Goal: Task Accomplishment & Management: Manage account settings

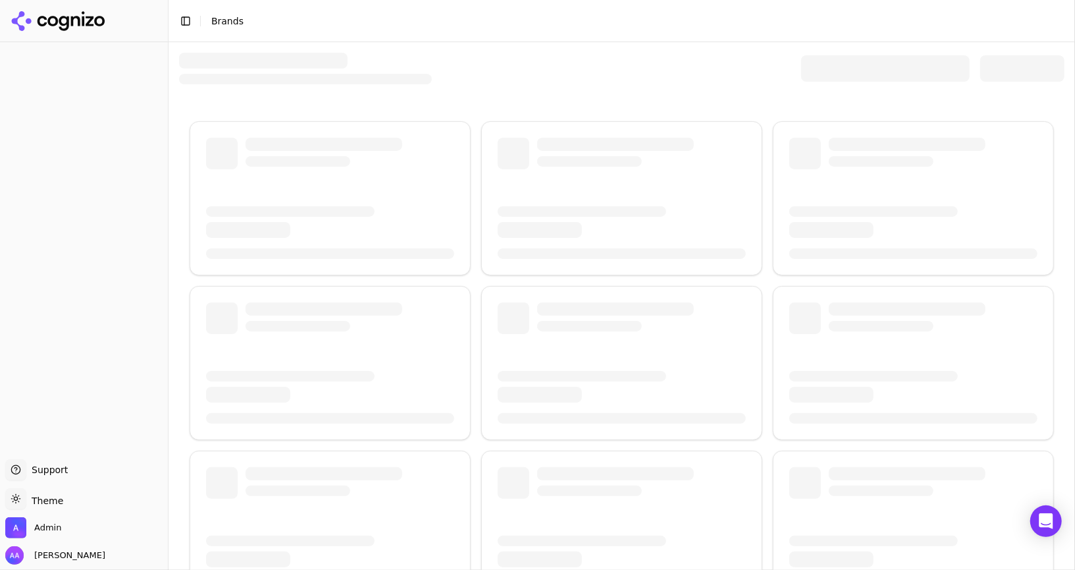
click at [840, 65] on div at bounding box center [885, 68] width 169 height 26
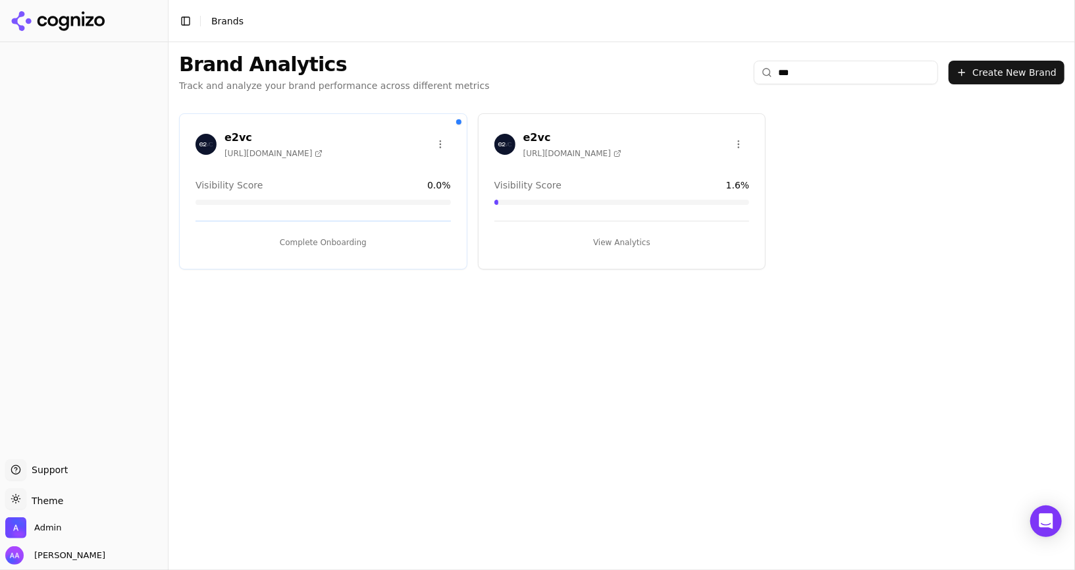
type input "***"
click at [614, 234] on button "View Analytics" at bounding box center [623, 242] width 256 height 21
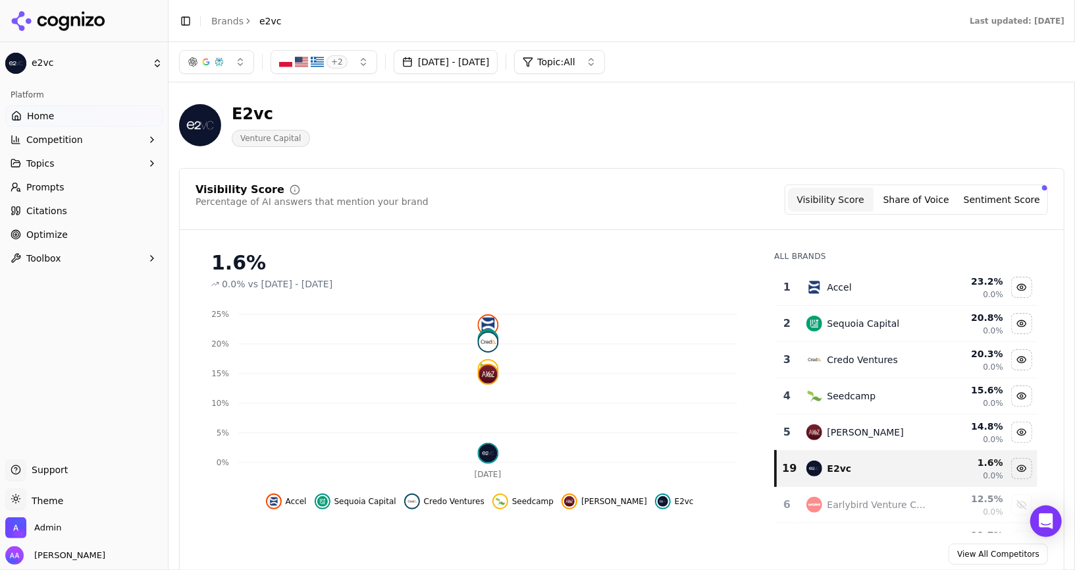
click at [340, 60] on span "+ 2" at bounding box center [337, 61] width 21 height 13
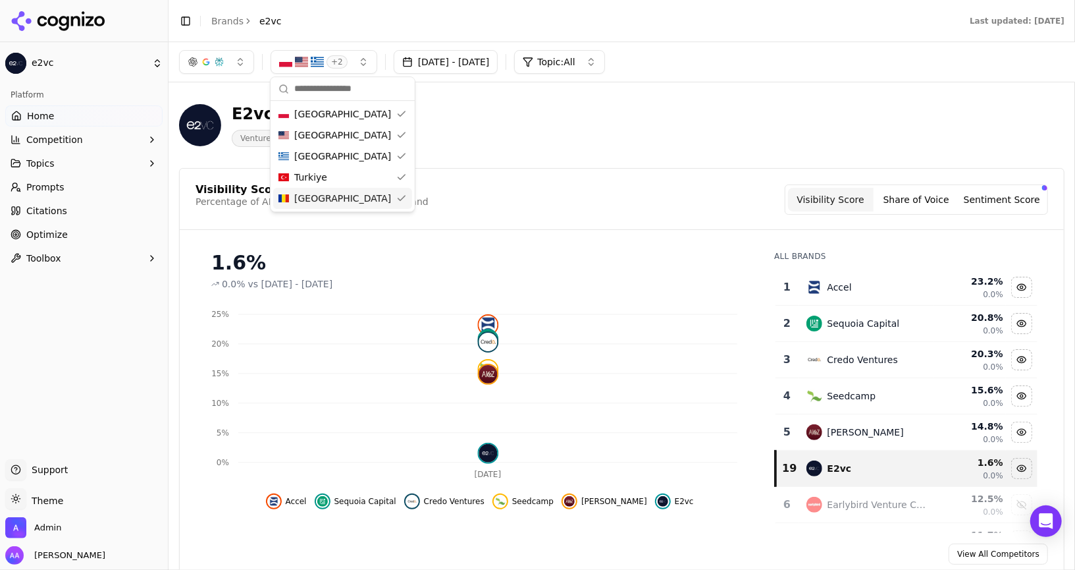
click at [504, 148] on div "E2vc Venture Capital" at bounding box center [622, 125] width 886 height 65
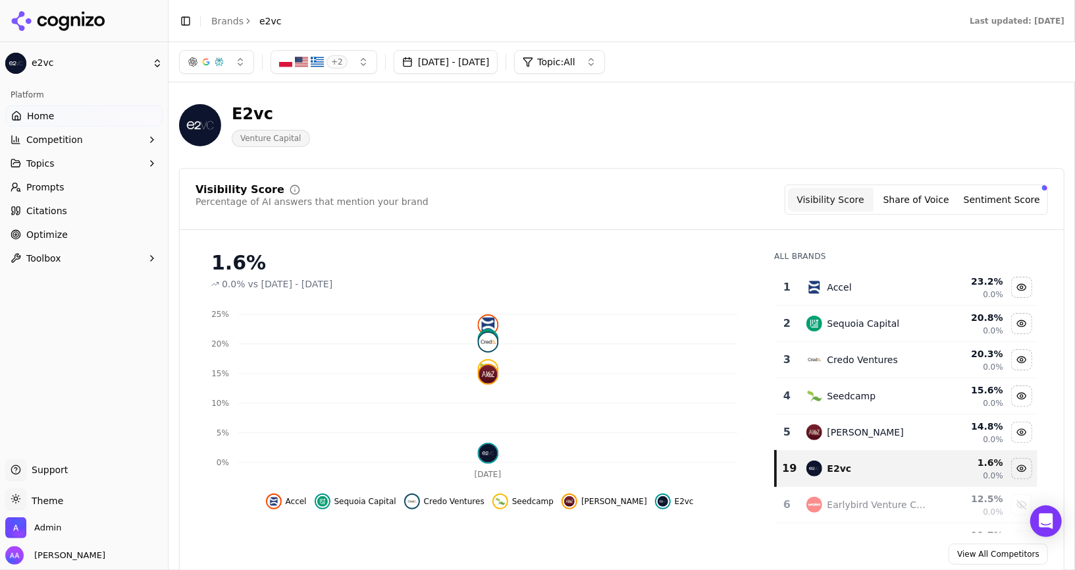
click at [351, 60] on button "+ 2" at bounding box center [324, 62] width 107 height 24
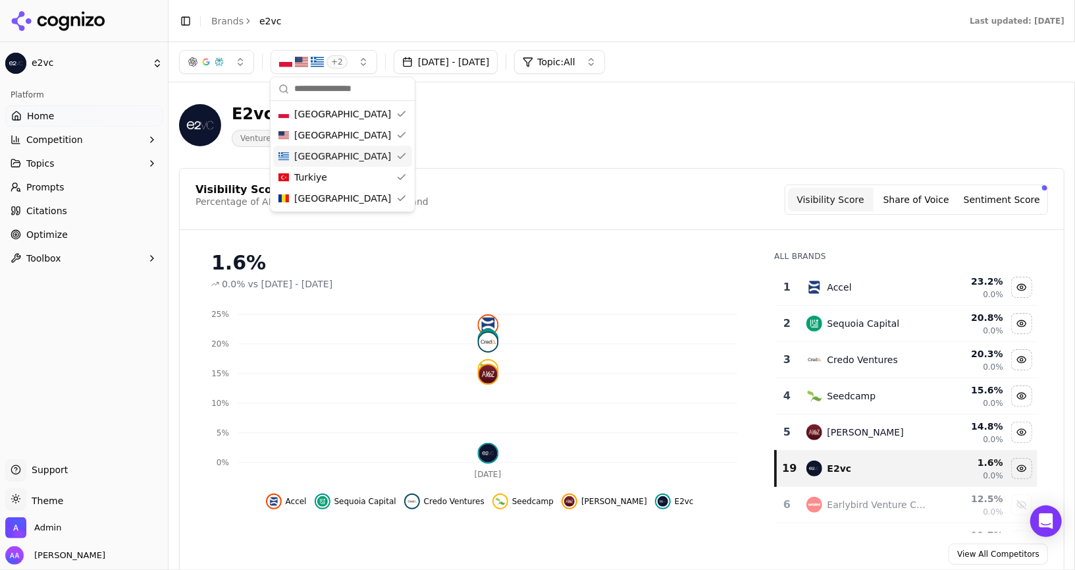
click at [549, 148] on div "E2vc Venture Capital" at bounding box center [622, 125] width 886 height 65
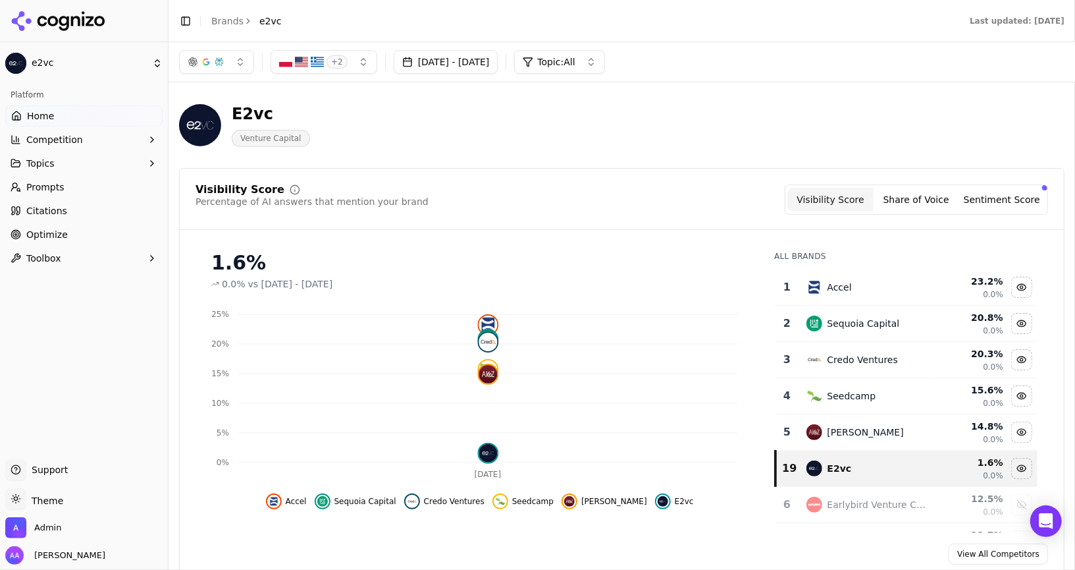
click at [55, 183] on span "Prompts" at bounding box center [45, 186] width 38 height 13
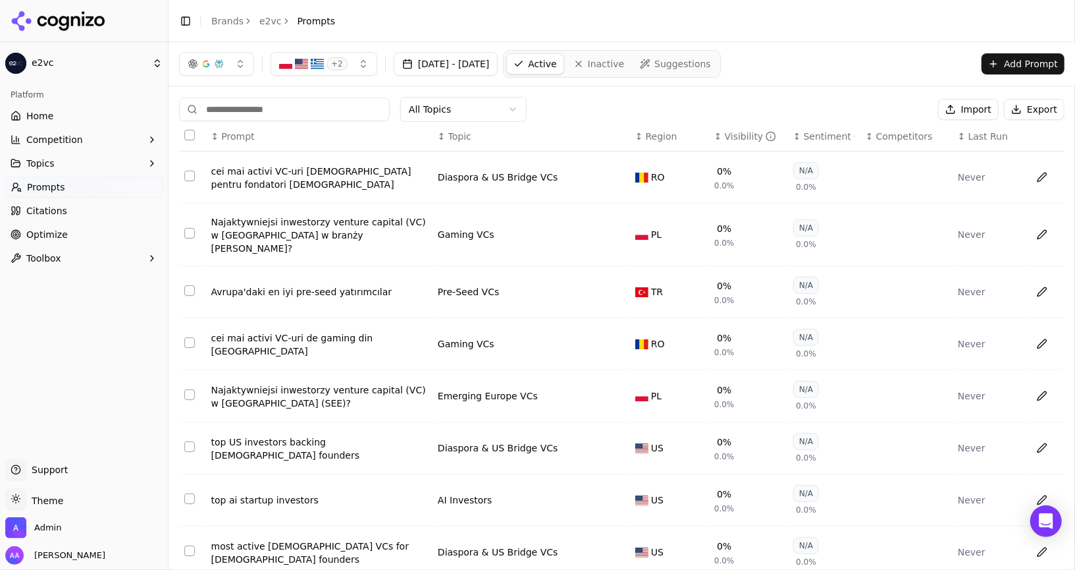
click at [348, 68] on button "+ 2" at bounding box center [324, 64] width 107 height 24
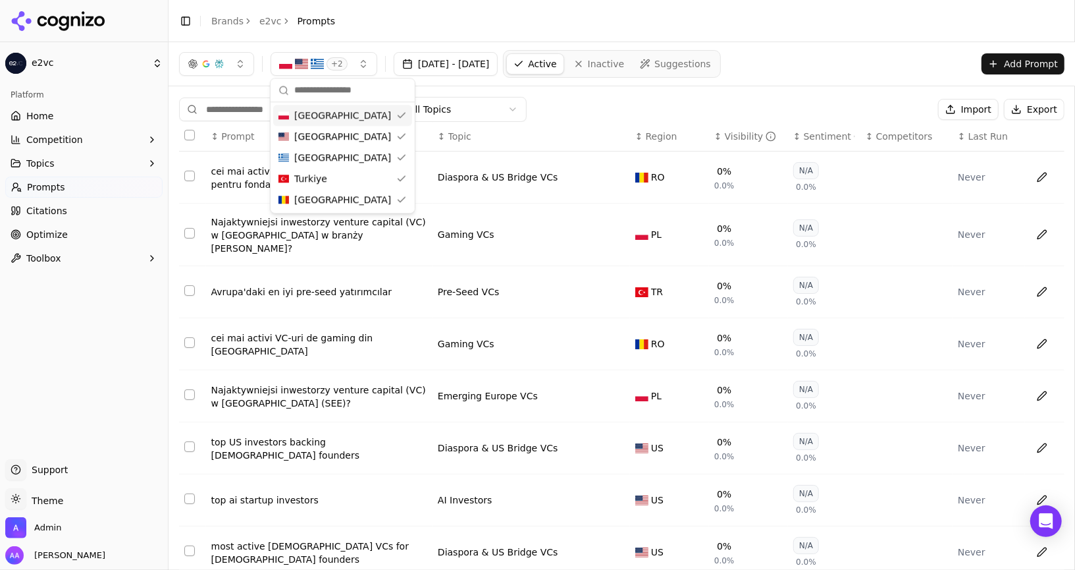
click at [348, 68] on button "+ 2" at bounding box center [324, 64] width 107 height 24
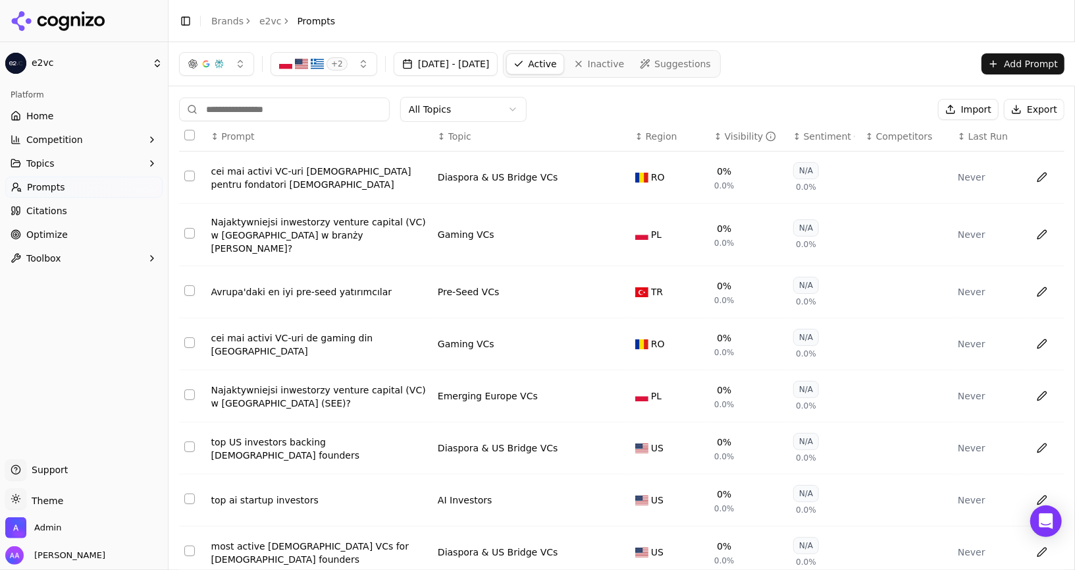
click at [662, 130] on span "Region" at bounding box center [662, 136] width 32 height 13
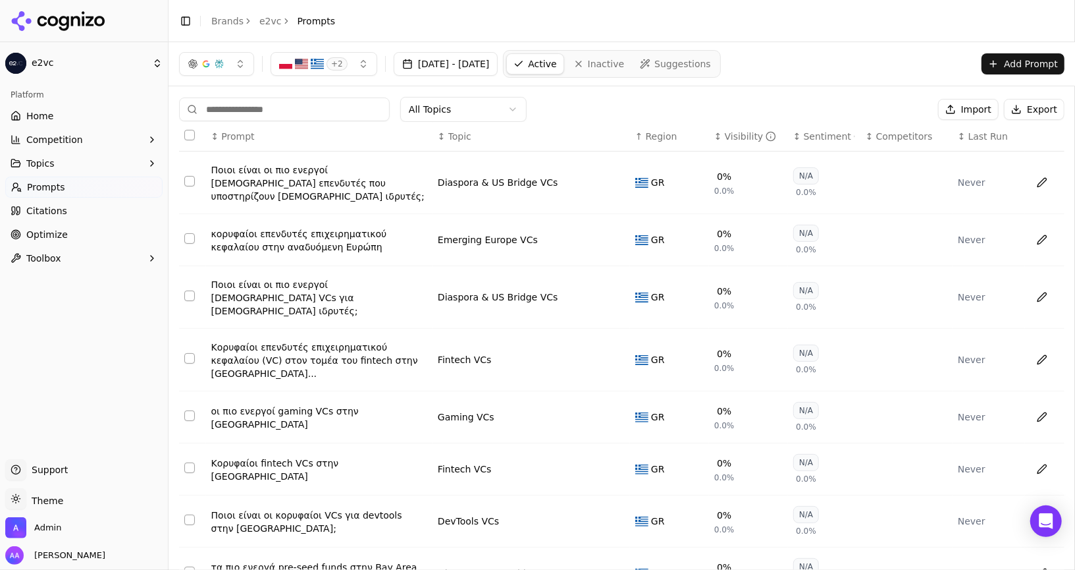
click at [662, 130] on span "Region" at bounding box center [662, 136] width 32 height 13
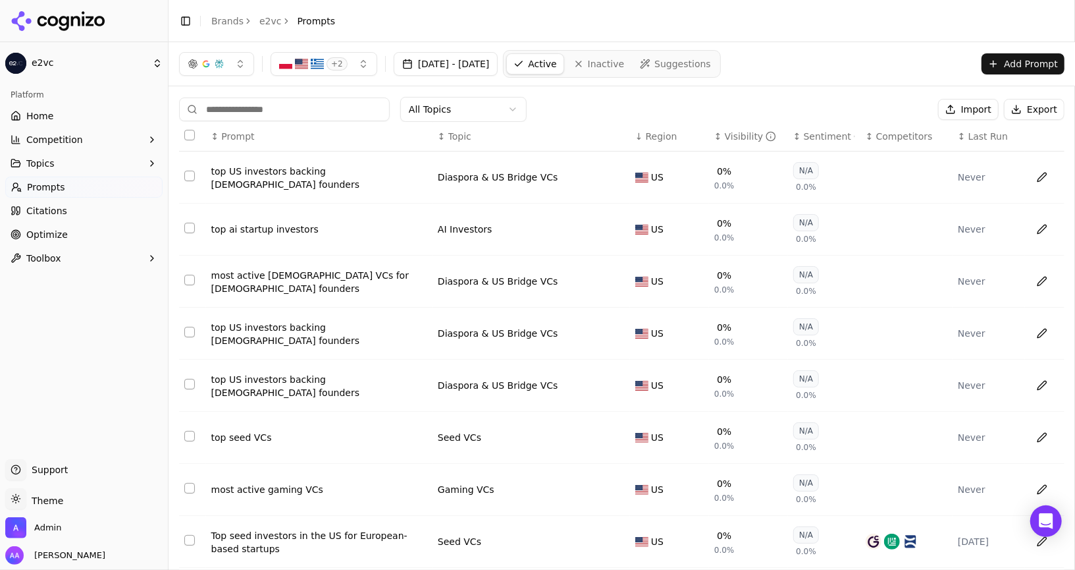
click at [668, 143] on th "↓ Region" at bounding box center [669, 137] width 79 height 30
click at [660, 135] on span "Region" at bounding box center [662, 136] width 32 height 13
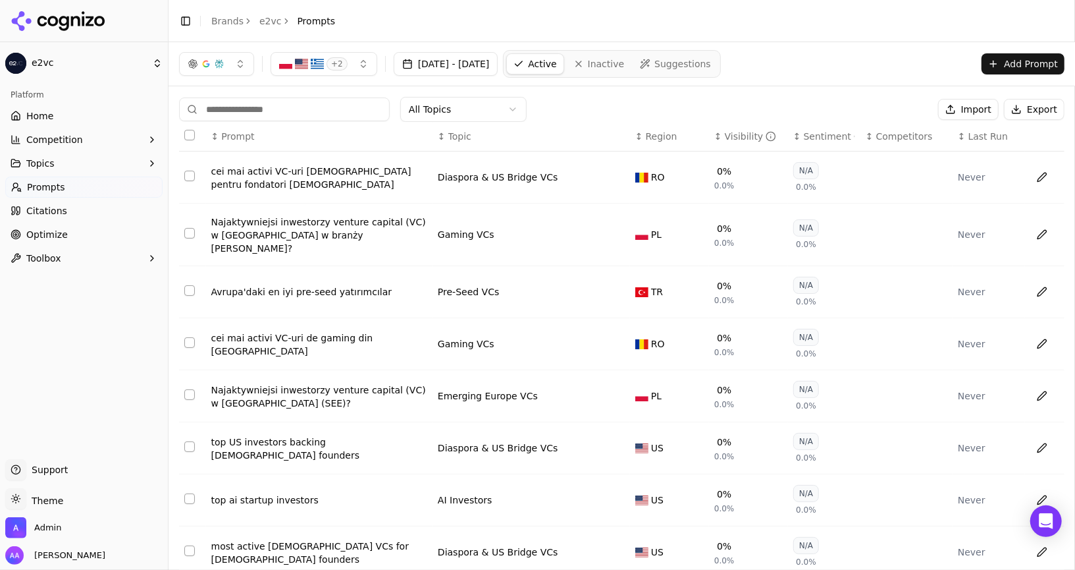
click at [651, 133] on span "Region" at bounding box center [662, 136] width 32 height 13
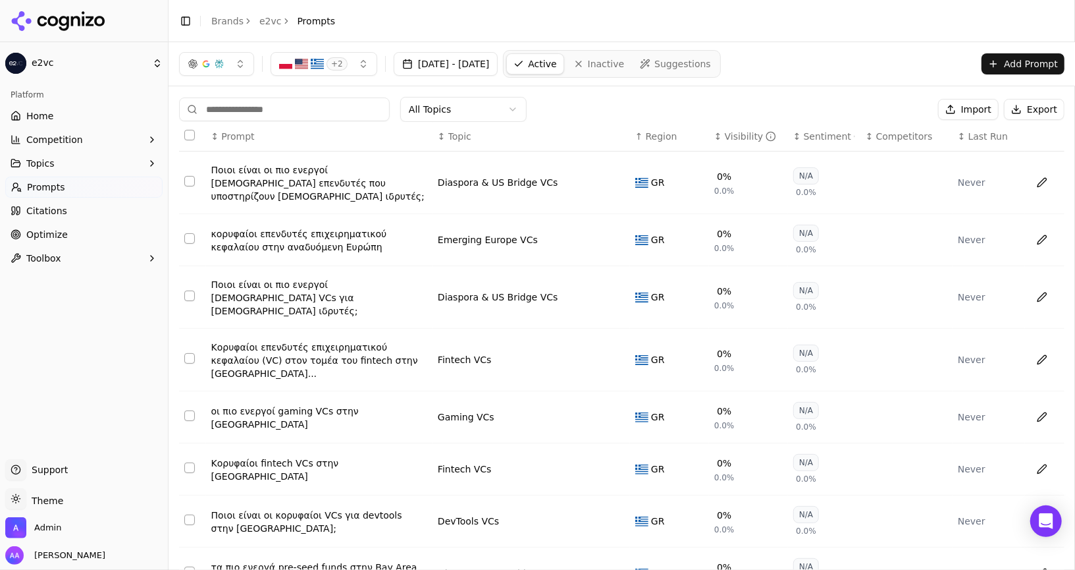
click at [653, 139] on span "Region" at bounding box center [662, 136] width 32 height 13
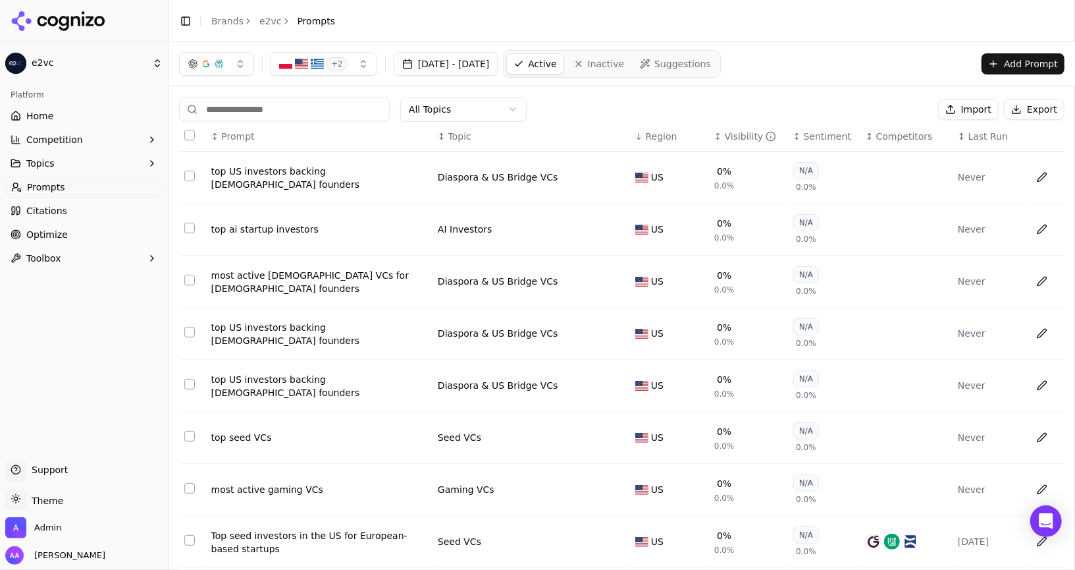
click at [653, 139] on span "Region" at bounding box center [662, 136] width 32 height 13
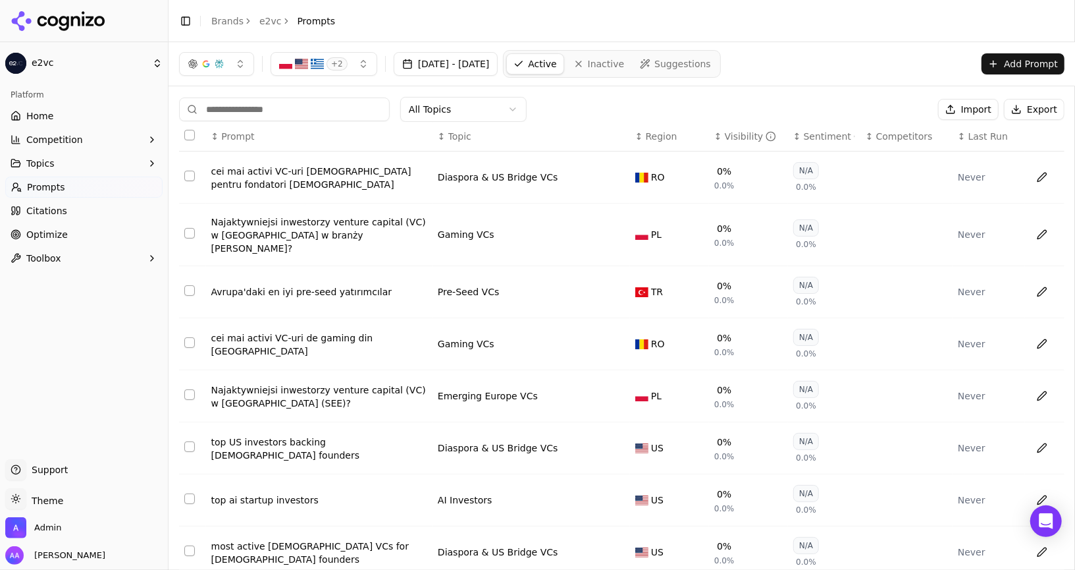
click at [711, 68] on span "Suggestions" at bounding box center [683, 63] width 57 height 13
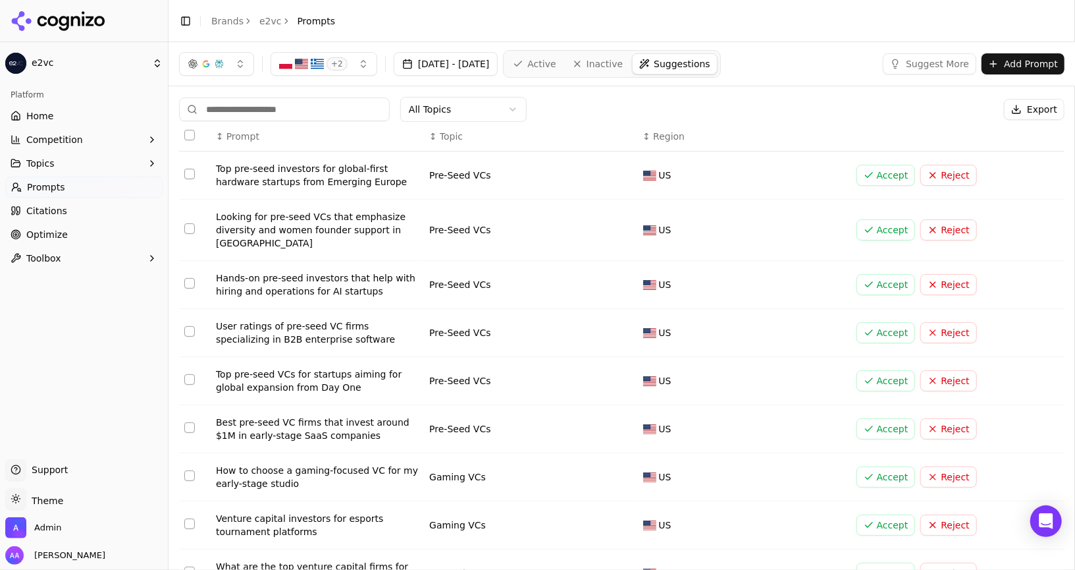
scroll to position [113, 0]
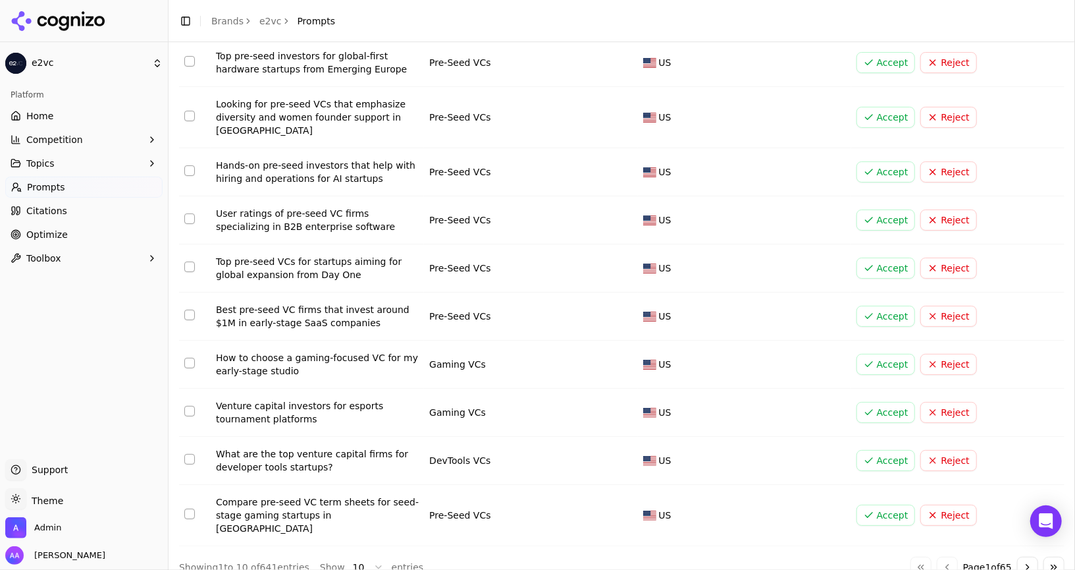
click at [352, 553] on html "e2vc Platform Home Competition Topics Prompts Citations Optimize Toolbox Suppor…" at bounding box center [537, 285] width 1075 height 570
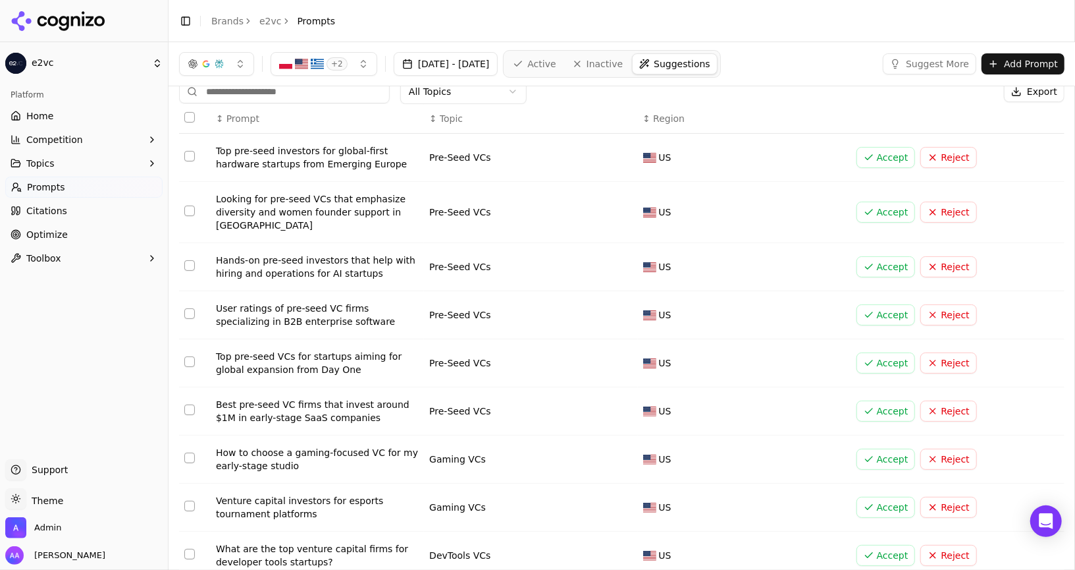
scroll to position [0, 0]
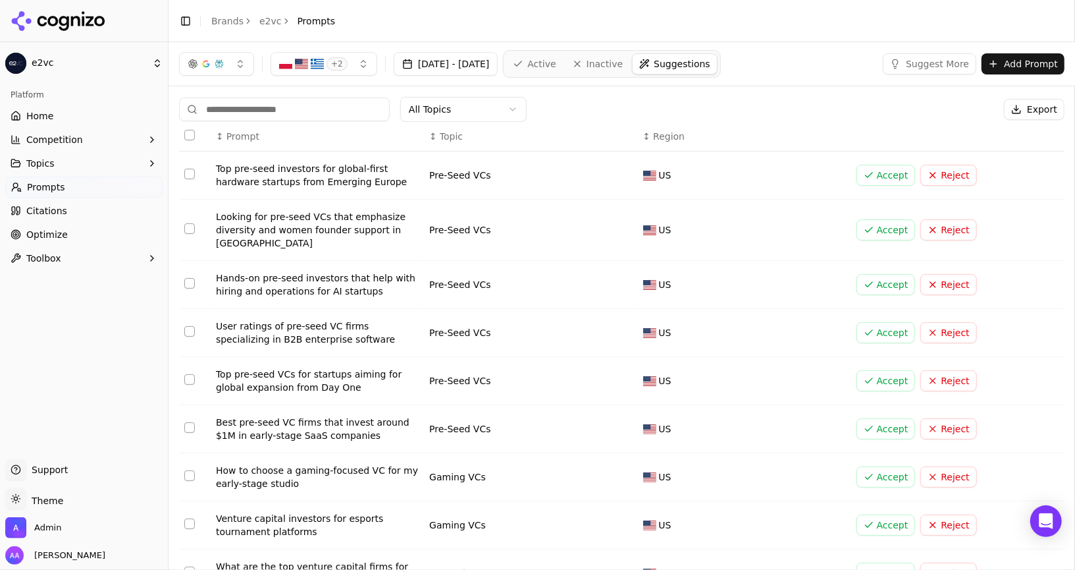
click at [273, 23] on link "e2vc" at bounding box center [270, 20] width 22 height 13
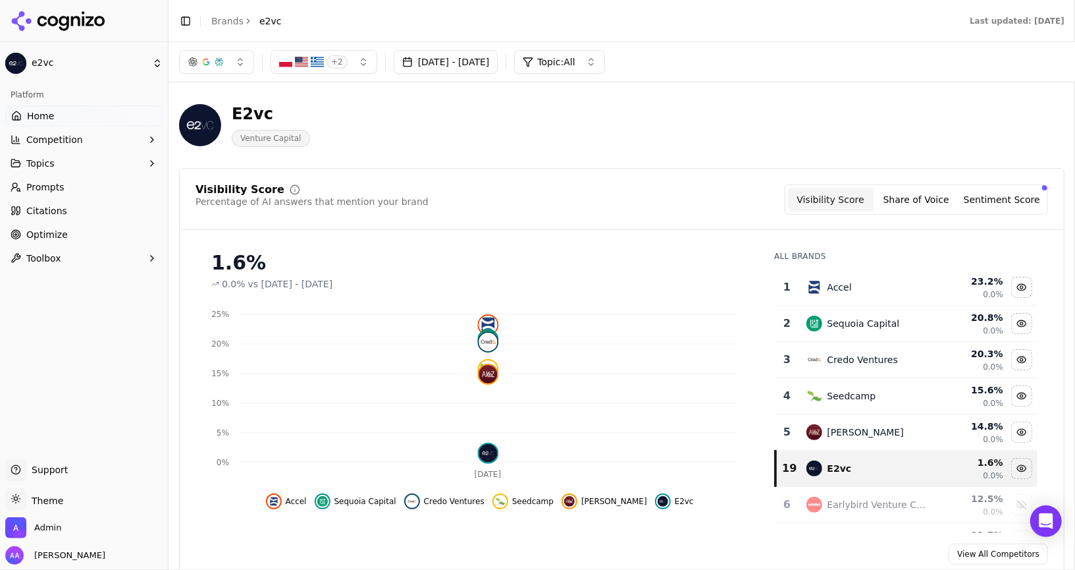
click at [565, 165] on header "E2vc Venture Capital" at bounding box center [622, 130] width 886 height 75
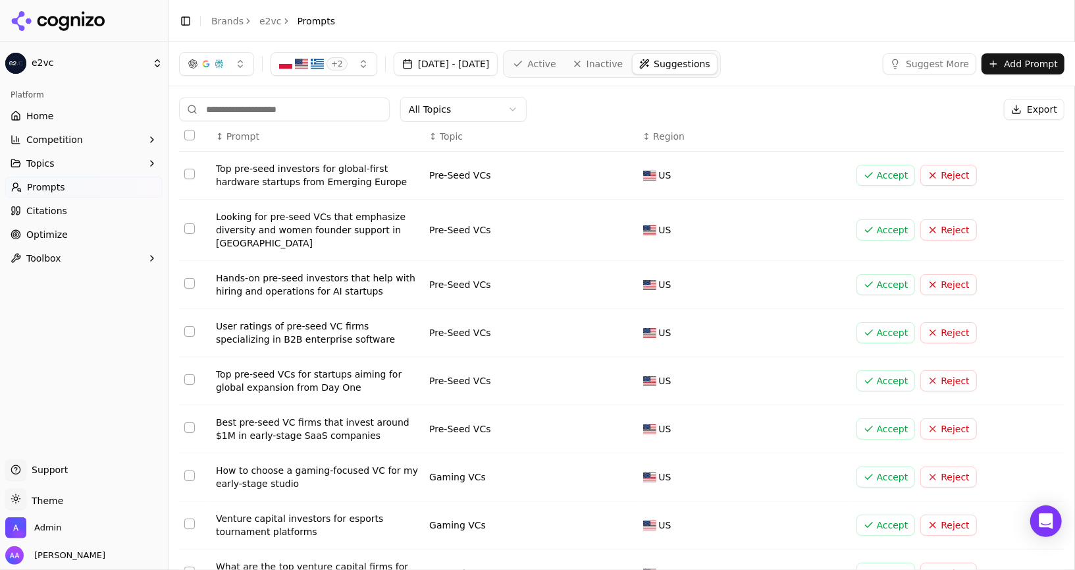
click at [560, 65] on link "Active" at bounding box center [534, 63] width 56 height 21
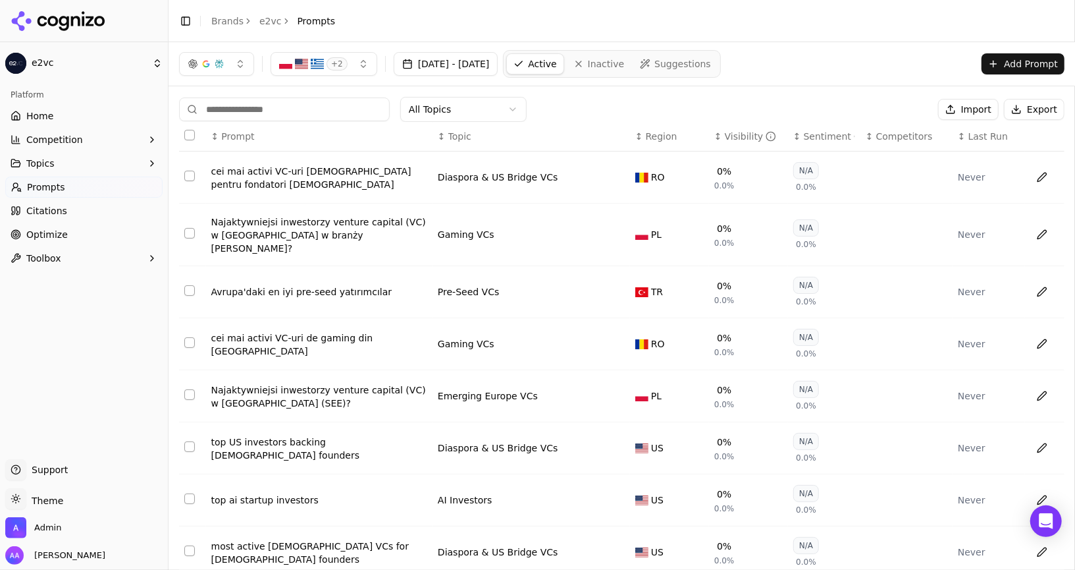
click at [703, 57] on span "Suggestions" at bounding box center [683, 63] width 57 height 13
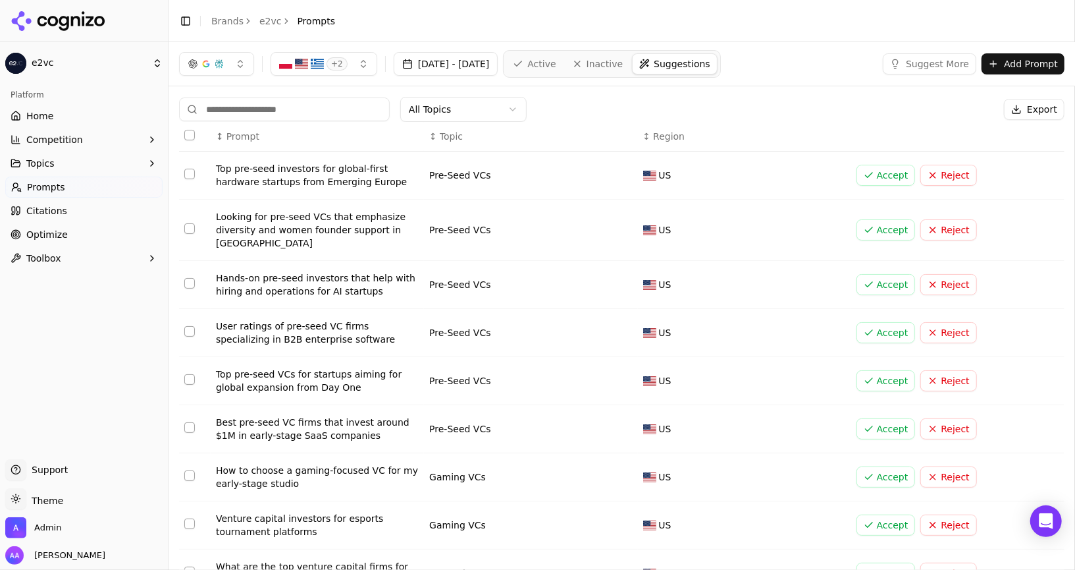
scroll to position [113, 0]
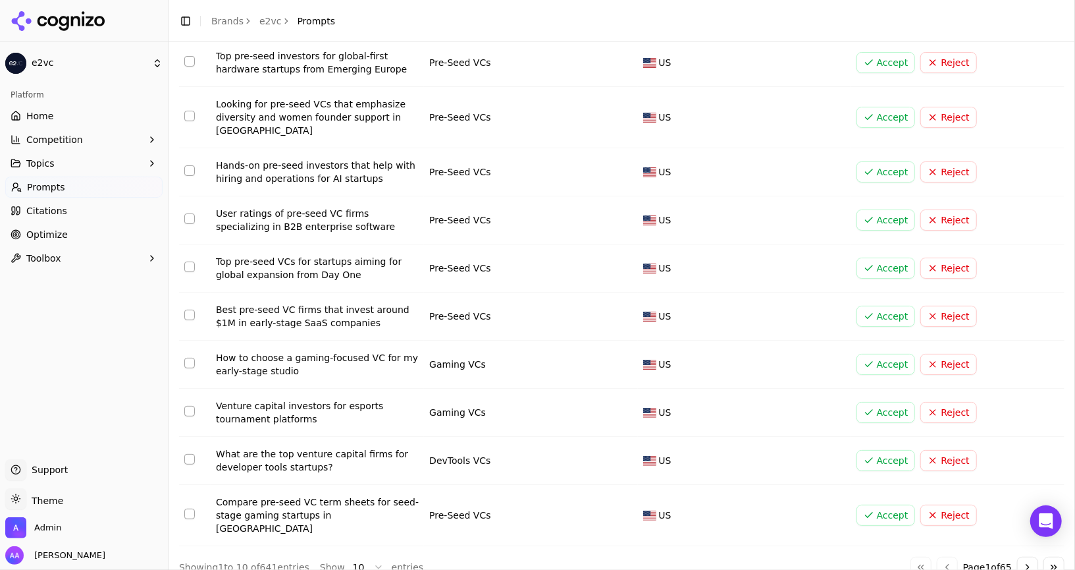
click at [373, 547] on html "e2vc Platform Home Competition Topics Prompts Citations Optimize Toolbox Suppor…" at bounding box center [537, 285] width 1075 height 570
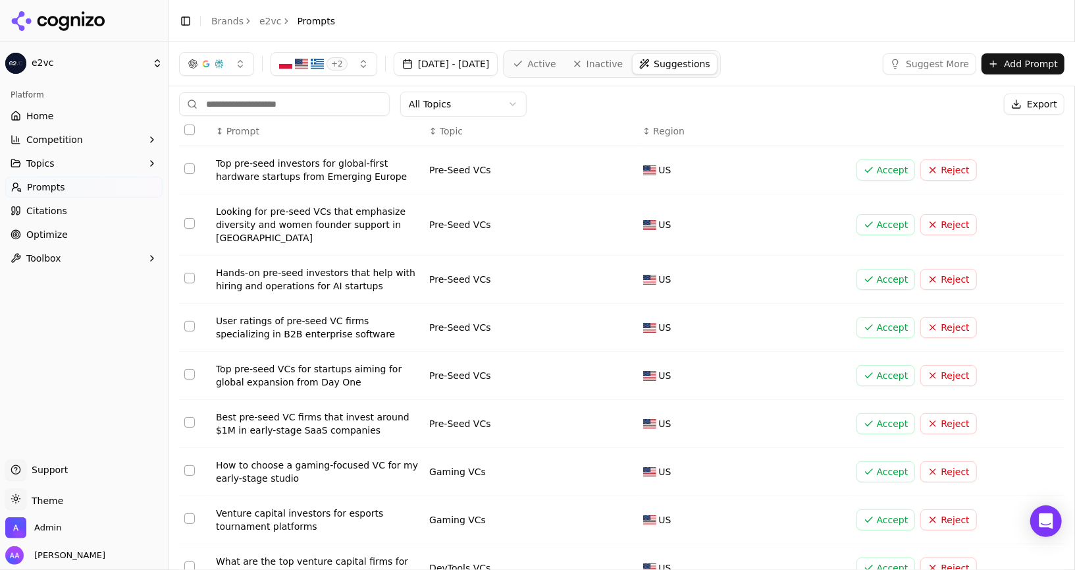
scroll to position [0, 0]
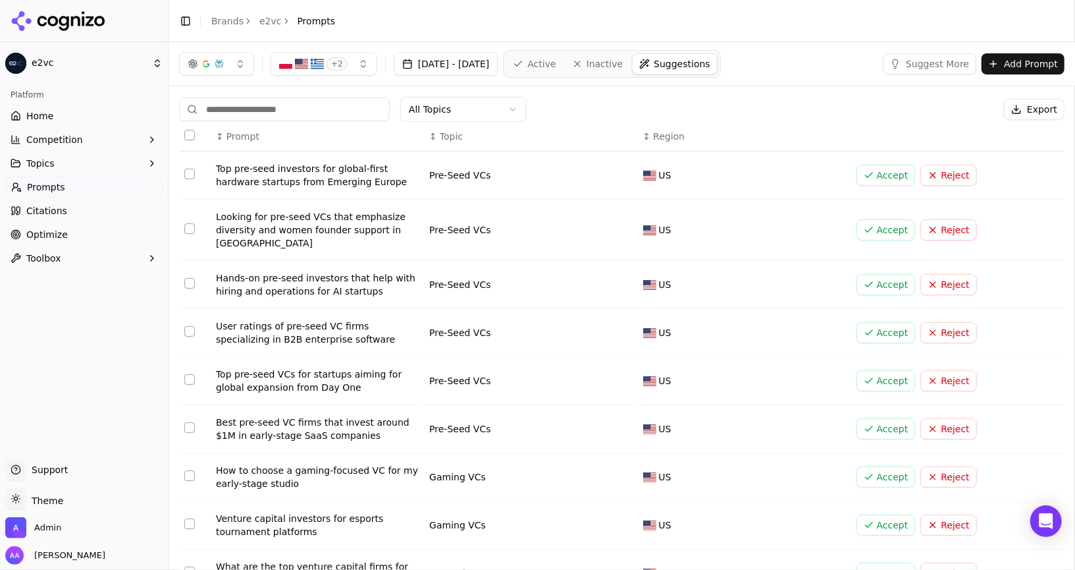
click at [468, 108] on html "e2vc Platform Home Competition Topics Prompts Citations Optimize Toolbox Suppor…" at bounding box center [537, 285] width 1075 height 570
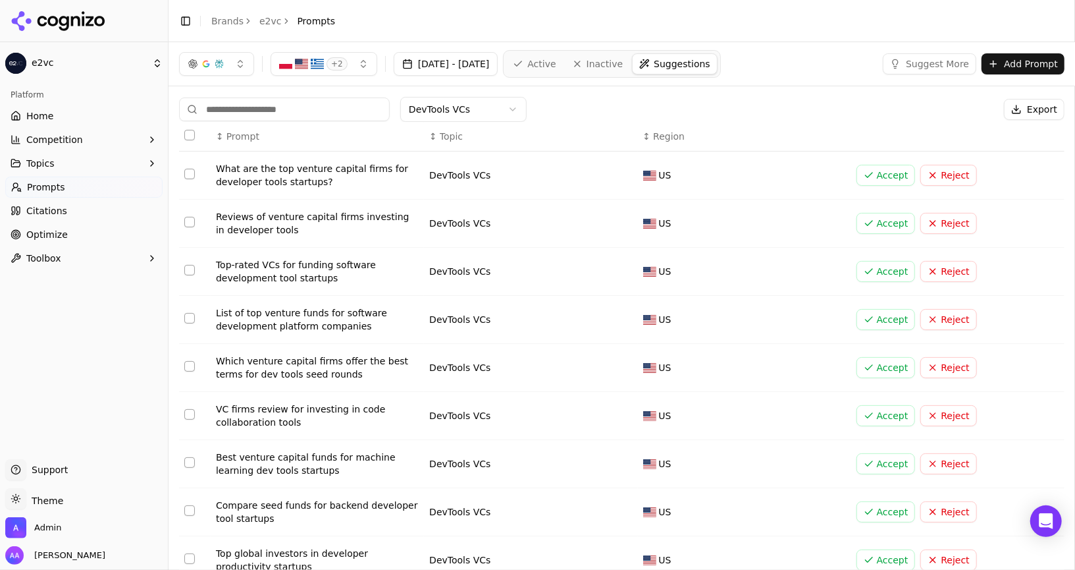
click at [481, 118] on body "e2vc Platform Home Competition Topics Prompts Citations Optimize Toolbox Suppor…" at bounding box center [537, 285] width 1075 height 570
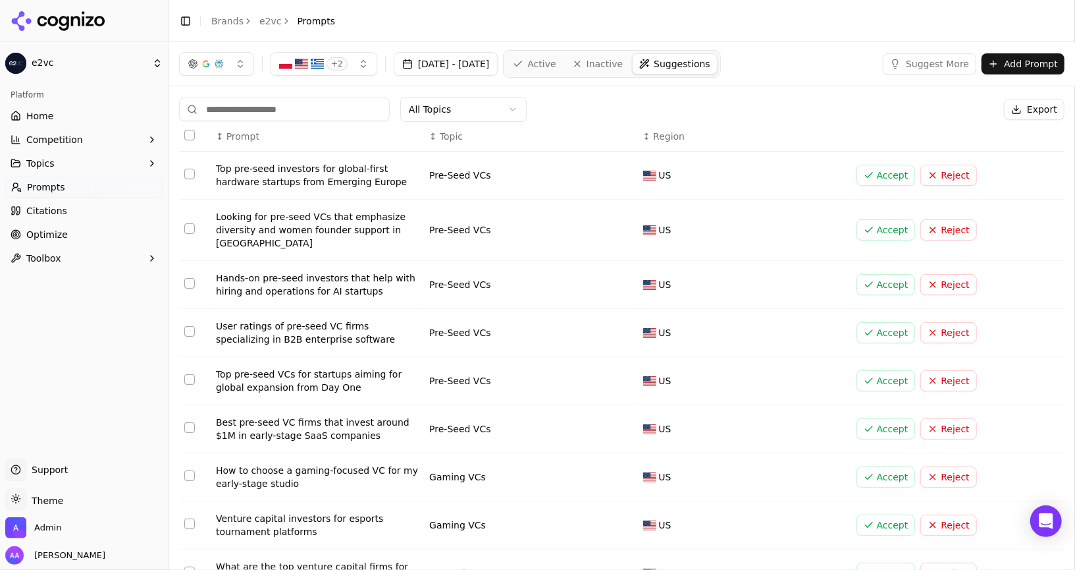
click at [80, 20] on icon at bounding box center [58, 21] width 95 height 20
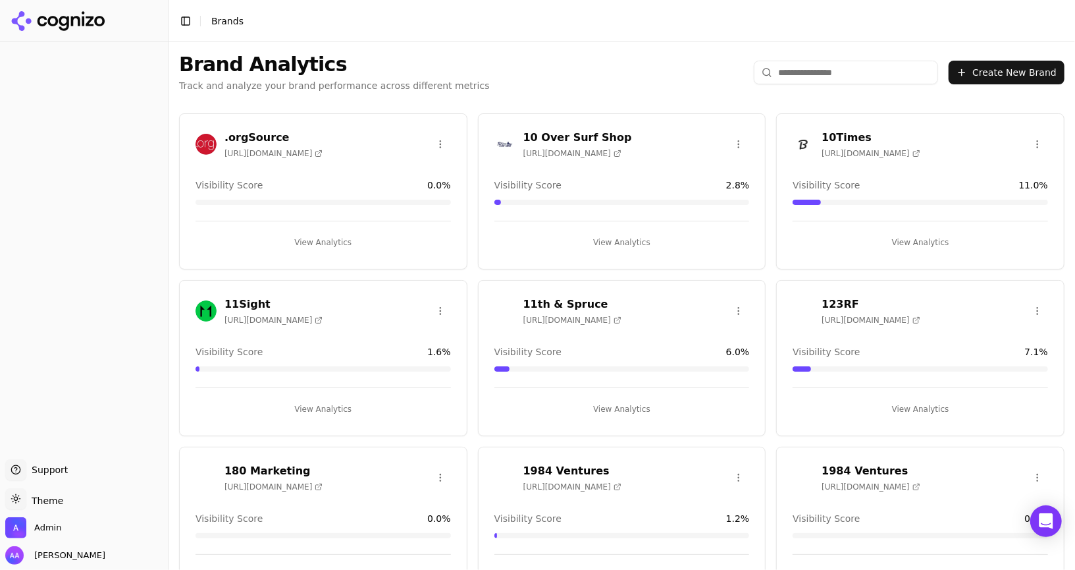
click at [801, 66] on html "Support Support Toggle theme Theme Admin Alp Aysan Toggle Sidebar Brands Brand …" at bounding box center [537, 285] width 1075 height 570
click at [811, 74] on input "search" at bounding box center [846, 73] width 184 height 24
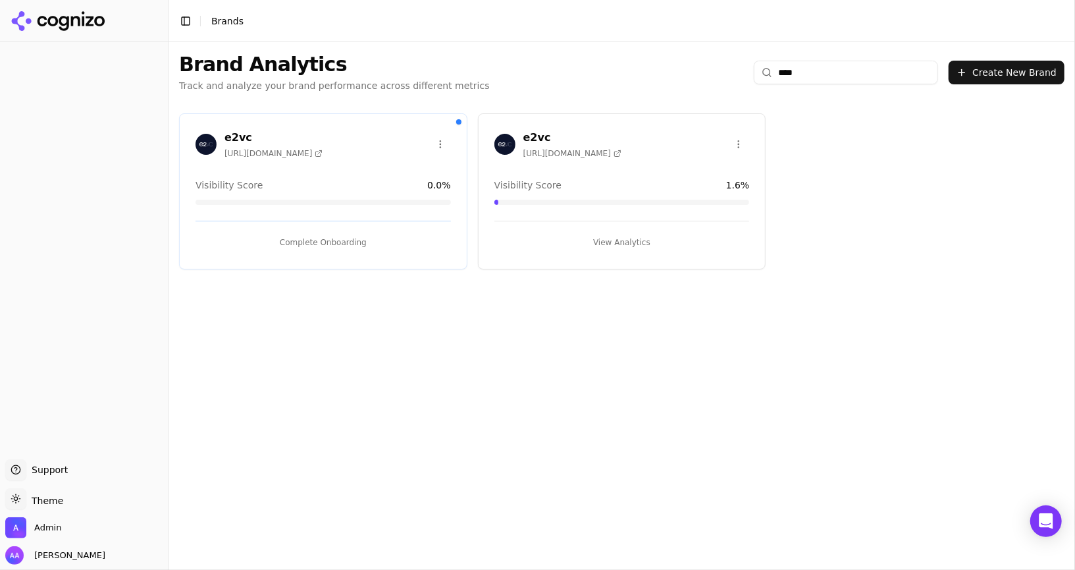
type input "****"
click at [743, 136] on html "Support Support Toggle theme Theme Admin Alp Aysan Toggle Sidebar Brands Brand …" at bounding box center [537, 285] width 1075 height 570
click at [723, 163] on div "Edit Brand" at bounding box center [708, 170] width 78 height 21
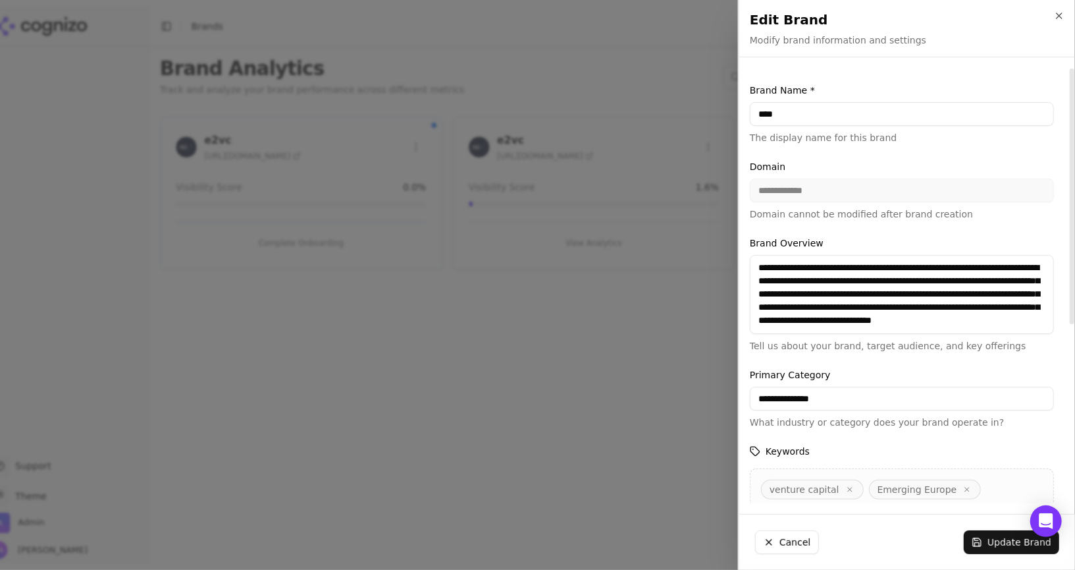
click at [905, 293] on textarea "**********" at bounding box center [902, 294] width 304 height 79
click at [1005, 319] on textarea "**********" at bounding box center [902, 294] width 304 height 79
drag, startPoint x: 965, startPoint y: 331, endPoint x: 972, endPoint y: 315, distance: 17.4
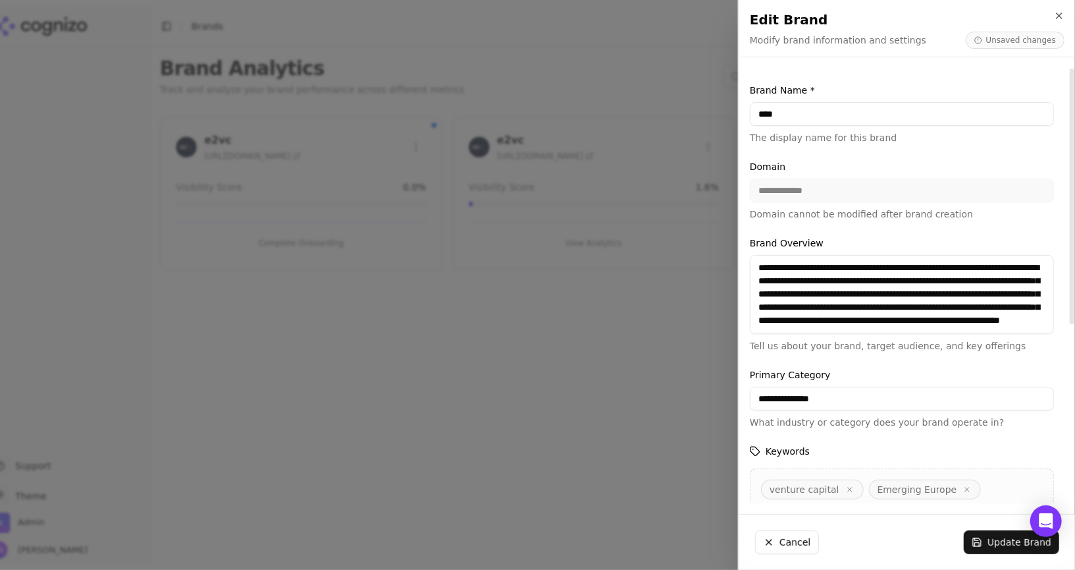
click at [972, 315] on textarea "**********" at bounding box center [902, 294] width 304 height 79
drag, startPoint x: 984, startPoint y: 327, endPoint x: 975, endPoint y: 311, distance: 18.9
click at [975, 311] on textarea "**********" at bounding box center [902, 294] width 304 height 79
type textarea "**********"
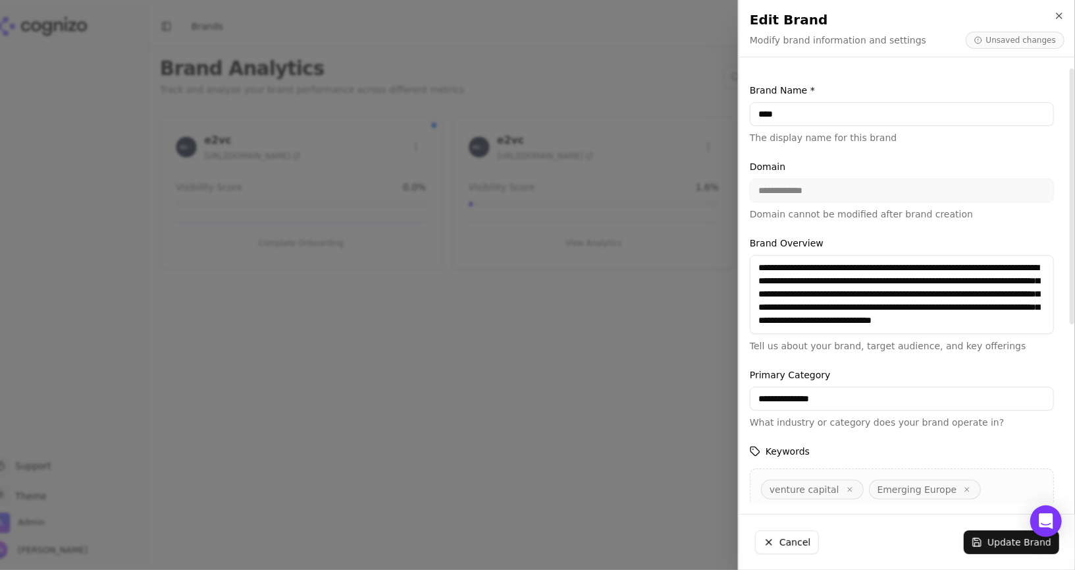
click at [988, 491] on div "venture capital Emerging Europe early-stage startups founder network impact inv…" at bounding box center [902, 526] width 304 height 117
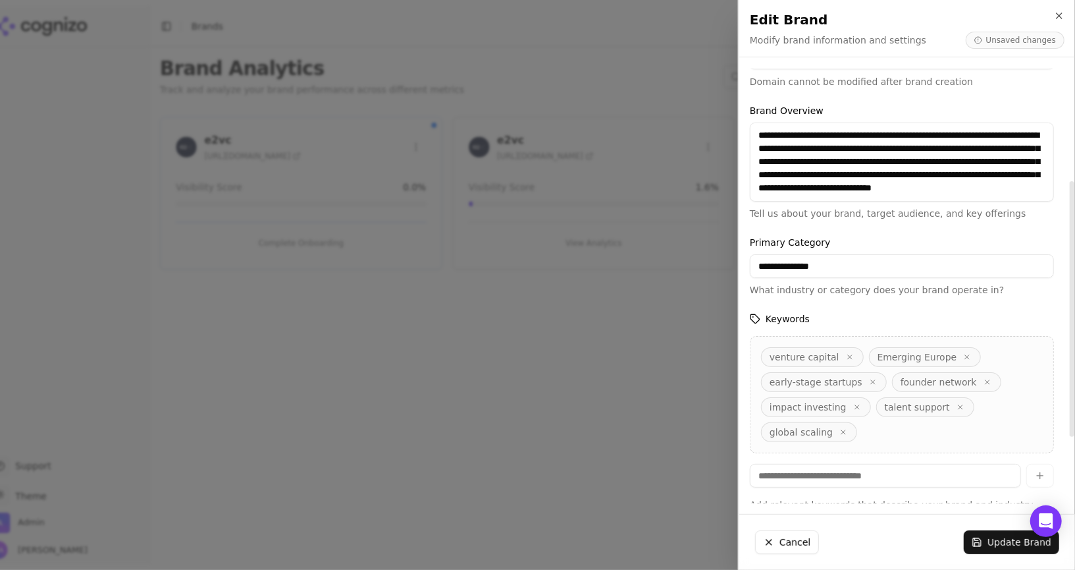
scroll to position [209, 0]
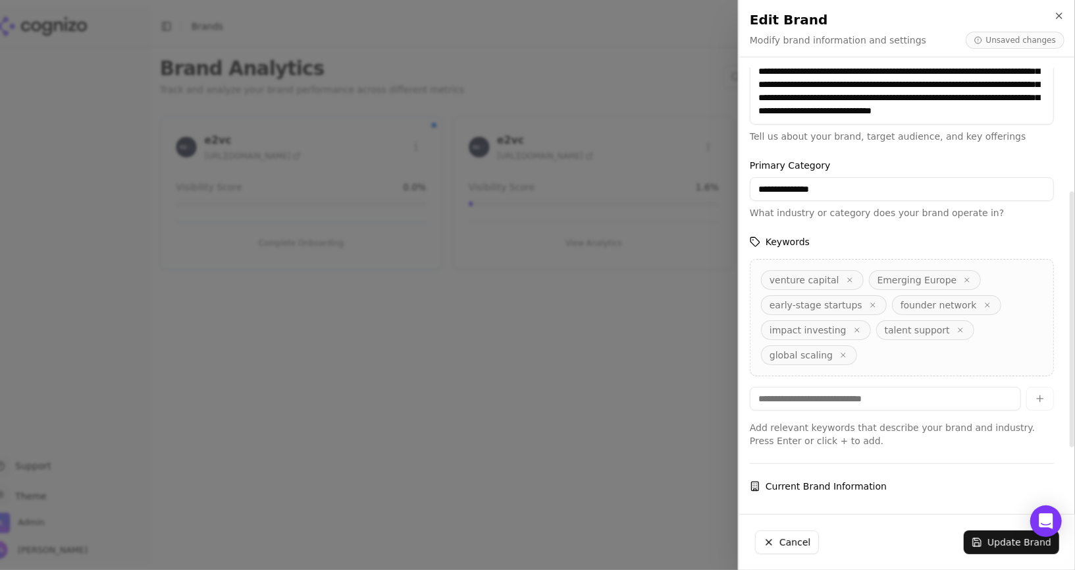
click at [872, 387] on input at bounding box center [885, 399] width 271 height 24
type input "*********"
type input "******"
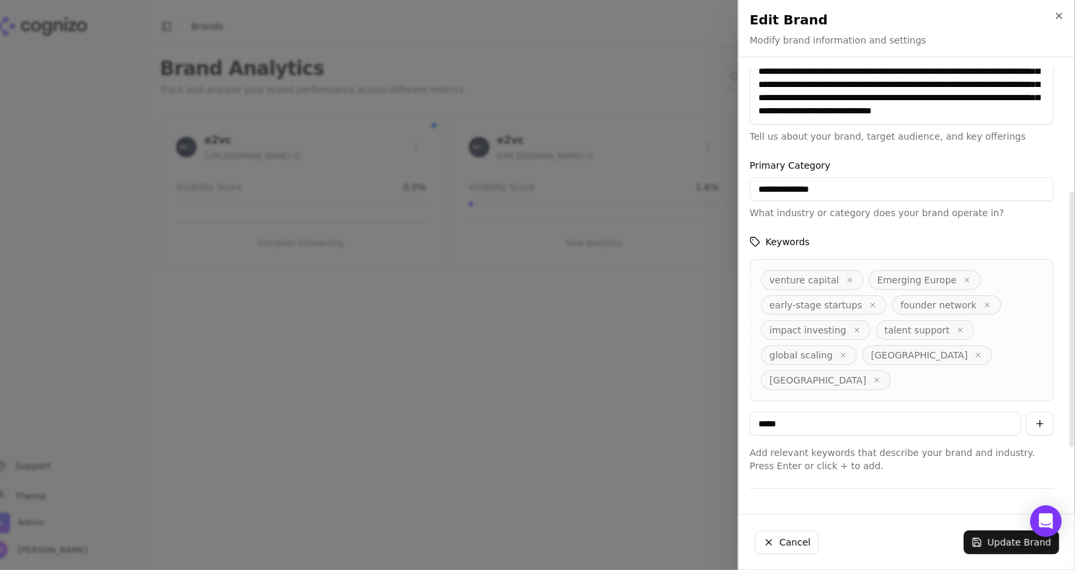
type input "******"
type input "*******"
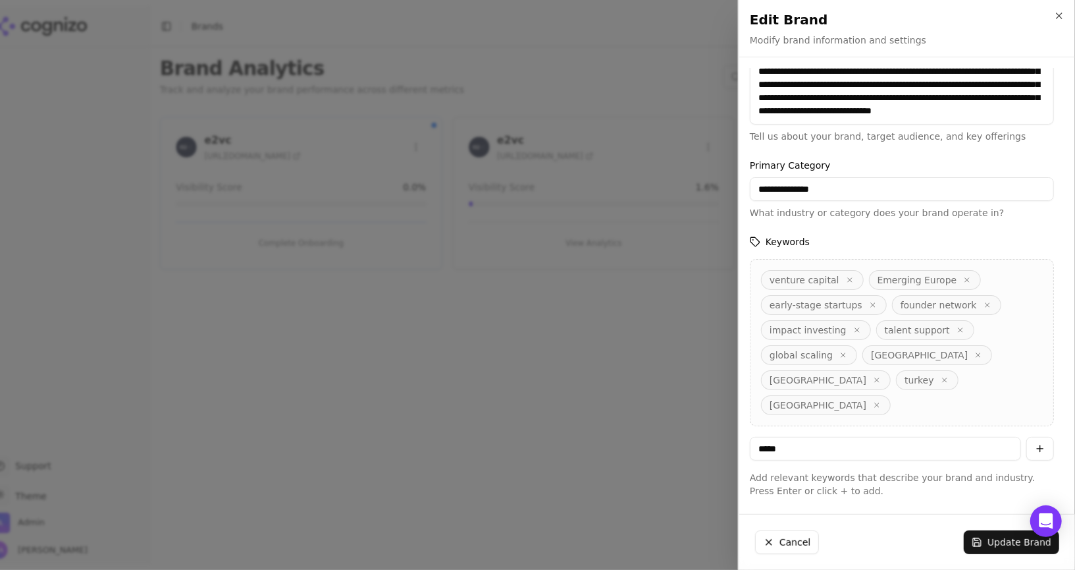
type input "******"
type input "*******"
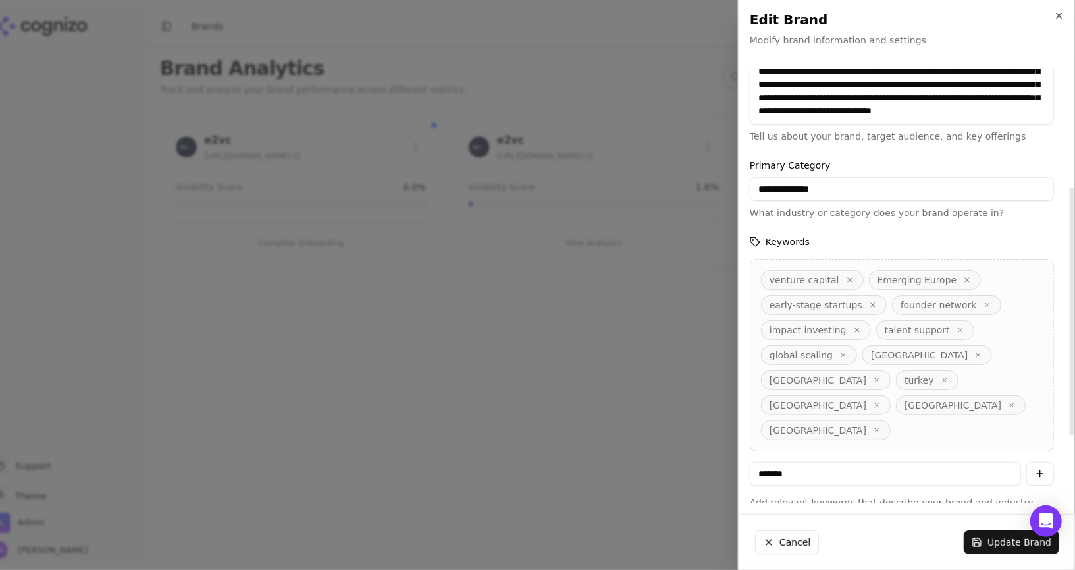
type input "********"
click at [896, 420] on span "hungaryu" at bounding box center [934, 430] width 77 height 20
click at [956, 426] on icon "button" at bounding box center [960, 430] width 8 height 8
click at [805, 462] on input at bounding box center [885, 474] width 271 height 24
type input "*******"
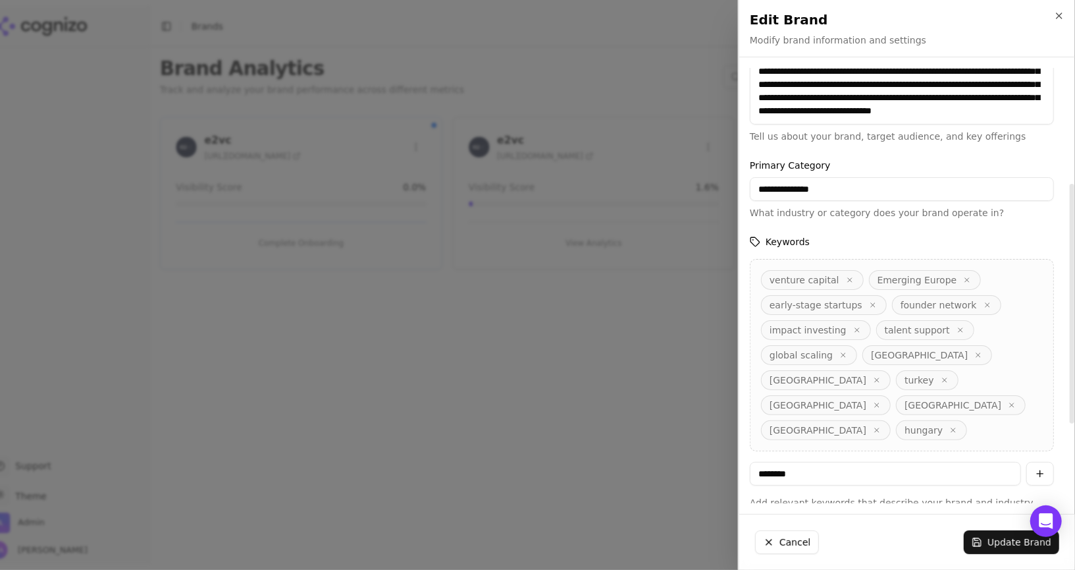
type input "*********"
click at [1008, 544] on button "Update Brand" at bounding box center [1011, 542] width 95 height 24
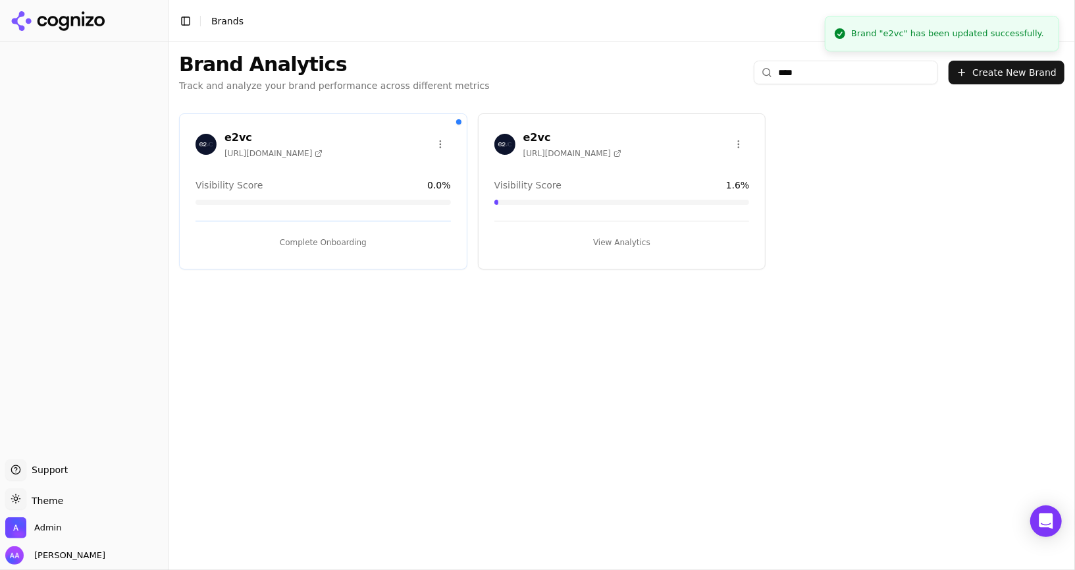
click at [622, 245] on button "View Analytics" at bounding box center [623, 242] width 256 height 21
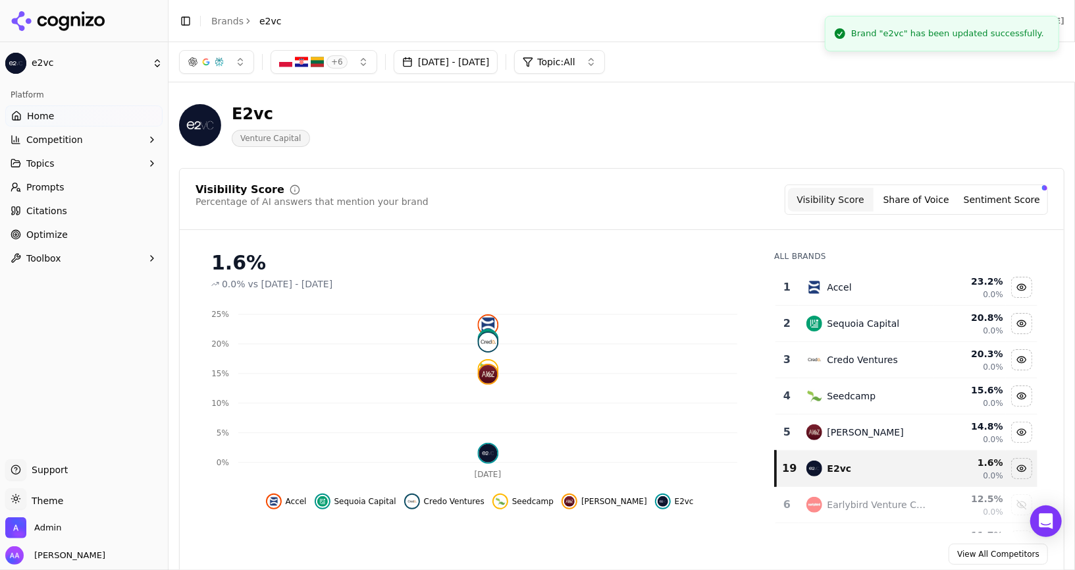
click at [74, 185] on link "Prompts" at bounding box center [83, 186] width 157 height 21
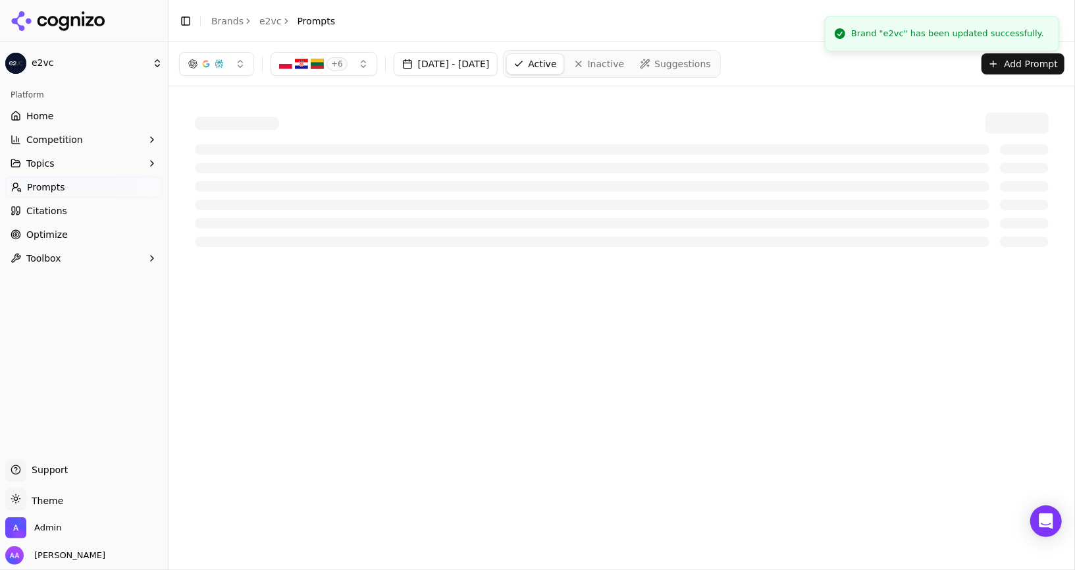
click at [701, 68] on span "Suggestions" at bounding box center [683, 63] width 57 height 13
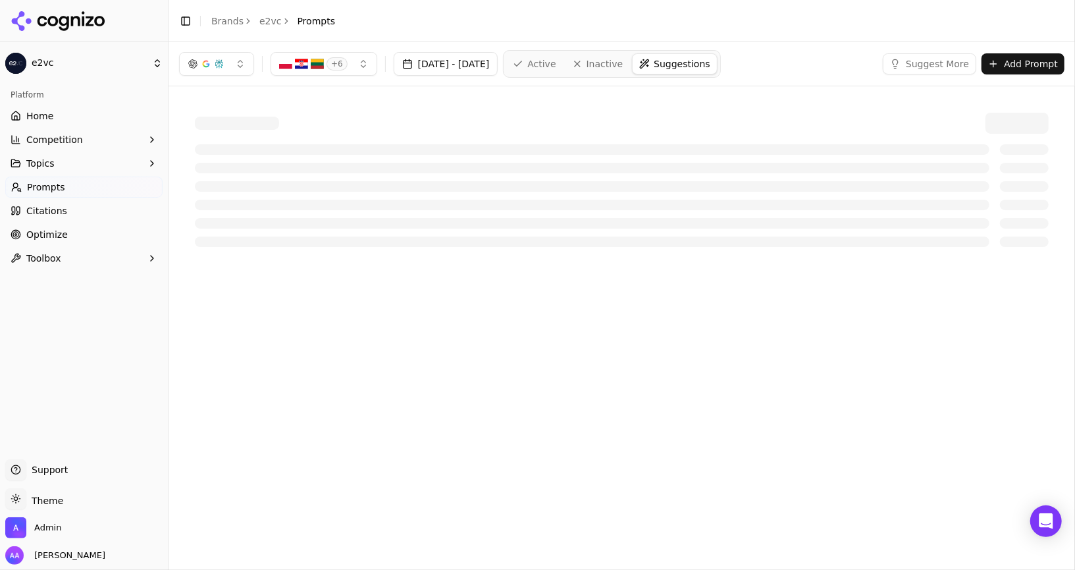
click at [331, 55] on button "+ 6" at bounding box center [324, 64] width 107 height 24
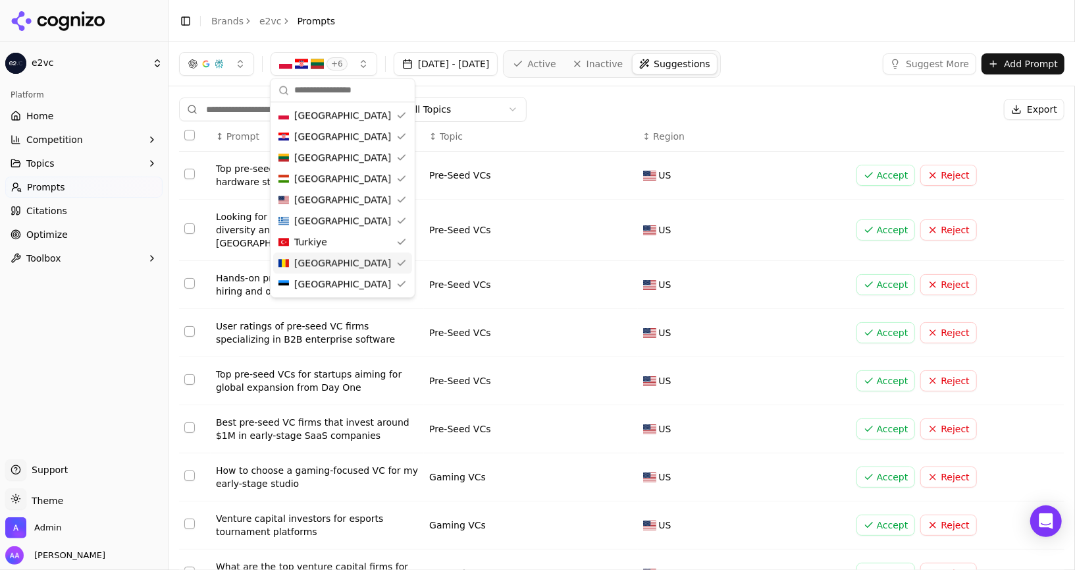
click at [599, 106] on div "All Topics Export" at bounding box center [622, 109] width 886 height 25
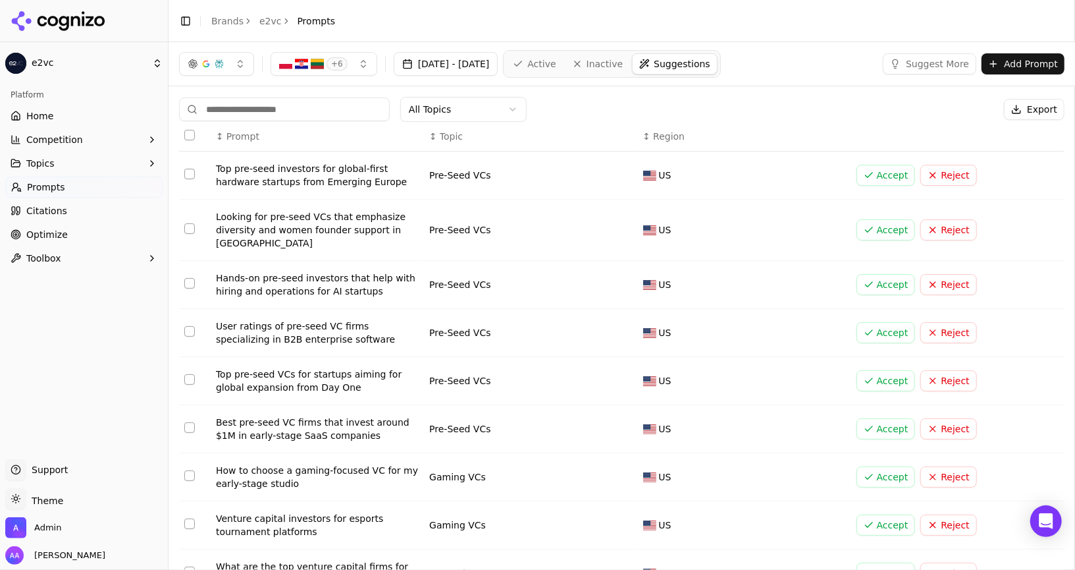
click at [192, 140] on th "Data table" at bounding box center [195, 137] width 32 height 30
click at [192, 131] on button "Select all rows" at bounding box center [189, 135] width 11 height 11
click at [954, 106] on button "Reject ( 641 )" at bounding box center [956, 109] width 87 height 21
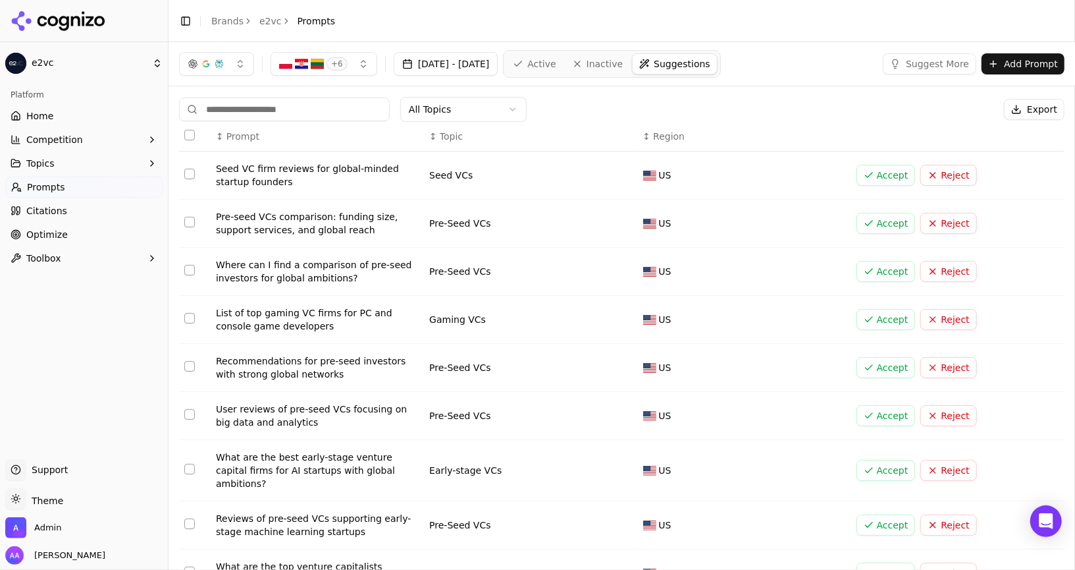
click at [459, 110] on html "e2vc Platform Home Competition Topics Prompts Citations Optimize Toolbox Suppor…" at bounding box center [537, 285] width 1075 height 570
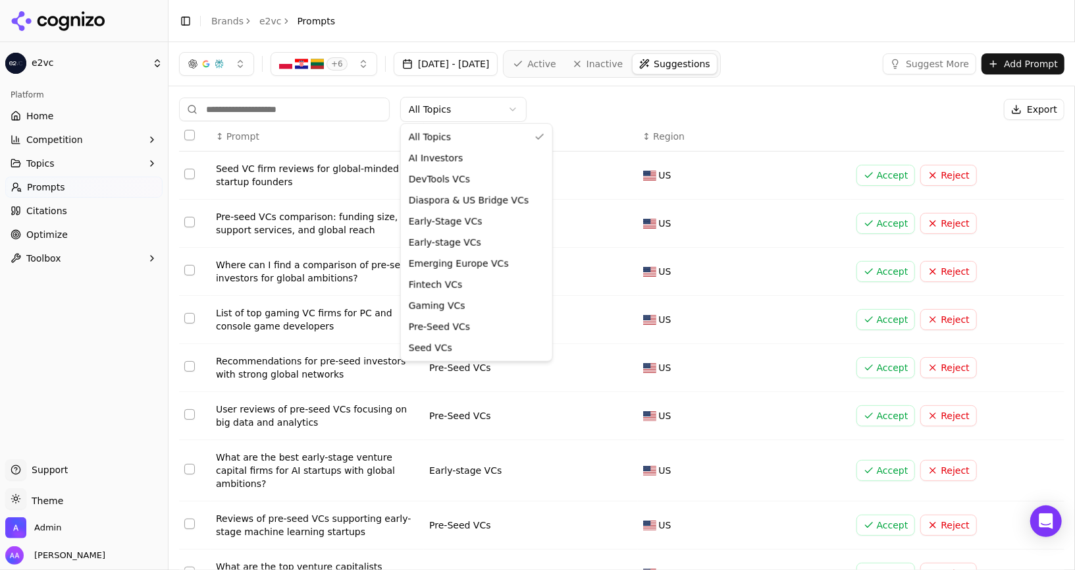
click at [64, 169] on html "e2vc Platform Home Competition Topics Prompts Citations Optimize Toolbox Suppor…" at bounding box center [537, 285] width 1075 height 570
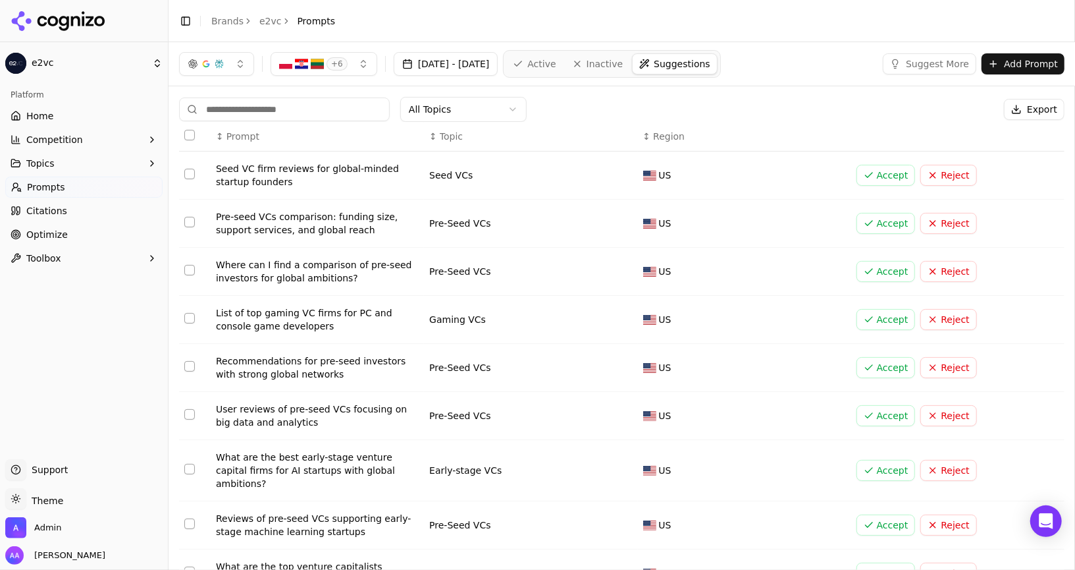
click at [475, 88] on div "All Topics Export ↕ Prompt ↕ Topic ↕ Region Seed VC firm reviews for global-min…" at bounding box center [622, 386] width 907 height 601
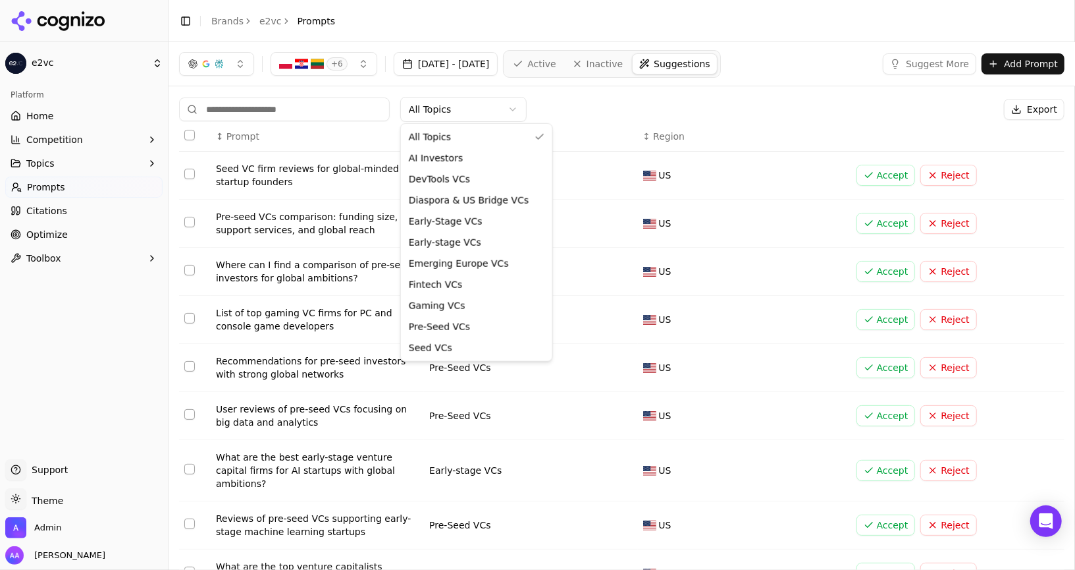
click at [470, 111] on html "e2vc Platform Home Competition Topics Prompts Citations Optimize Toolbox Suppor…" at bounding box center [537, 285] width 1075 height 570
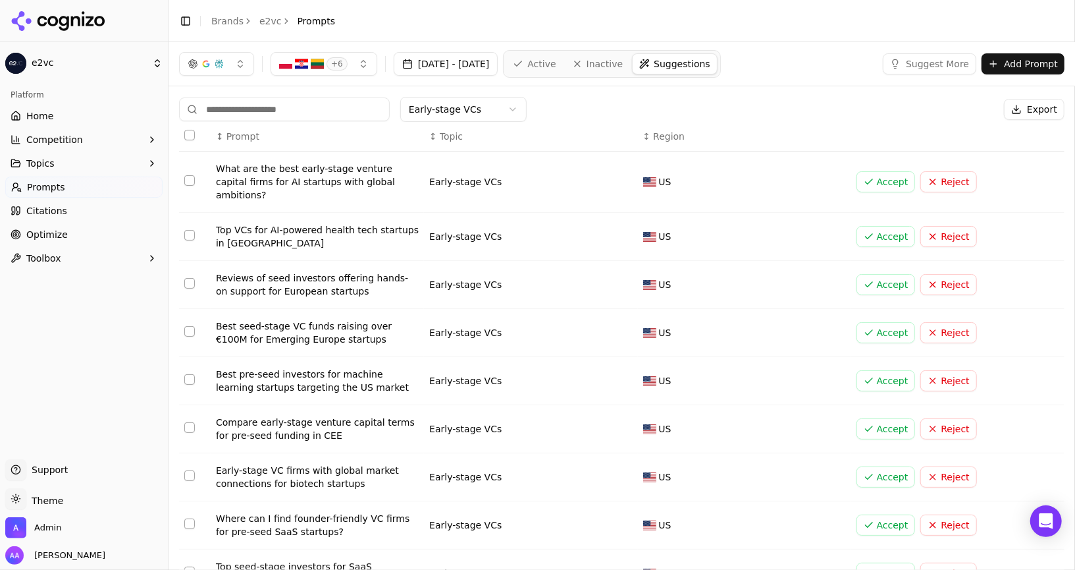
click at [475, 99] on html "e2vc Platform Home Competition Topics Prompts Citations Optimize Toolbox Suppor…" at bounding box center [537, 285] width 1075 height 570
click at [475, 107] on html "e2vc Platform Home Competition Topics Prompts Citations Optimize Toolbox Suppor…" at bounding box center [537, 285] width 1075 height 570
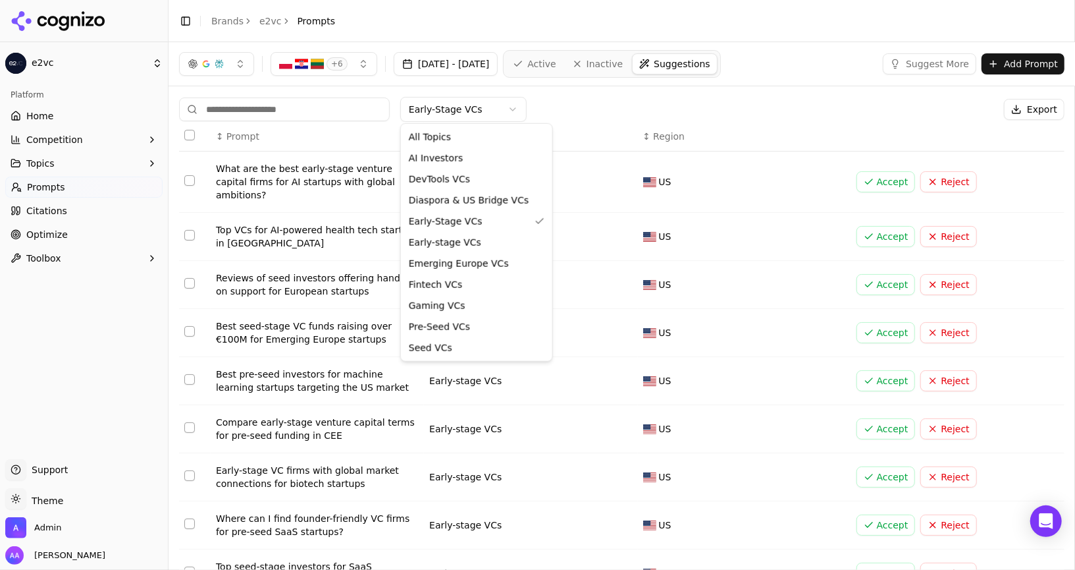
click at [624, 97] on html "e2vc Platform Home Competition Topics Prompts Citations Optimize Toolbox Suppor…" at bounding box center [537, 285] width 1075 height 570
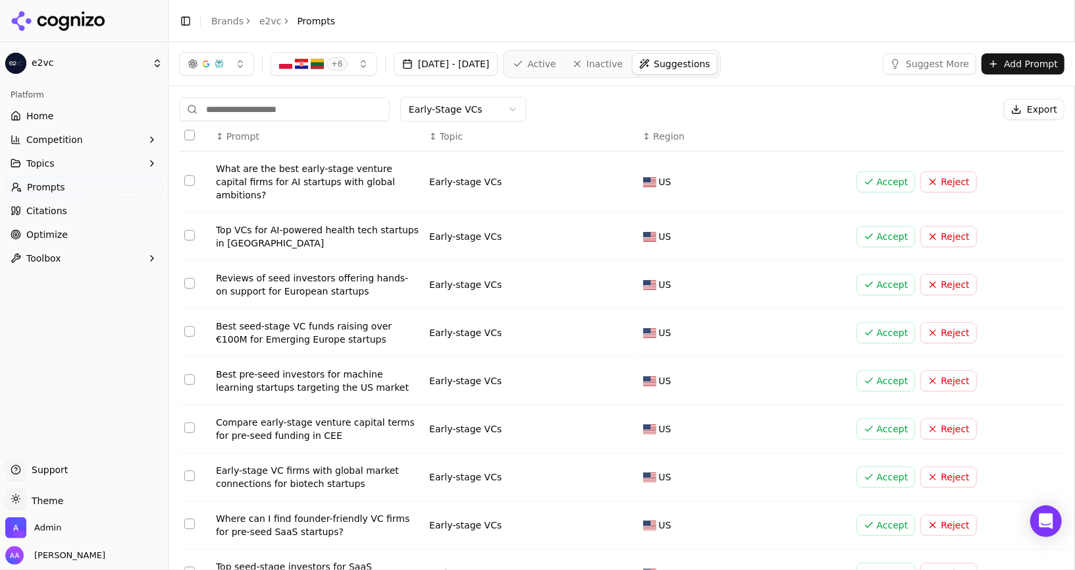
scroll to position [99, 0]
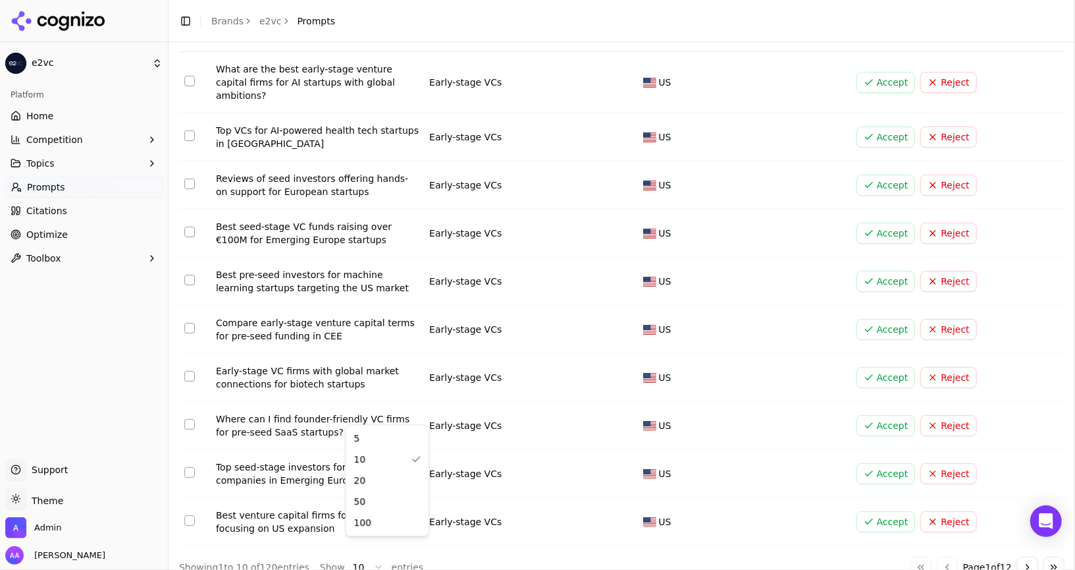
click at [356, 556] on html "e2vc Platform Home Competition Topics Prompts Citations Optimize Toolbox Suppor…" at bounding box center [537, 285] width 1075 height 570
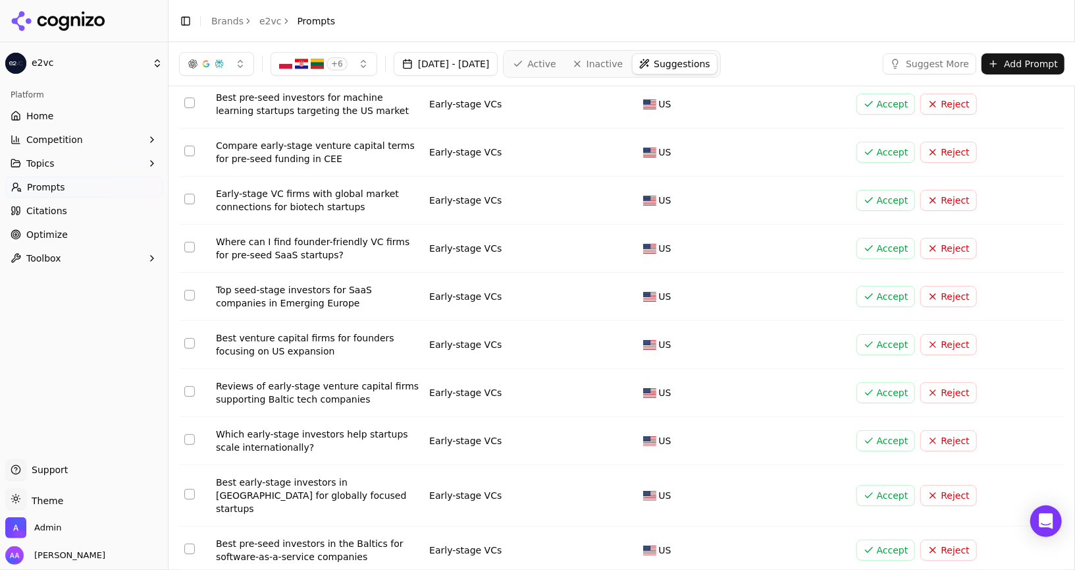
scroll to position [255, 0]
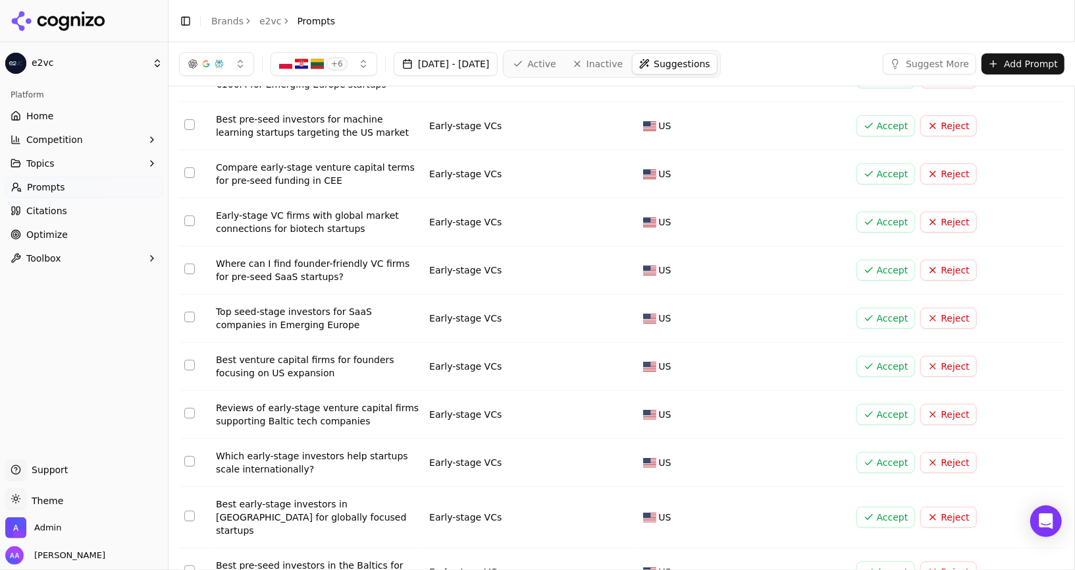
click at [562, 70] on link "Active" at bounding box center [534, 63] width 56 height 21
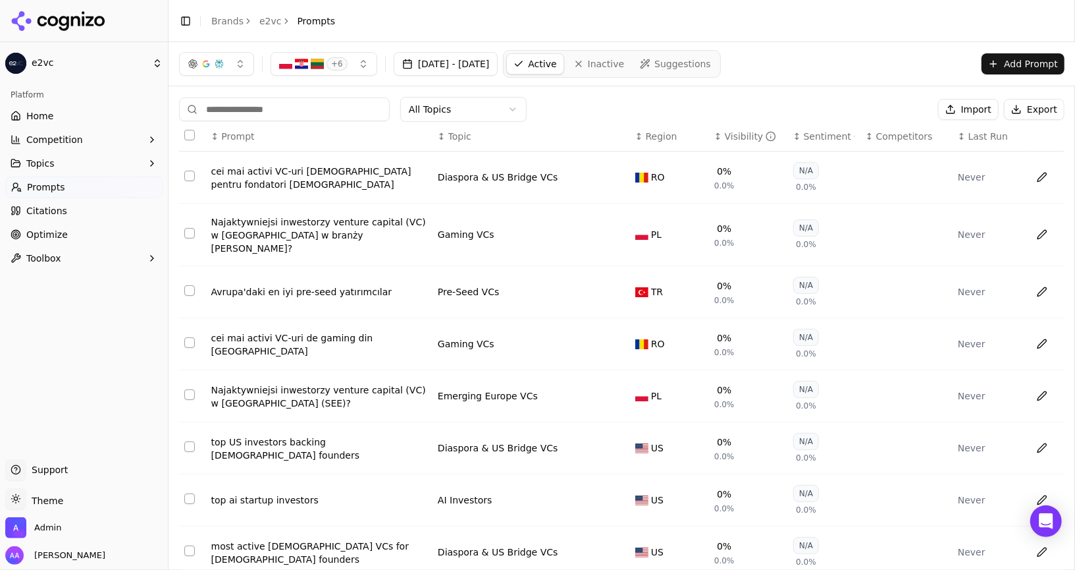
click at [625, 61] on span "Inactive" at bounding box center [606, 63] width 37 height 13
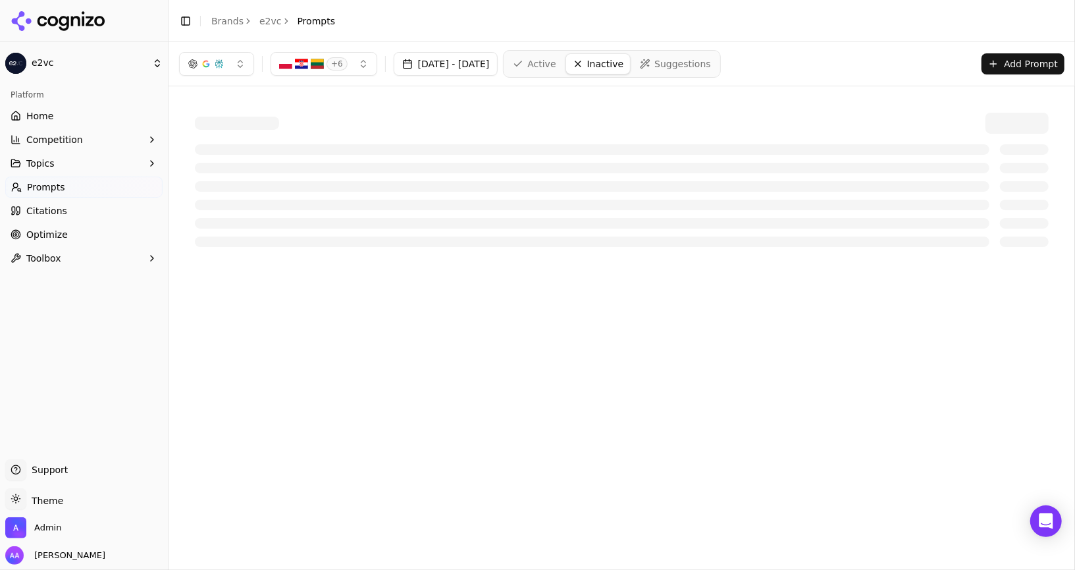
click at [556, 59] on span "Active" at bounding box center [541, 63] width 28 height 13
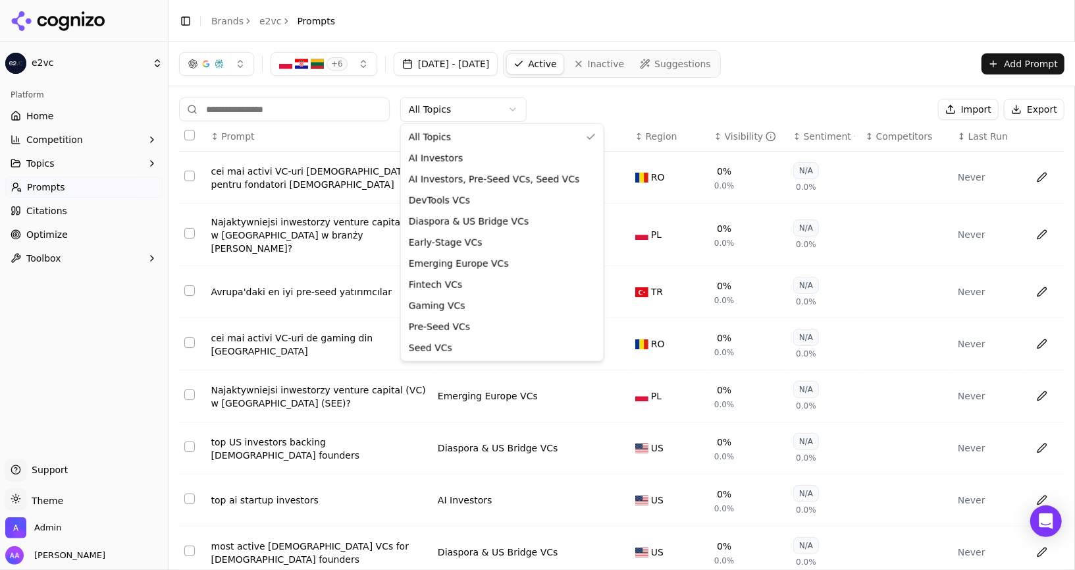
click at [488, 96] on html "e2vc Platform Home Competition Topics Prompts Citations Optimize Toolbox Suppor…" at bounding box center [537, 285] width 1075 height 570
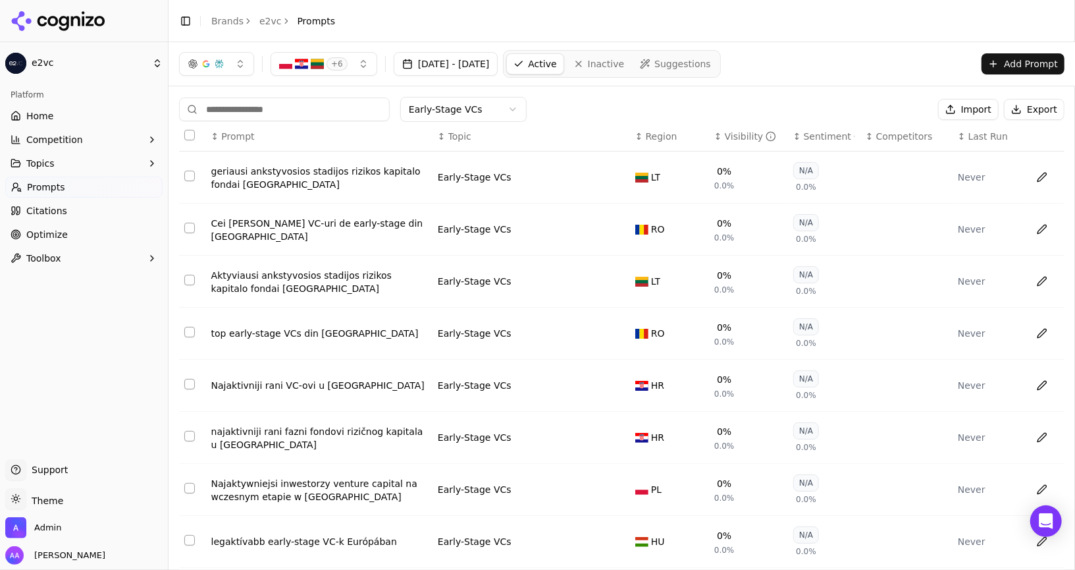
click at [77, 166] on button "Topics" at bounding box center [83, 163] width 157 height 21
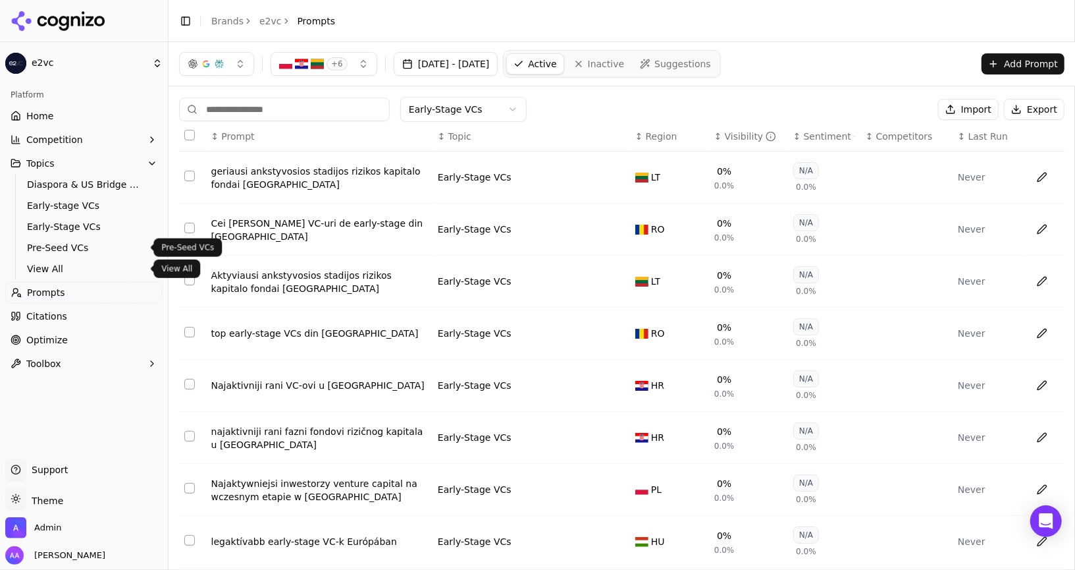
click at [82, 259] on link "View All" at bounding box center [84, 268] width 125 height 18
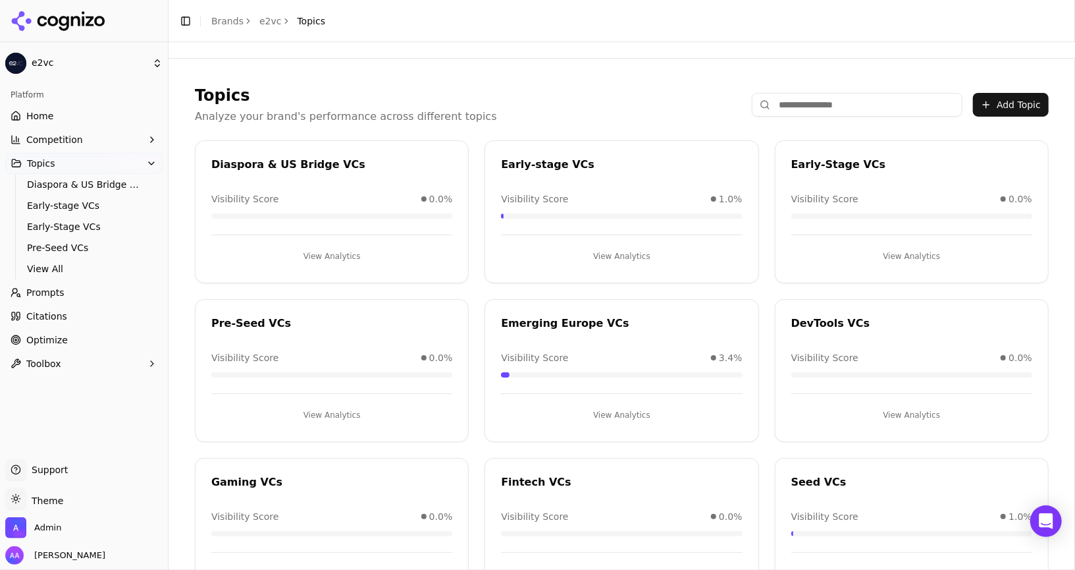
click at [574, 162] on div "Early-stage VCs" at bounding box center [621, 165] width 241 height 16
copy div "Early-stage VCs"
click at [61, 292] on span "Prompts" at bounding box center [45, 292] width 38 height 13
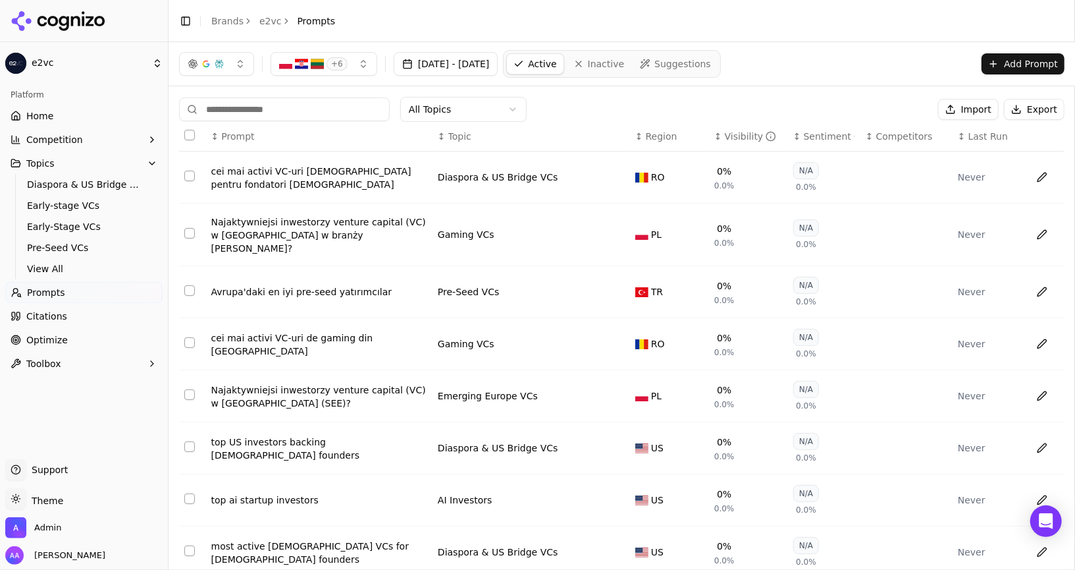
click at [631, 66] on link "Inactive" at bounding box center [599, 63] width 65 height 21
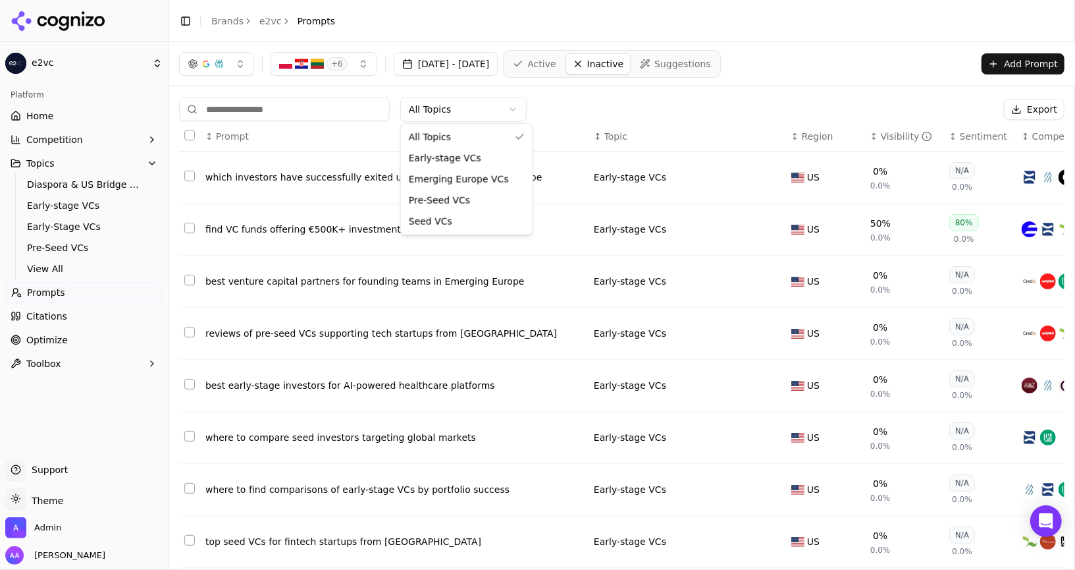
click at [465, 111] on html "e2vc Platform Home Competition Topics Diaspora & US Bridge VCs Early-stage VCs …" at bounding box center [537, 285] width 1075 height 570
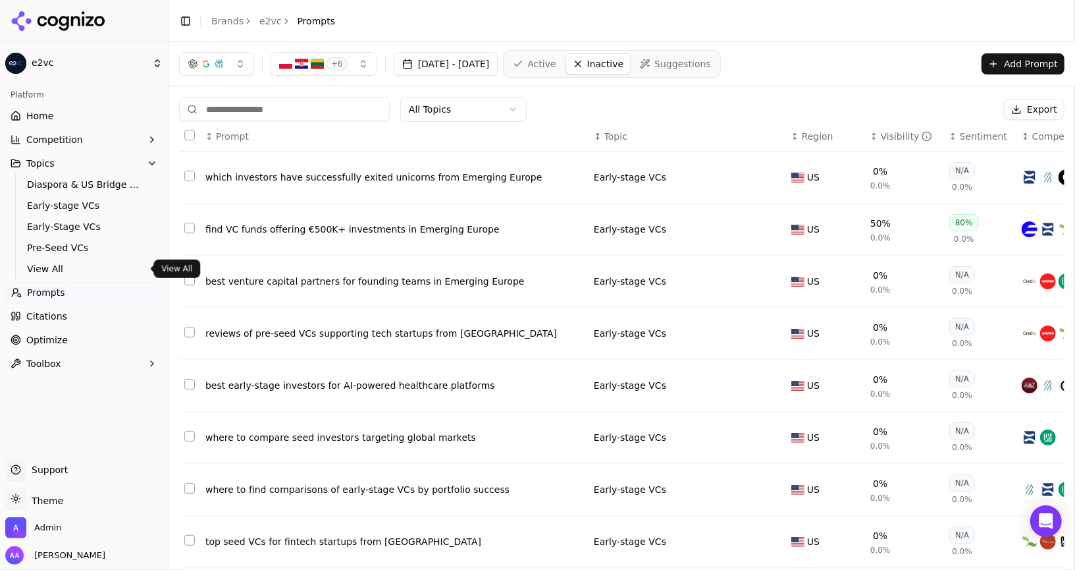
click at [63, 268] on span "View All" at bounding box center [84, 268] width 115 height 13
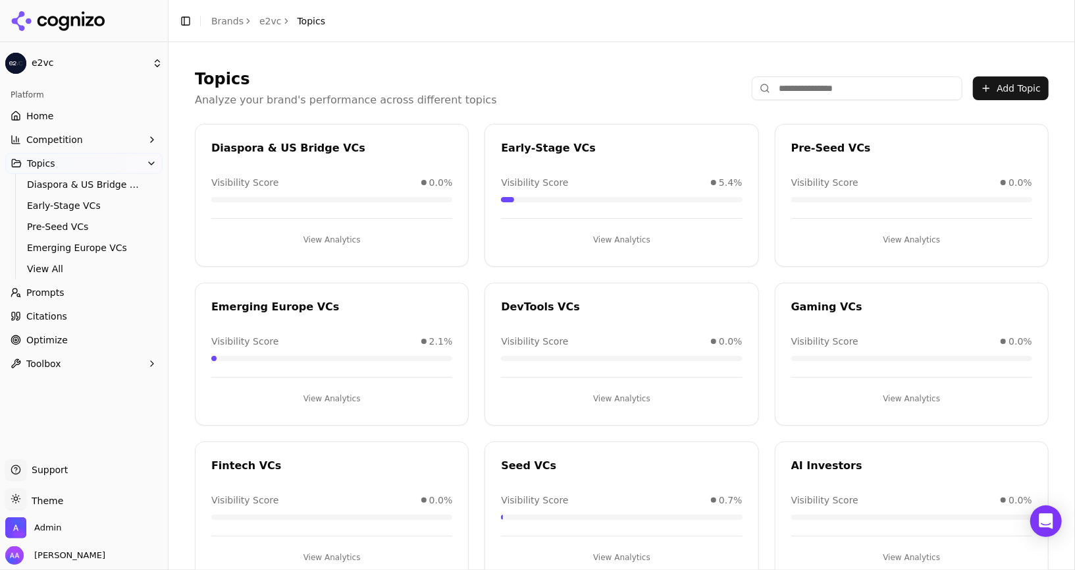
click at [35, 294] on span "Prompts" at bounding box center [45, 292] width 38 height 13
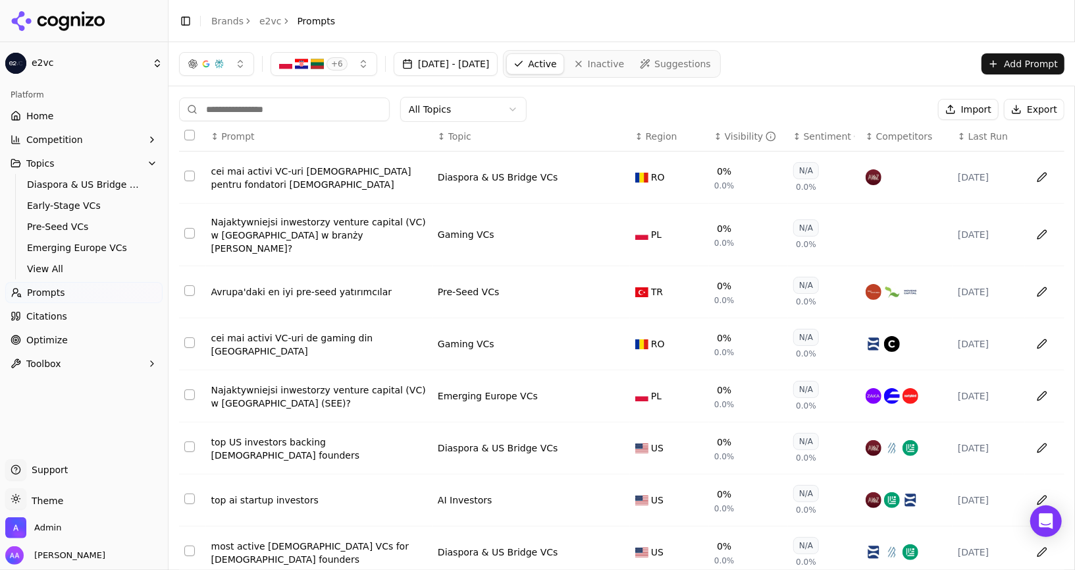
click at [497, 113] on html "e2vc Platform Home Competition Topics Diaspora & US Bridge VCs Early-Stage VCs …" at bounding box center [537, 285] width 1075 height 570
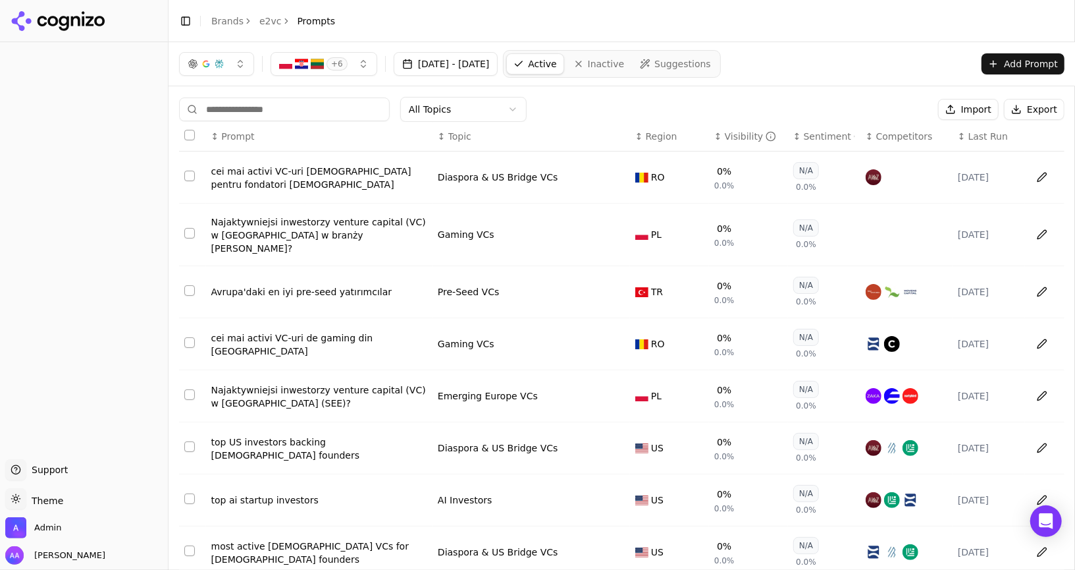
click at [469, 116] on html "Support Support Toggle theme Theme Admin Alp Aysan Toggle Sidebar Brands e2vc P…" at bounding box center [537, 285] width 1075 height 570
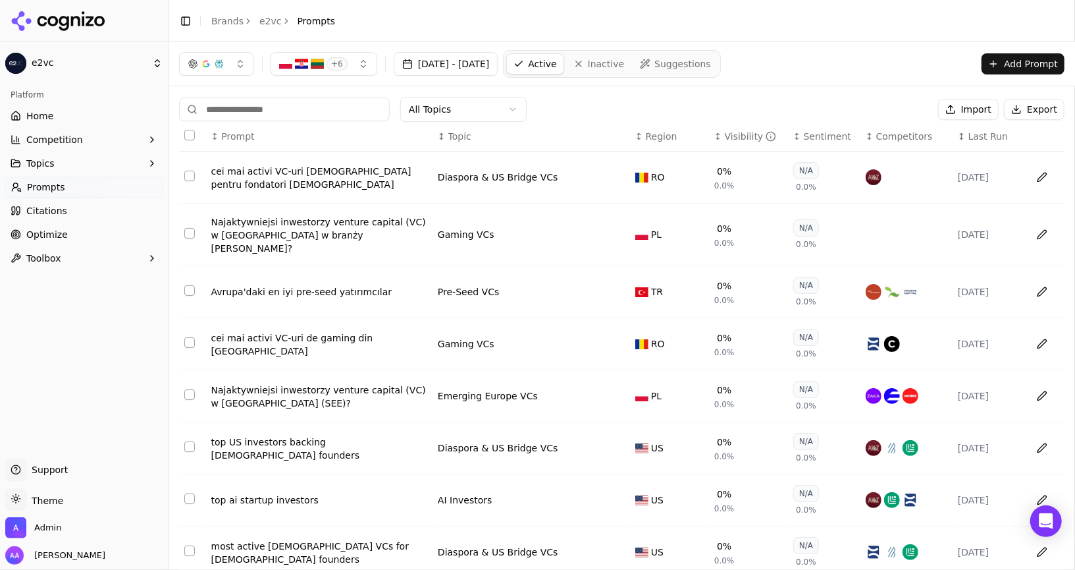
click at [621, 86] on html "e2vc Platform Home Competition Topics Prompts Citations Optimize Toolbox Suppor…" at bounding box center [537, 285] width 1075 height 570
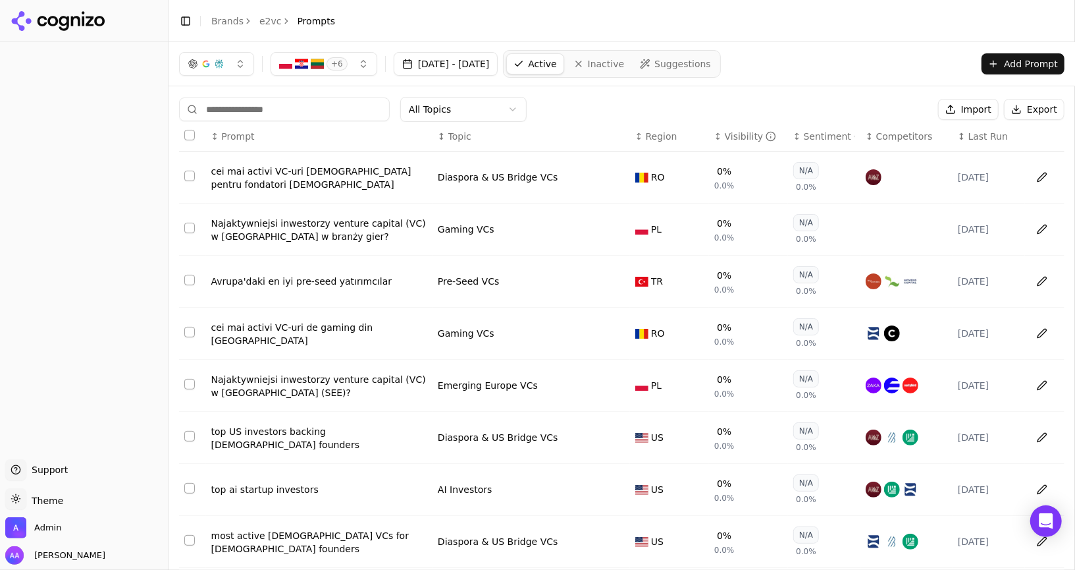
click at [979, 136] on span "Last Run" at bounding box center [989, 136] width 40 height 13
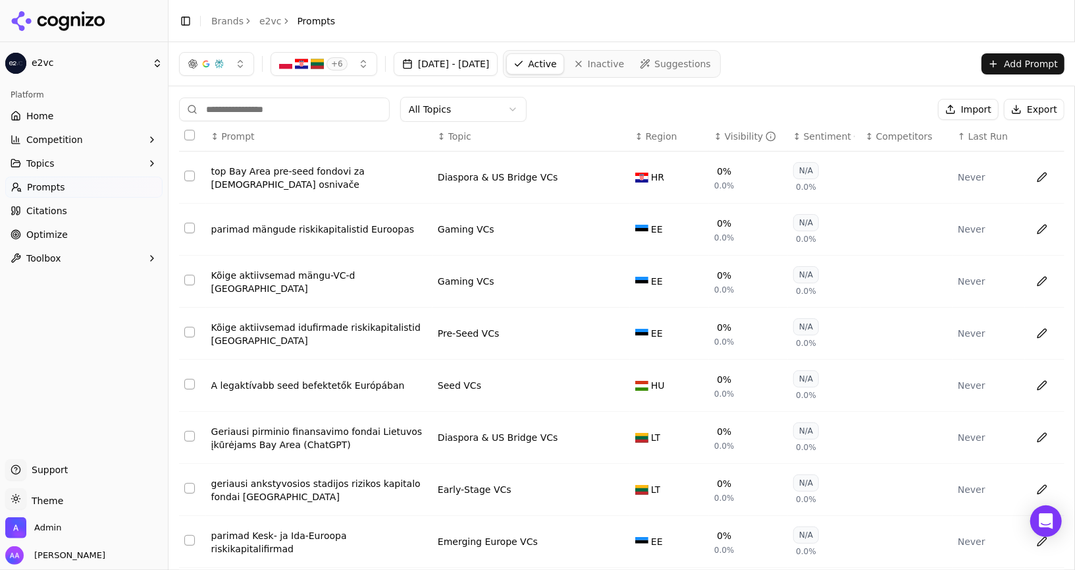
click at [292, 109] on input at bounding box center [284, 109] width 211 height 24
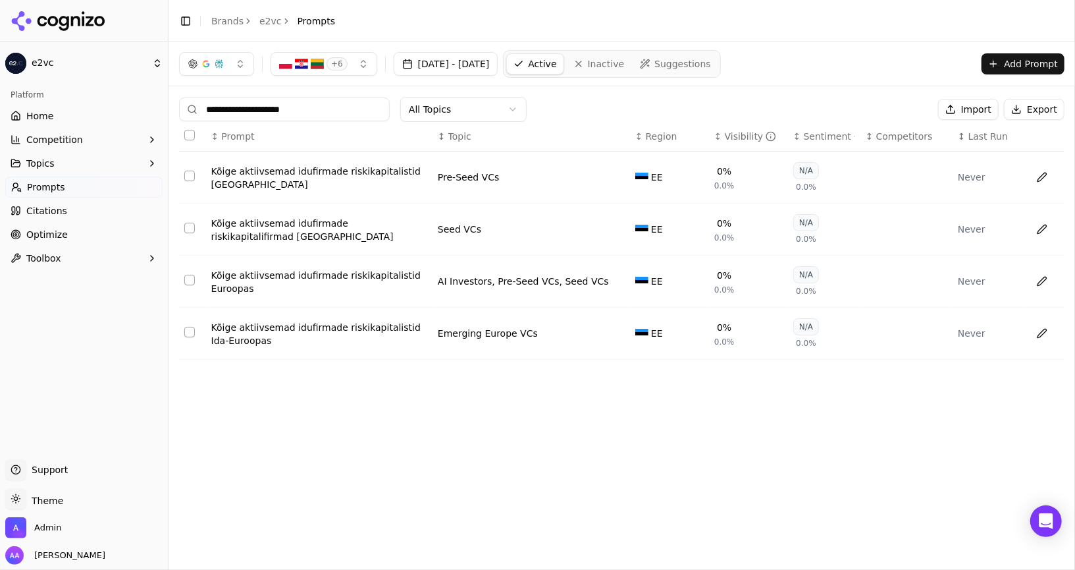
type input "**********"
click at [618, 279] on button "Data table" at bounding box center [617, 281] width 16 height 16
click at [574, 282] on button "Select or create topic..." at bounding box center [520, 281] width 165 height 24
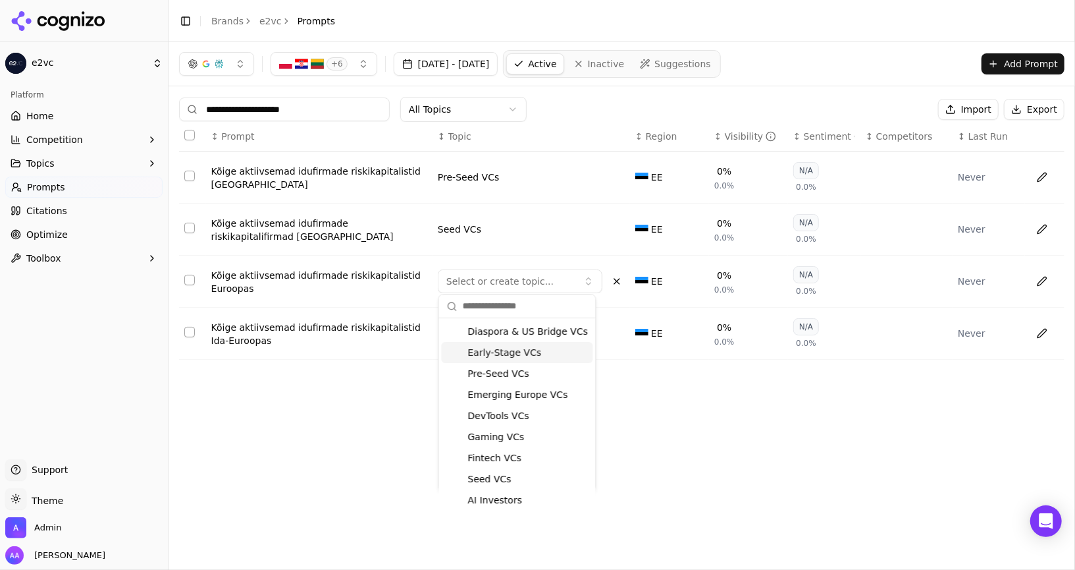
click at [518, 353] on span "Early-Stage VCs" at bounding box center [505, 352] width 74 height 13
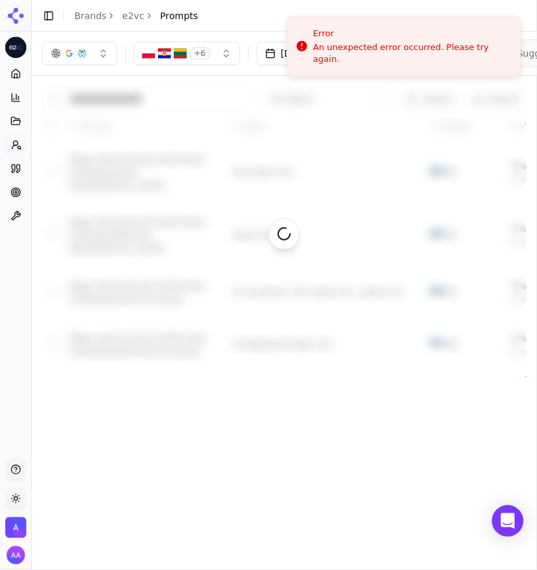
click at [374, 443] on div "**********" at bounding box center [285, 297] width 506 height 530
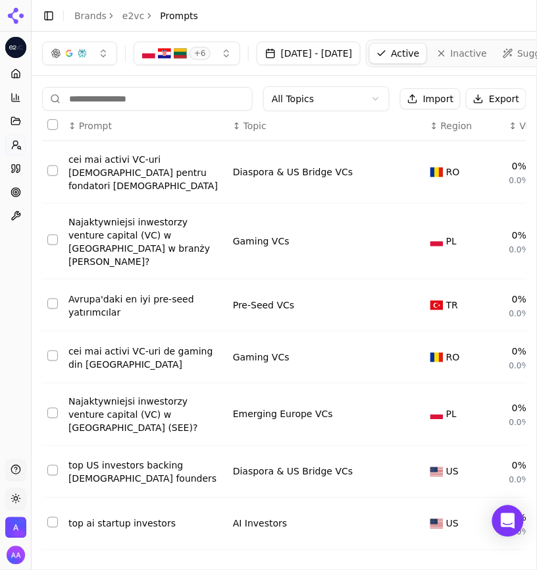
click at [115, 100] on input at bounding box center [147, 99] width 211 height 24
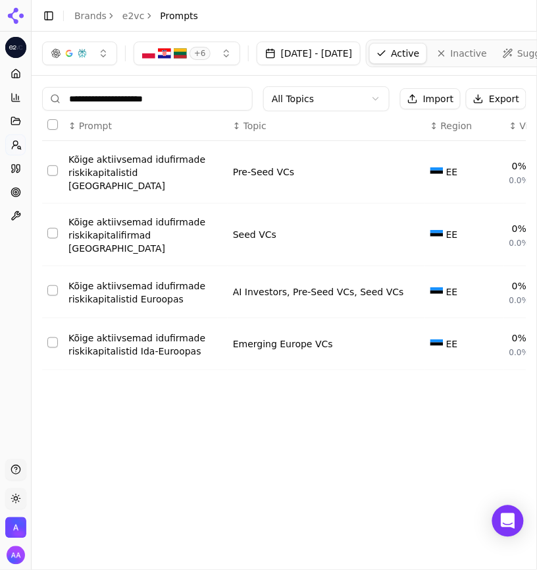
type input "**********"
click at [409, 284] on button "Data table" at bounding box center [412, 292] width 16 height 16
click at [348, 280] on button "Select or create topic..." at bounding box center [315, 292] width 165 height 24
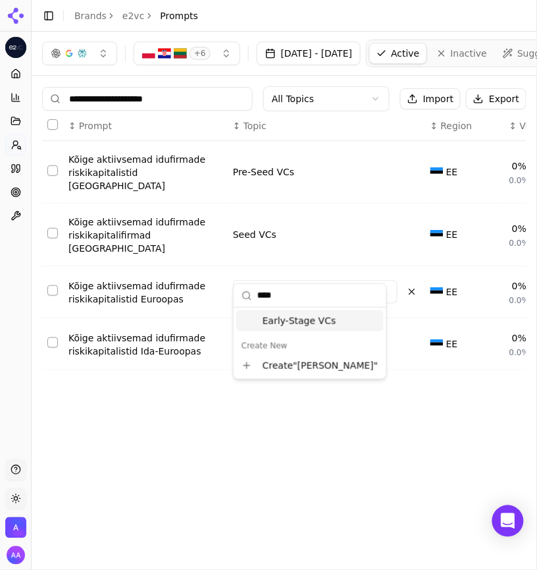
type input "****"
click at [304, 317] on span "Early-Stage VCs" at bounding box center [300, 320] width 74 height 13
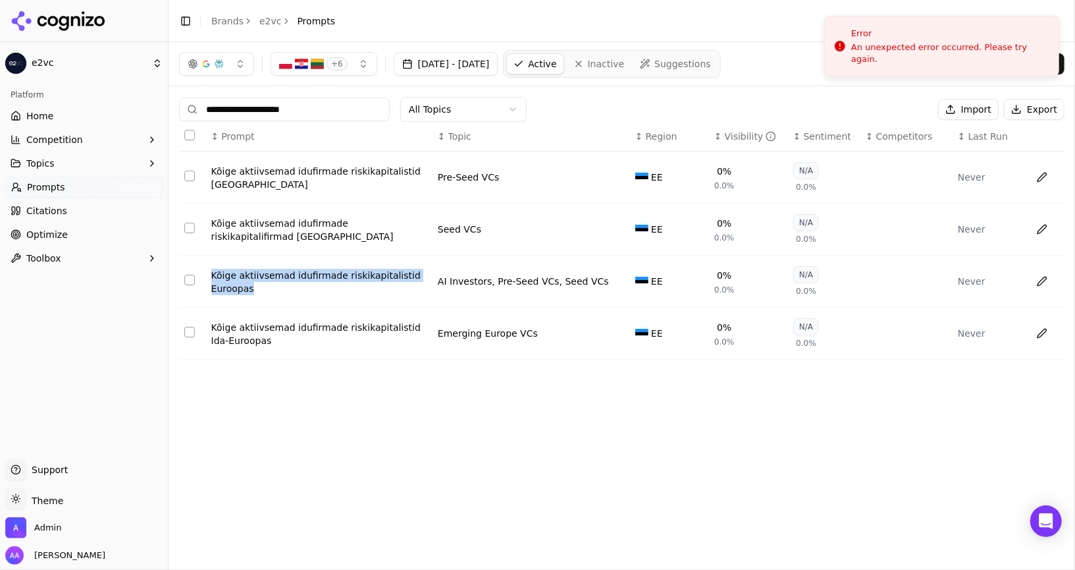
drag, startPoint x: 278, startPoint y: 294, endPoint x: 208, endPoint y: 274, distance: 72.7
click at [208, 274] on td "Kõige aktiivsemad idufirmade riskikapitalistid Euroopas" at bounding box center [319, 282] width 227 height 52
copy div "Kõige aktiivsemad idufirmade riskikapitalistid Euroopas"
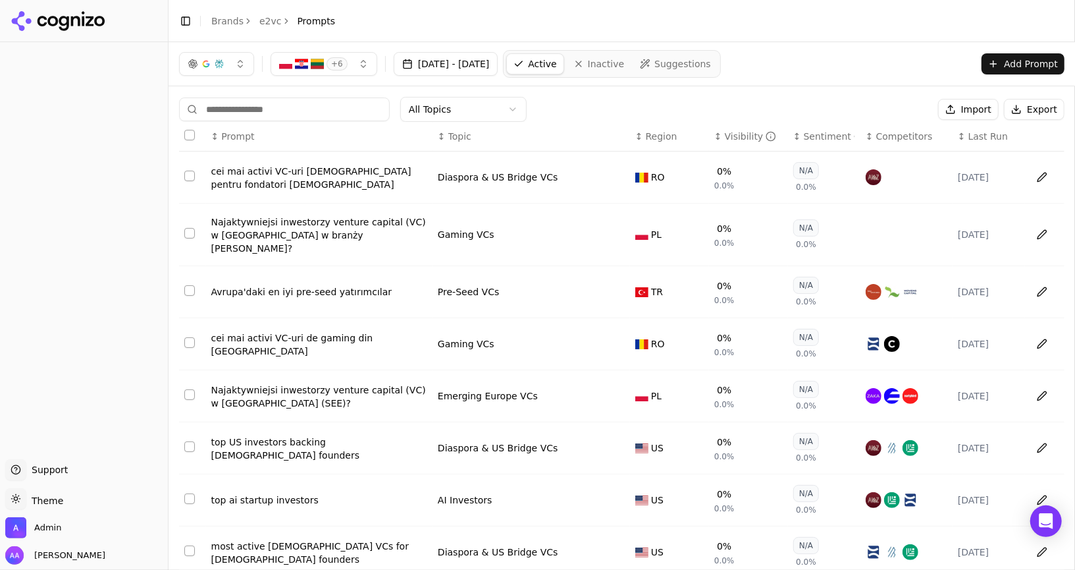
click at [317, 114] on input at bounding box center [284, 109] width 211 height 24
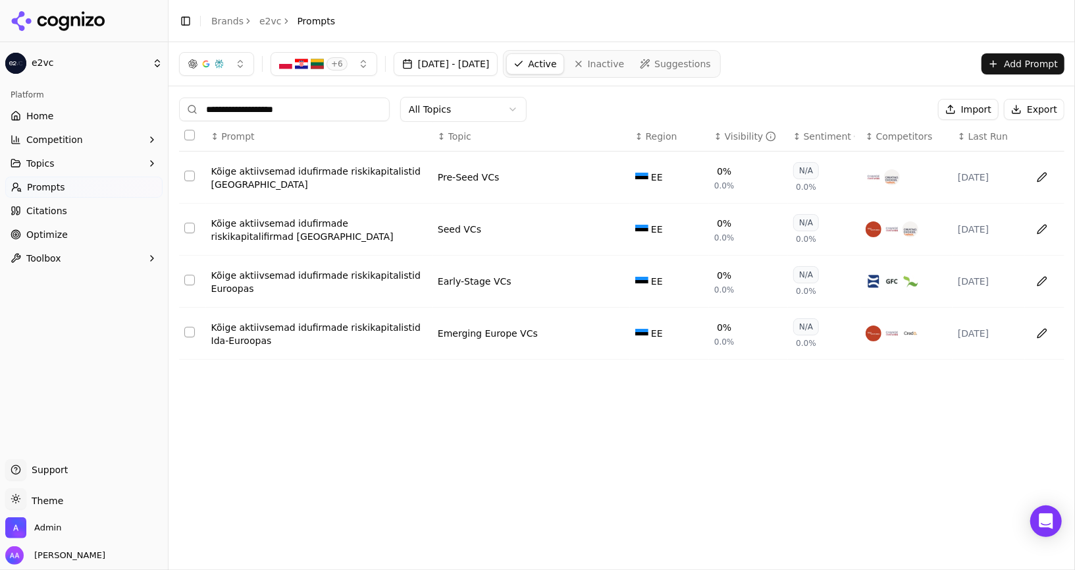
type input "**********"
click at [849, 11] on header "Toggle Sidebar Brands e2vc Prompts" at bounding box center [622, 21] width 907 height 42
click at [534, 446] on div "**********" at bounding box center [622, 305] width 907 height 527
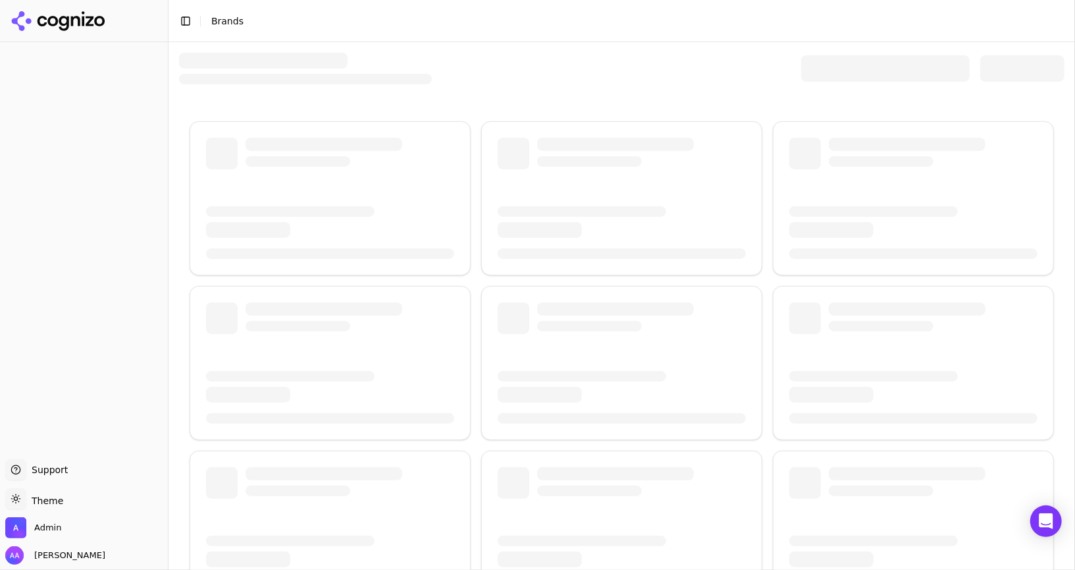
click at [838, 73] on div at bounding box center [885, 68] width 169 height 26
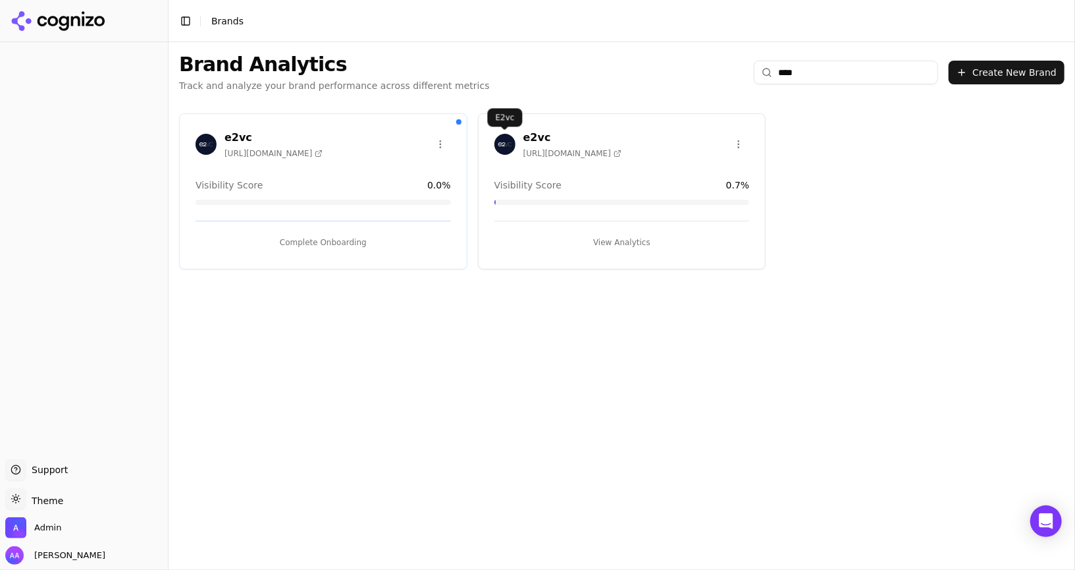
type input "****"
click at [502, 132] on span at bounding box center [504, 129] width 7 height 7
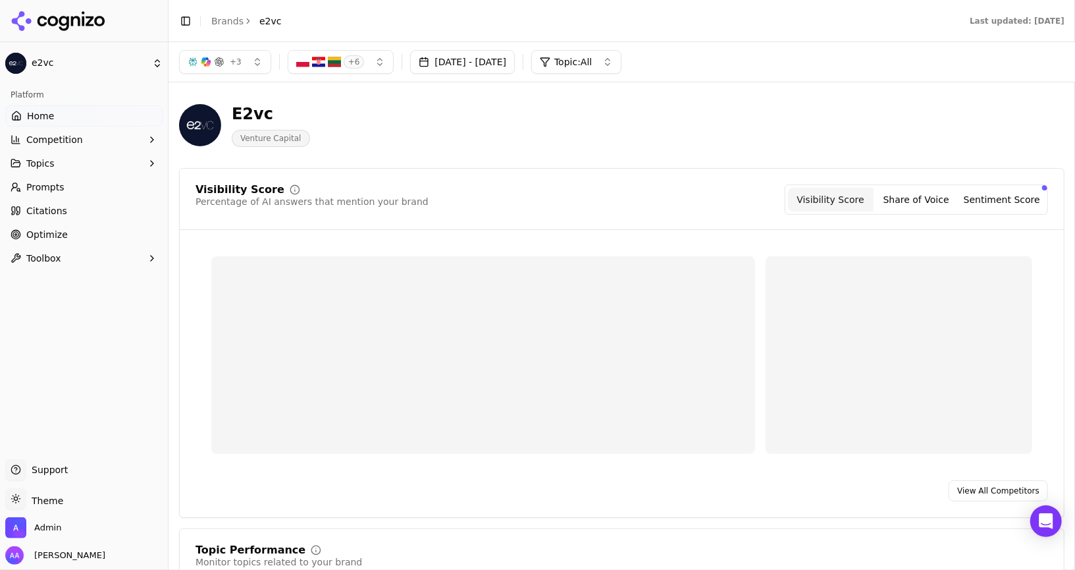
click at [346, 75] on div "+ 3 + 6 [DATE] - [DATE] Topic: All" at bounding box center [622, 62] width 907 height 40
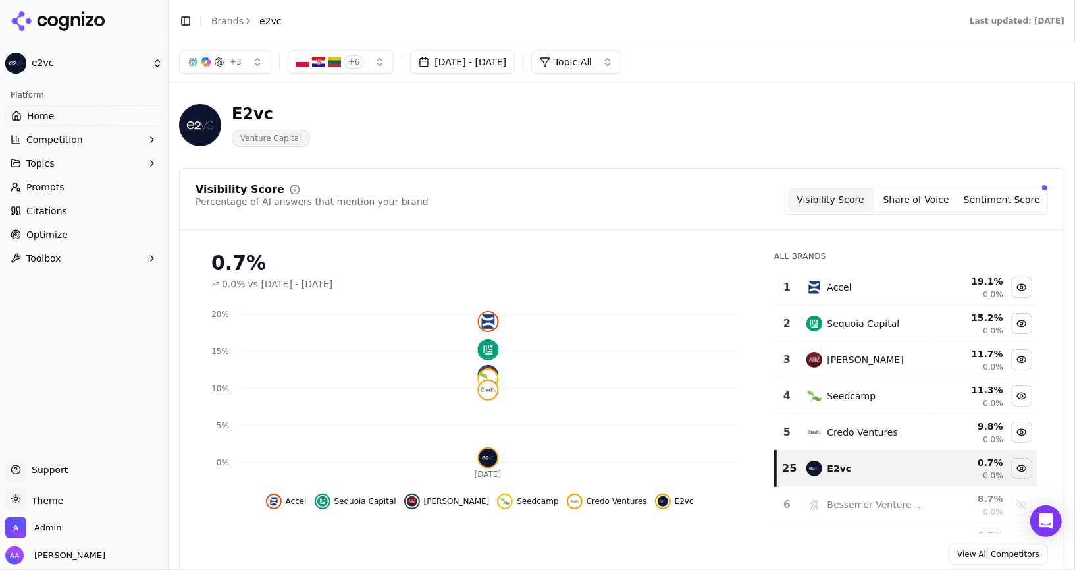
click at [346, 68] on button "+ 6" at bounding box center [341, 62] width 107 height 24
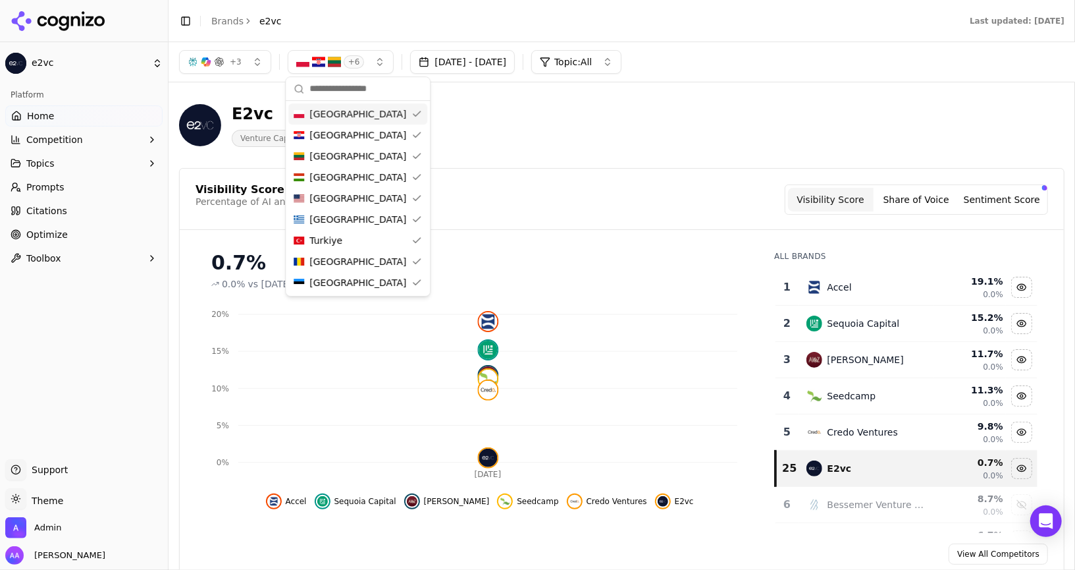
click at [200, 55] on button "+ 3" at bounding box center [225, 62] width 92 height 24
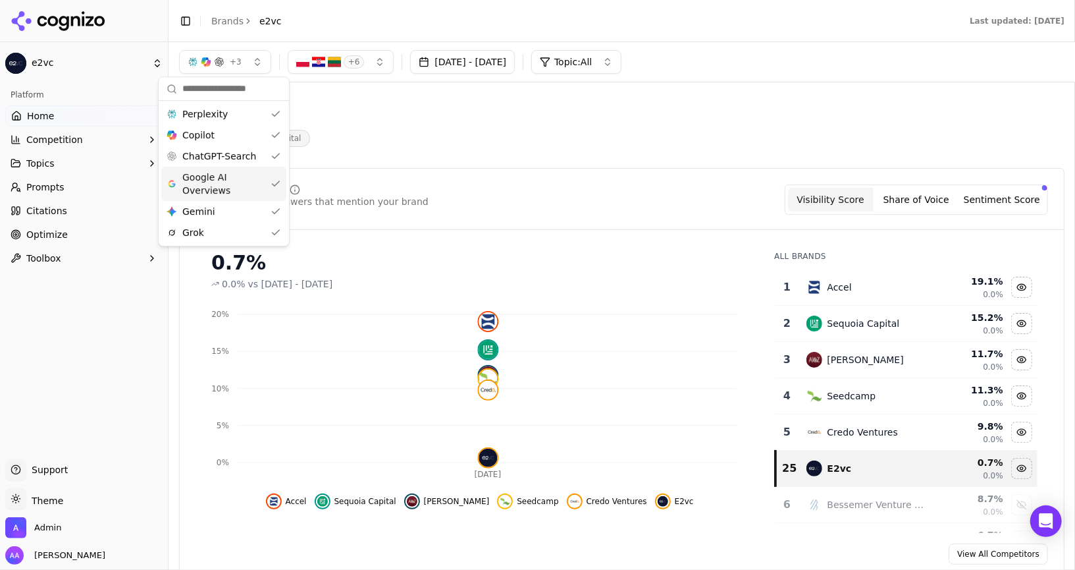
click at [234, 171] on span "Google AI Overviews" at bounding box center [223, 184] width 83 height 26
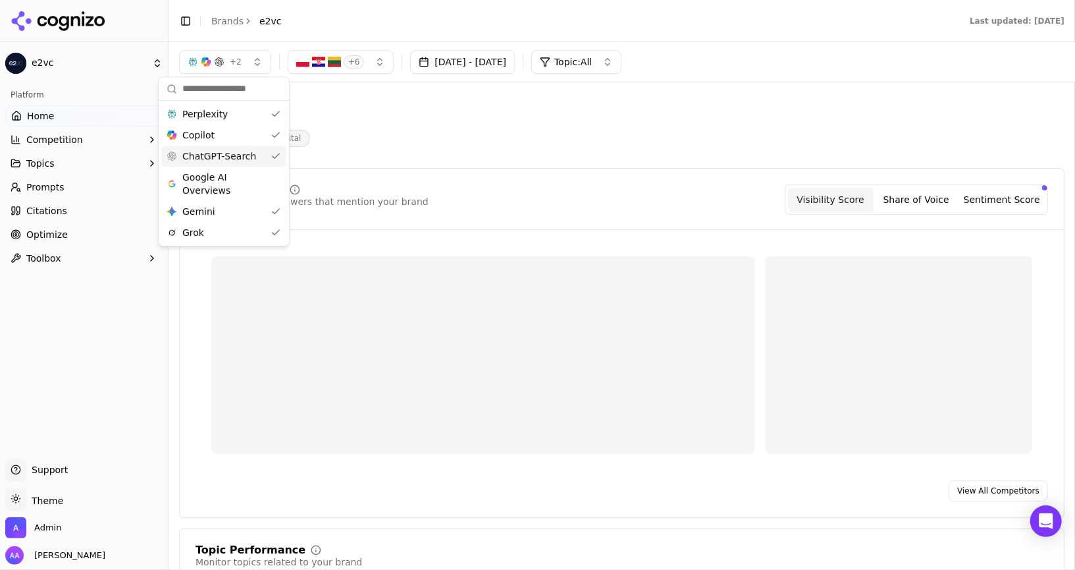
click at [237, 152] on span "ChatGPT-Search" at bounding box center [219, 155] width 74 height 13
click at [237, 140] on div "Copilot" at bounding box center [223, 134] width 125 height 21
click at [243, 117] on div "Perplexity" at bounding box center [215, 113] width 125 height 21
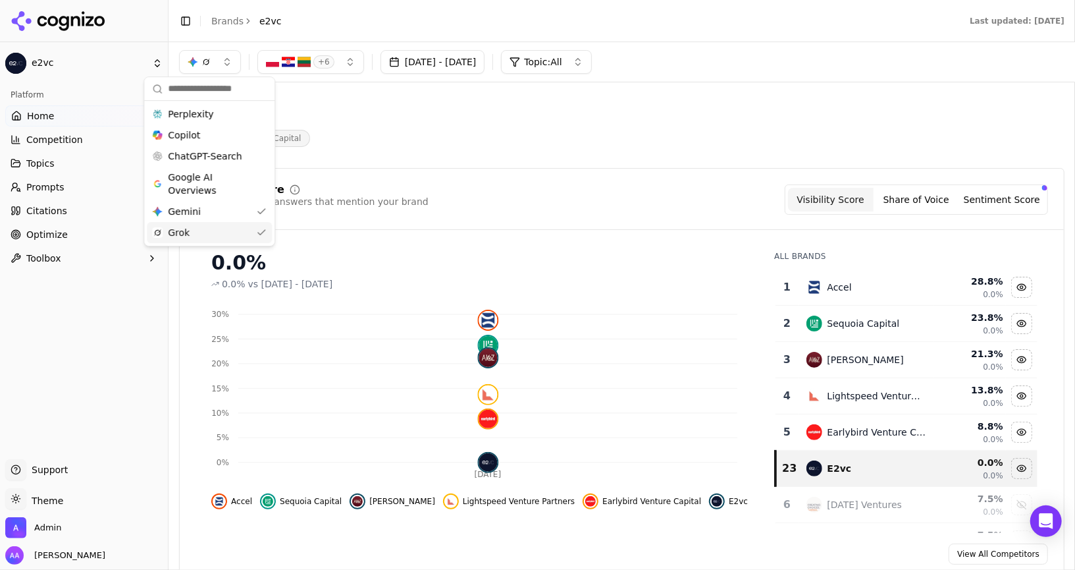
click at [232, 229] on div "Grok" at bounding box center [209, 232] width 125 height 21
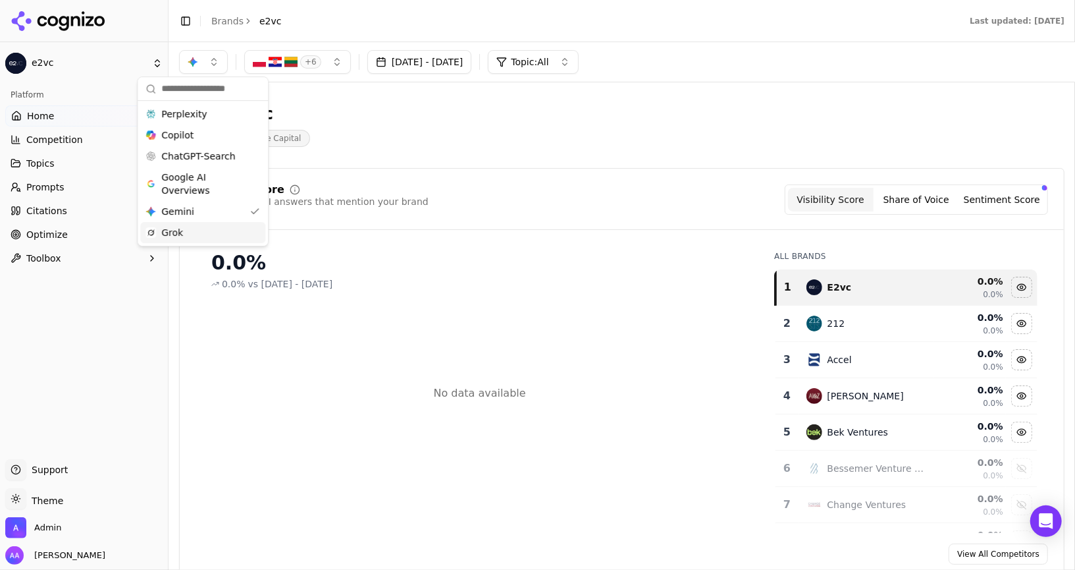
click at [228, 240] on div "Grok" at bounding box center [202, 232] width 125 height 21
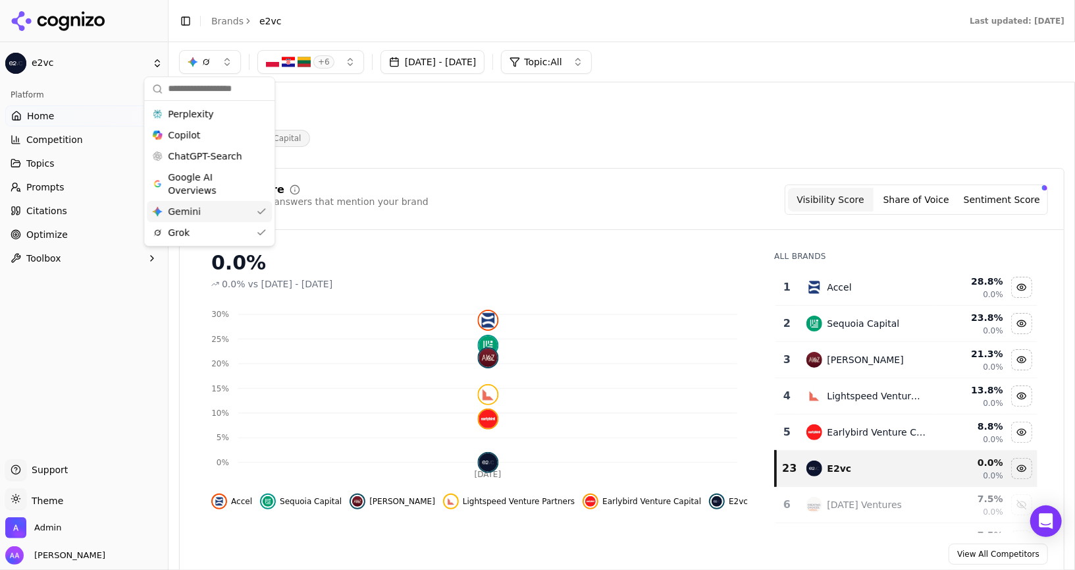
click at [230, 217] on div "Gemini Gemini" at bounding box center [209, 211] width 125 height 21
click at [230, 217] on div "Gemini Gemini" at bounding box center [202, 211] width 125 height 21
click at [213, 115] on div "Perplexity" at bounding box center [209, 113] width 125 height 21
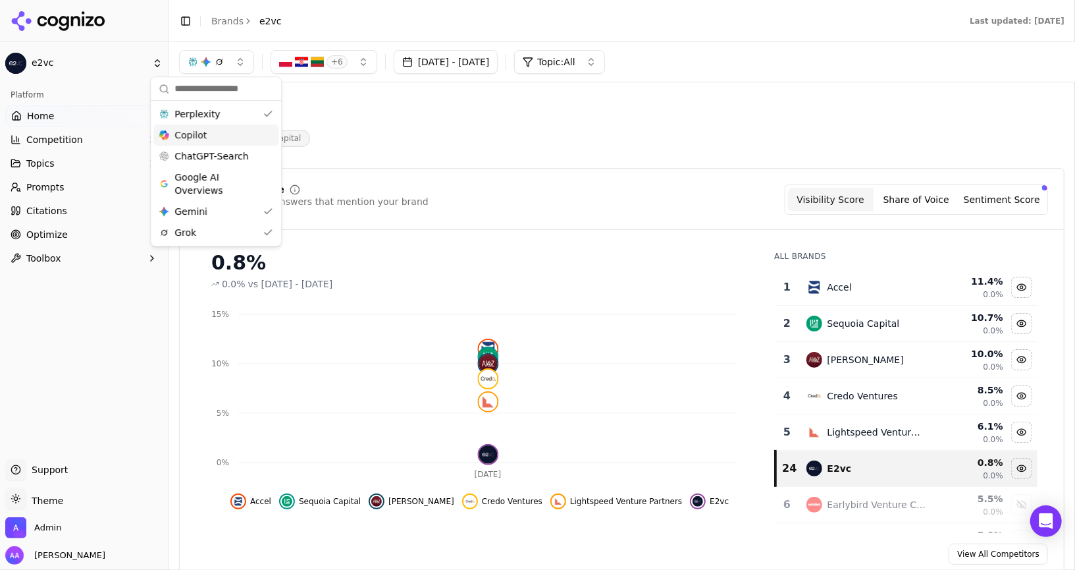
click at [211, 133] on div "Copilot" at bounding box center [215, 134] width 125 height 21
click at [211, 152] on span "ChatGPT-Search" at bounding box center [219, 155] width 74 height 13
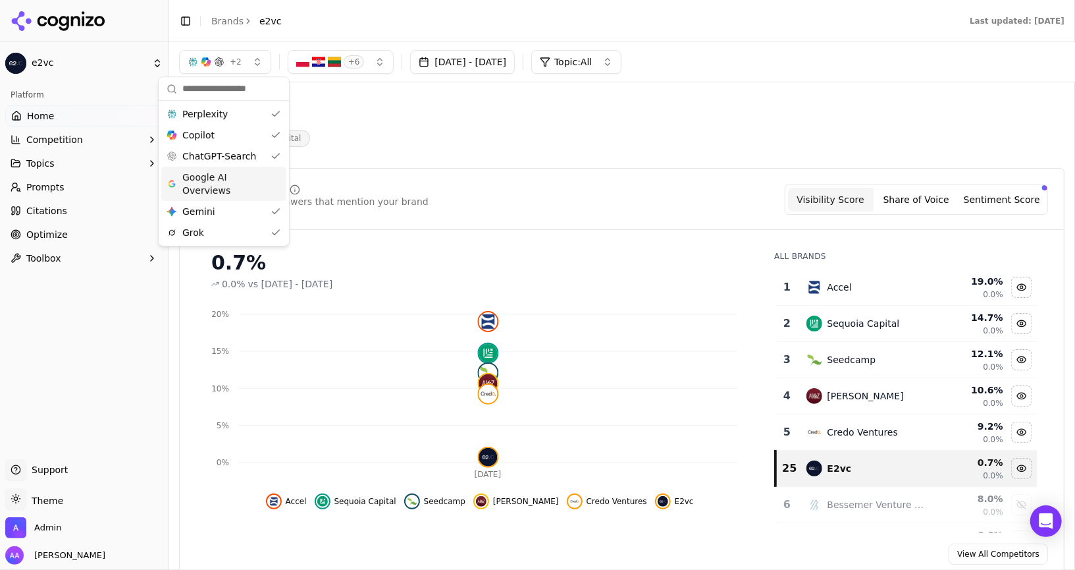
click at [211, 176] on span "Google AI Overviews" at bounding box center [223, 184] width 83 height 26
click at [222, 157] on span "ChatGPT-Search" at bounding box center [219, 155] width 74 height 13
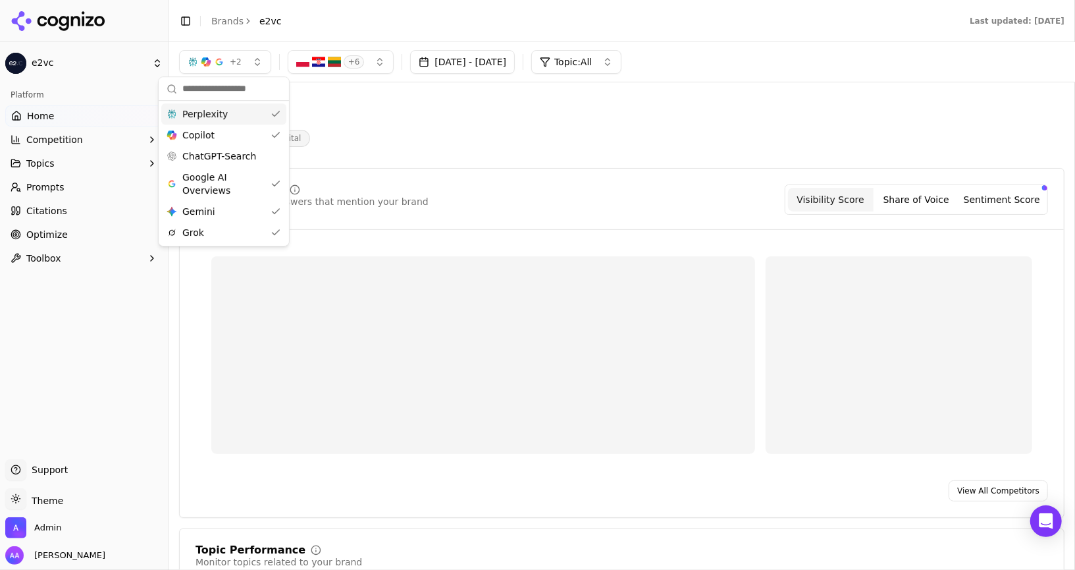
click at [224, 119] on div "Perplexity" at bounding box center [223, 113] width 125 height 21
click at [224, 185] on span "Google AI Overviews" at bounding box center [223, 184] width 83 height 26
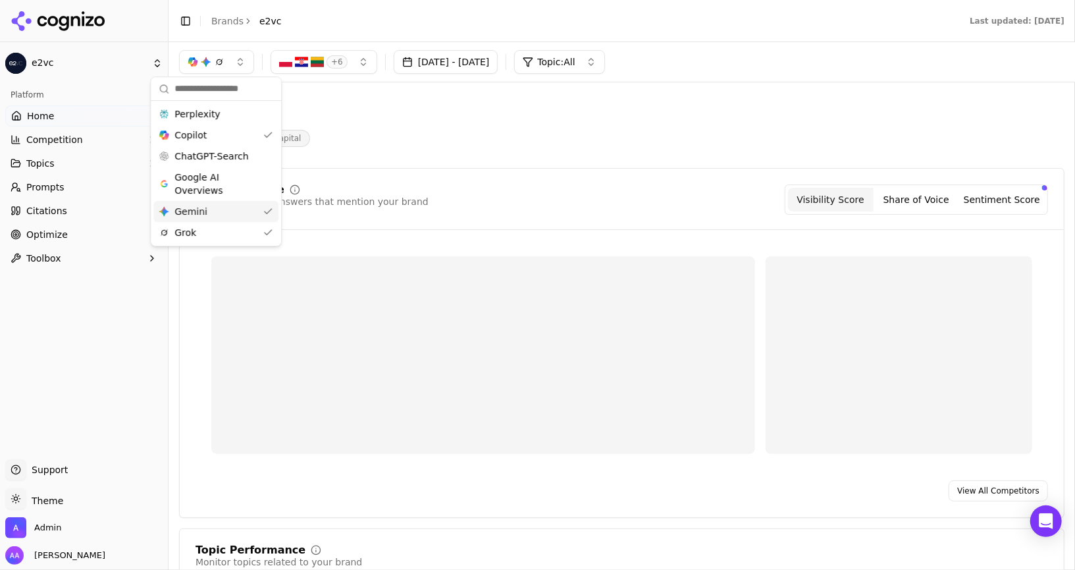
click at [223, 204] on div "Gemini Gemini" at bounding box center [215, 211] width 125 height 21
click at [221, 230] on div "Grok" at bounding box center [209, 232] width 125 height 21
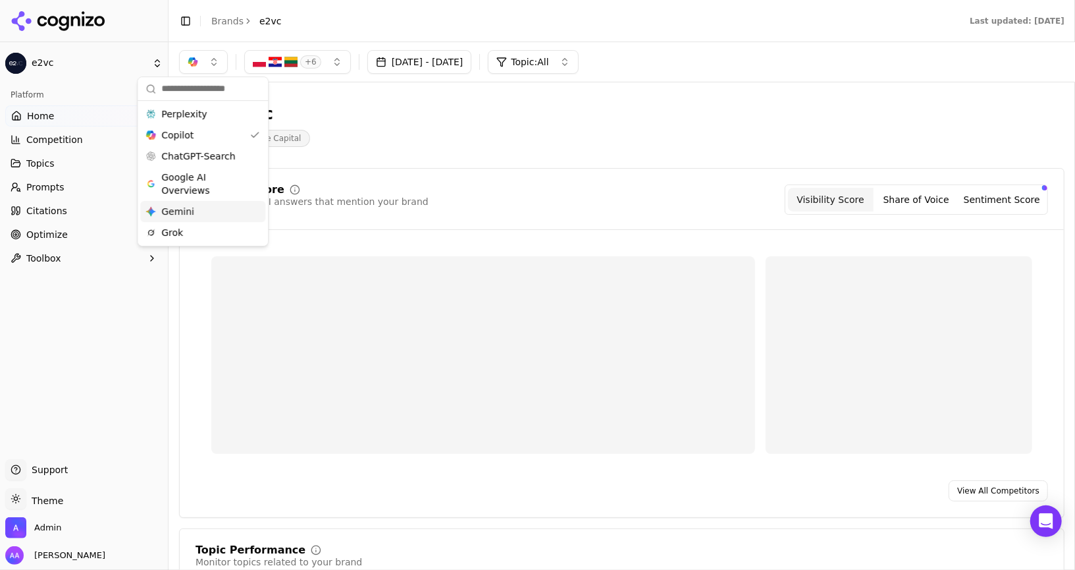
click at [429, 146] on div "E2vc Venture Capital" at bounding box center [474, 124] width 590 height 43
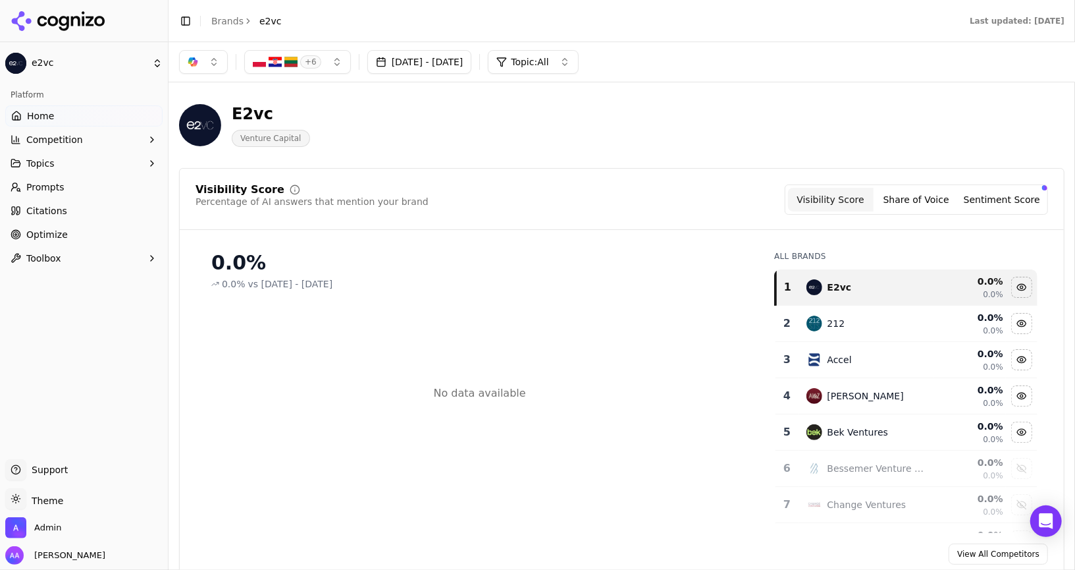
click at [84, 188] on link "Prompts" at bounding box center [83, 186] width 157 height 21
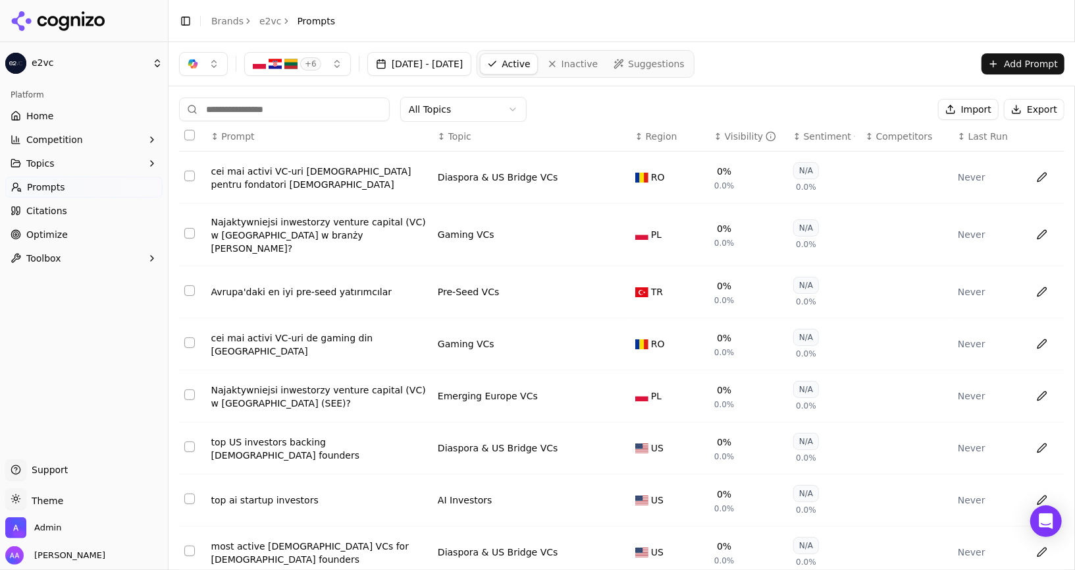
click at [217, 67] on button "button" at bounding box center [203, 64] width 49 height 24
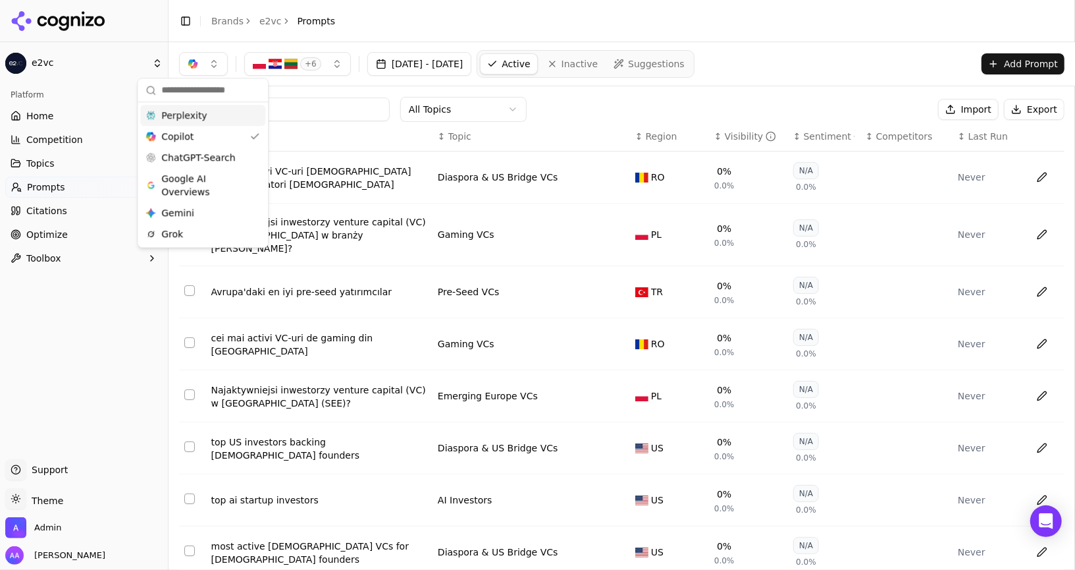
click at [216, 114] on div "Perplexity" at bounding box center [202, 115] width 125 height 21
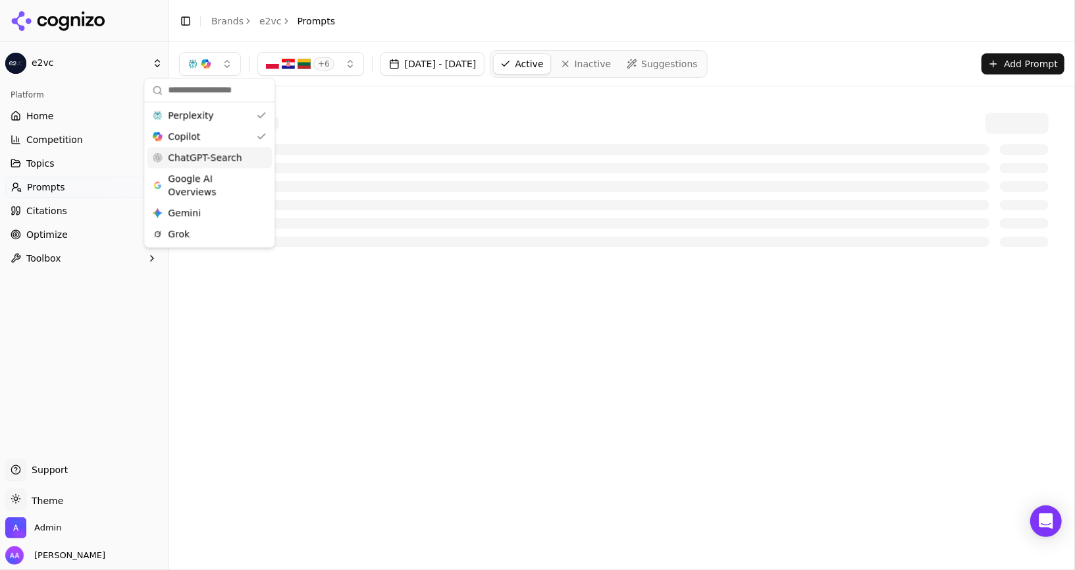
click at [218, 153] on span "ChatGPT-Search" at bounding box center [205, 157] width 74 height 13
click at [215, 188] on span "Google AI Overviews" at bounding box center [216, 185] width 83 height 26
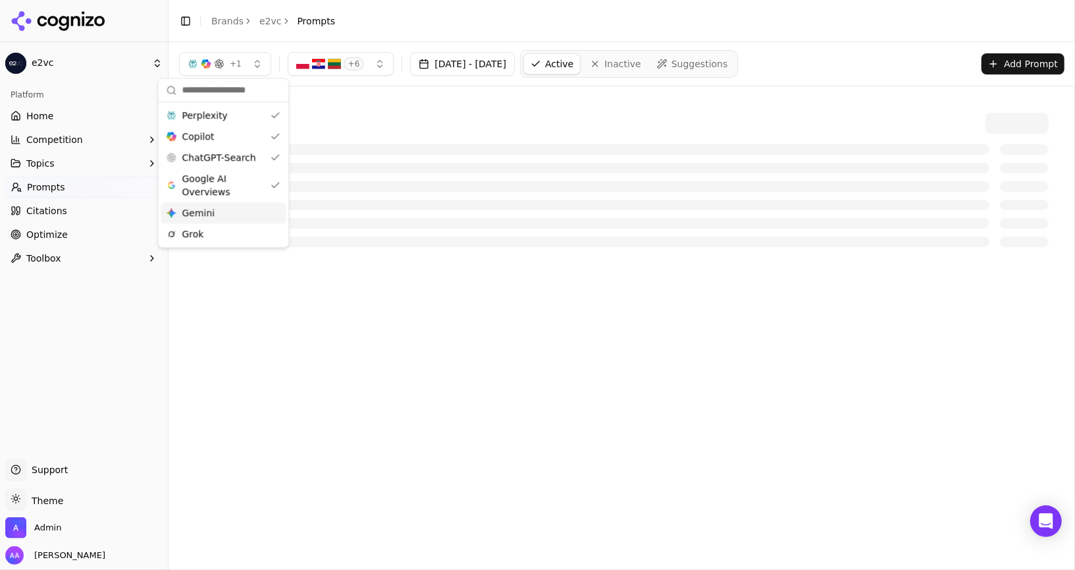
click at [206, 222] on div "Gemini Gemini" at bounding box center [223, 212] width 125 height 21
click at [204, 238] on div "Grok" at bounding box center [223, 233] width 125 height 21
click at [835, 47] on div "+ 3 + 6 Aug 02, 2025 - Sep 01, 2025 Active Inactive Suggestions Add Prompt" at bounding box center [622, 63] width 907 height 43
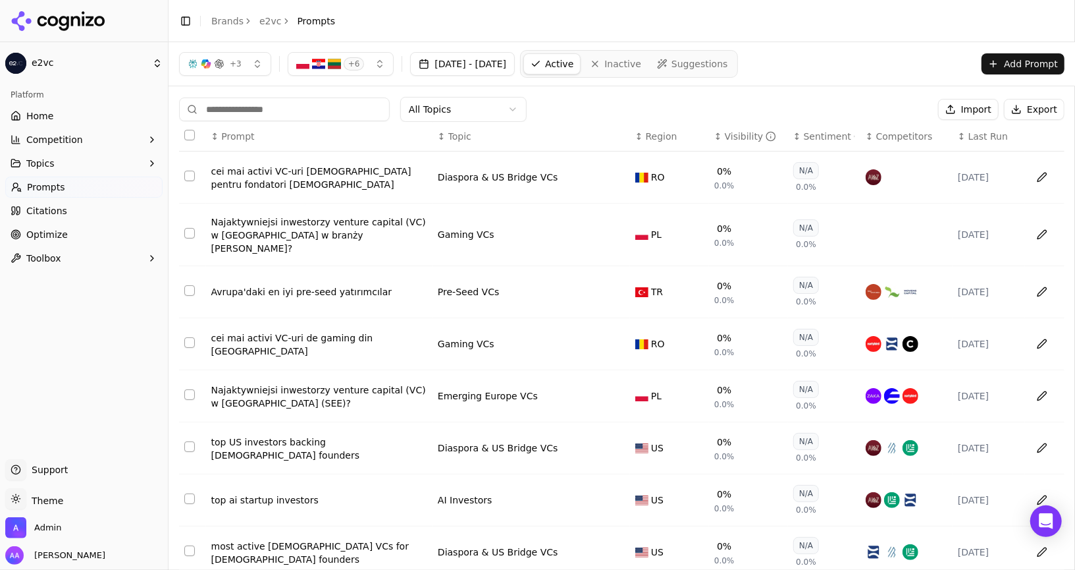
click at [990, 136] on span "Last Run" at bounding box center [989, 136] width 40 height 13
click at [257, 221] on div "Najaktywniejsi inwestorzy venture capital (VC) w [GEOGRAPHIC_DATA] w branży [PE…" at bounding box center [319, 235] width 216 height 40
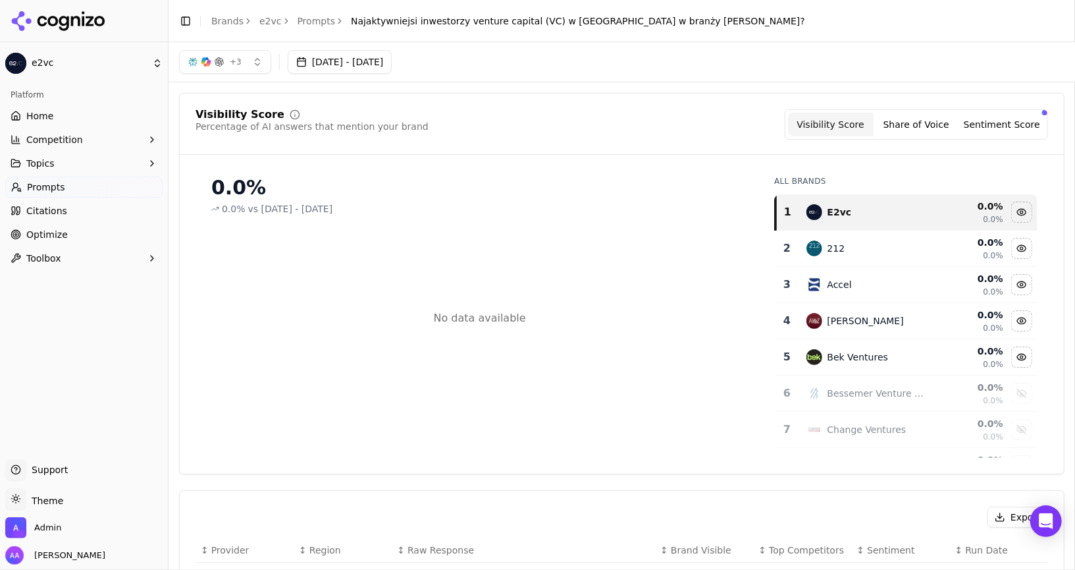
click at [313, 30] on header "Toggle Sidebar Brands e2vc Prompts Najaktywniejsi inwestorzy venture capital (V…" at bounding box center [622, 21] width 907 height 42
click at [315, 22] on link "Prompts" at bounding box center [317, 20] width 38 height 13
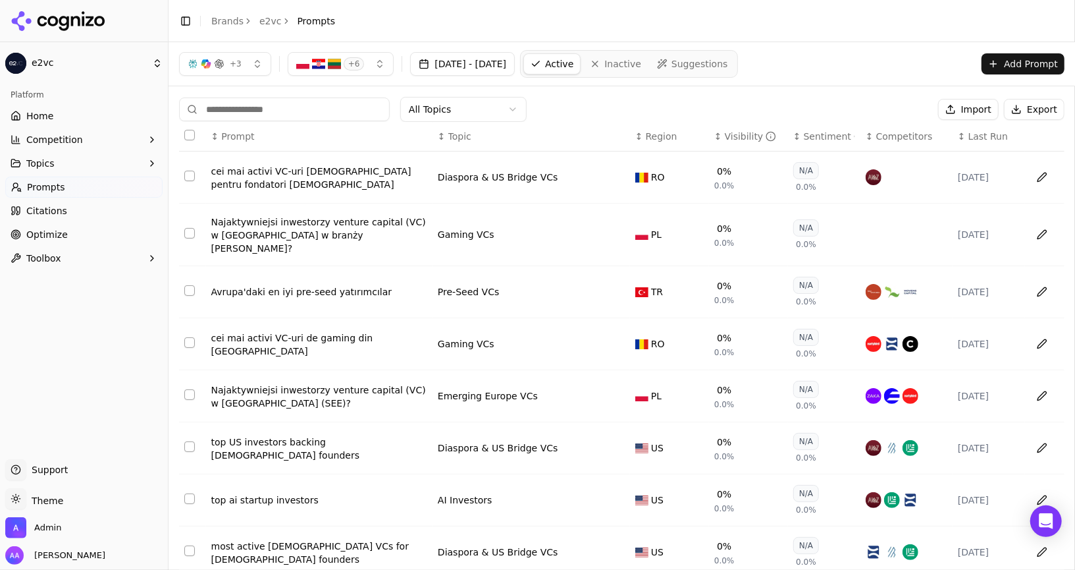
click at [602, 98] on div "All Topics Import Export" at bounding box center [622, 109] width 886 height 25
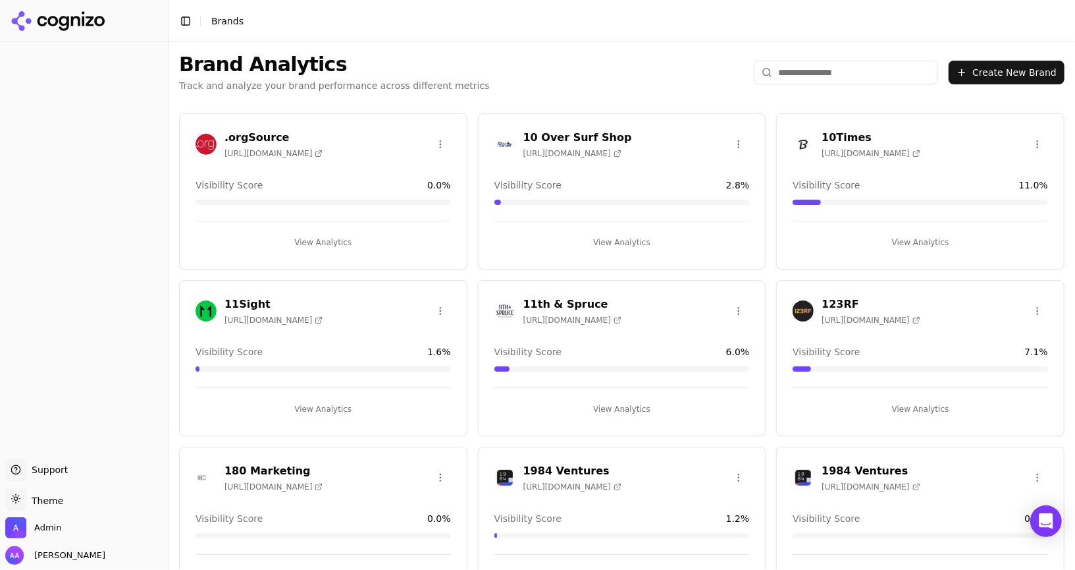
click at [850, 73] on input "search" at bounding box center [846, 73] width 184 height 24
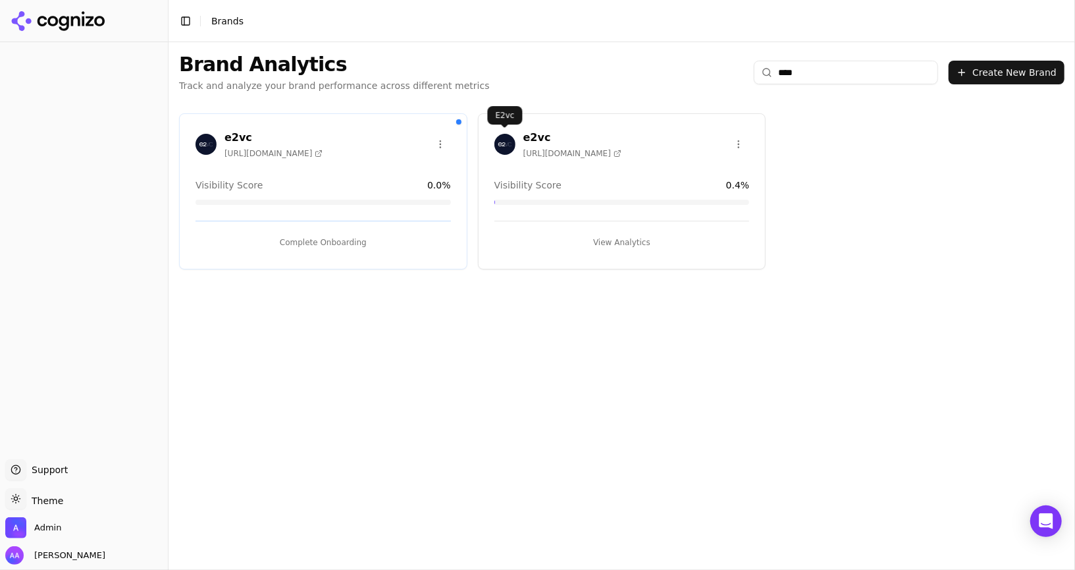
type input "****"
click at [507, 149] on img at bounding box center [505, 144] width 21 height 21
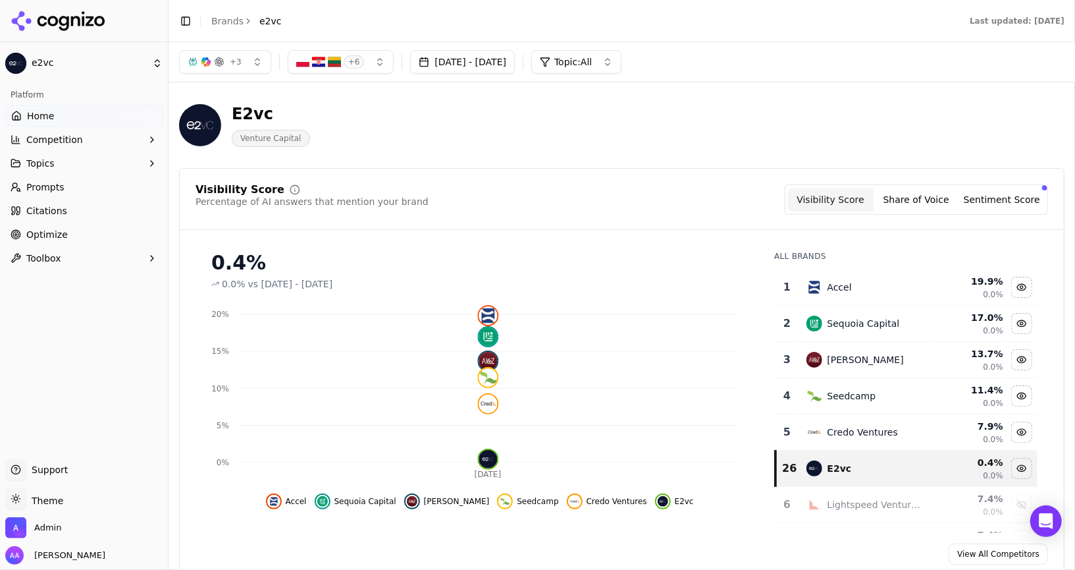
click at [306, 50] on button "+ 6" at bounding box center [341, 62] width 107 height 24
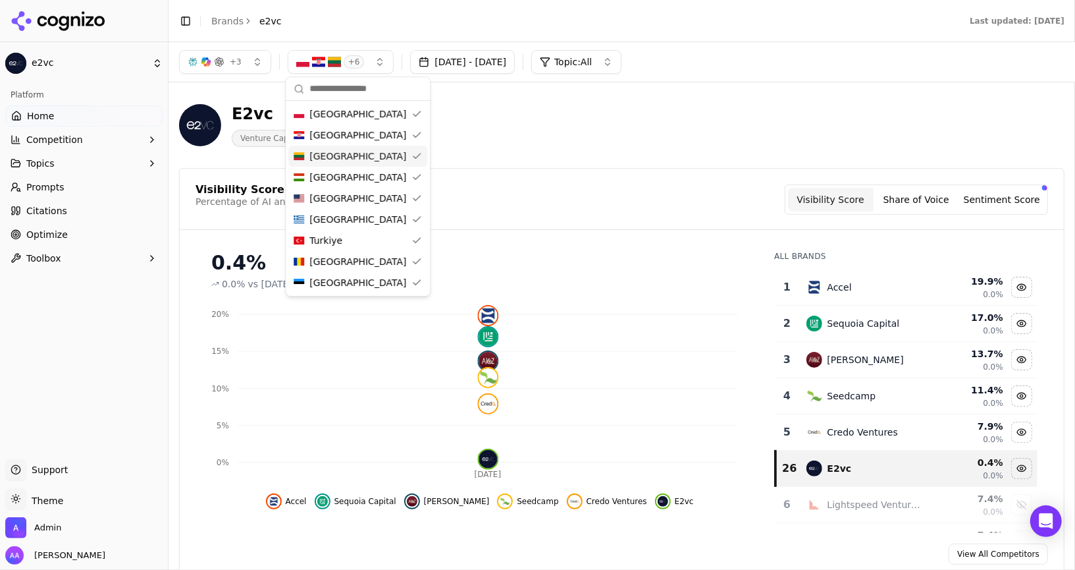
click at [68, 179] on link "Prompts" at bounding box center [83, 186] width 157 height 21
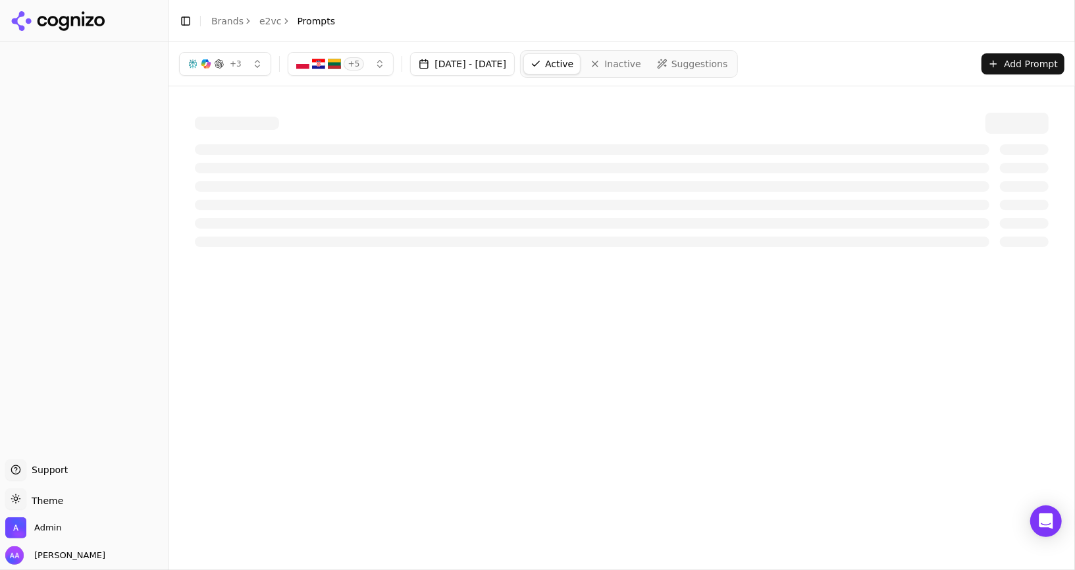
click at [355, 65] on span "+ 5" at bounding box center [354, 63] width 21 height 13
click at [645, 59] on link "Inactive" at bounding box center [615, 63] width 65 height 21
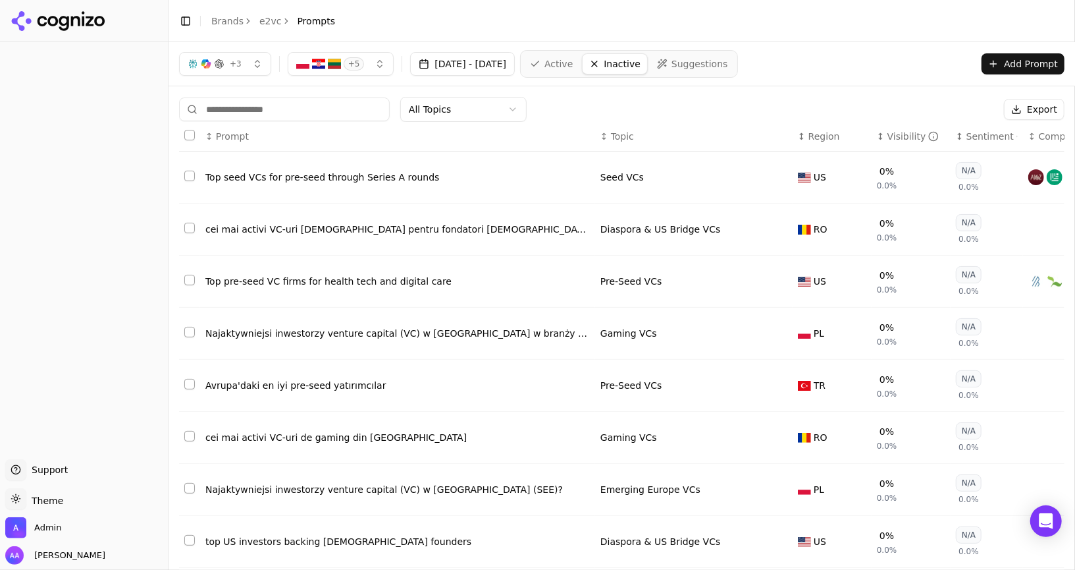
click at [381, 63] on button "+ 5" at bounding box center [341, 64] width 107 height 24
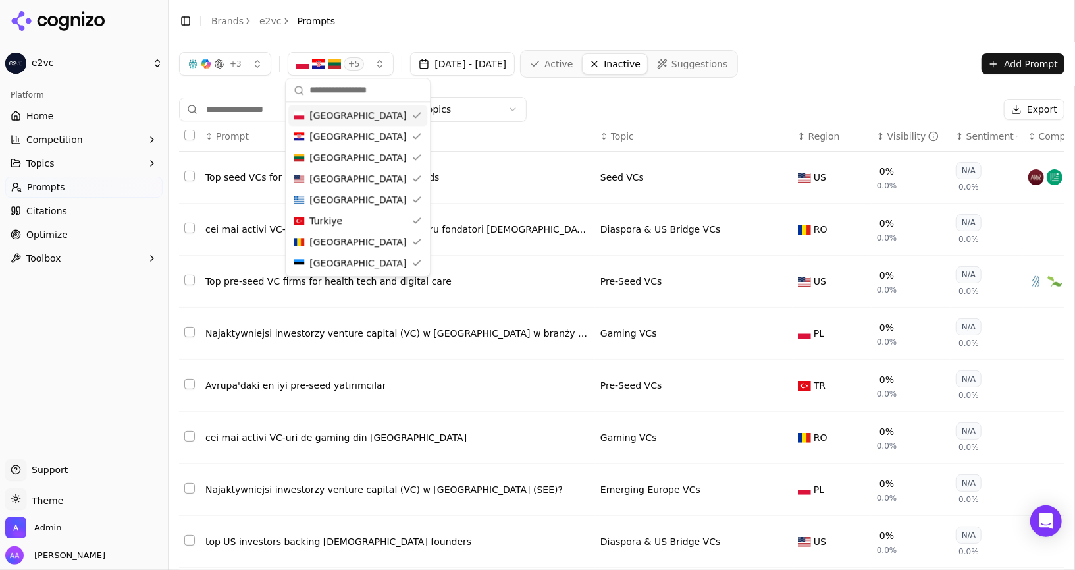
click at [377, 63] on button "+ 5" at bounding box center [341, 64] width 107 height 24
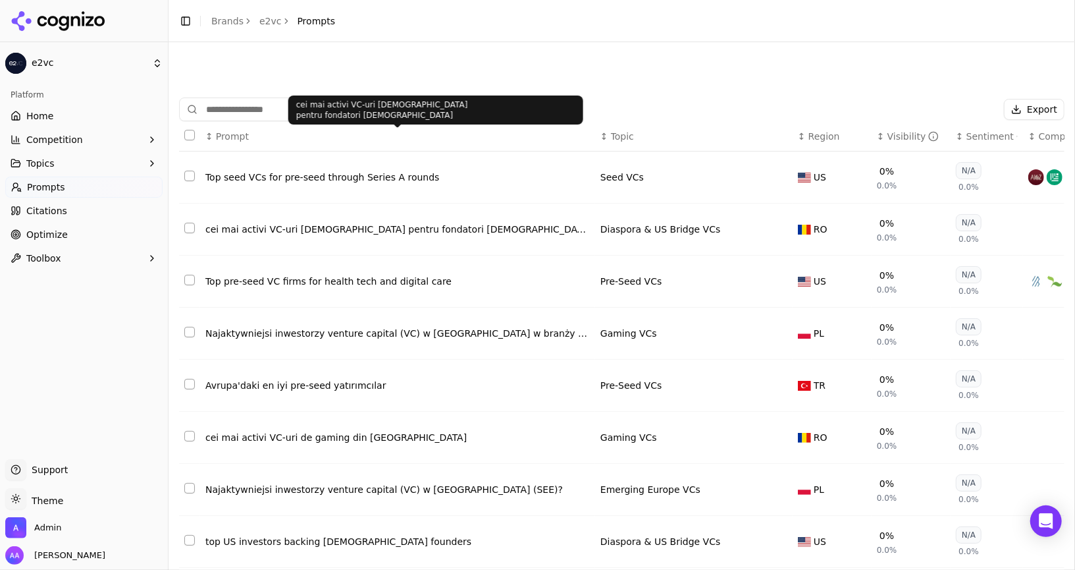
scroll to position [140, 0]
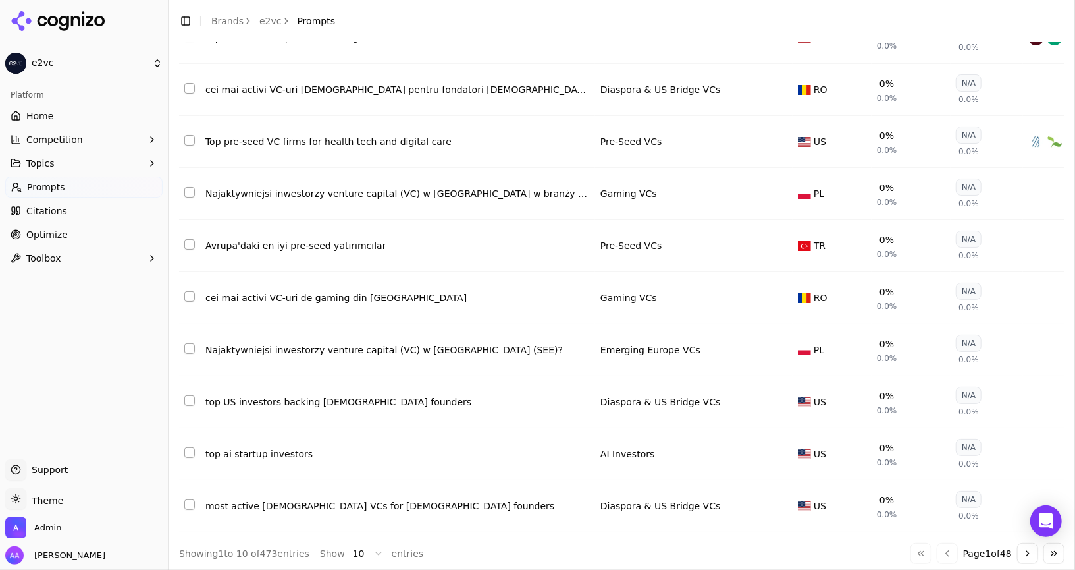
click at [1019, 549] on button "Go to next page" at bounding box center [1027, 553] width 21 height 21
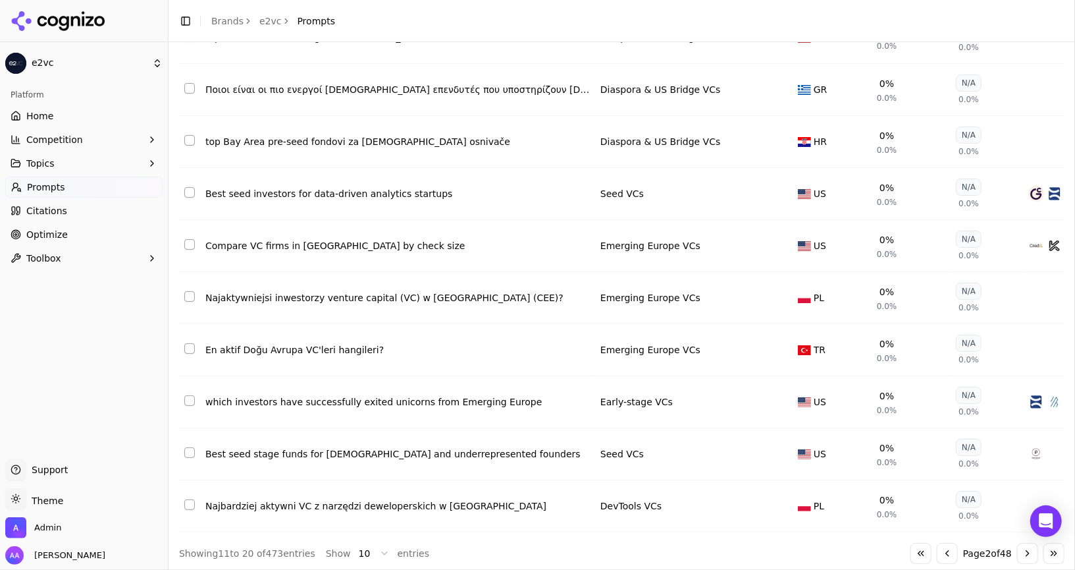
click at [1019, 549] on button "Go to next page" at bounding box center [1027, 553] width 21 height 21
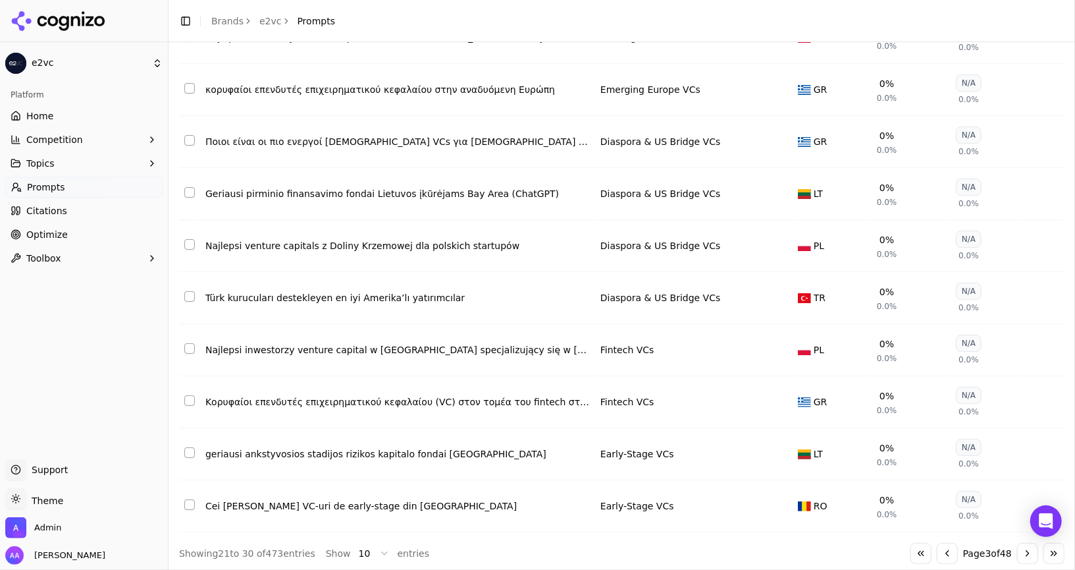
click at [1019, 549] on button "Go to next page" at bounding box center [1027, 553] width 21 height 21
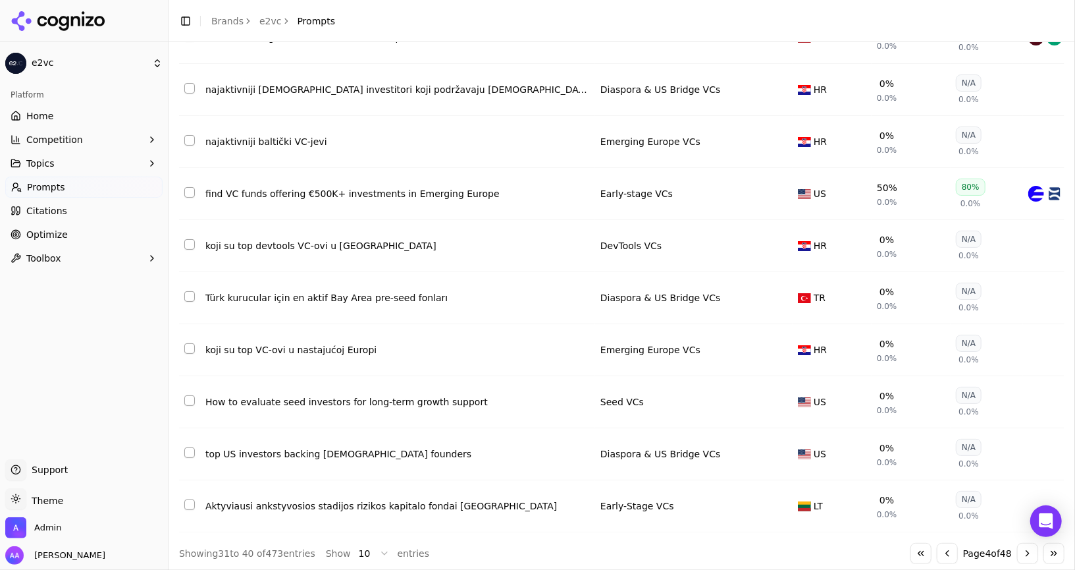
click at [1019, 549] on button "Go to next page" at bounding box center [1027, 553] width 21 height 21
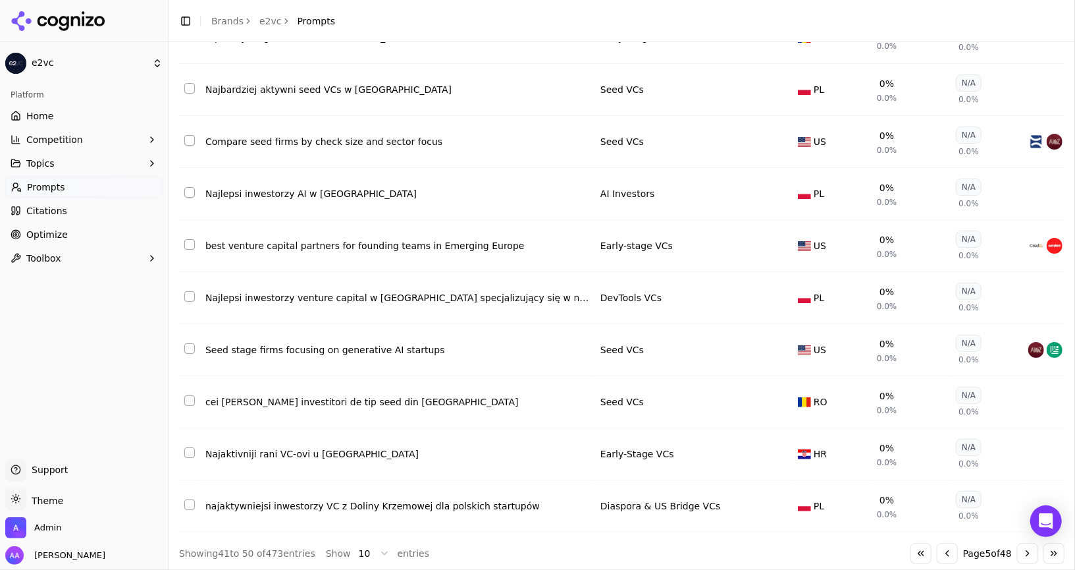
click at [1019, 549] on button "Go to next page" at bounding box center [1027, 553] width 21 height 21
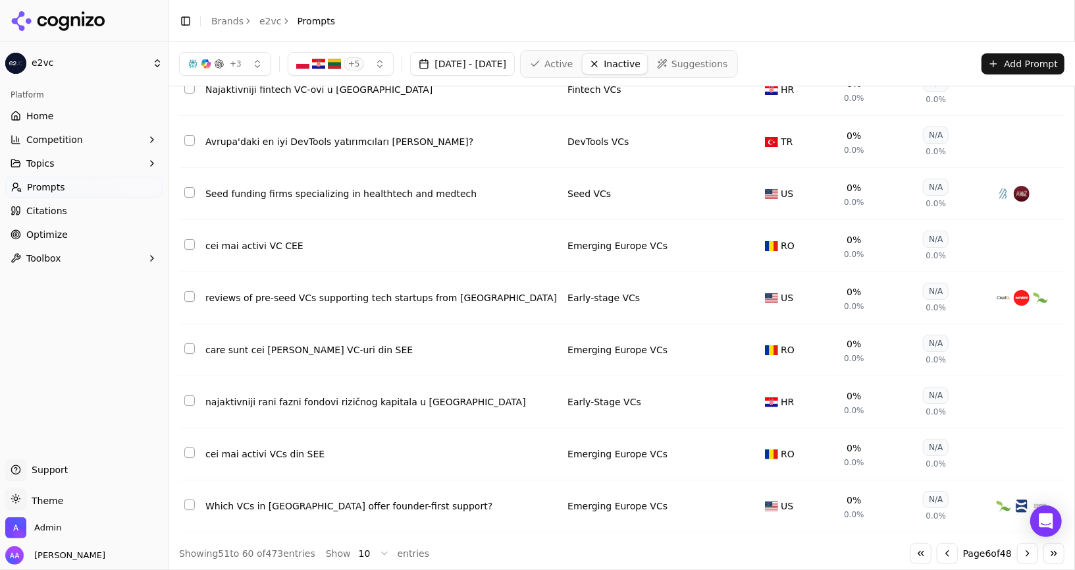
scroll to position [0, 0]
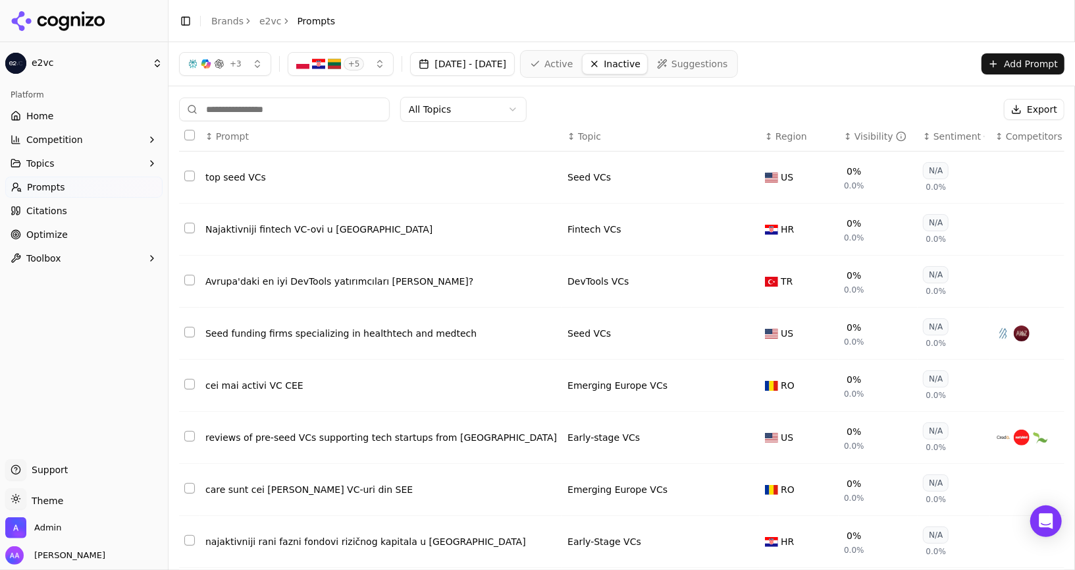
click at [760, 142] on th "↕ Region" at bounding box center [799, 137] width 79 height 30
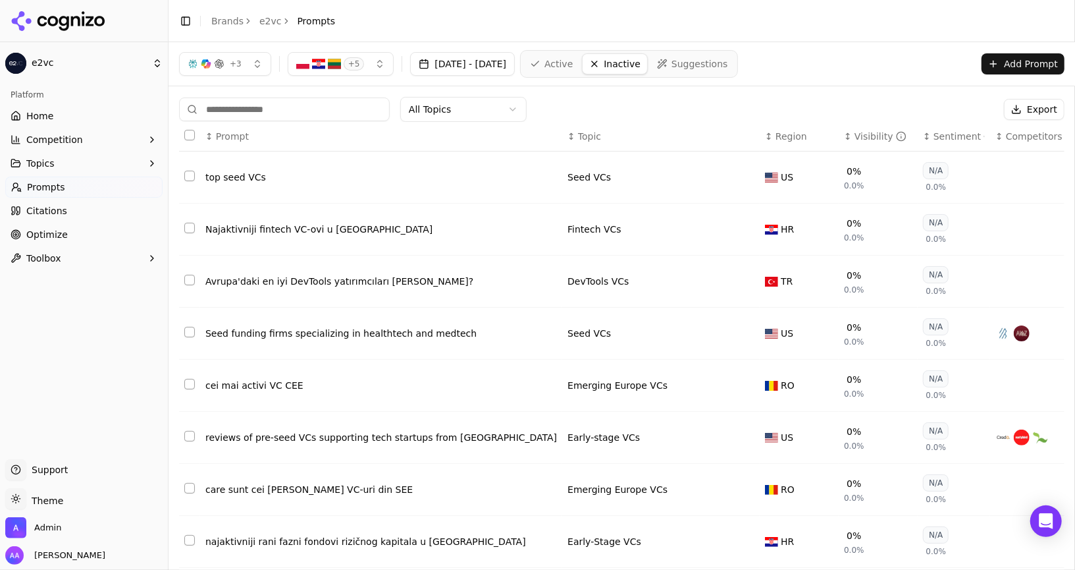
click at [760, 142] on th "↕ Region" at bounding box center [799, 137] width 79 height 30
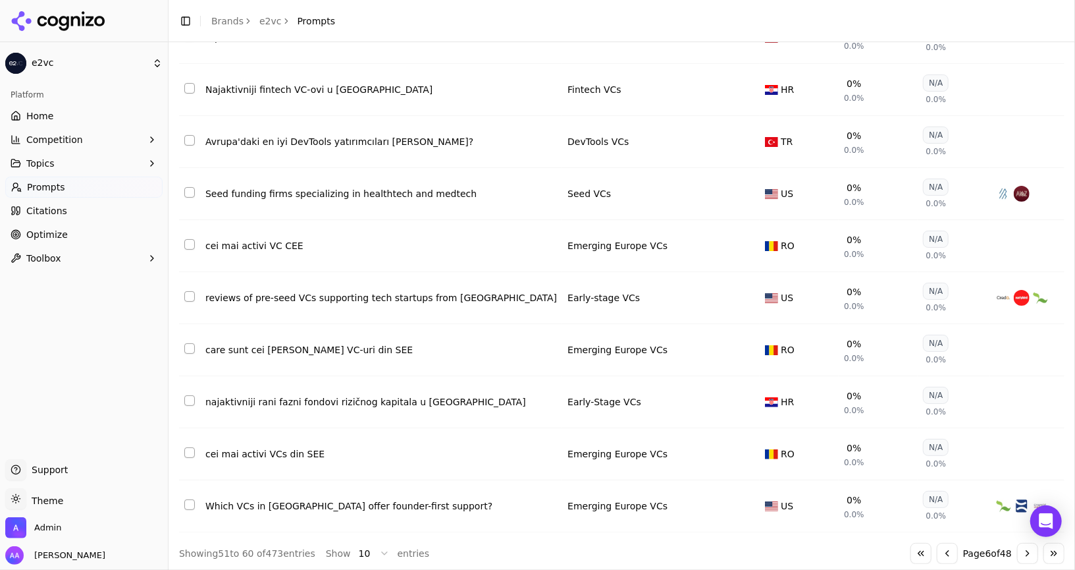
click at [923, 545] on button "Go to first page" at bounding box center [921, 553] width 21 height 21
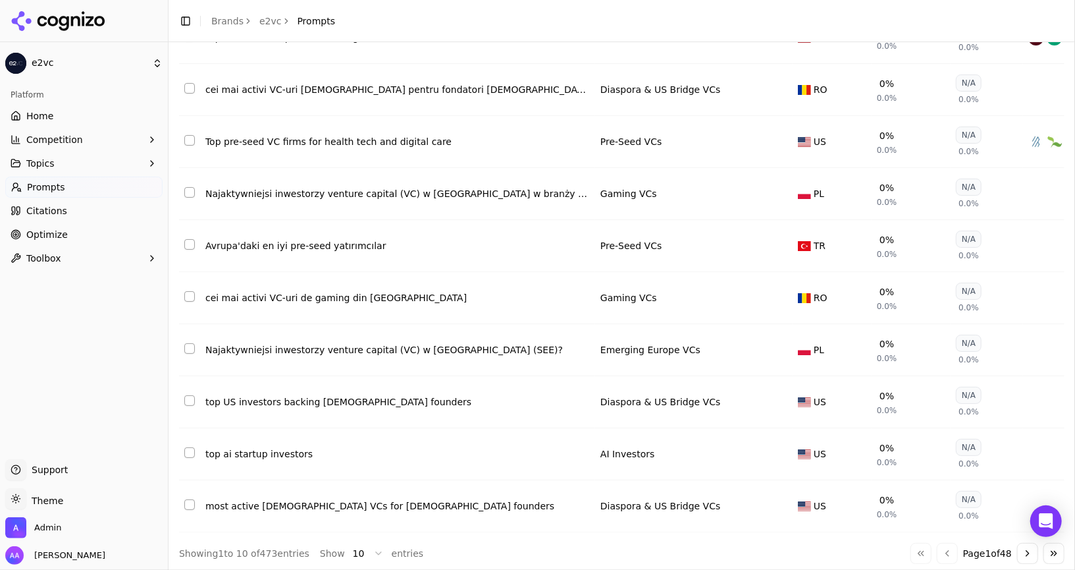
scroll to position [0, 0]
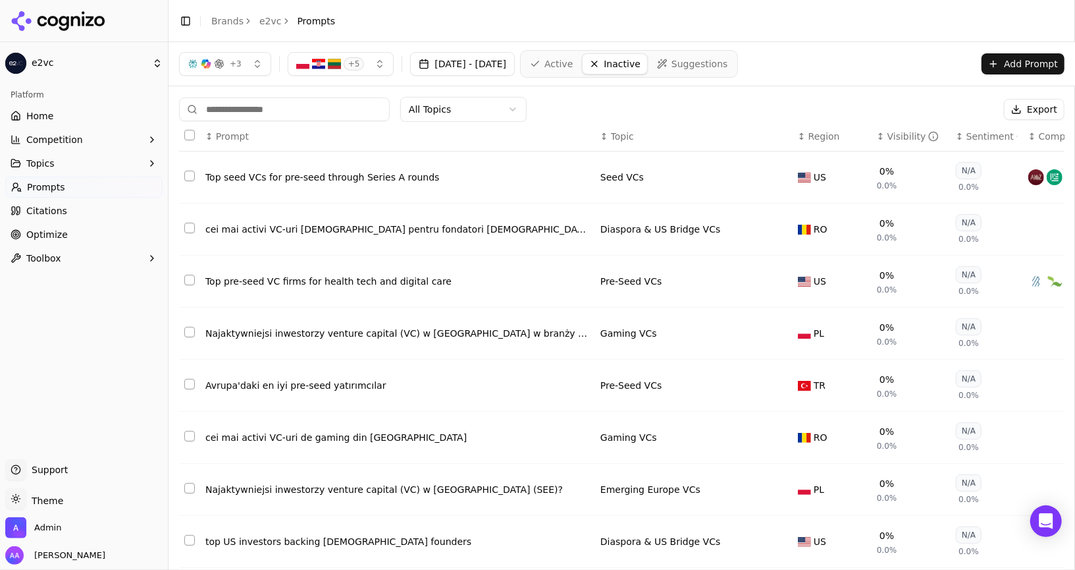
click at [348, 60] on span "+ 5" at bounding box center [354, 63] width 21 height 13
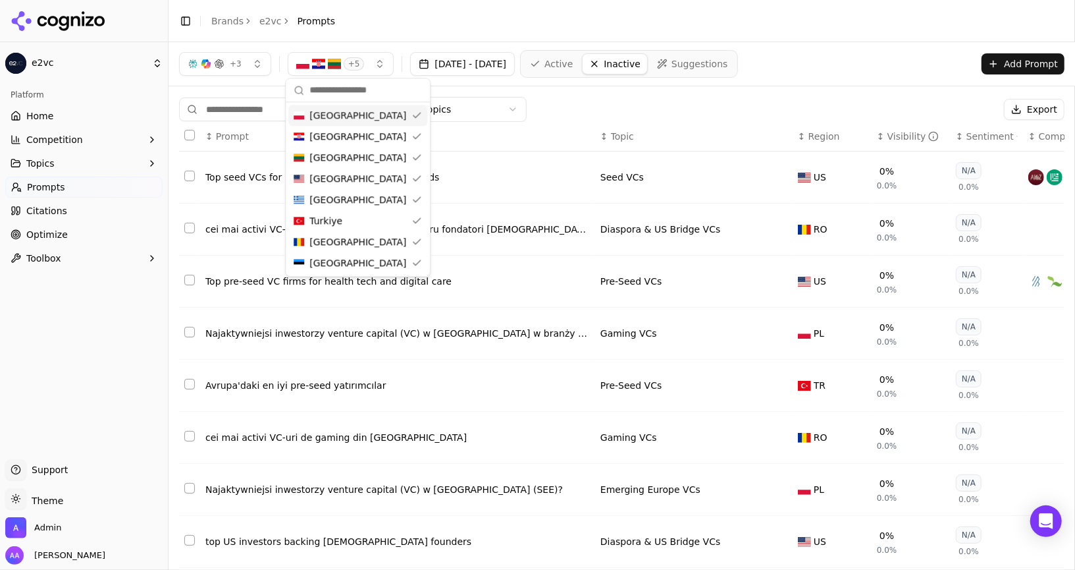
click at [348, 60] on span "+ 5" at bounding box center [354, 63] width 21 height 13
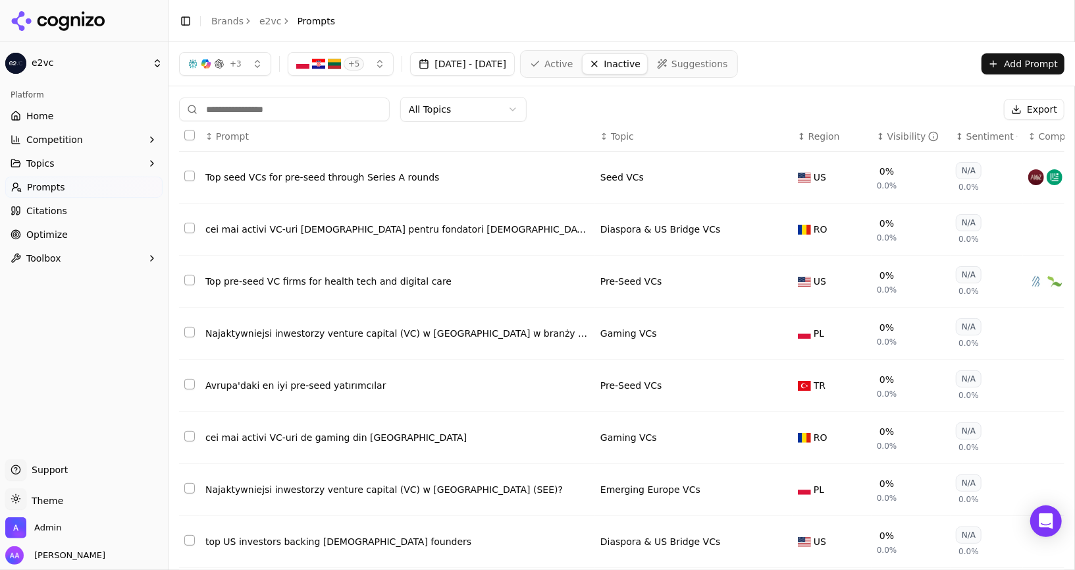
scroll to position [140, 0]
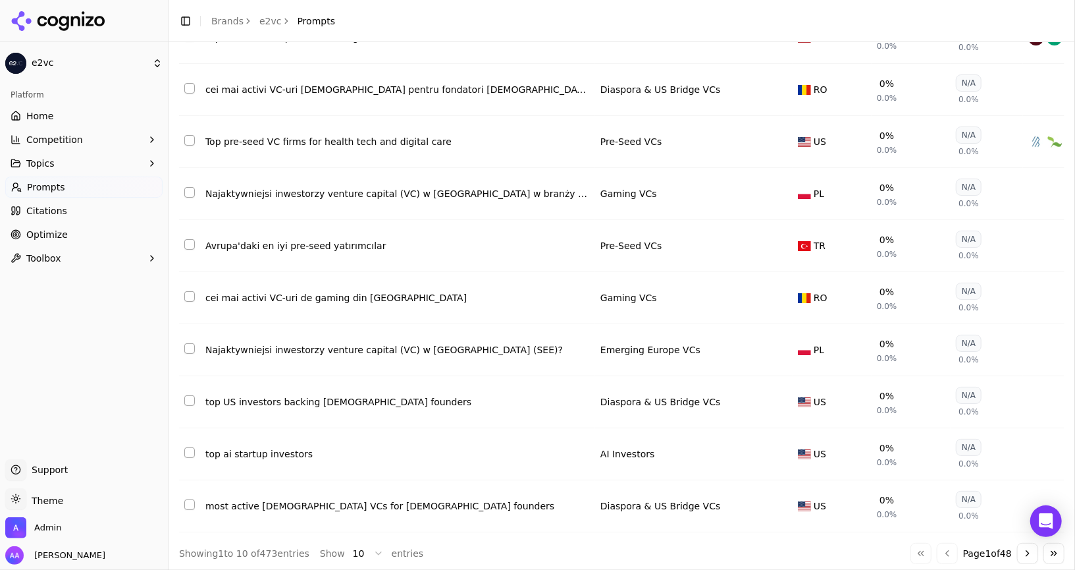
click at [1025, 553] on button "Go to next page" at bounding box center [1027, 553] width 21 height 21
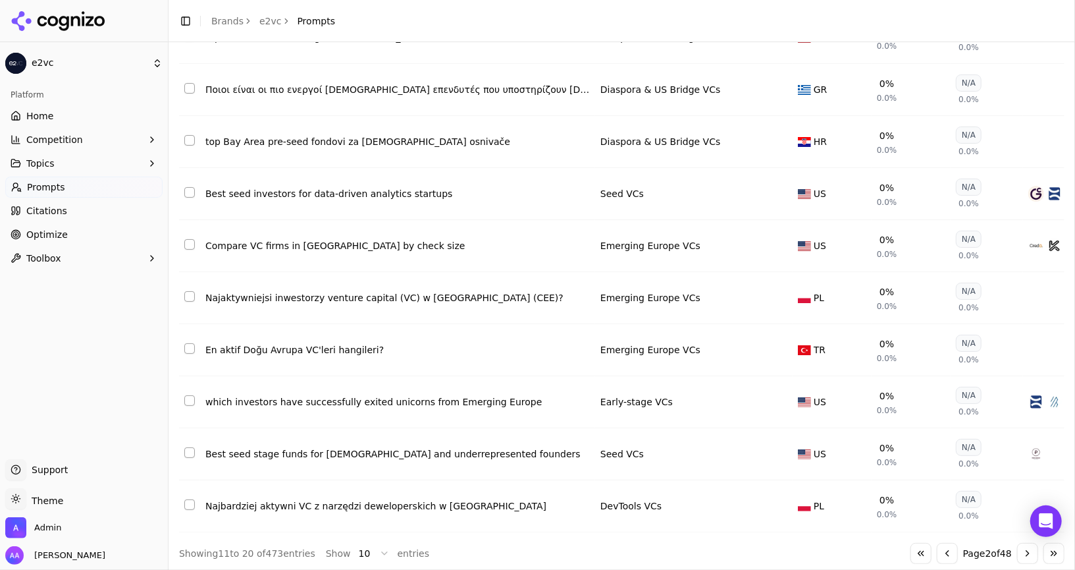
click at [1026, 555] on button "Go to next page" at bounding box center [1027, 553] width 21 height 21
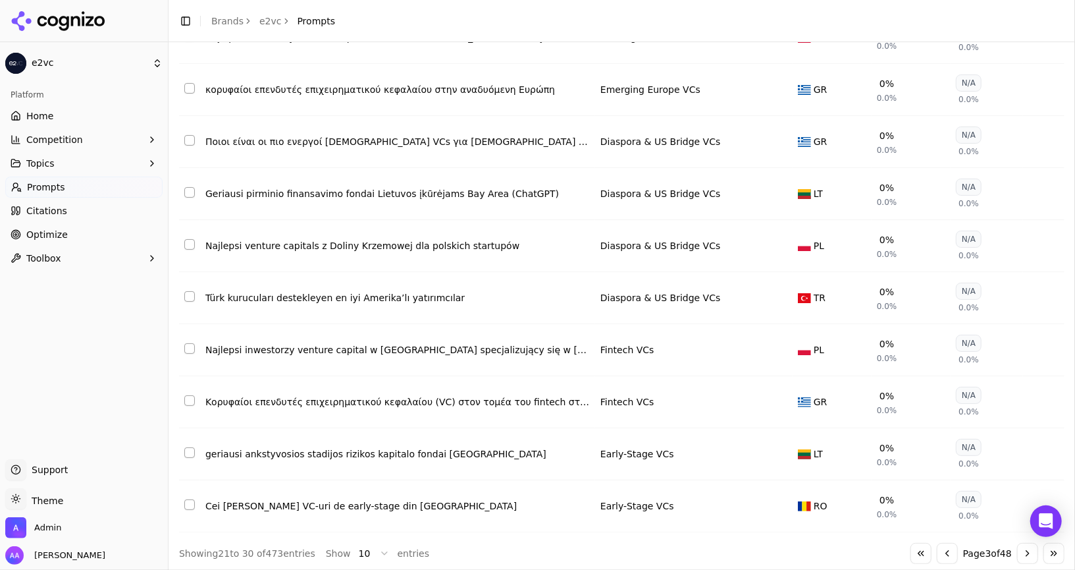
click at [1028, 556] on button "Go to next page" at bounding box center [1027, 553] width 21 height 21
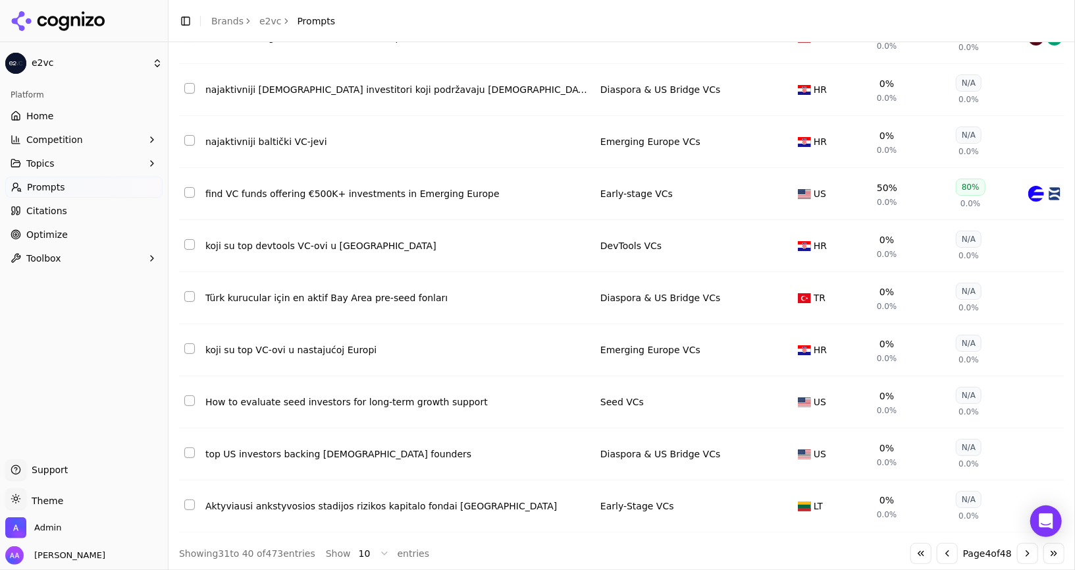
click at [1028, 556] on button "Go to next page" at bounding box center [1027, 553] width 21 height 21
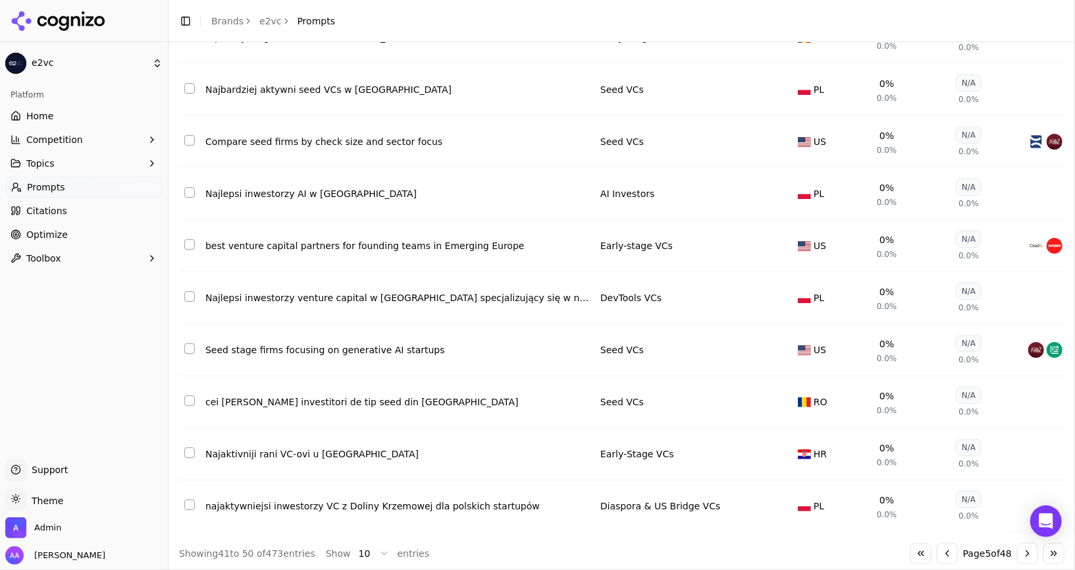
click at [1028, 556] on button "Go to next page" at bounding box center [1027, 553] width 21 height 21
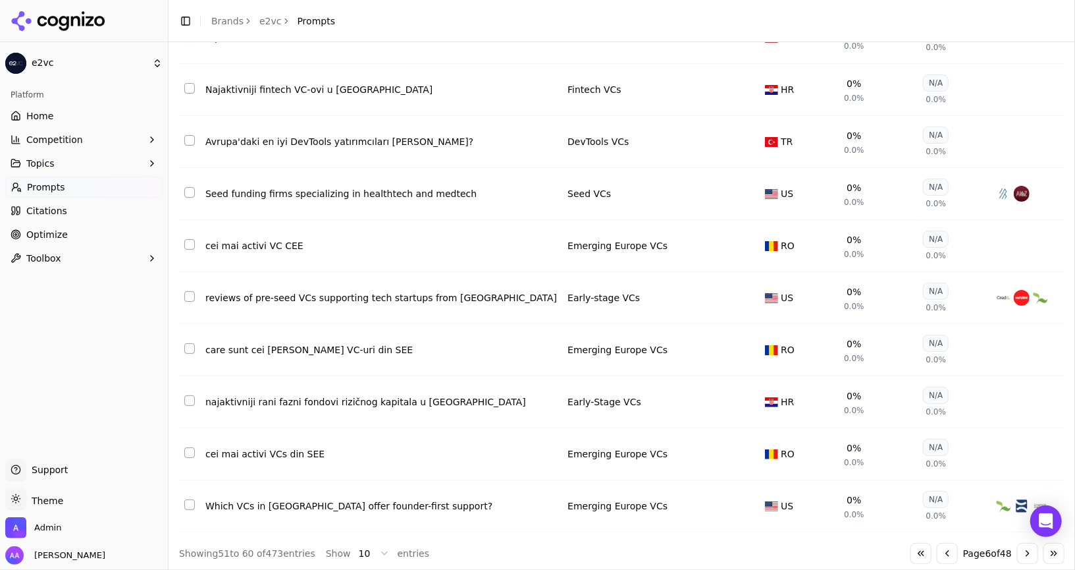
click at [1028, 556] on button "Go to next page" at bounding box center [1027, 553] width 21 height 21
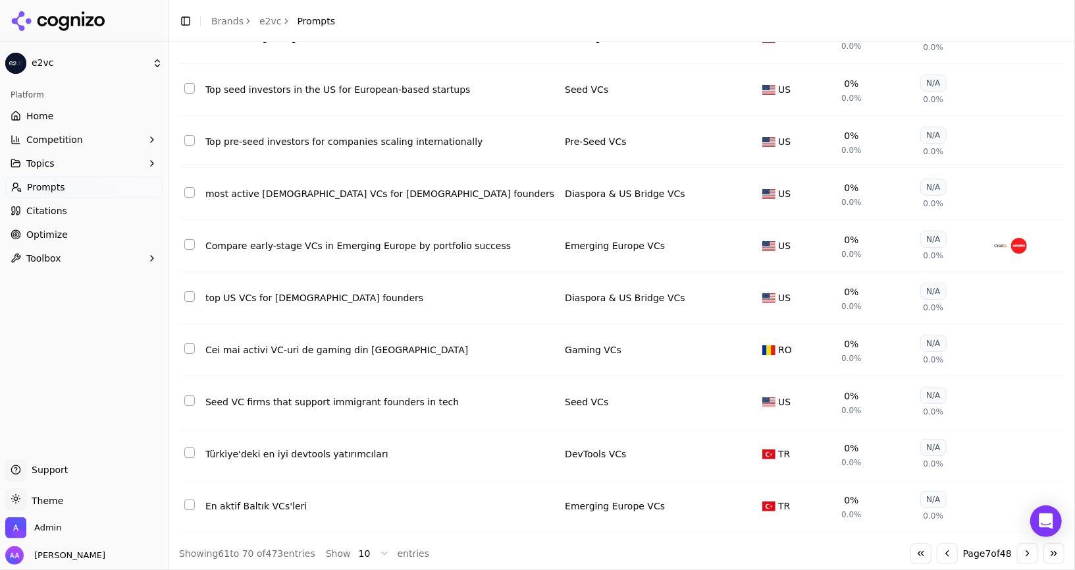
click at [1027, 543] on button "Go to next page" at bounding box center [1027, 553] width 21 height 21
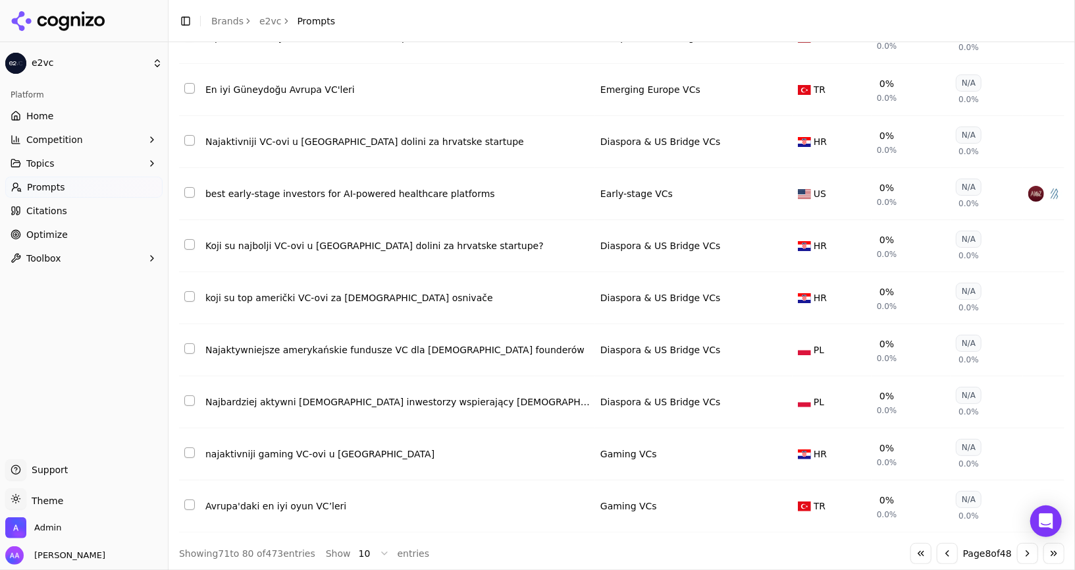
click at [1027, 553] on button "Go to next page" at bounding box center [1027, 553] width 21 height 21
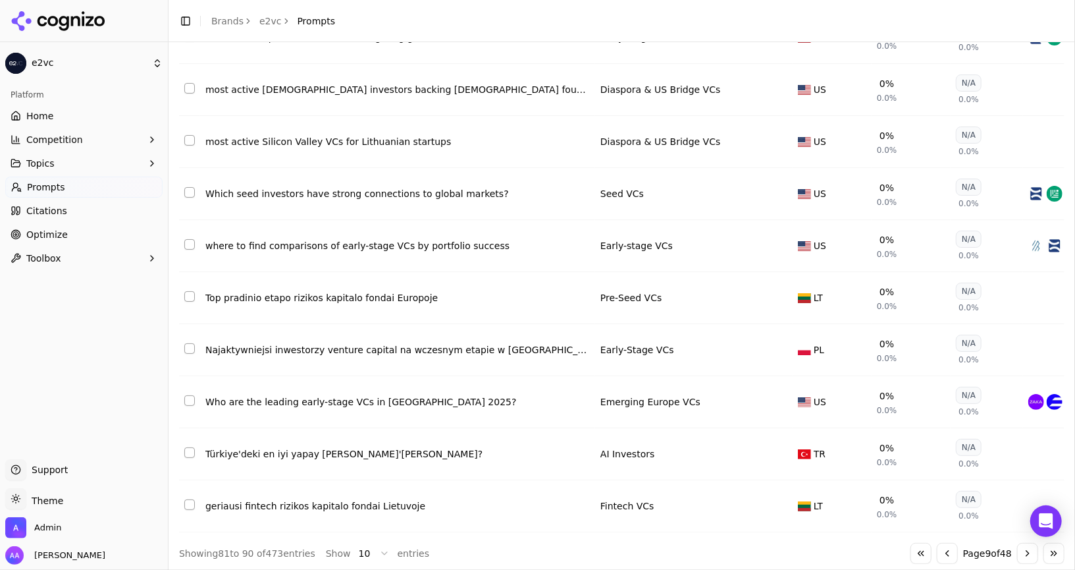
click at [1027, 553] on button "Go to next page" at bounding box center [1027, 553] width 21 height 21
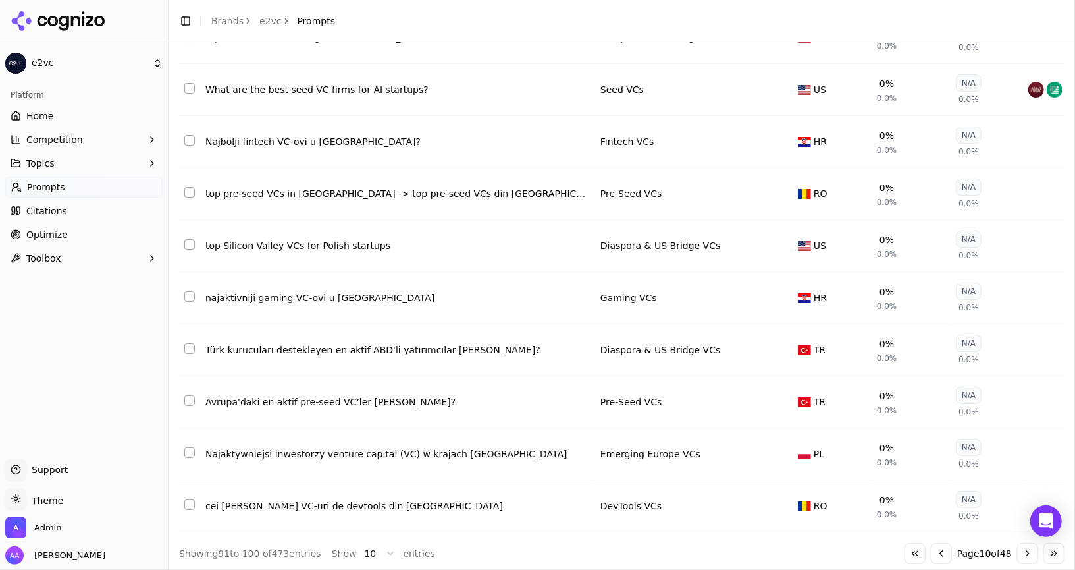
click at [1027, 553] on button "Go to next page" at bounding box center [1027, 553] width 21 height 21
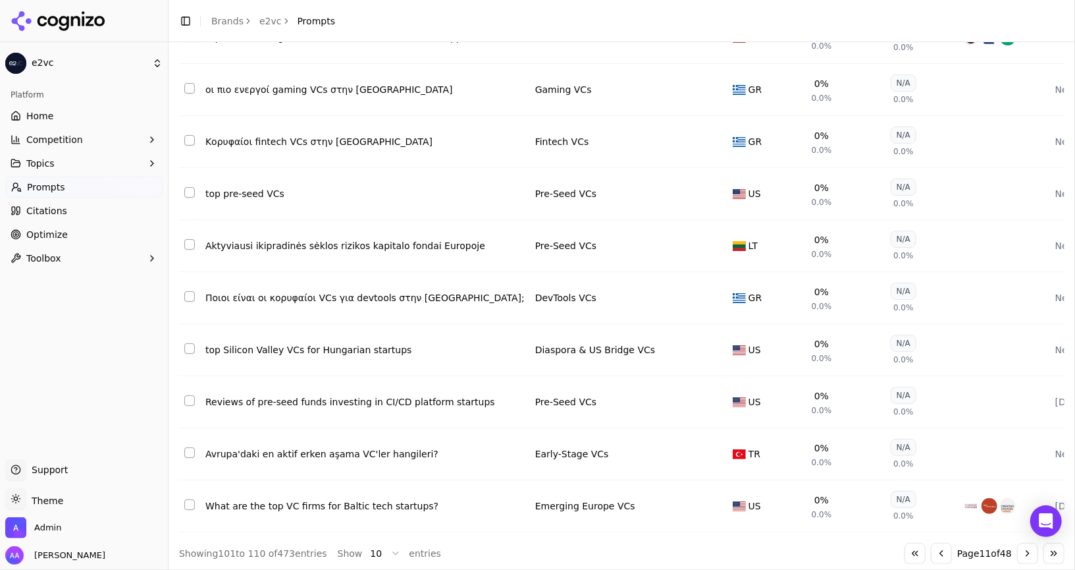
click at [1027, 553] on button "Go to next page" at bounding box center [1027, 553] width 21 height 21
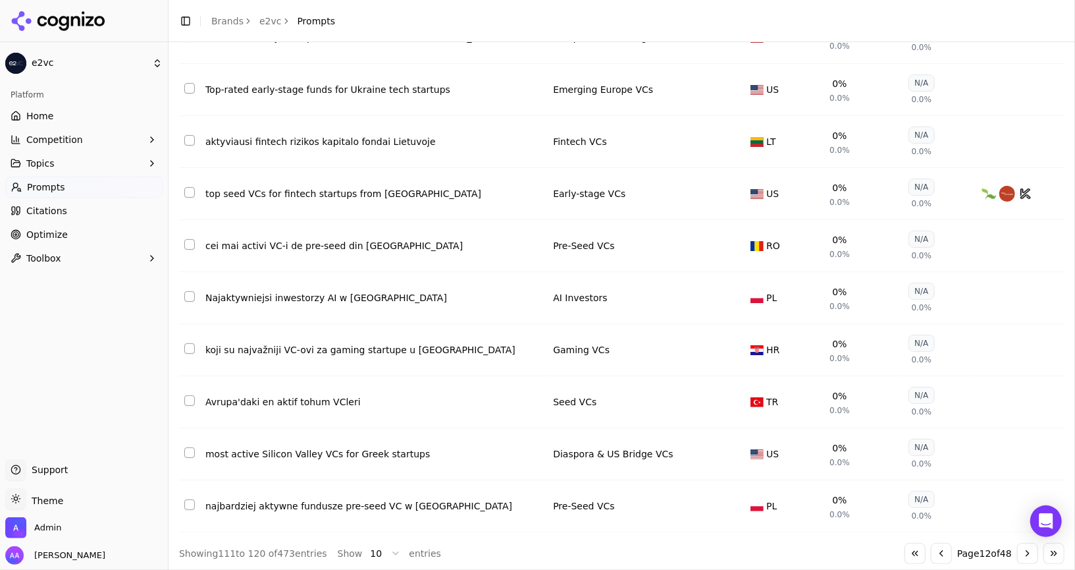
click at [1027, 553] on button "Go to next page" at bounding box center [1027, 553] width 21 height 21
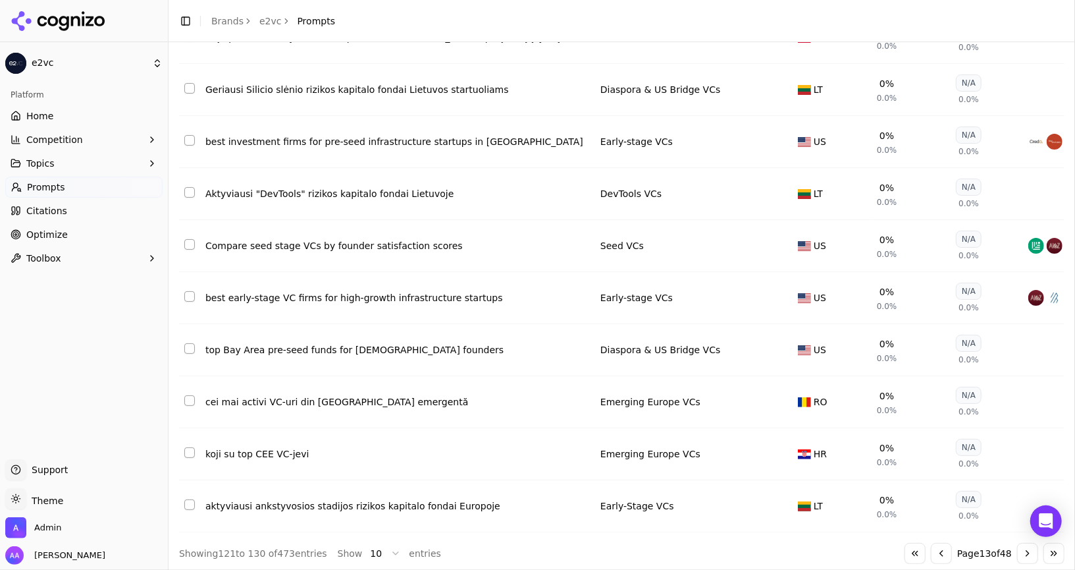
click at [1020, 553] on button "Go to next page" at bounding box center [1027, 553] width 21 height 21
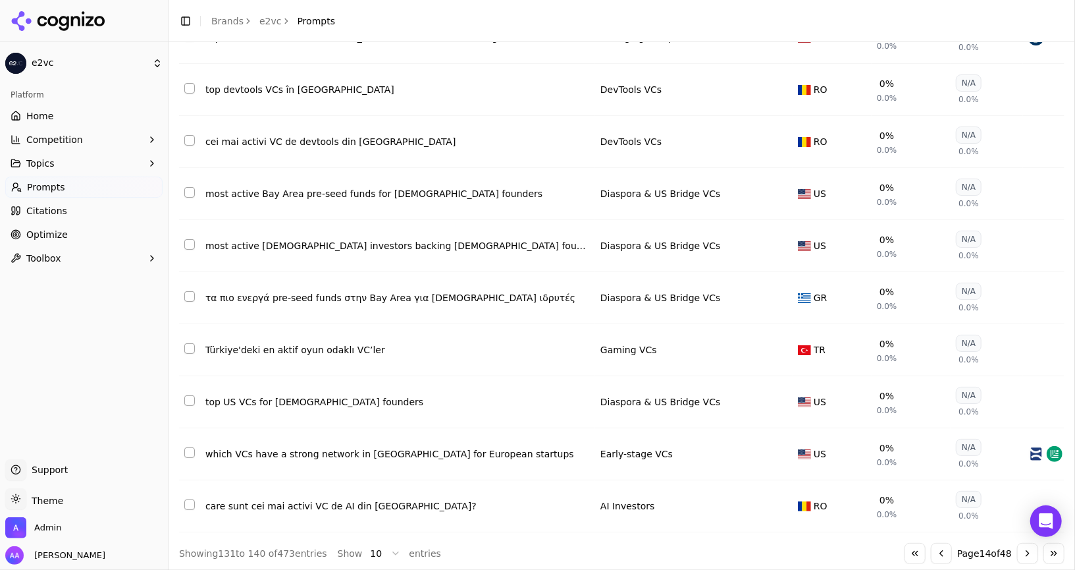
click at [1020, 553] on button "Go to next page" at bounding box center [1027, 553] width 21 height 21
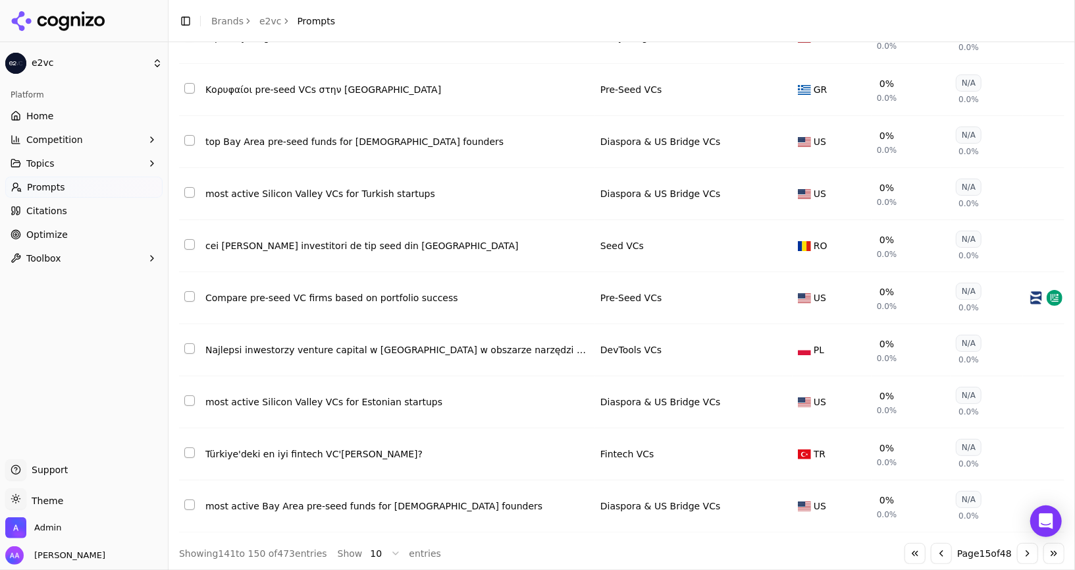
click at [1020, 553] on button "Go to next page" at bounding box center [1027, 553] width 21 height 21
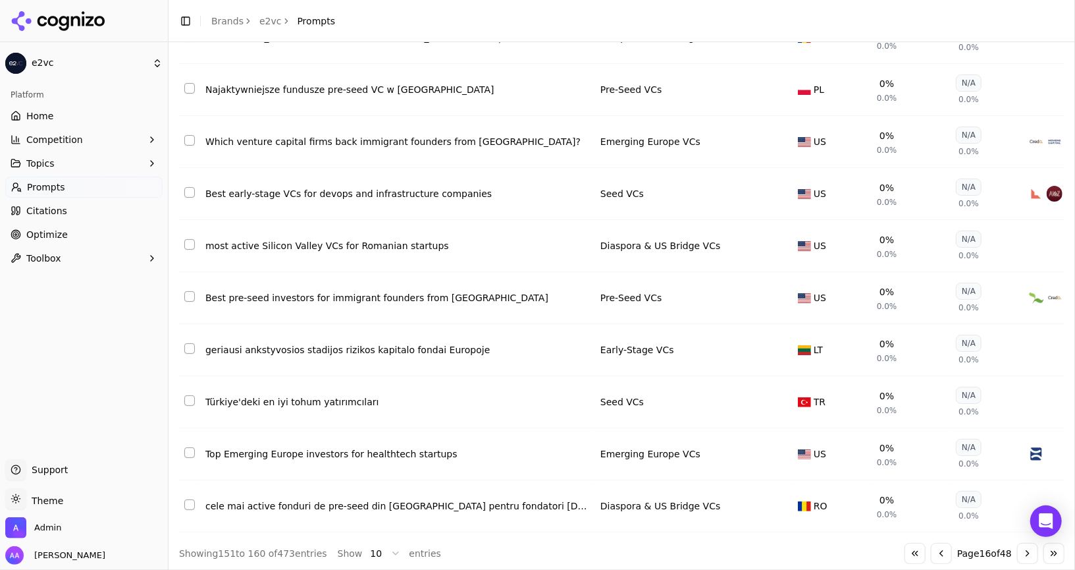
click at [1020, 553] on button "Go to next page" at bounding box center [1027, 553] width 21 height 21
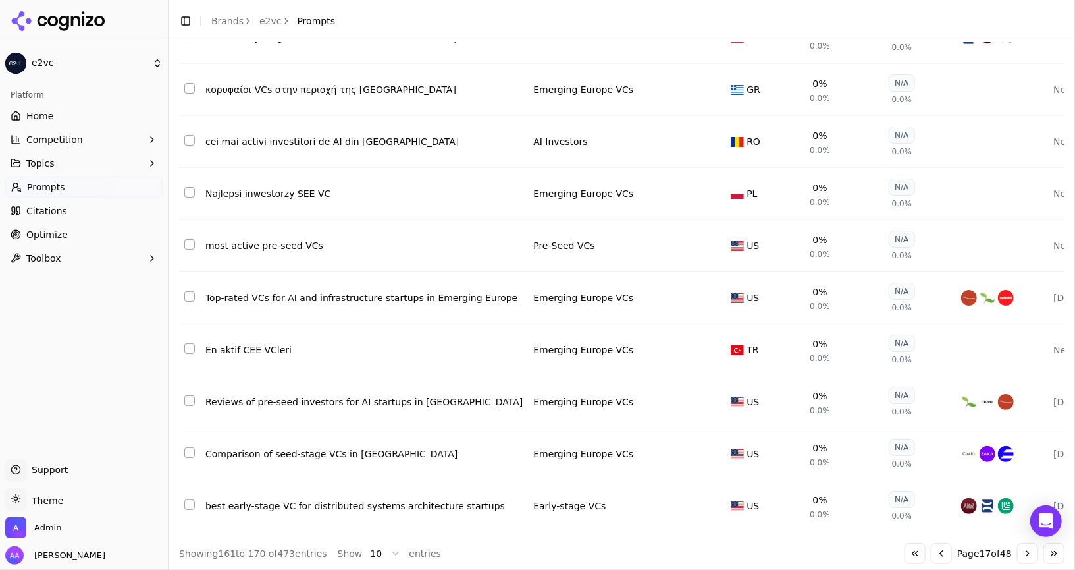
click at [1020, 553] on button "Go to next page" at bounding box center [1027, 553] width 21 height 21
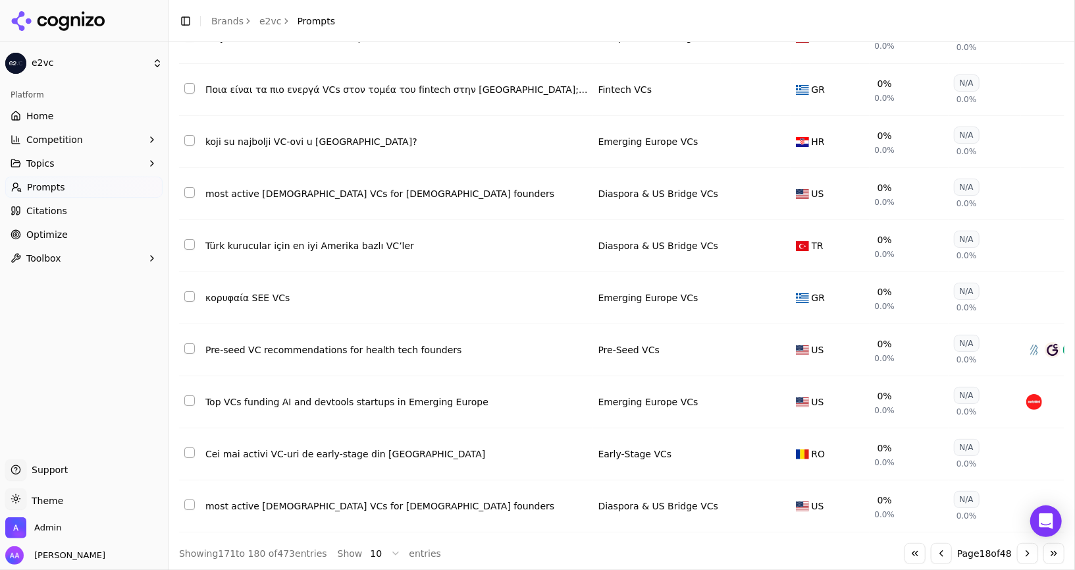
click at [1020, 553] on button "Go to next page" at bounding box center [1027, 553] width 21 height 21
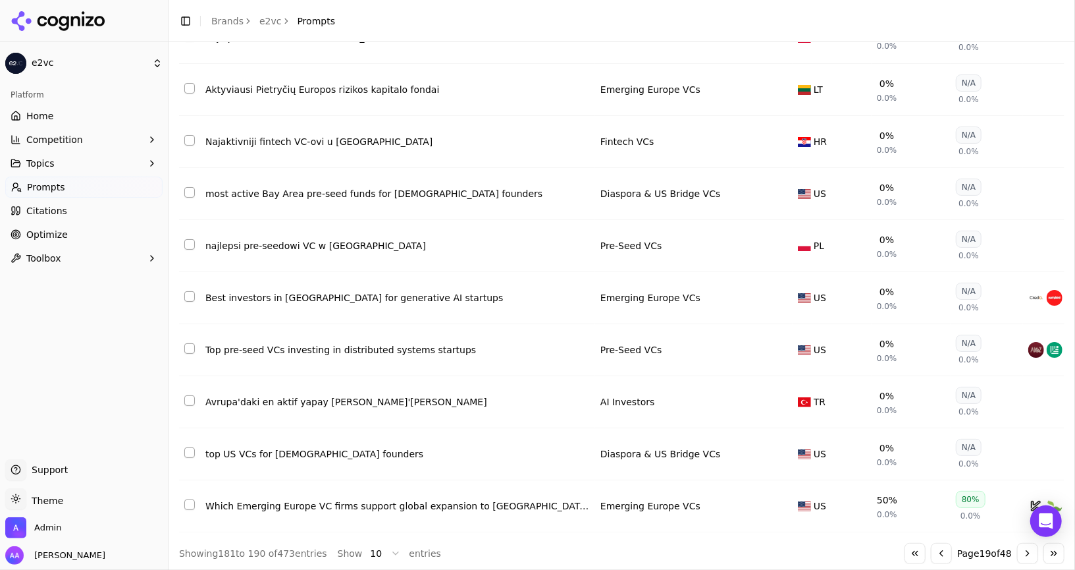
click at [1020, 553] on button "Go to next page" at bounding box center [1027, 553] width 21 height 21
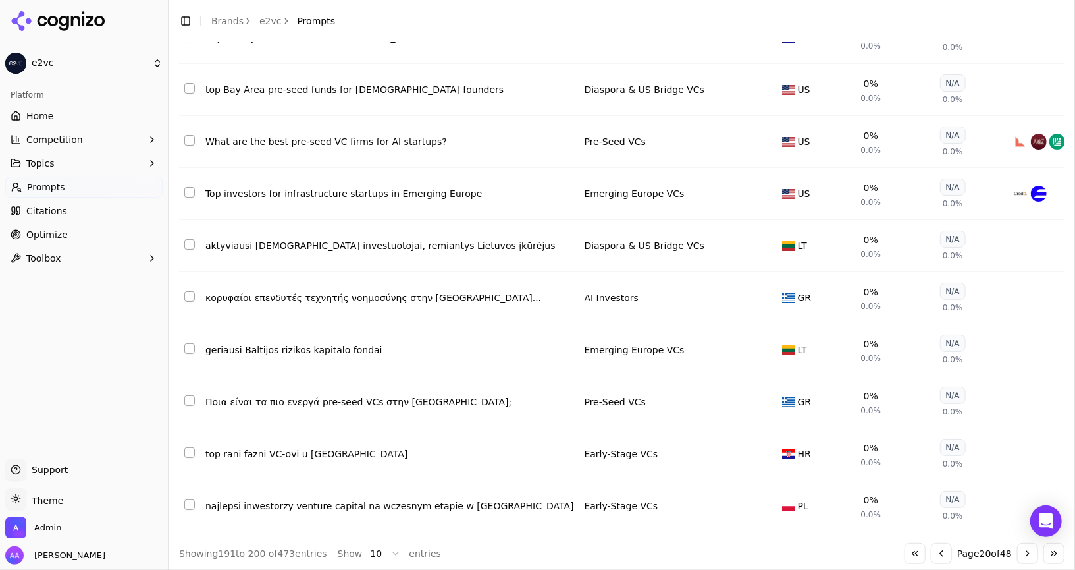
click at [1020, 553] on button "Go to next page" at bounding box center [1027, 553] width 21 height 21
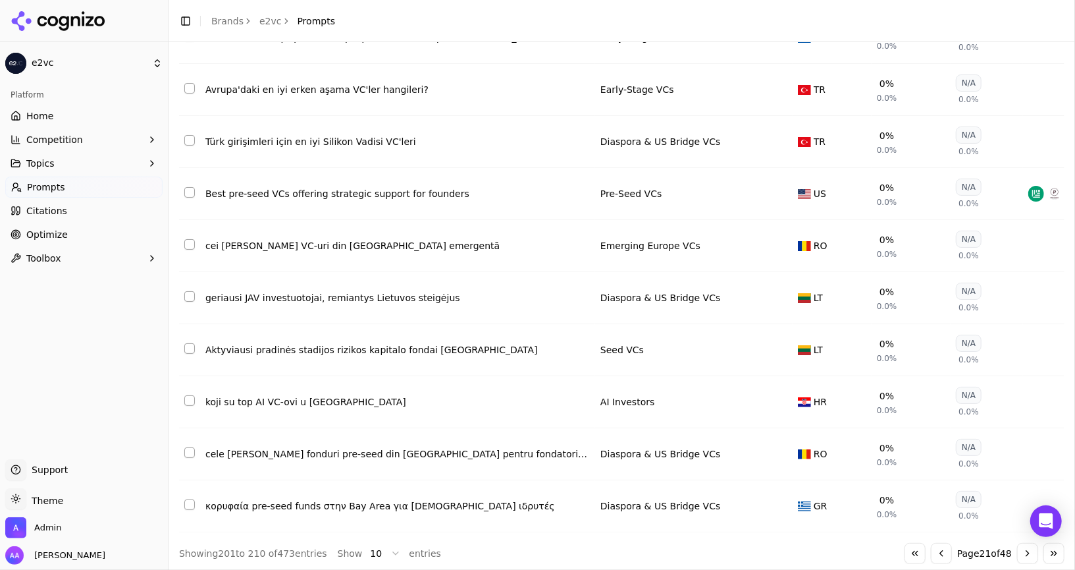
click at [1020, 553] on button "Go to next page" at bounding box center [1027, 553] width 21 height 21
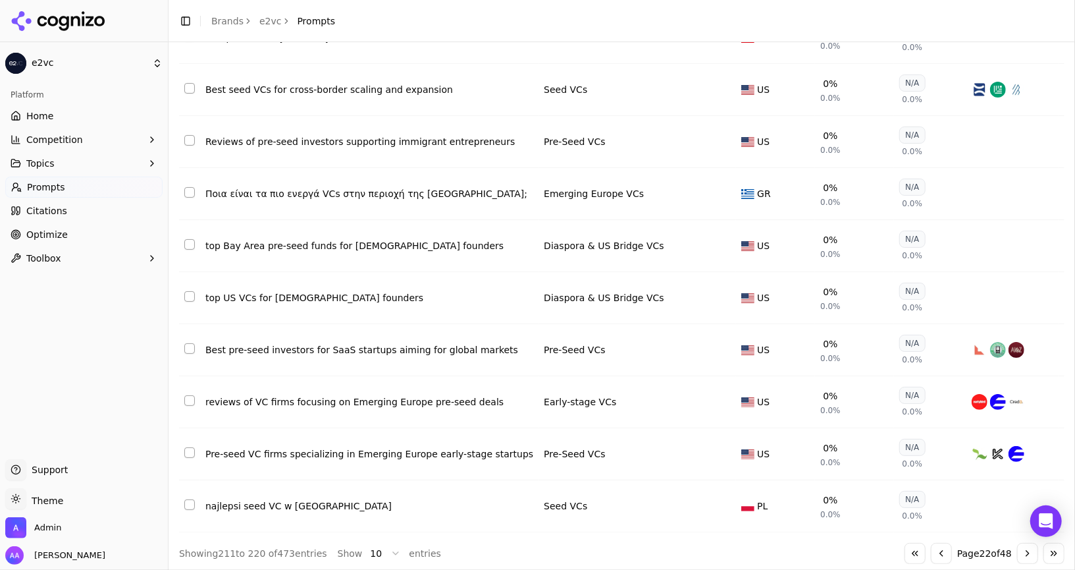
click at [1020, 553] on button "Go to next page" at bounding box center [1027, 553] width 21 height 21
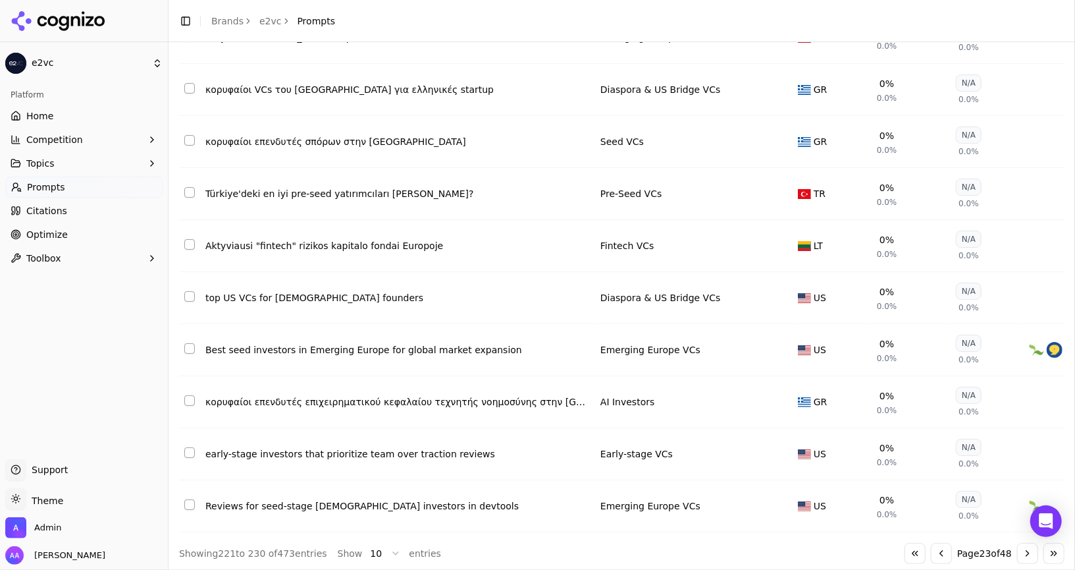
click at [1020, 553] on button "Go to next page" at bounding box center [1027, 553] width 21 height 21
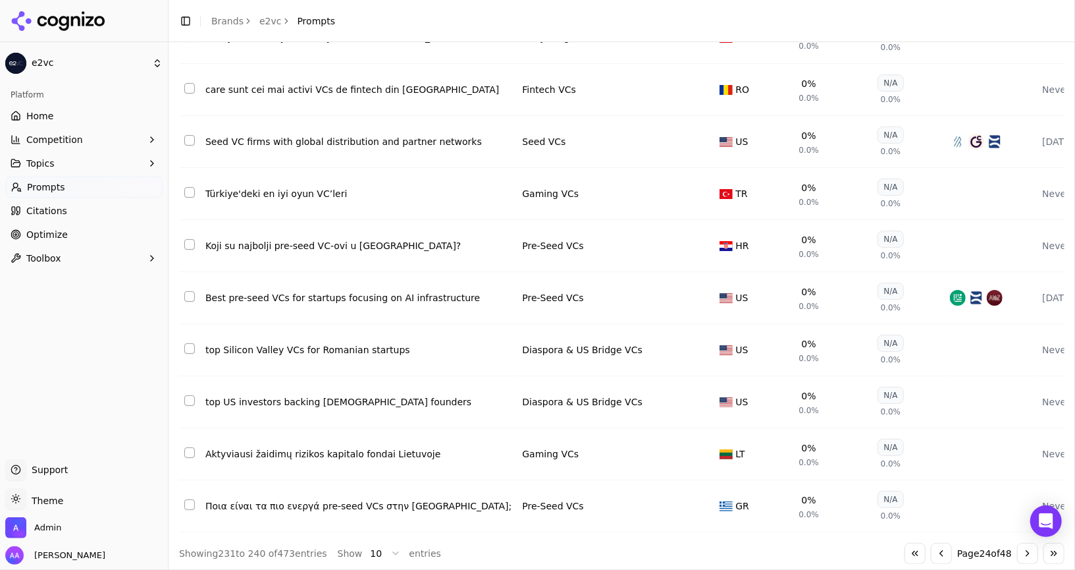
click at [1027, 554] on button "Go to next page" at bounding box center [1027, 553] width 21 height 21
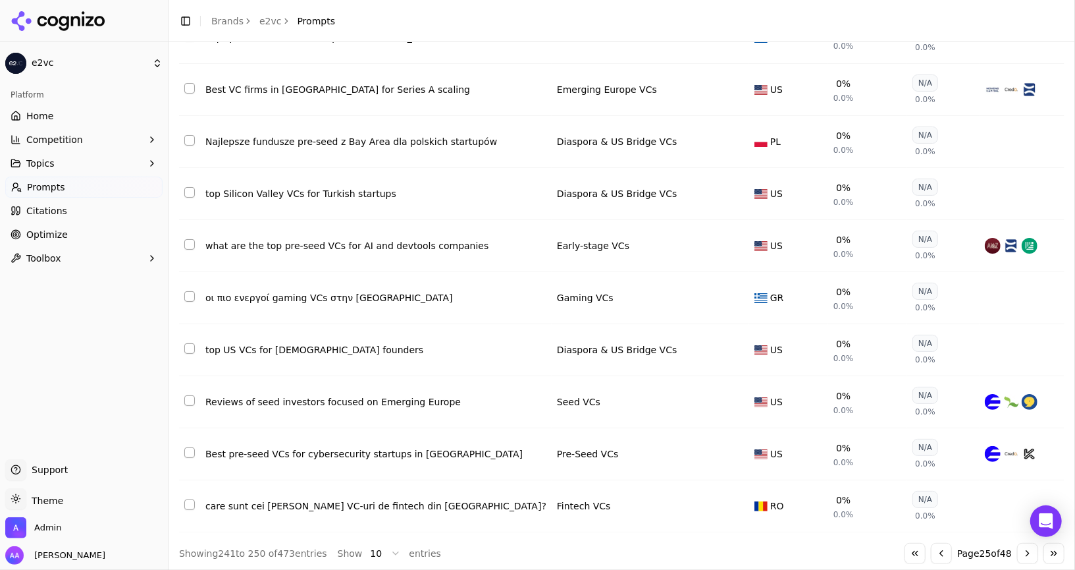
click at [1027, 554] on button "Go to next page" at bounding box center [1027, 553] width 21 height 21
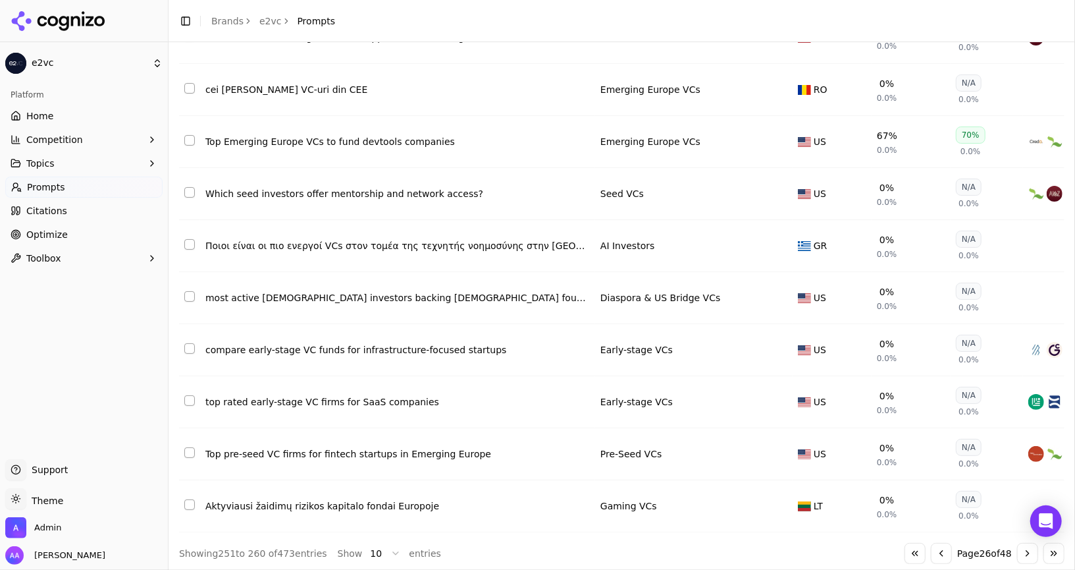
click at [1063, 549] on button "Go to last page" at bounding box center [1054, 553] width 21 height 21
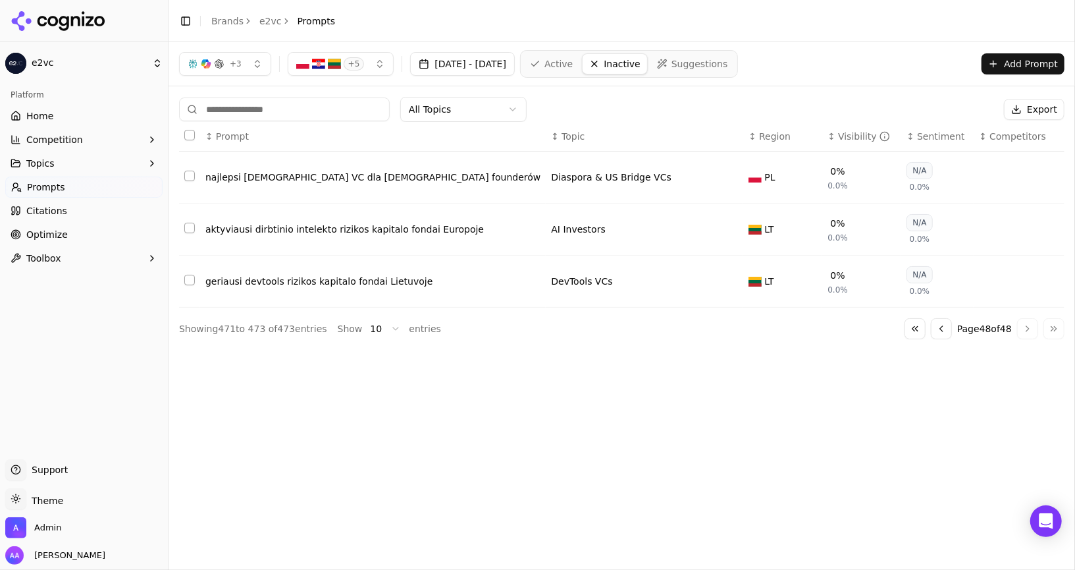
click at [916, 327] on button "Go to first page" at bounding box center [915, 328] width 21 height 21
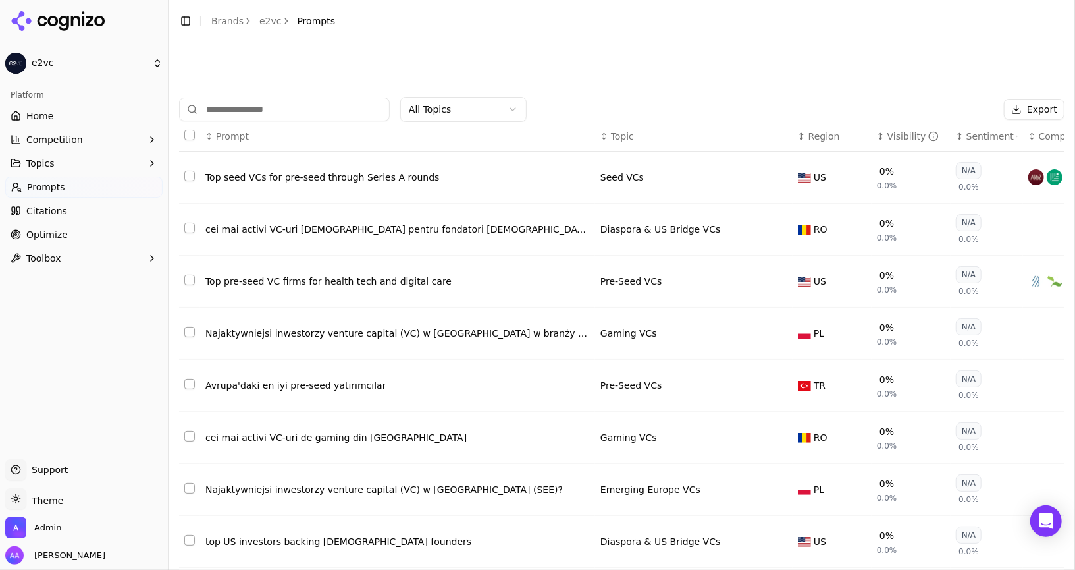
scroll to position [140, 0]
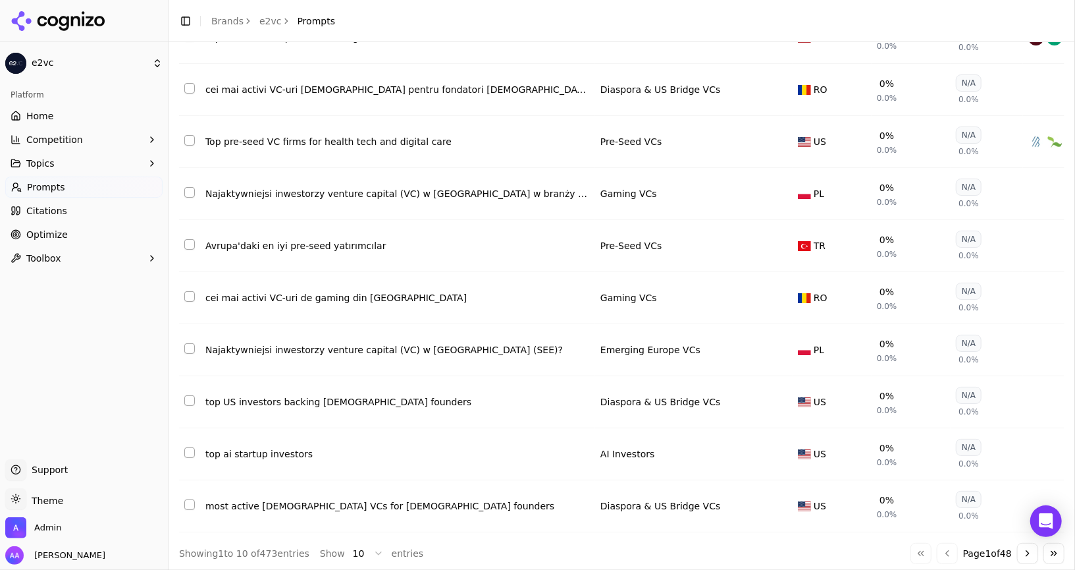
click at [356, 551] on html "e2vc Platform Home Competition Topics Prompts Citations Optimize Toolbox Suppor…" at bounding box center [537, 285] width 1075 height 570
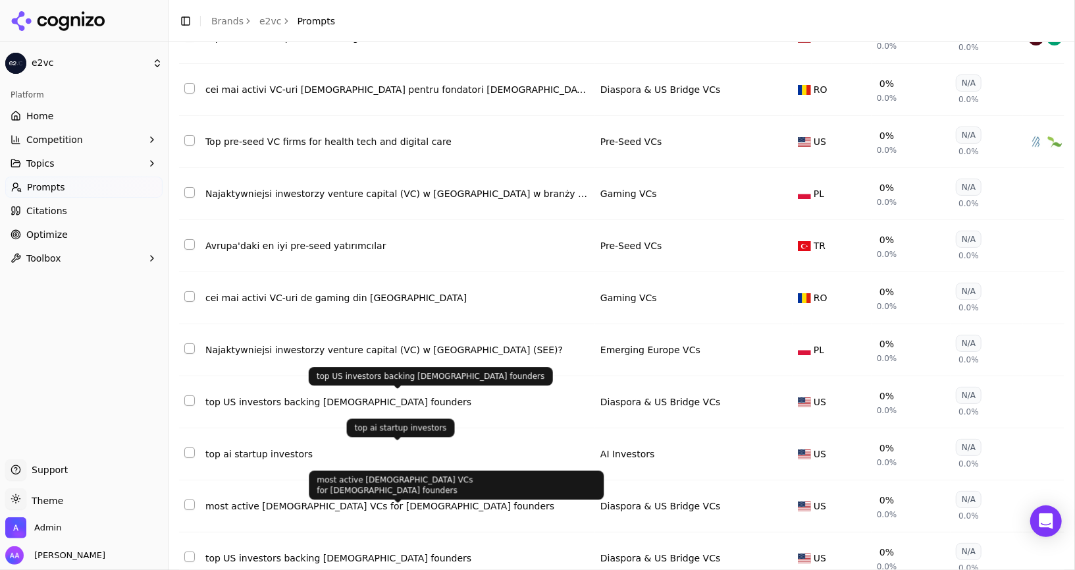
scroll to position [0, 0]
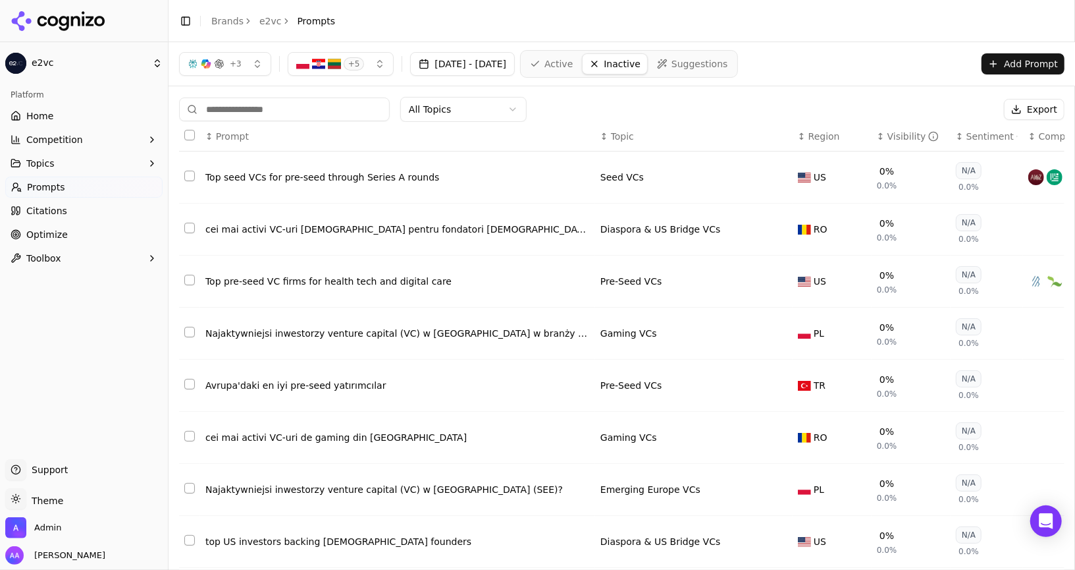
click at [573, 57] on span "Active" at bounding box center [559, 63] width 28 height 13
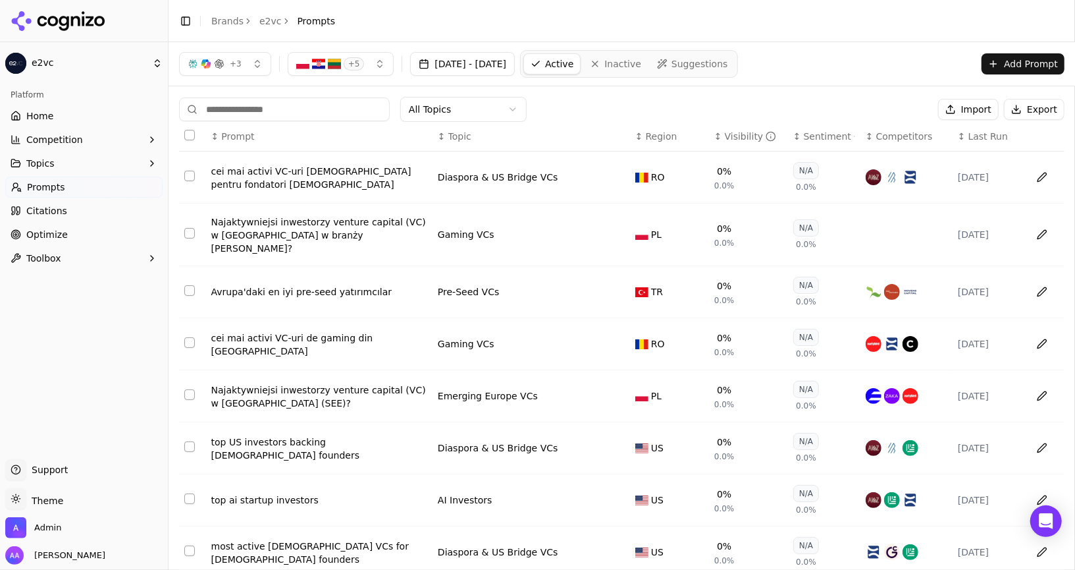
click at [646, 65] on link "Inactive" at bounding box center [615, 63] width 65 height 21
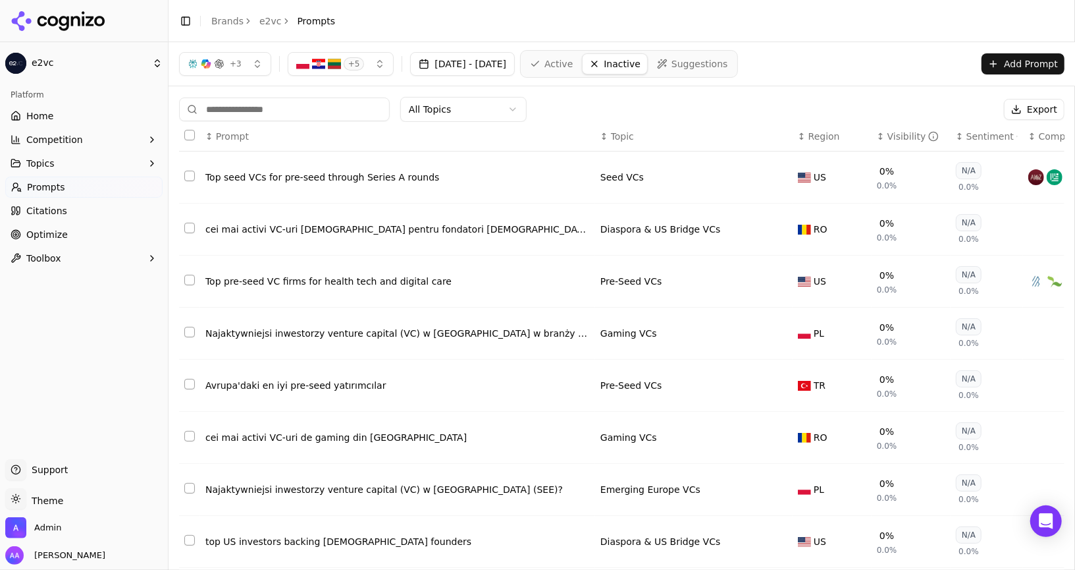
click at [573, 61] on span "Active" at bounding box center [559, 63] width 28 height 13
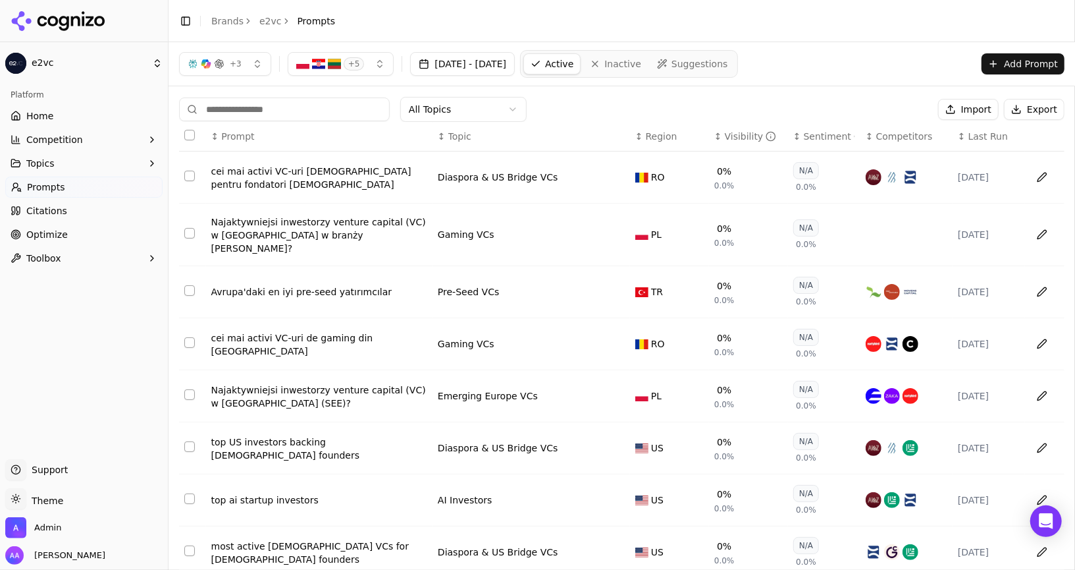
click at [286, 109] on input at bounding box center [284, 109] width 211 height 24
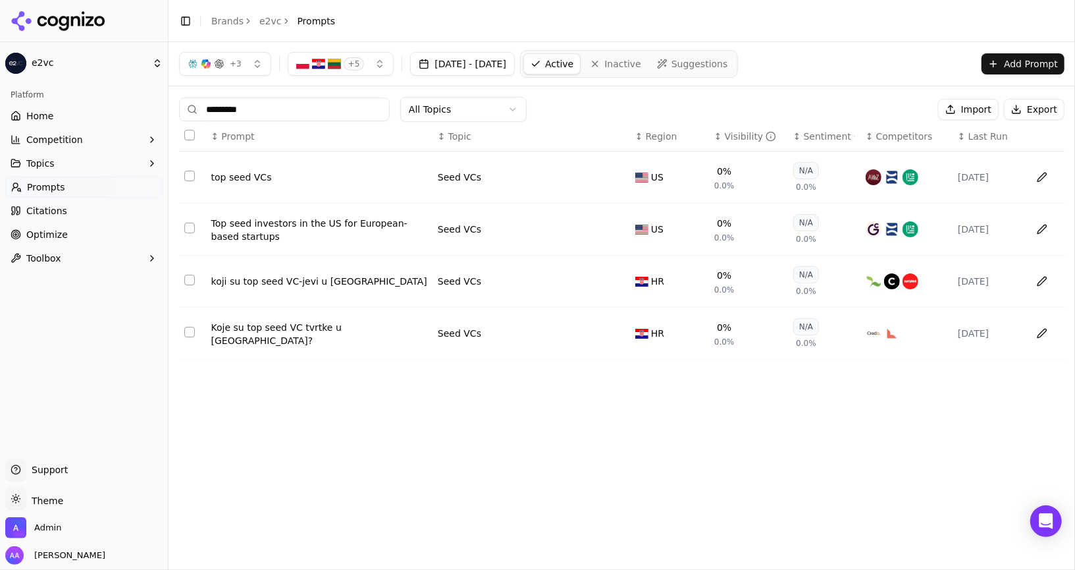
type input "********"
click at [641, 62] on span "Inactive" at bounding box center [623, 63] width 37 height 13
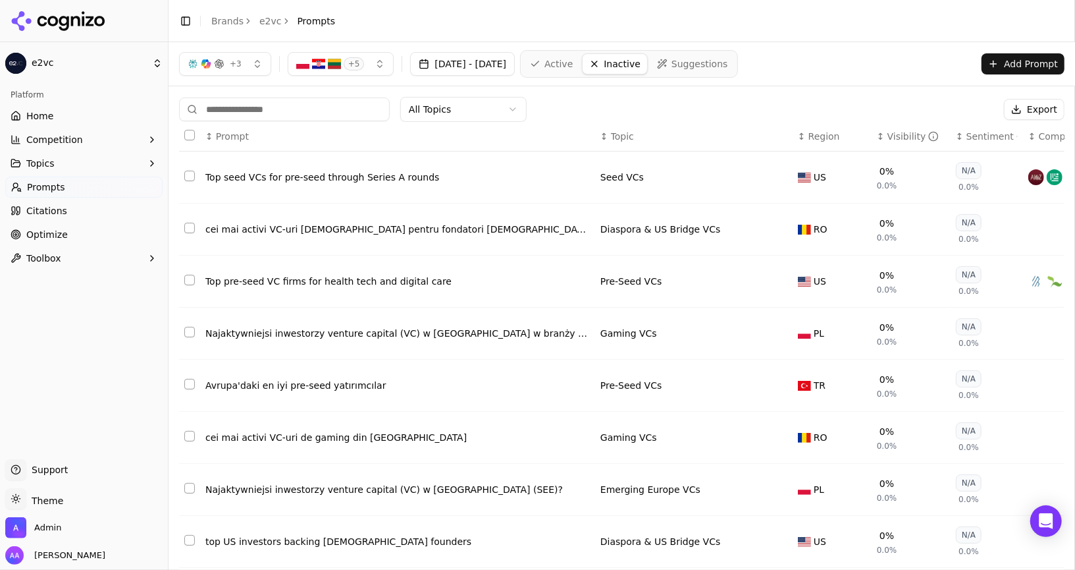
click at [292, 105] on input at bounding box center [284, 109] width 211 height 24
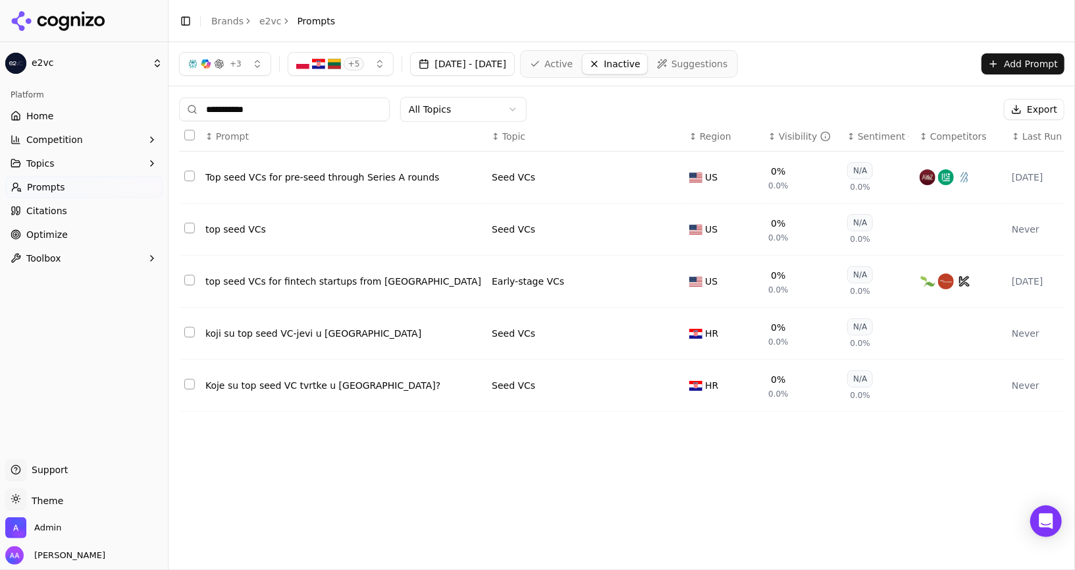
type input "**********"
click at [573, 64] on span "Active" at bounding box center [559, 63] width 28 height 13
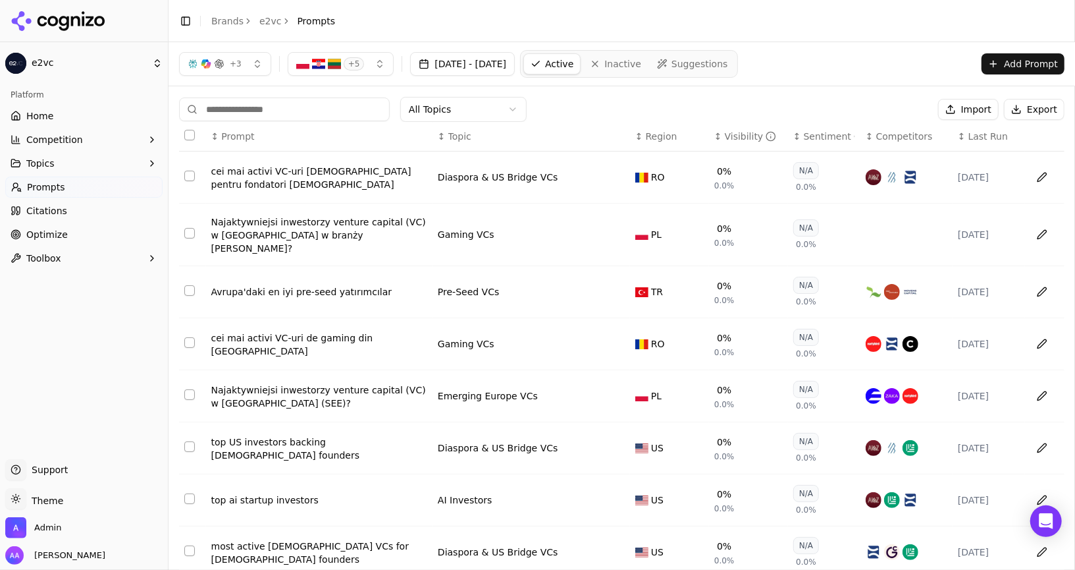
click at [300, 107] on input at bounding box center [284, 109] width 211 height 24
paste input "**********"
type input "**********"
click at [641, 63] on span "Inactive" at bounding box center [623, 63] width 37 height 13
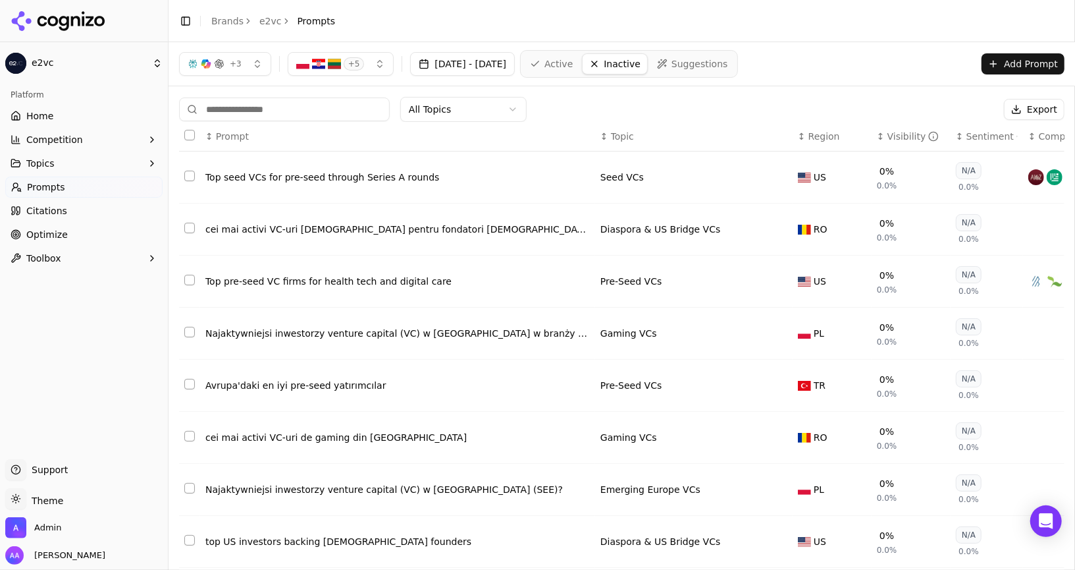
click at [573, 61] on span "Active" at bounding box center [559, 63] width 28 height 13
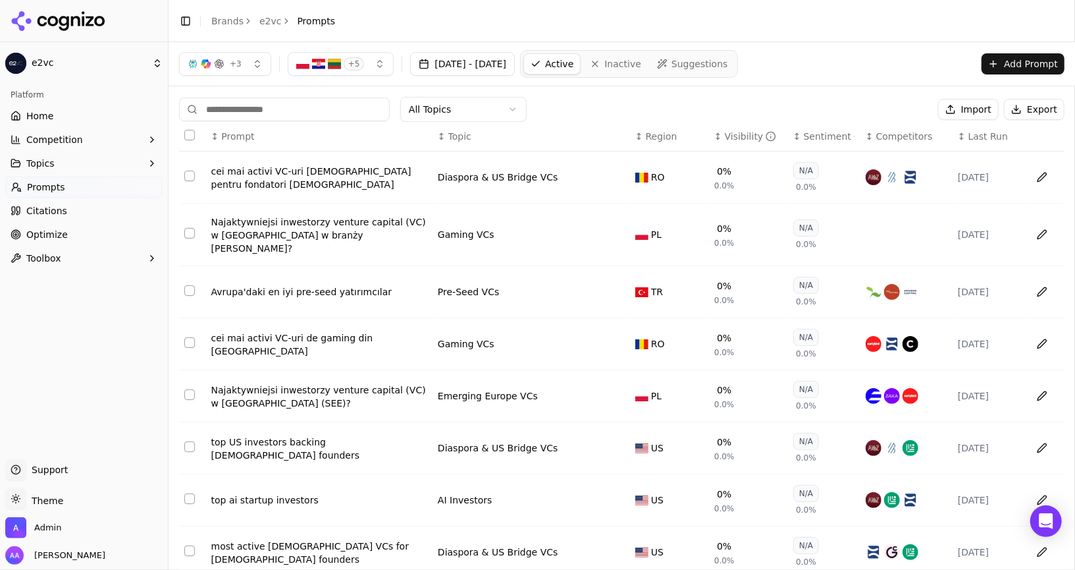
click at [641, 68] on span "Inactive" at bounding box center [623, 63] width 37 height 13
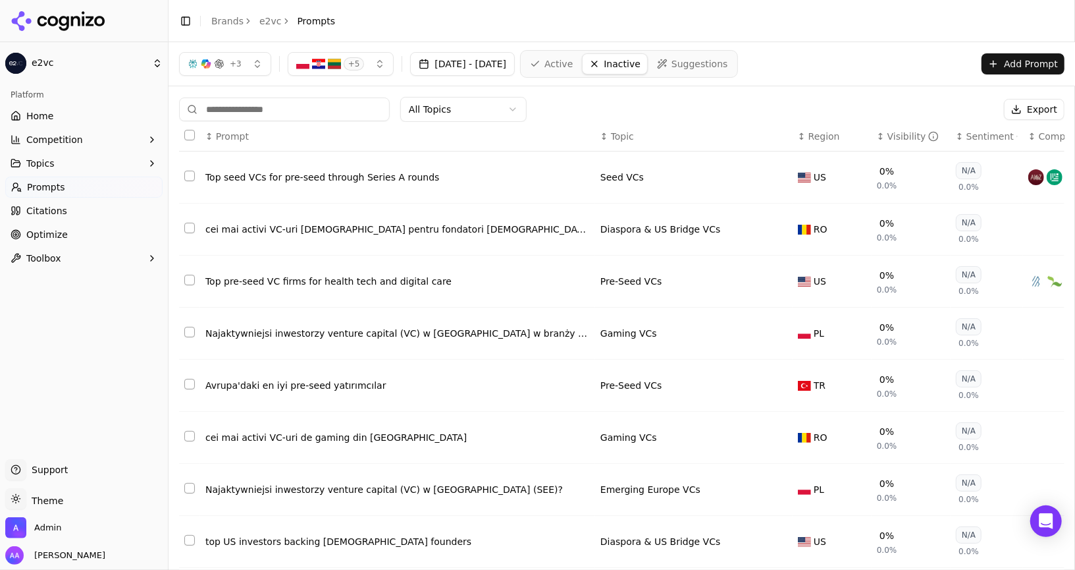
click at [325, 94] on div "All Topics Export ↕ Prompt ↕ Topic ↕ Region ↕ Visibility ↕ Sentiment ↕ Competit…" at bounding box center [622, 400] width 907 height 628
click at [292, 130] on div "↕ Prompt" at bounding box center [397, 136] width 385 height 13
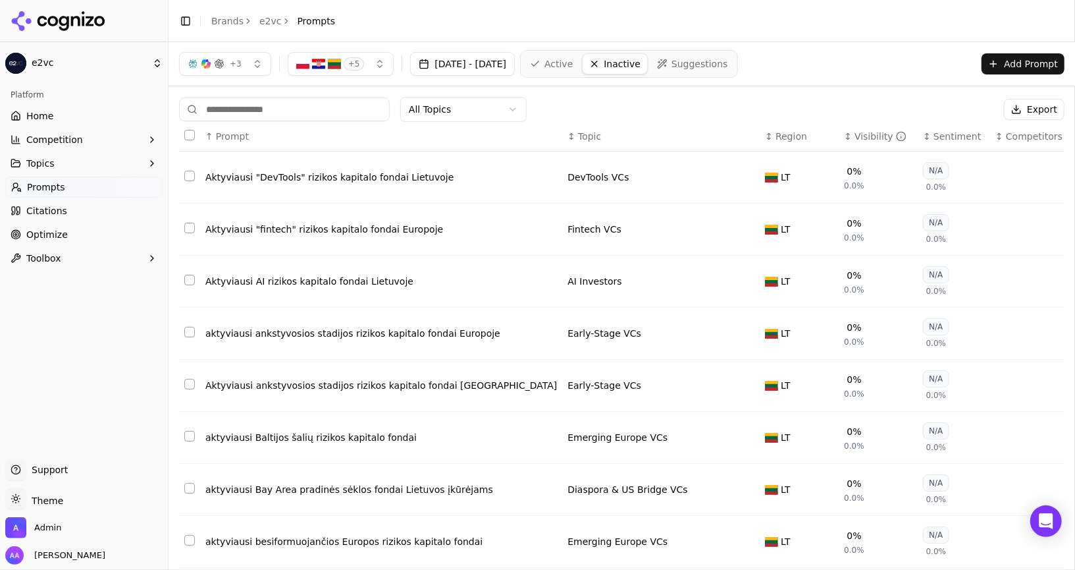
click at [299, 113] on input at bounding box center [284, 109] width 211 height 24
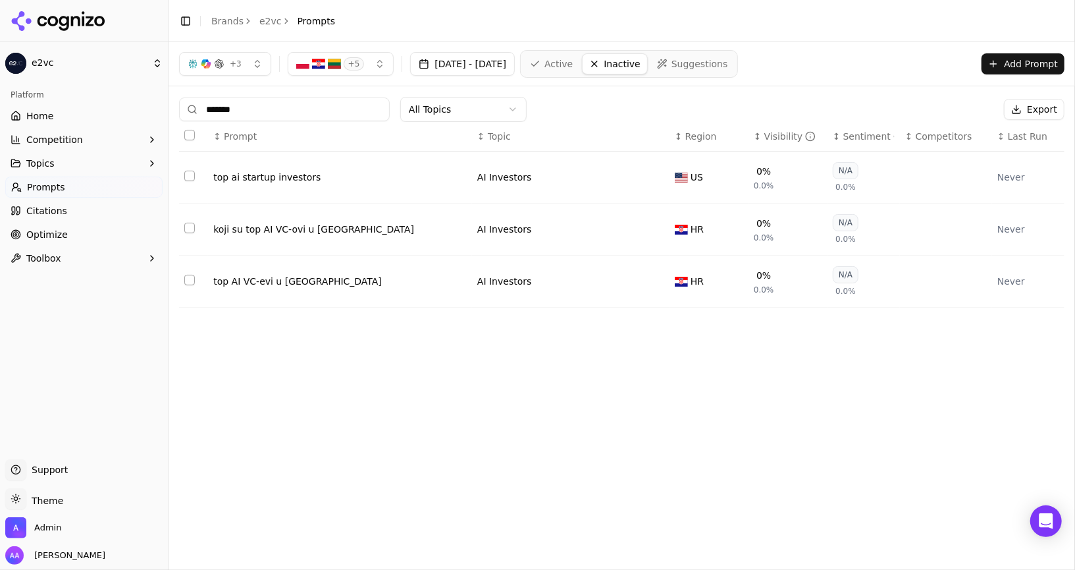
type input "******"
click at [573, 66] on span "Active" at bounding box center [559, 63] width 28 height 13
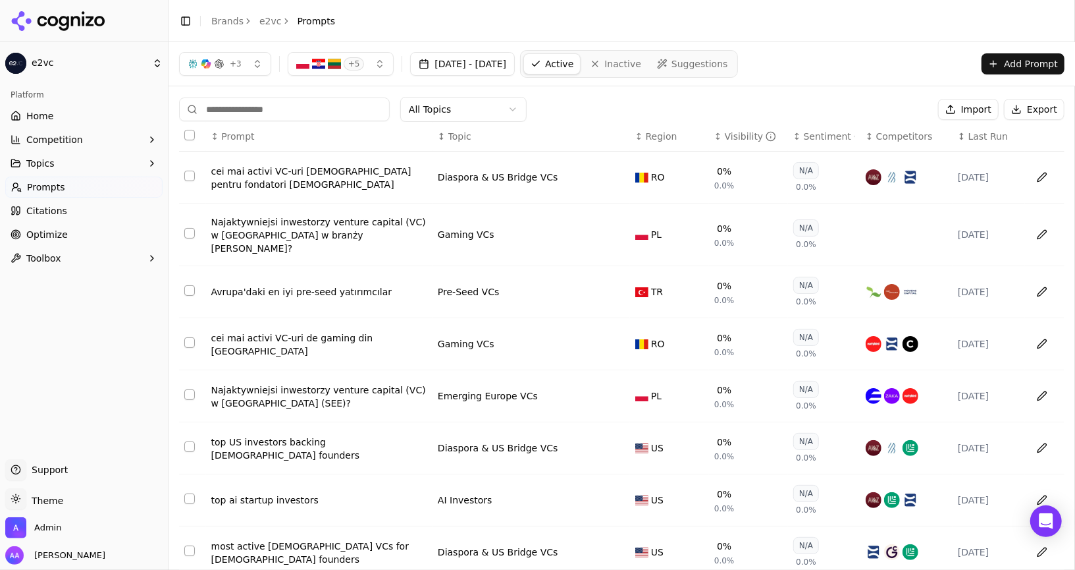
click at [318, 113] on input at bounding box center [284, 109] width 211 height 24
paste input "******"
type input "******"
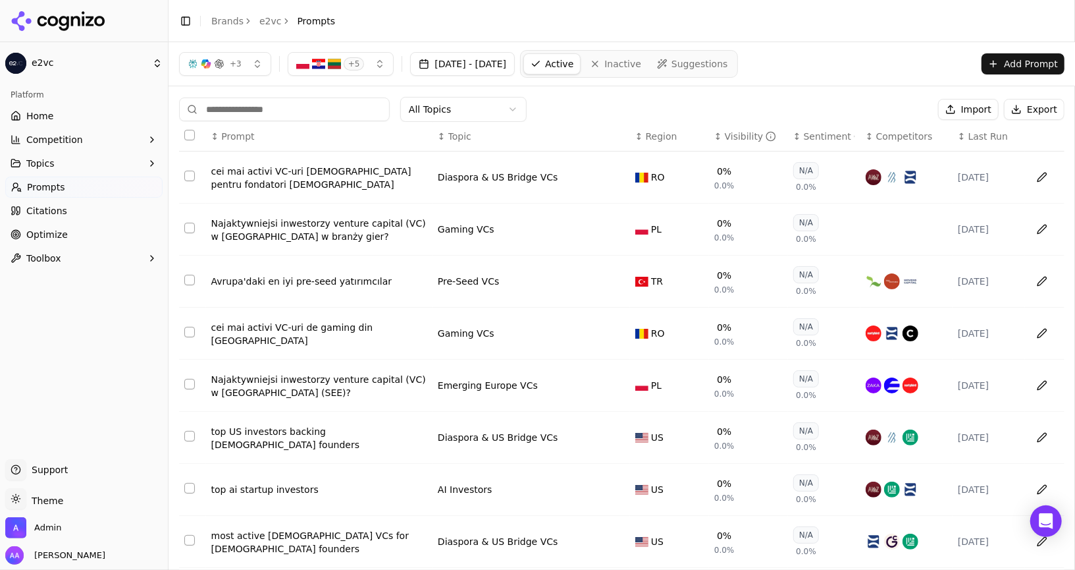
click at [641, 68] on span "Inactive" at bounding box center [623, 63] width 37 height 13
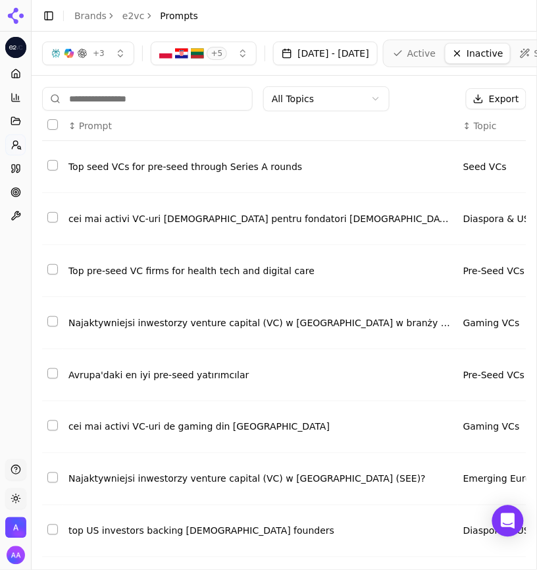
click at [388, 29] on header "Toggle Sidebar Brands e2vc Prompts" at bounding box center [285, 16] width 506 height 32
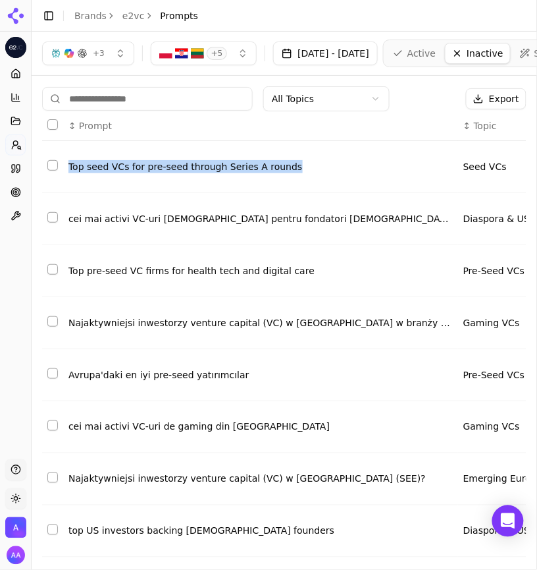
drag, startPoint x: 344, startPoint y: 158, endPoint x: 307, endPoint y: 173, distance: 39.6
click at [307, 173] on td "Top seed VCs for pre-seed through Series A rounds" at bounding box center [260, 167] width 395 height 52
copy div "Top seed VCs for pre-seed through Series A rounds"
click at [436, 58] on span "Active" at bounding box center [422, 53] width 28 height 13
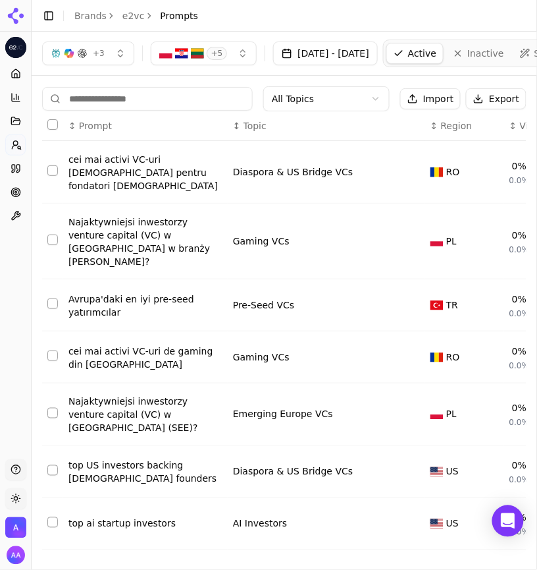
click at [163, 104] on input at bounding box center [147, 99] width 211 height 24
paste input "**********"
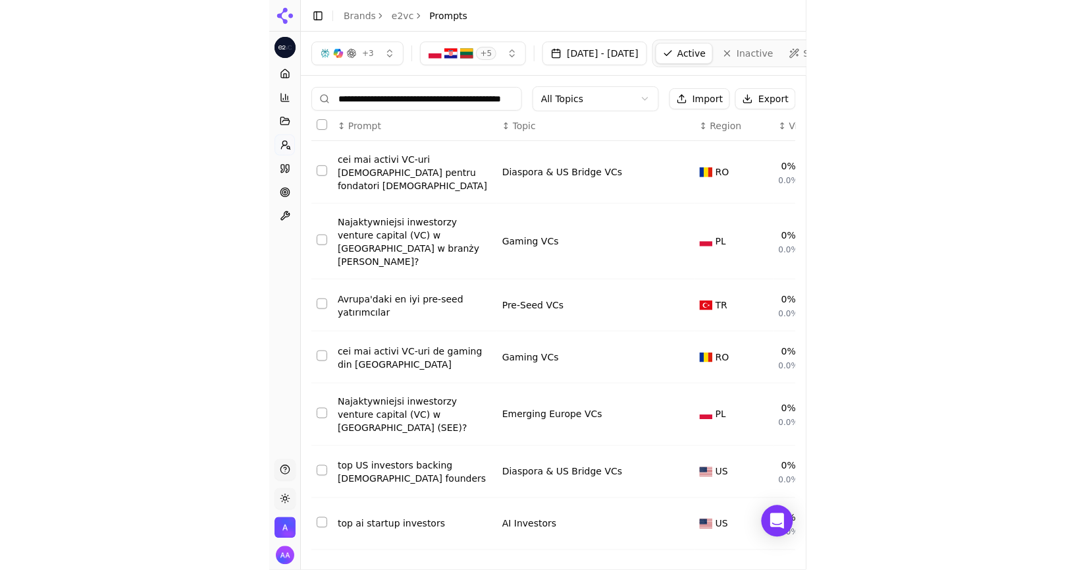
scroll to position [0, 43]
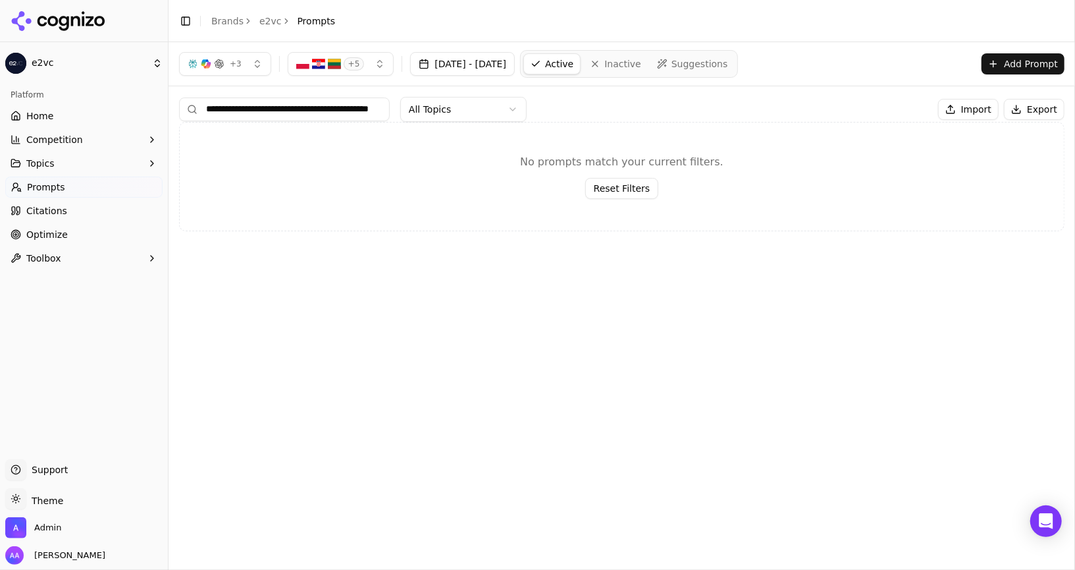
type input "**********"
click at [537, 65] on span "Inactive" at bounding box center [623, 63] width 37 height 13
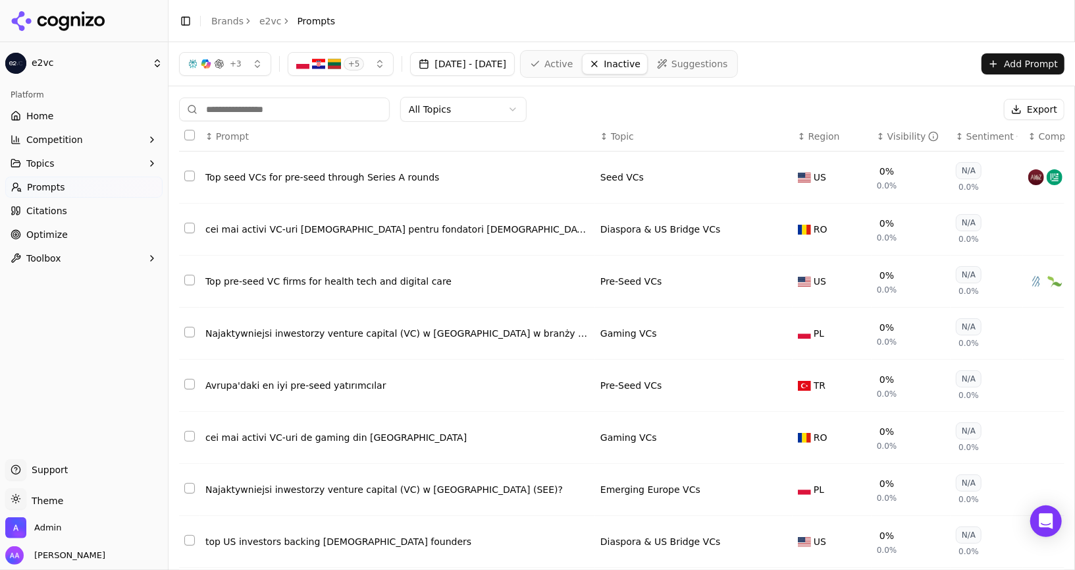
click at [259, 103] on input at bounding box center [284, 109] width 211 height 24
paste input "**********"
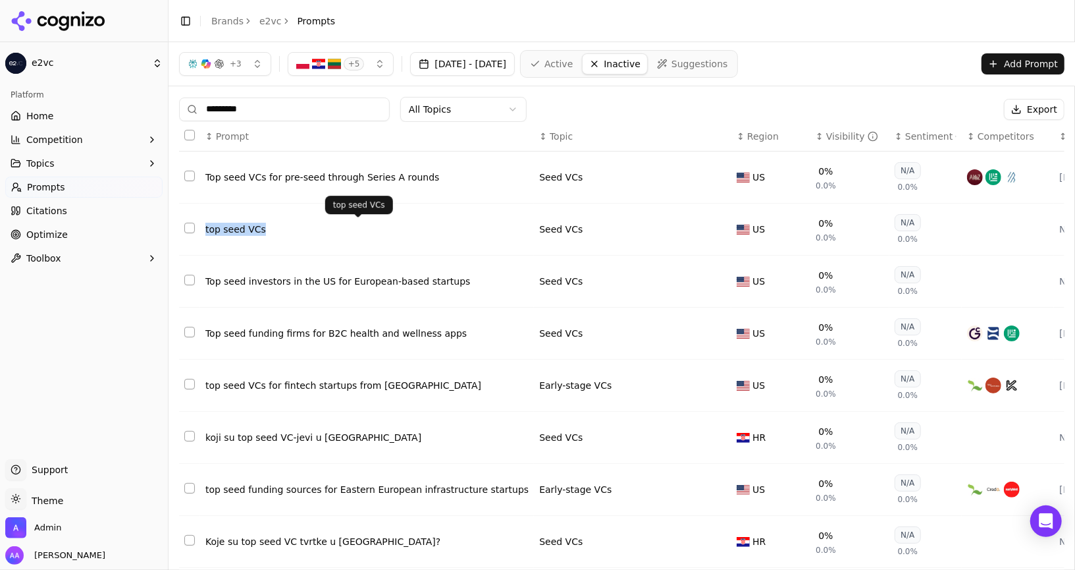
drag, startPoint x: 310, startPoint y: 240, endPoint x: 197, endPoint y: 226, distance: 113.5
click at [197, 226] on tr "top seed VCs Seed VCs US 0% 0.0% N/A 0.0% Never" at bounding box center [653, 229] width 948 height 52
copy tr "top seed VCs"
click at [294, 109] on input "********" at bounding box center [284, 109] width 211 height 24
paste input "****"
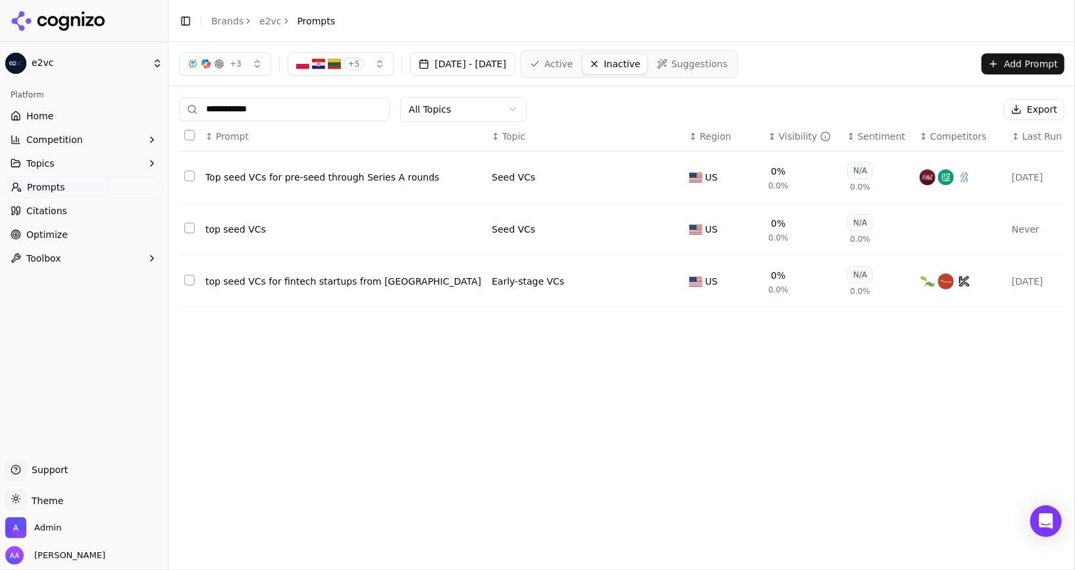
type input "**********"
click at [537, 62] on span "Active" at bounding box center [559, 63] width 28 height 13
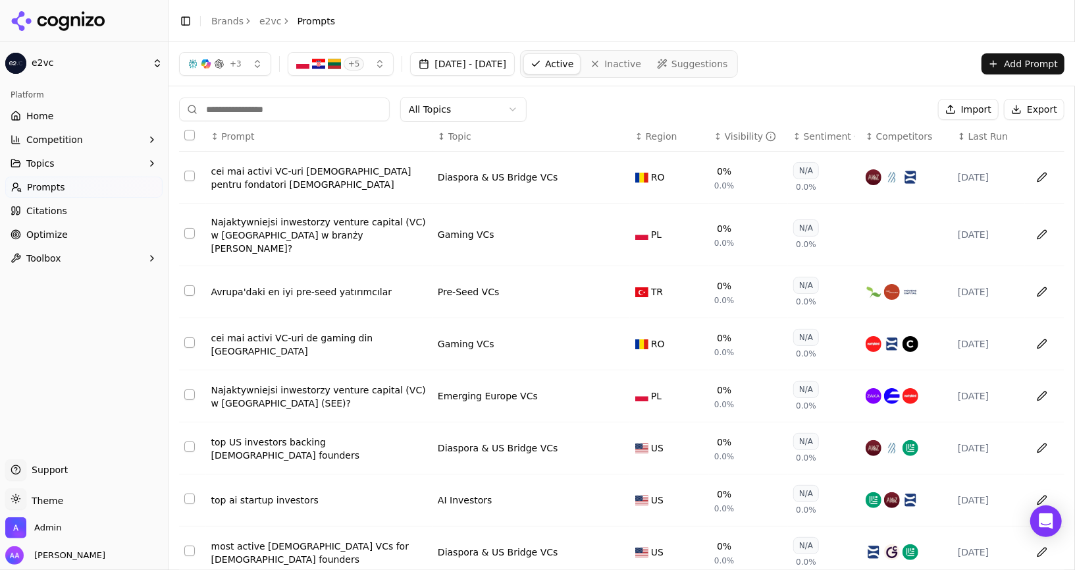
click at [293, 105] on input at bounding box center [284, 109] width 211 height 24
paste input "**********"
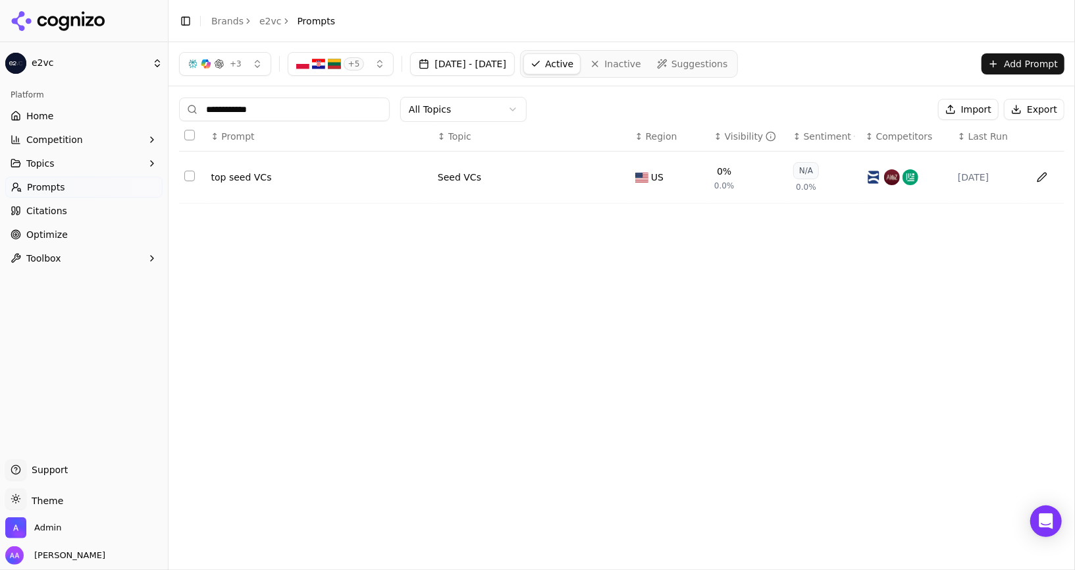
type input "**********"
click at [537, 63] on link "Inactive" at bounding box center [615, 63] width 65 height 21
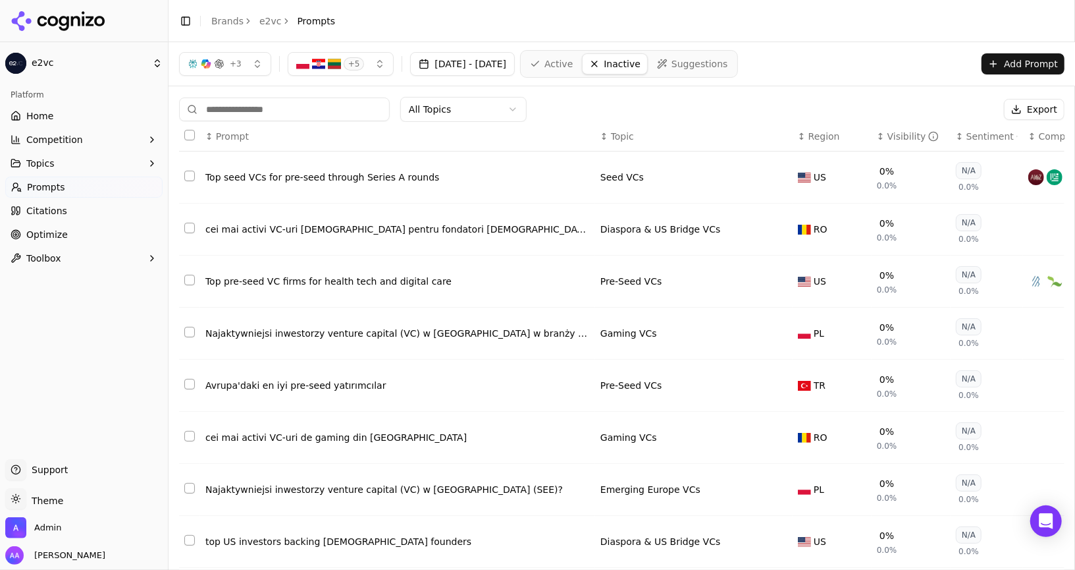
click at [308, 102] on input at bounding box center [284, 109] width 211 height 24
paste input "**********"
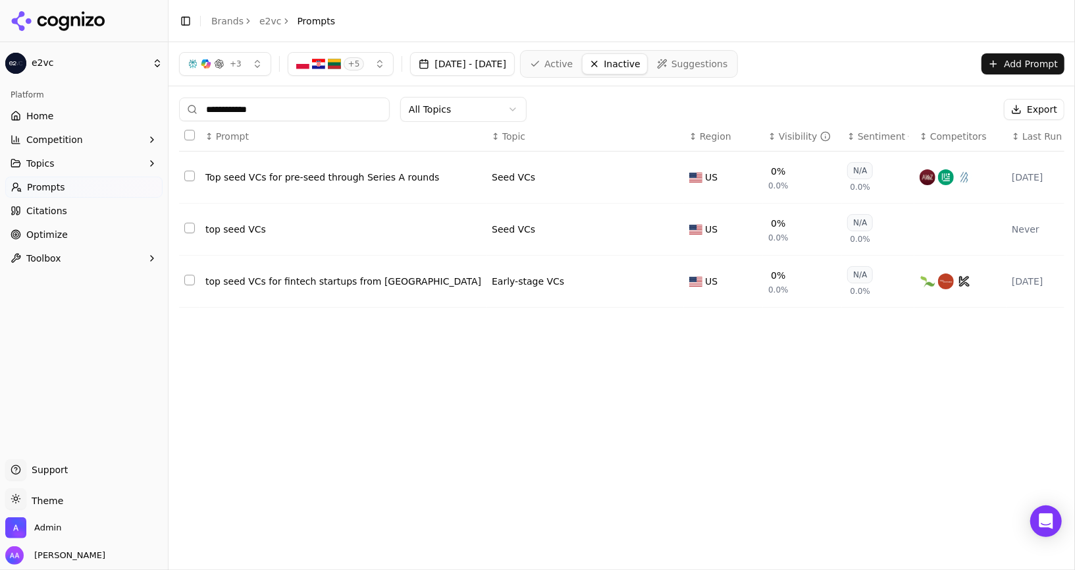
type input "**********"
click at [537, 57] on link "Active" at bounding box center [552, 63] width 56 height 21
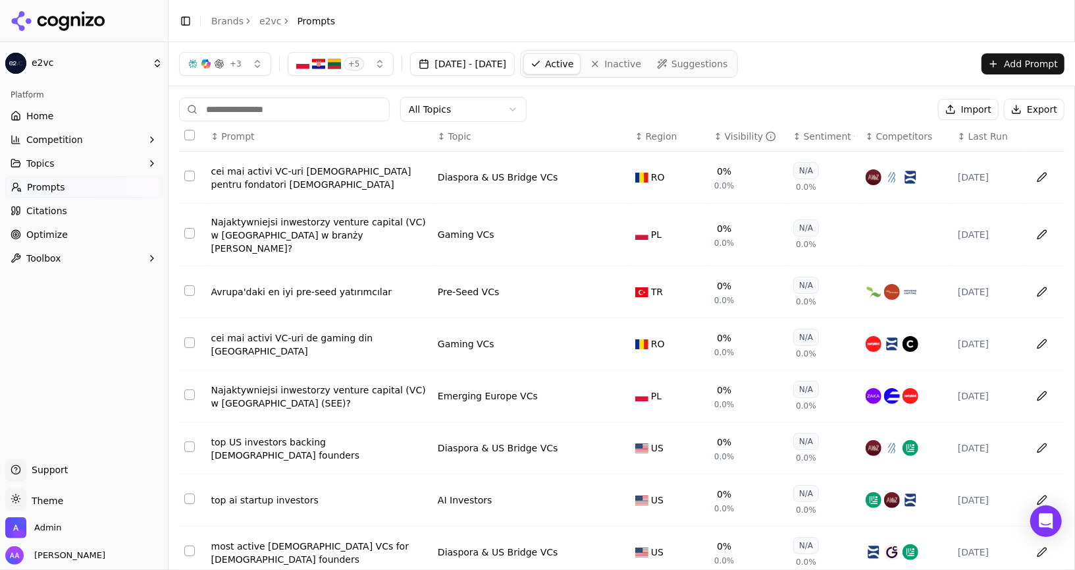
click at [265, 113] on input at bounding box center [284, 109] width 211 height 24
paste input "**********"
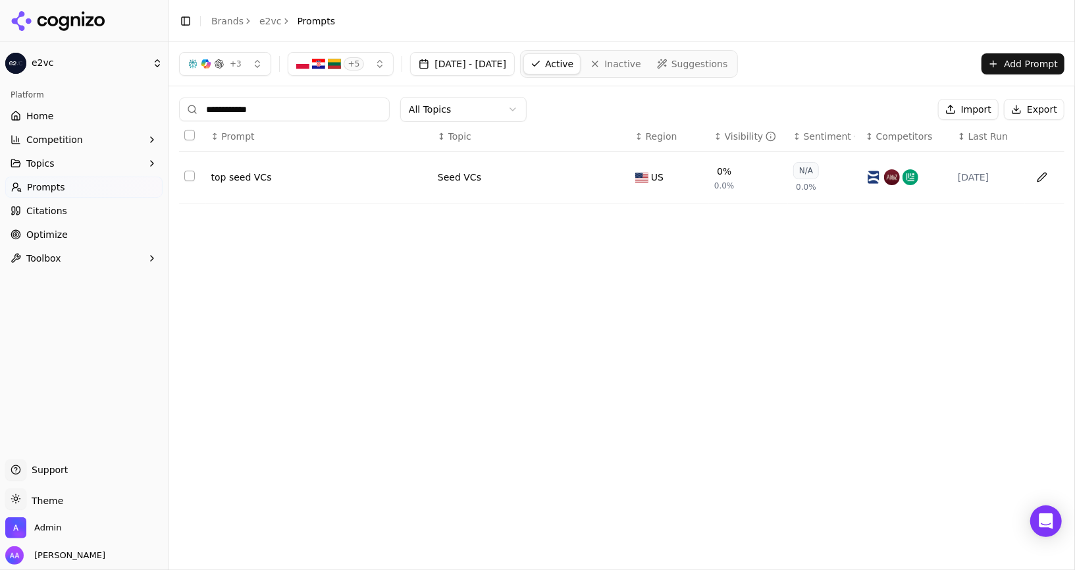
type input "**********"
click at [537, 53] on link "Inactive" at bounding box center [615, 63] width 65 height 21
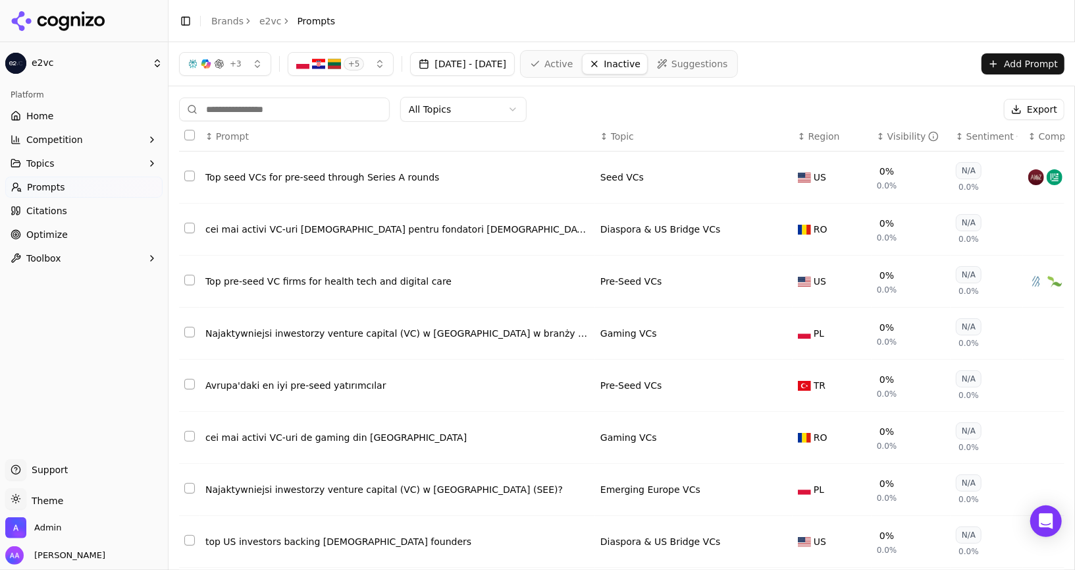
click at [331, 102] on input at bounding box center [284, 109] width 211 height 24
paste input "**********"
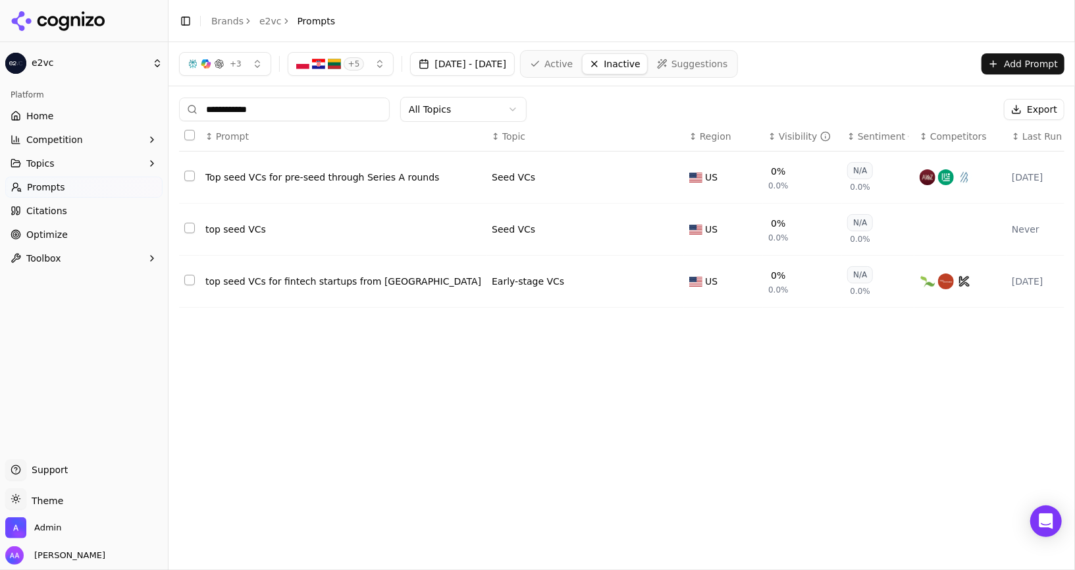
type input "**********"
click at [228, 62] on div "+ 3" at bounding box center [215, 64] width 54 height 11
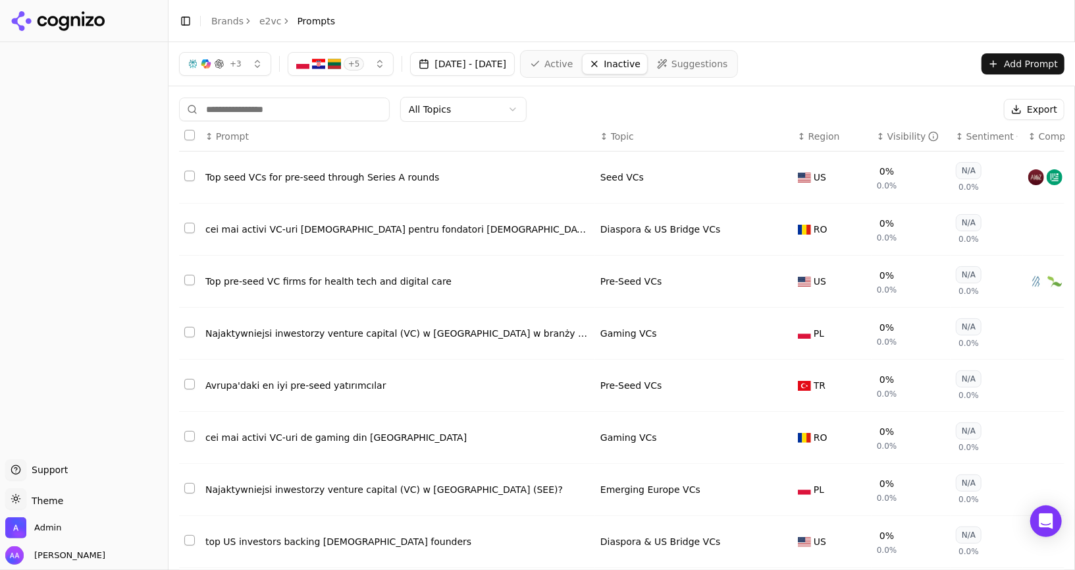
click at [254, 58] on button "+ 3" at bounding box center [225, 64] width 92 height 24
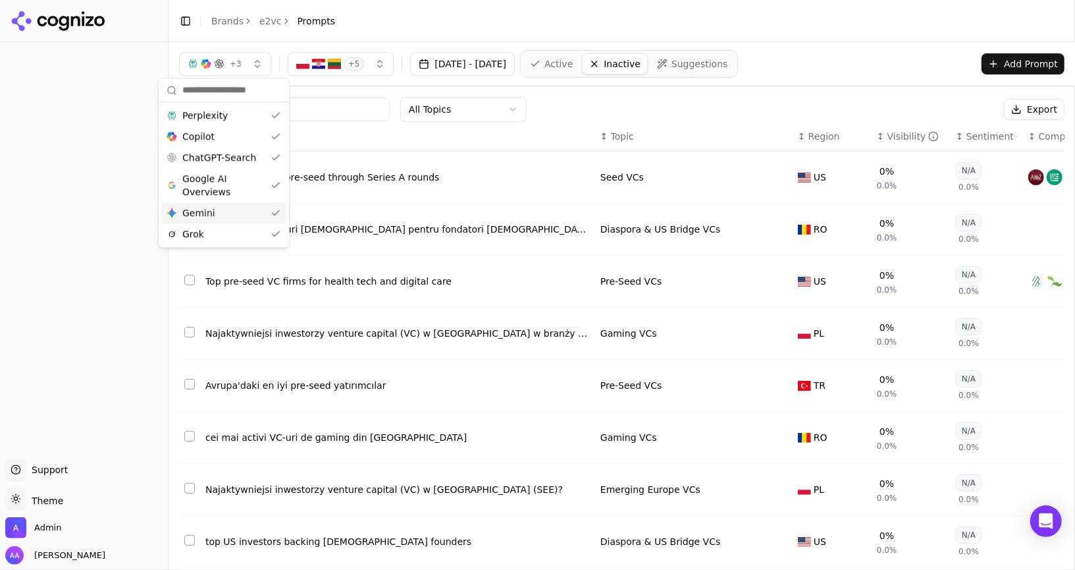
click at [261, 208] on div "Gemini Gemini" at bounding box center [223, 212] width 125 height 21
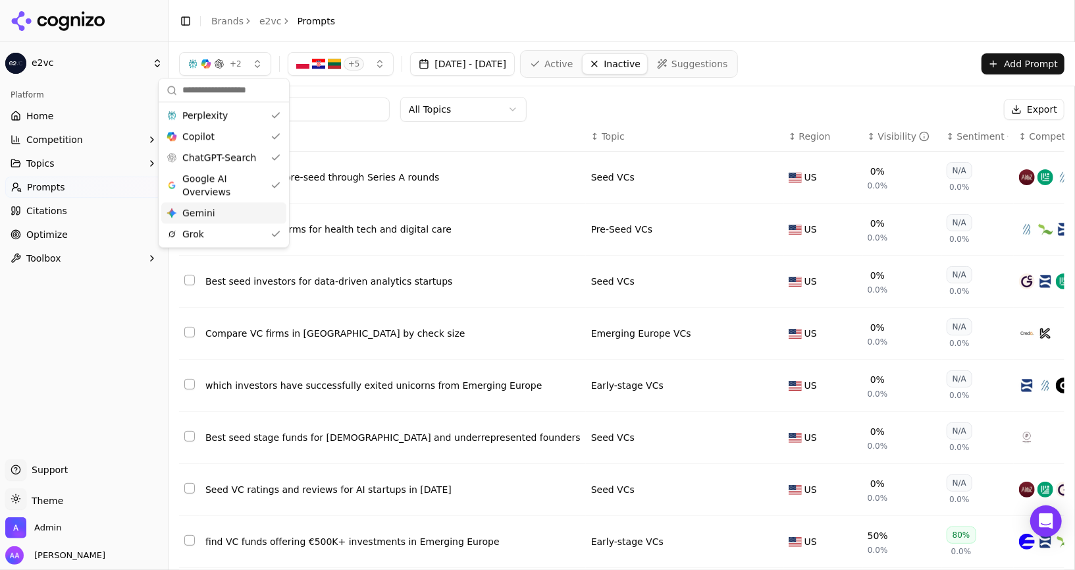
click at [263, 208] on div "Gemini Gemini" at bounding box center [223, 212] width 125 height 21
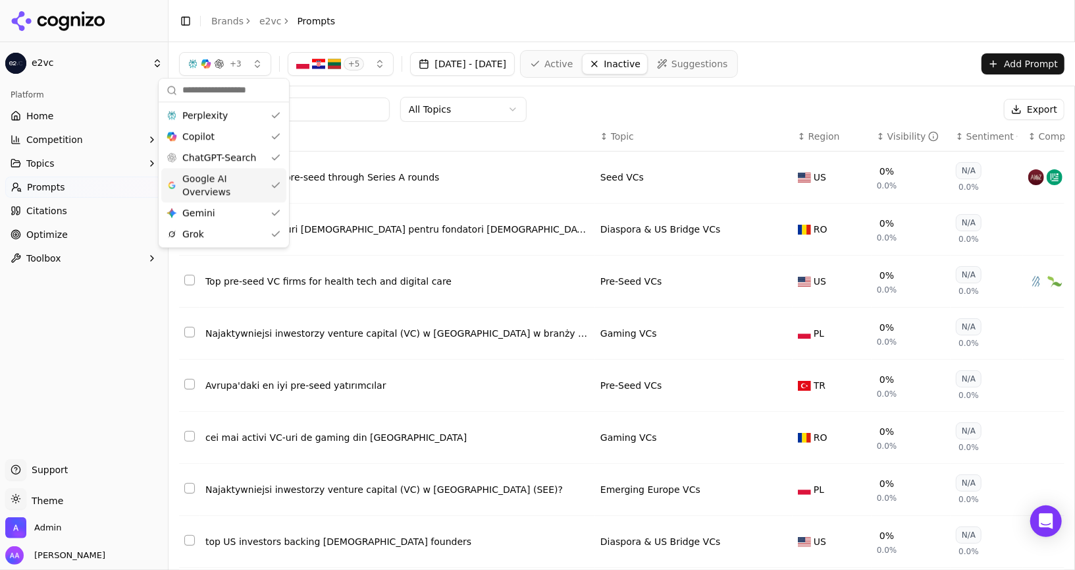
click at [641, 95] on div "All Topics Export ↕ Prompt ↕ Topic ↕ Region ↕ Visibility ↕ Sentiment ↕ Competit…" at bounding box center [622, 400] width 907 height 628
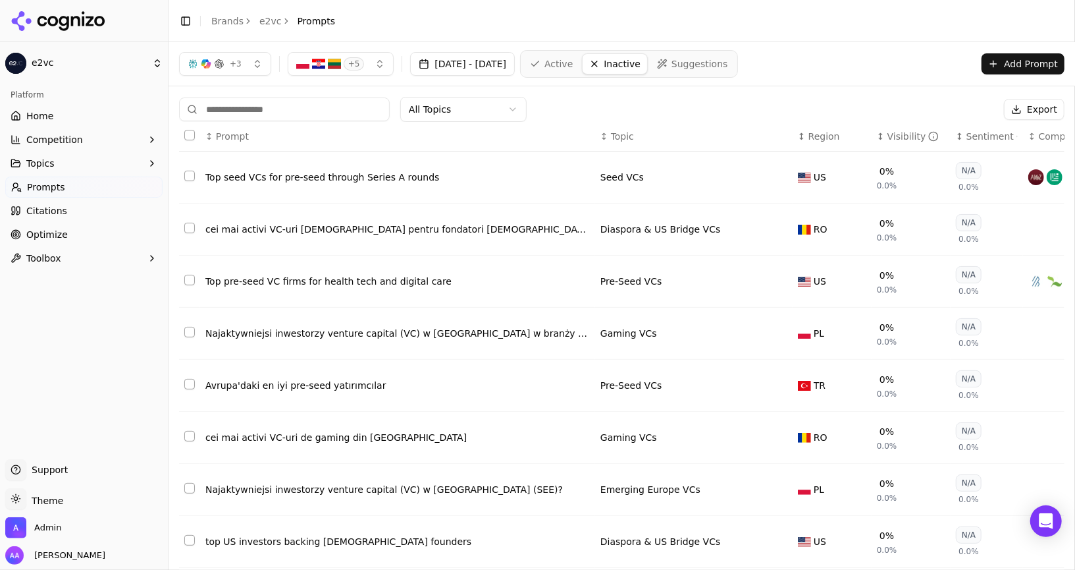
click at [580, 61] on link "Active" at bounding box center [552, 63] width 56 height 21
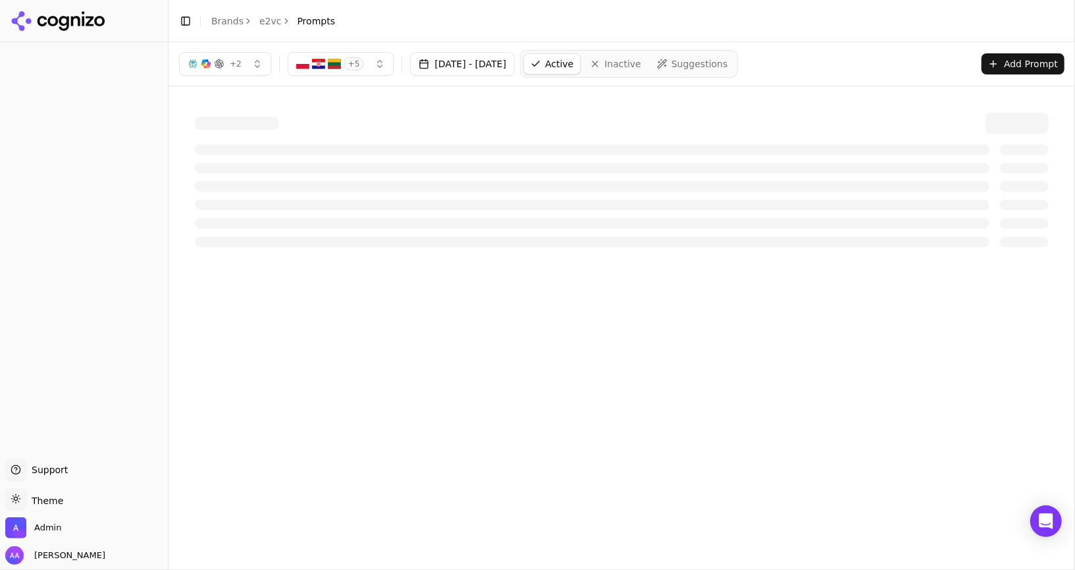
click at [249, 63] on button "+ 2" at bounding box center [225, 64] width 92 height 24
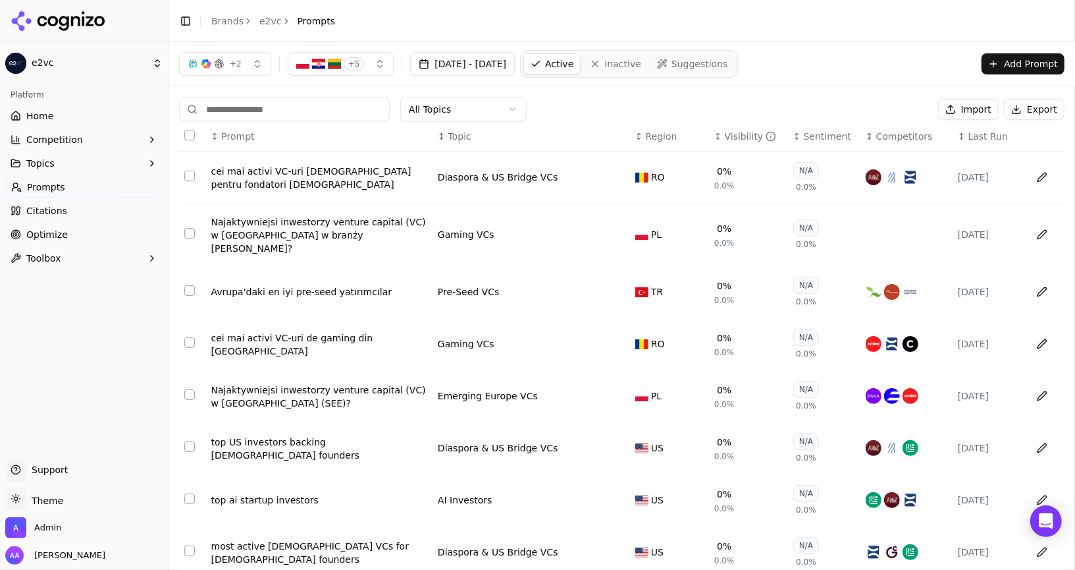
click at [641, 63] on span "Inactive" at bounding box center [623, 63] width 37 height 13
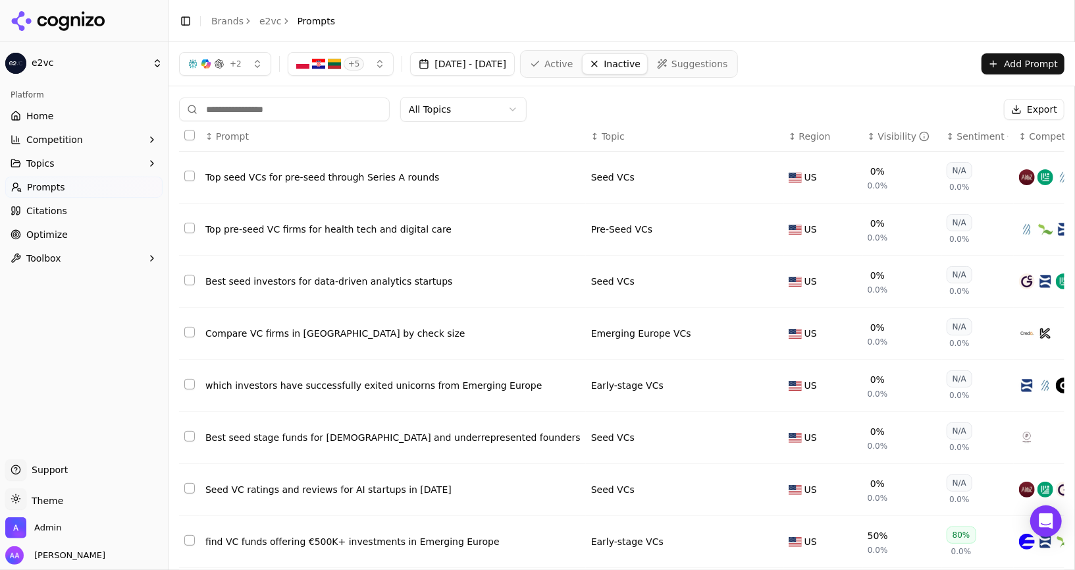
click at [362, 70] on button "+ 5" at bounding box center [341, 64] width 107 height 24
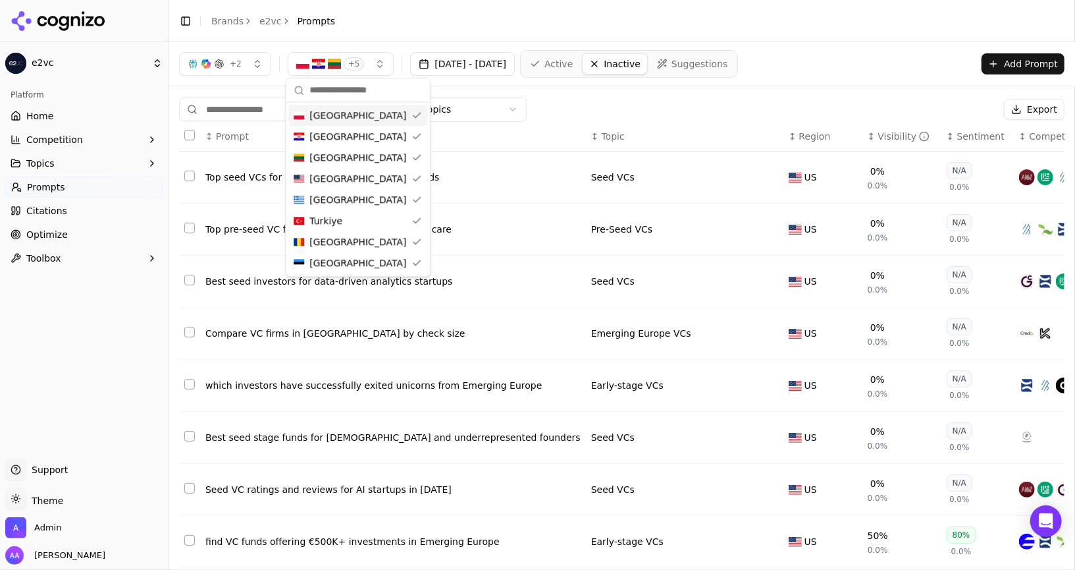
click at [692, 79] on div "+ 2 + 5 Aug 02, 2025 - Sep 01, 2025 Active Inactive Suggestions Add Prompt" at bounding box center [622, 63] width 907 height 43
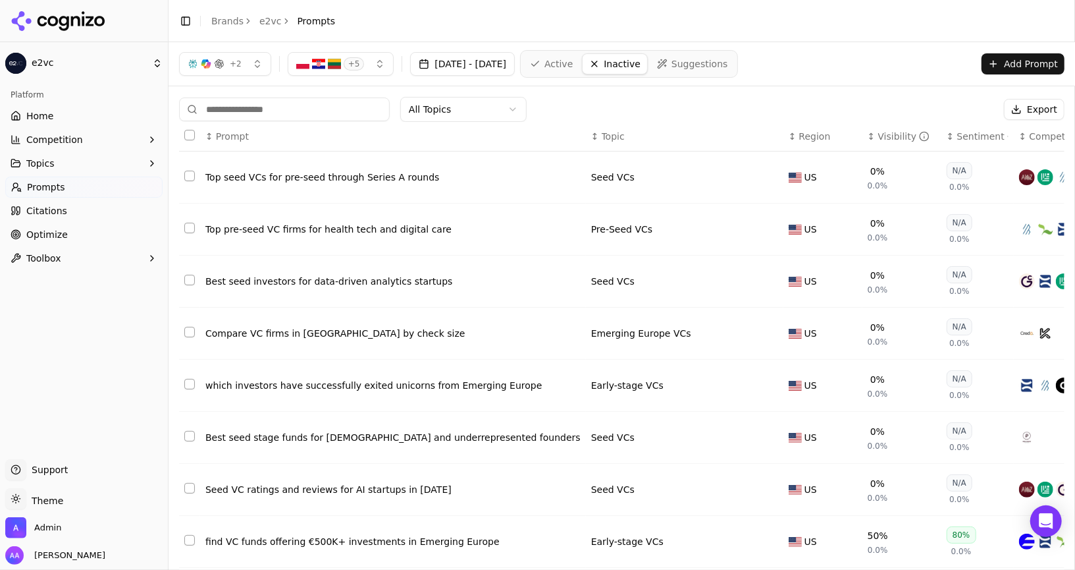
click at [306, 48] on div "+ 2 + 5 Aug 02, 2025 - Sep 01, 2025 Active Inactive Suggestions Add Prompt" at bounding box center [622, 63] width 907 height 43
click at [312, 58] on img "button" at bounding box center [318, 63] width 13 height 13
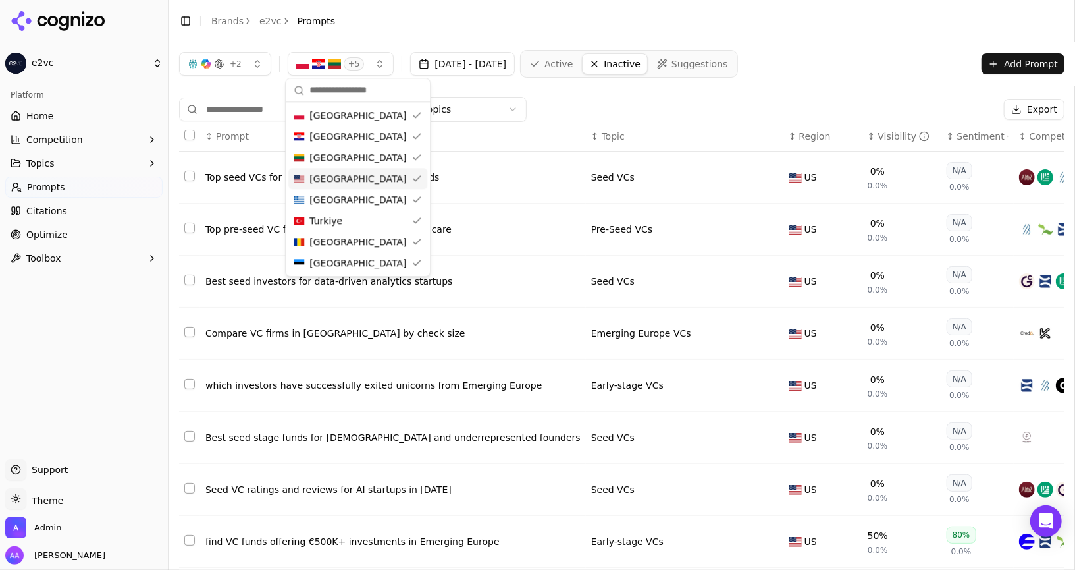
click at [656, 111] on div "All Topics Export" at bounding box center [622, 109] width 886 height 25
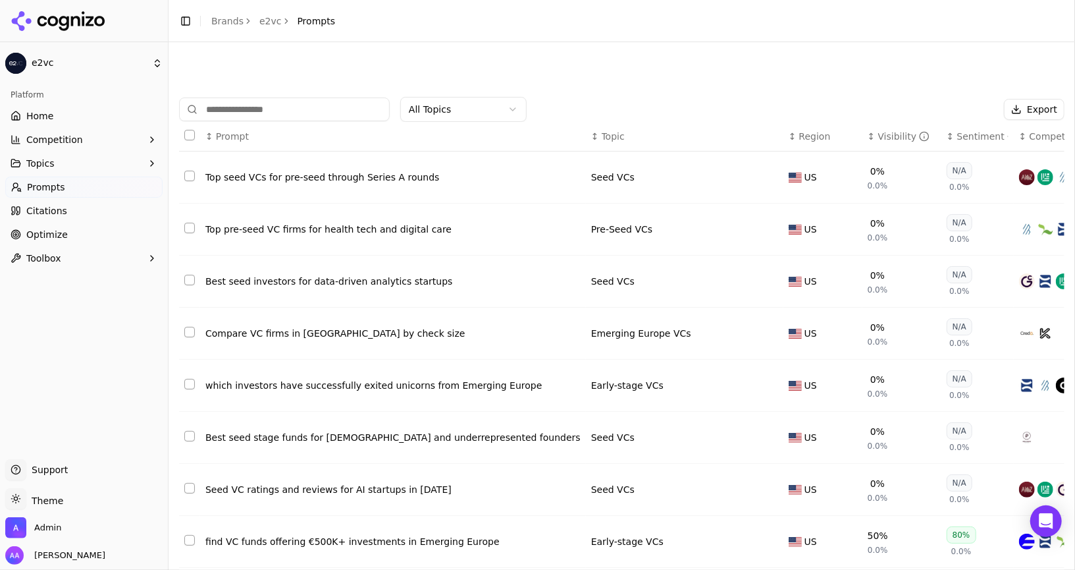
scroll to position [140, 0]
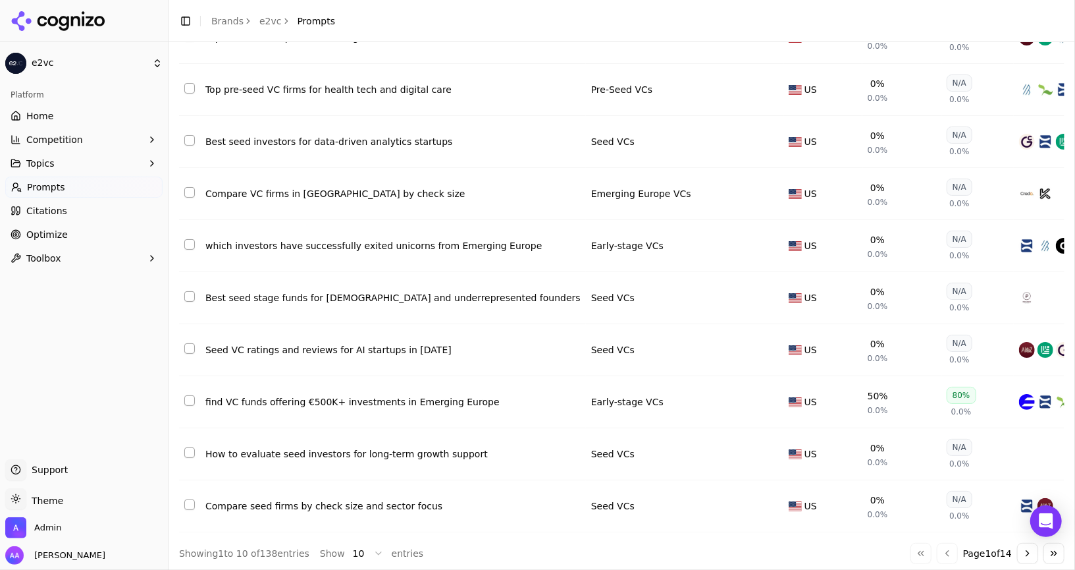
click at [1030, 555] on button "Go to next page" at bounding box center [1027, 553] width 21 height 21
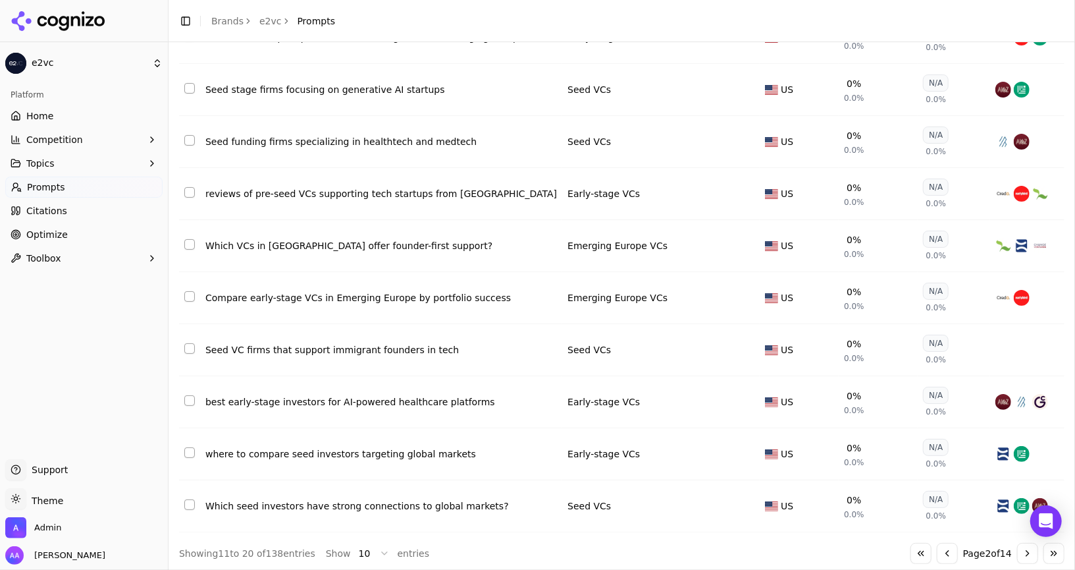
click at [1030, 555] on button "Go to next page" at bounding box center [1027, 553] width 21 height 21
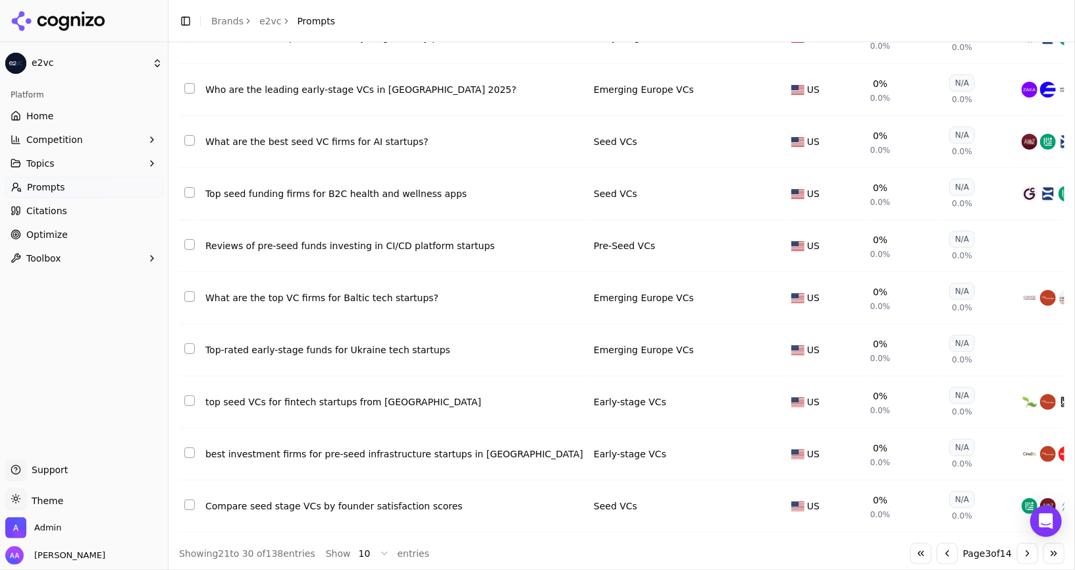
click at [1030, 555] on button "Go to next page" at bounding box center [1027, 553] width 21 height 21
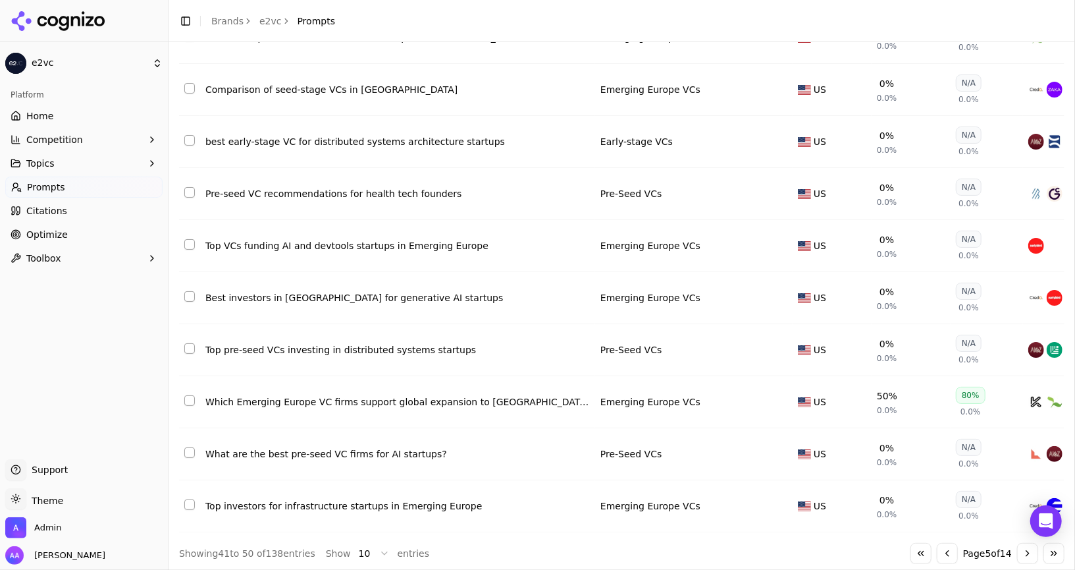
click at [1030, 555] on button "Go to next page" at bounding box center [1027, 553] width 21 height 21
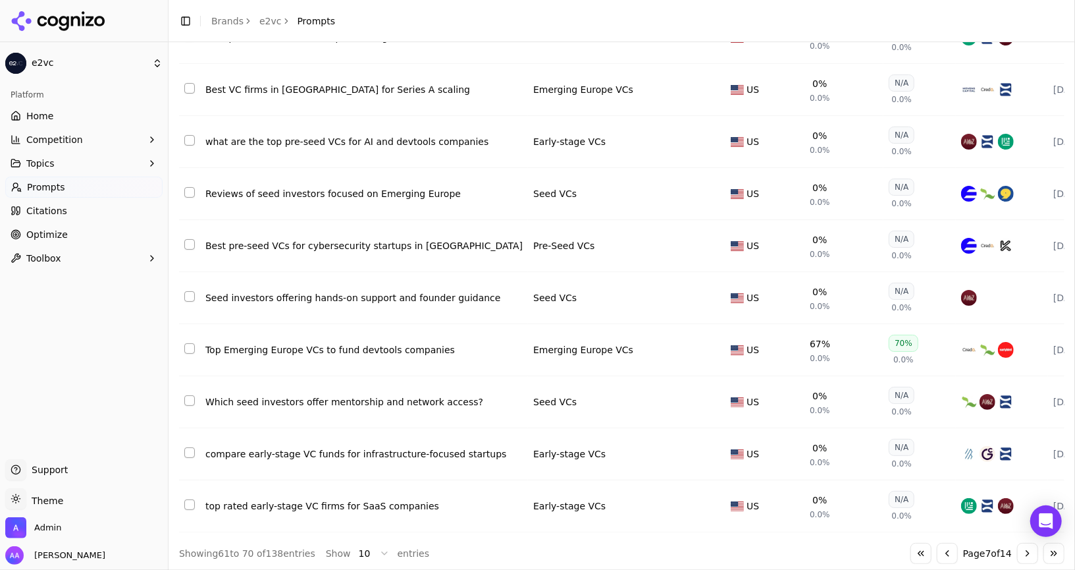
click at [1030, 555] on button "Go to next page" at bounding box center [1027, 553] width 21 height 21
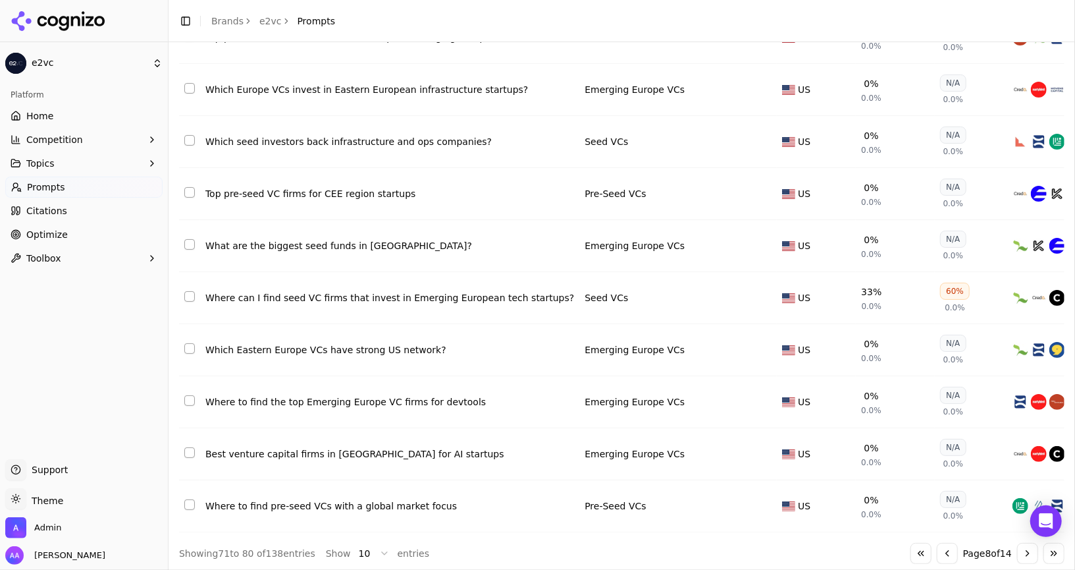
click at [1030, 555] on button "Go to next page" at bounding box center [1027, 553] width 21 height 21
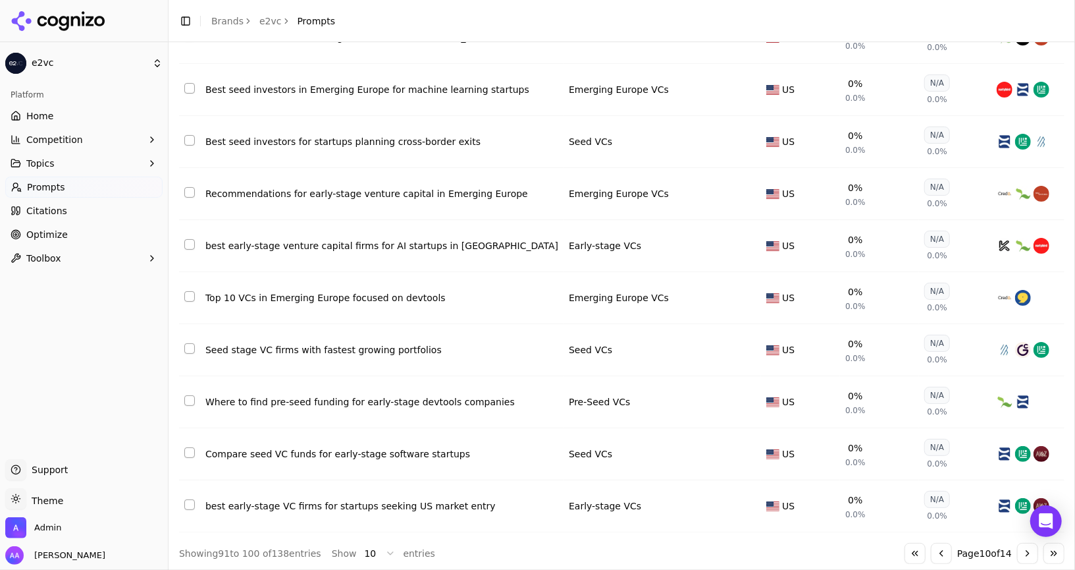
click at [1030, 555] on button "Go to next page" at bounding box center [1027, 553] width 21 height 21
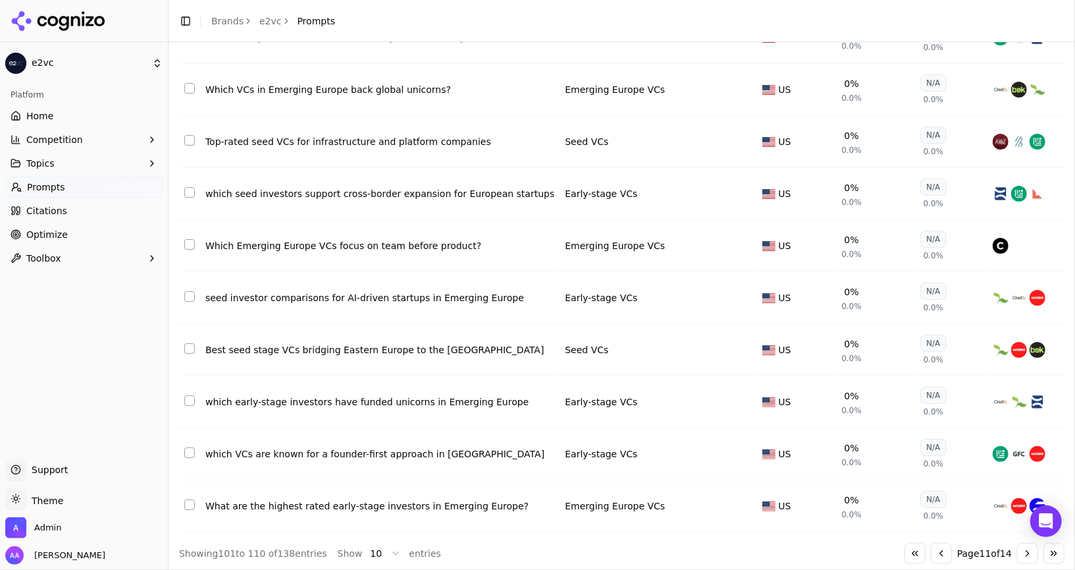
click at [1030, 555] on button "Go to next page" at bounding box center [1027, 553] width 21 height 21
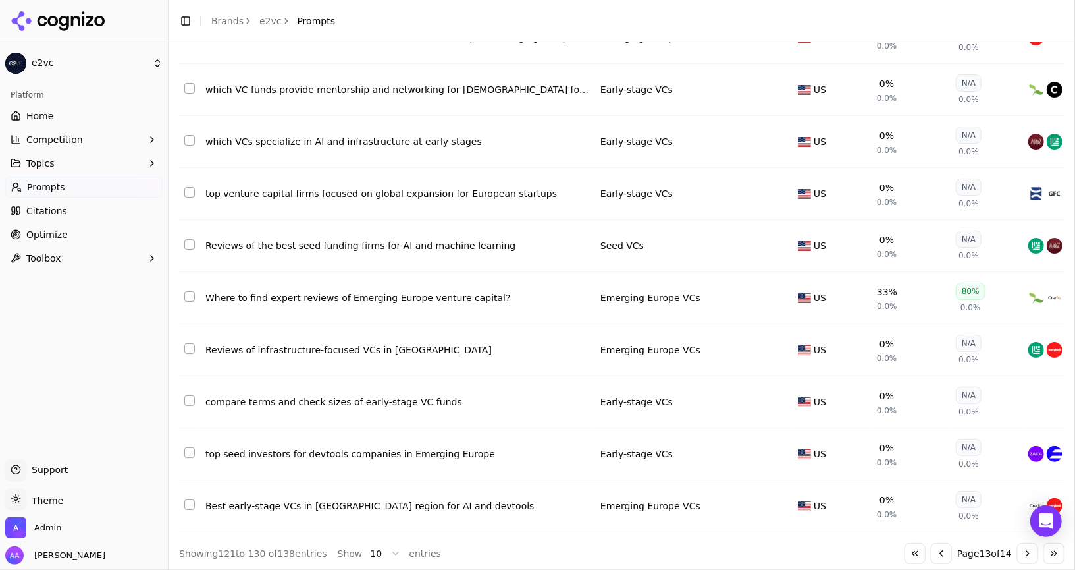
click at [1030, 555] on button "Go to next page" at bounding box center [1027, 553] width 21 height 21
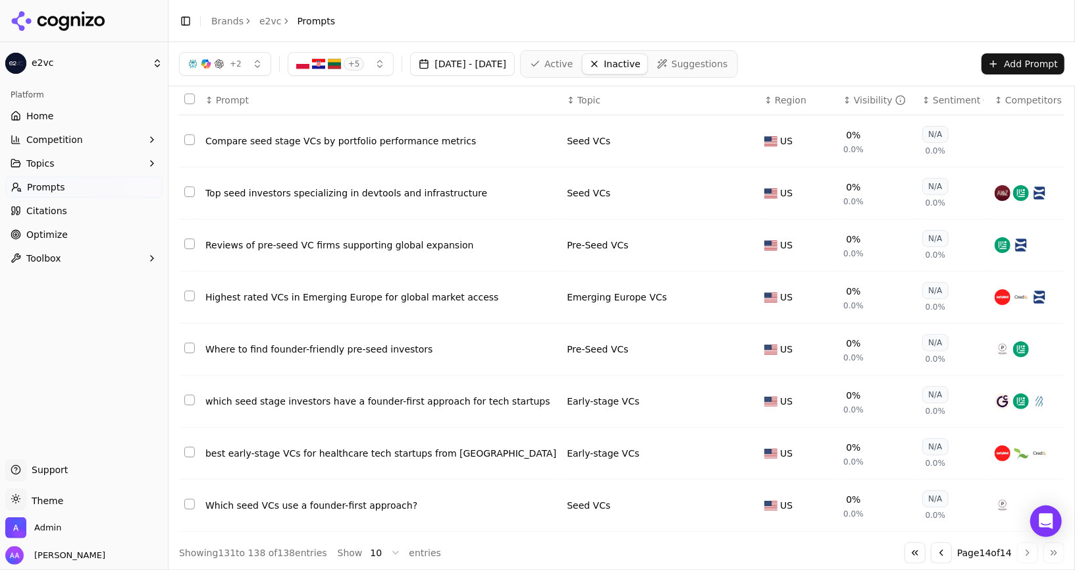
click at [1050, 551] on div "Go to first page Go to previous page Page 14 of 14 Go to next page Go to last p…" at bounding box center [985, 552] width 160 height 21
click at [917, 555] on button "Go to first page" at bounding box center [915, 552] width 21 height 21
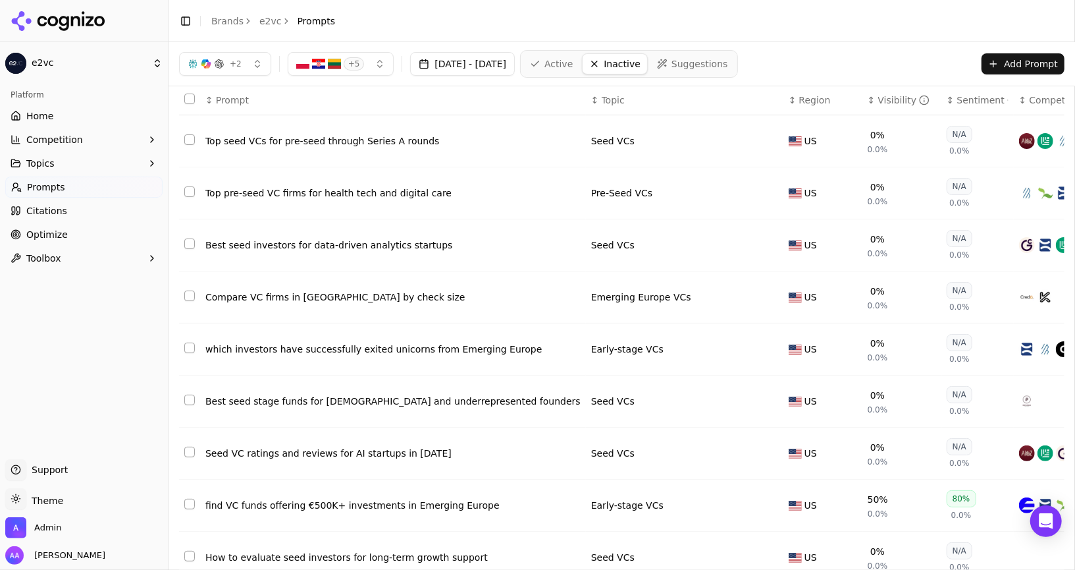
scroll to position [0, 0]
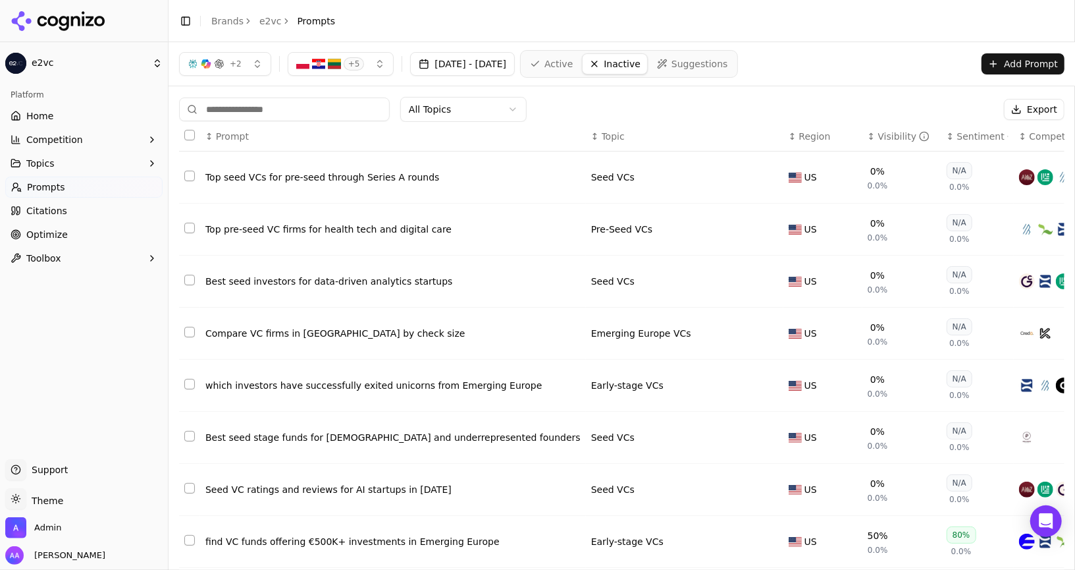
click at [580, 70] on link "Active" at bounding box center [552, 63] width 56 height 21
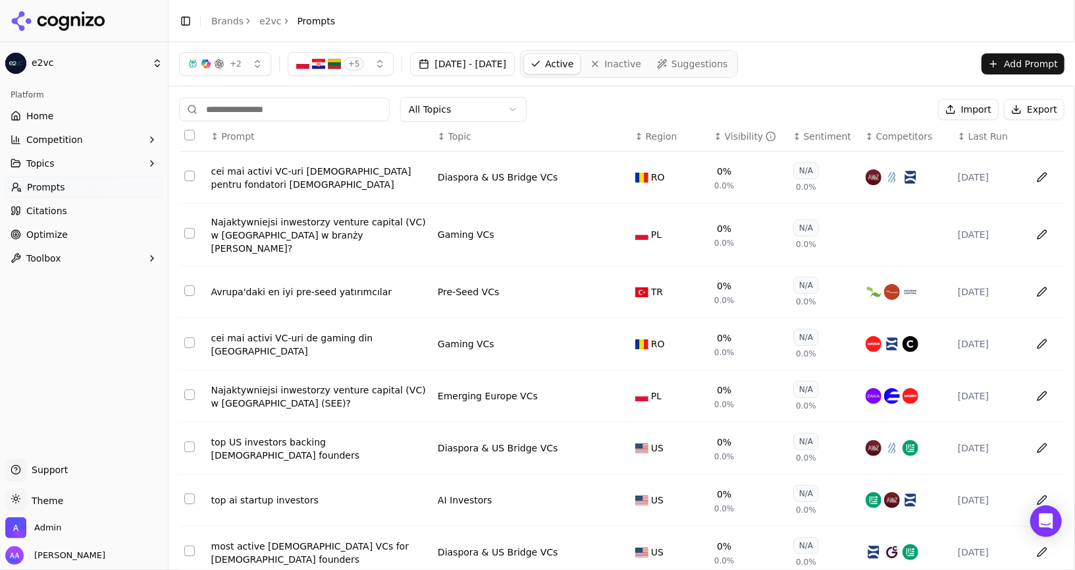
click at [359, 60] on button "+ 5" at bounding box center [341, 64] width 107 height 24
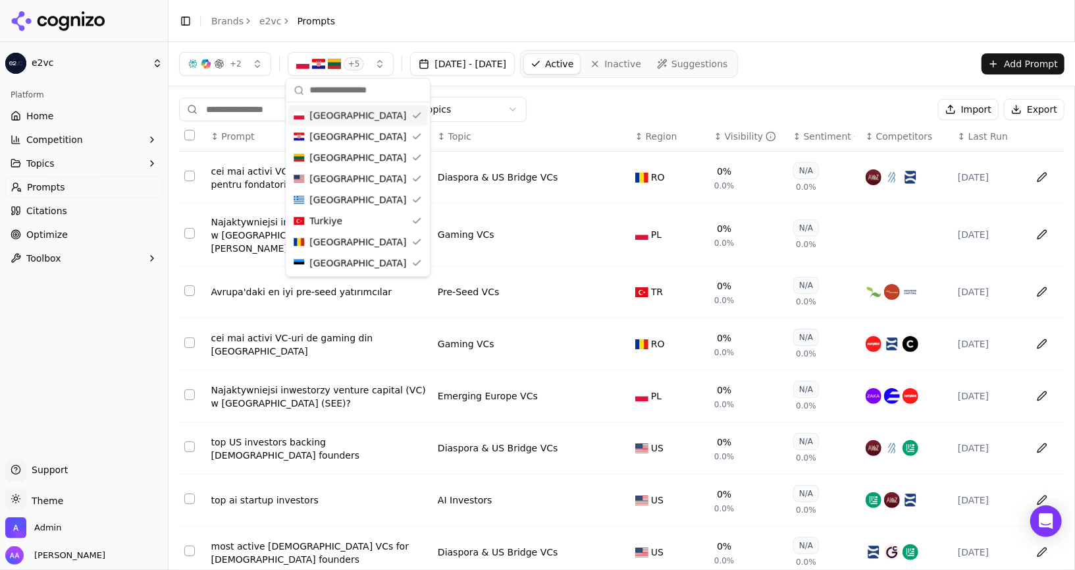
click at [644, 101] on div "All Topics Import Export" at bounding box center [622, 109] width 886 height 25
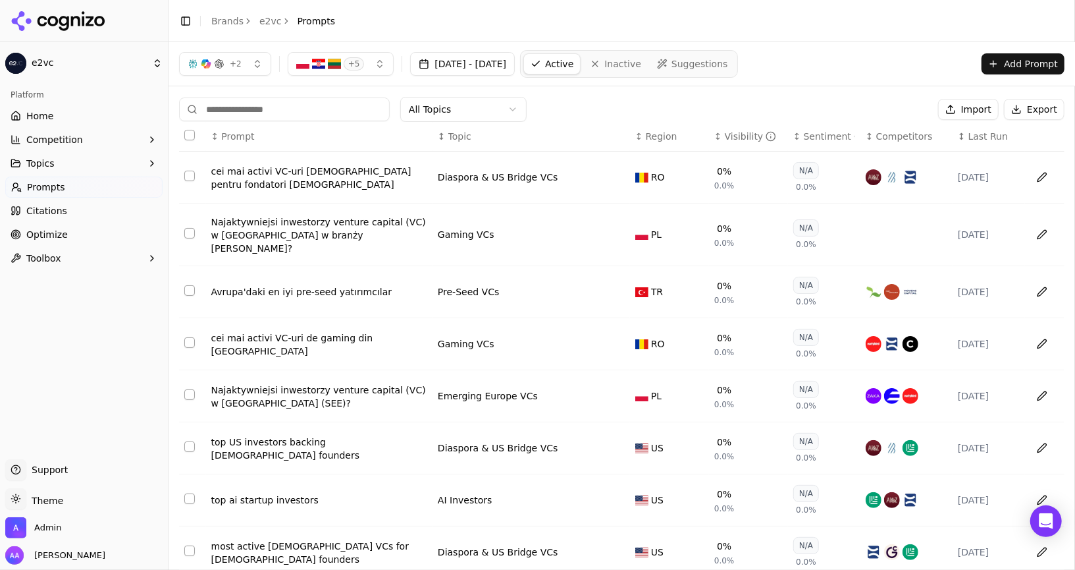
click at [345, 63] on span "+ 5" at bounding box center [354, 63] width 21 height 13
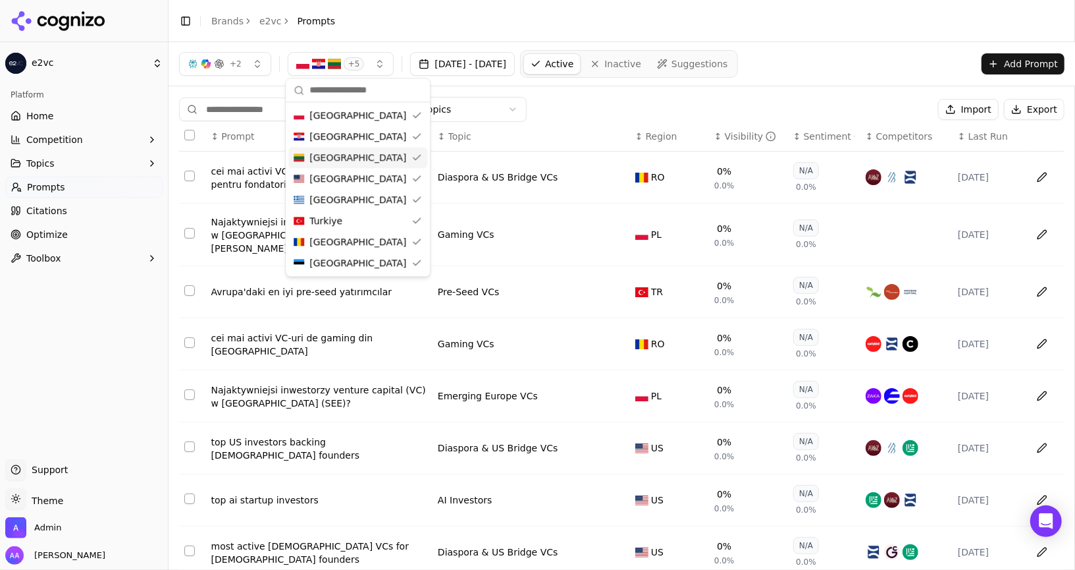
click at [596, 104] on div "All Topics Import Export" at bounding box center [622, 109] width 886 height 25
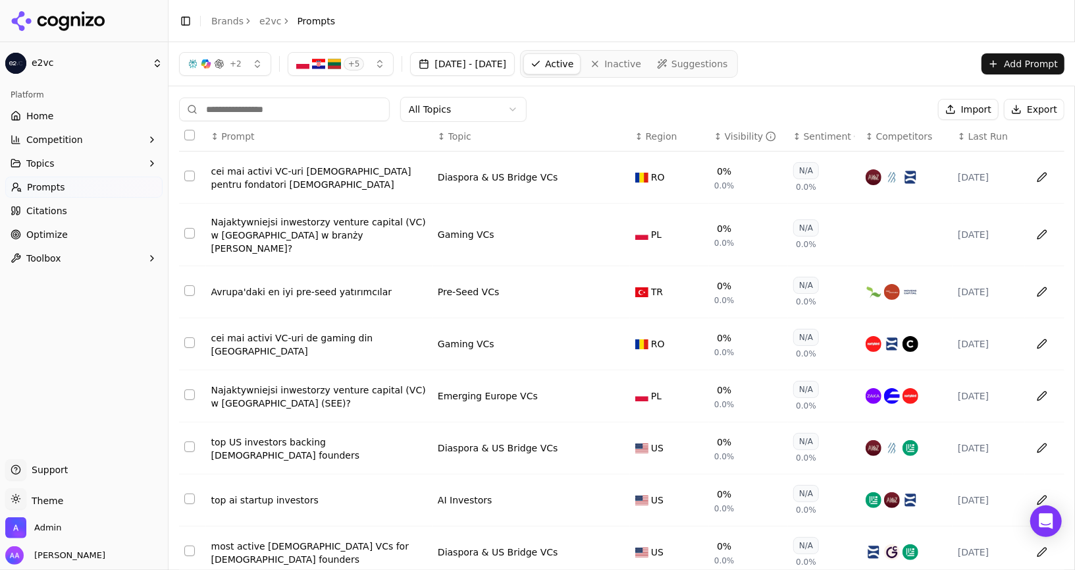
click at [240, 67] on button "+ 2" at bounding box center [225, 64] width 92 height 24
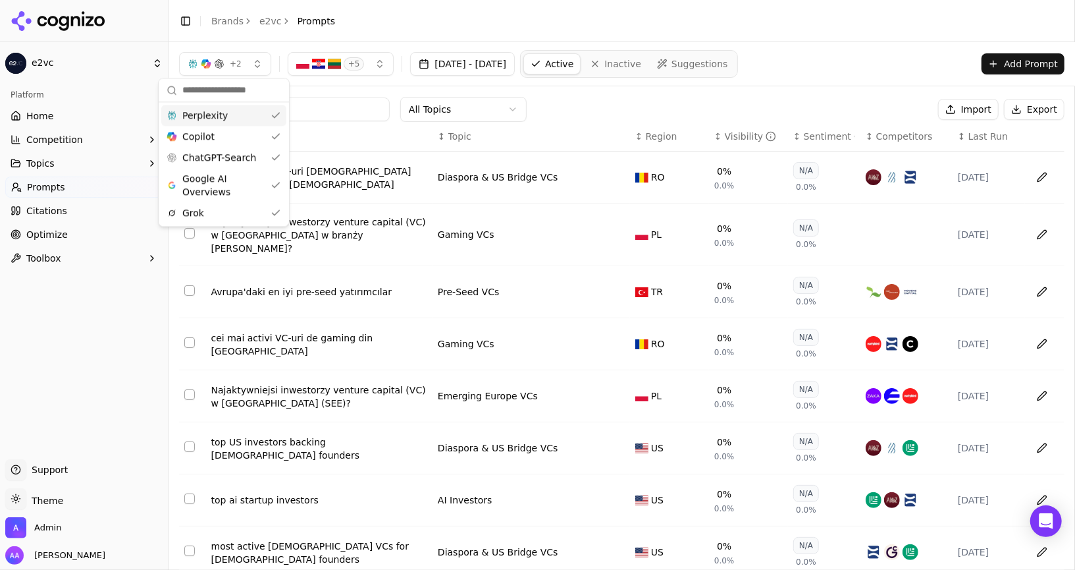
click at [228, 117] on div "Perplexity" at bounding box center [223, 115] width 125 height 21
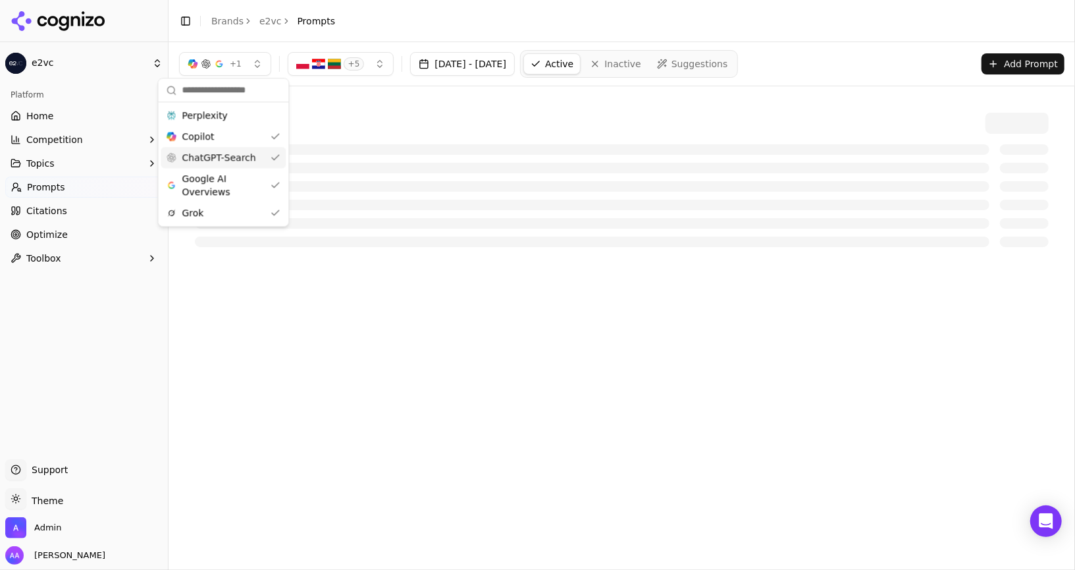
click at [227, 160] on span "ChatGPT-Search" at bounding box center [219, 157] width 74 height 13
click at [225, 180] on span "Google AI Overviews" at bounding box center [216, 185] width 83 height 26
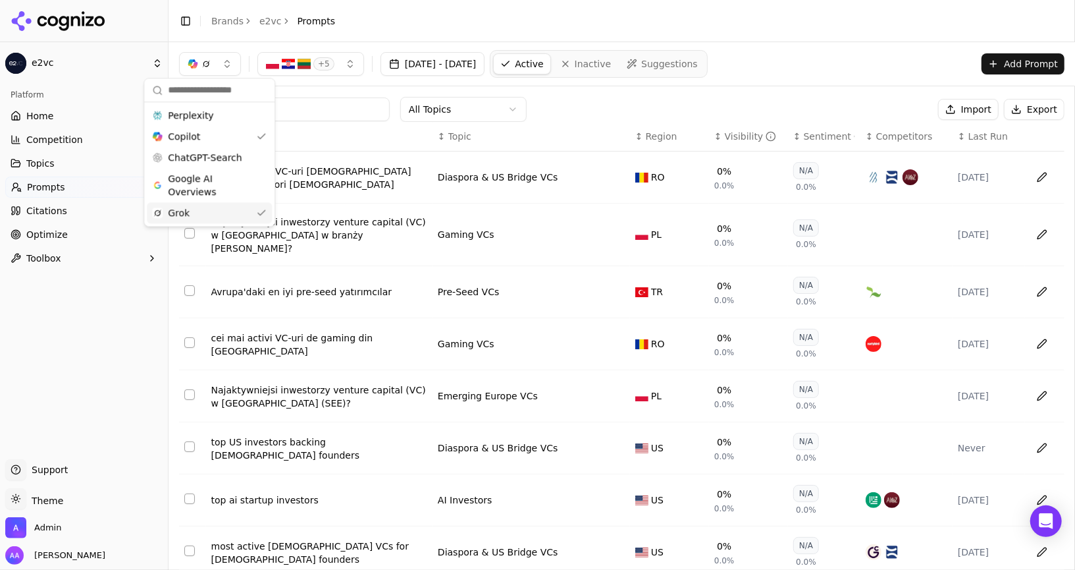
click at [218, 210] on div "Grok" at bounding box center [209, 212] width 125 height 21
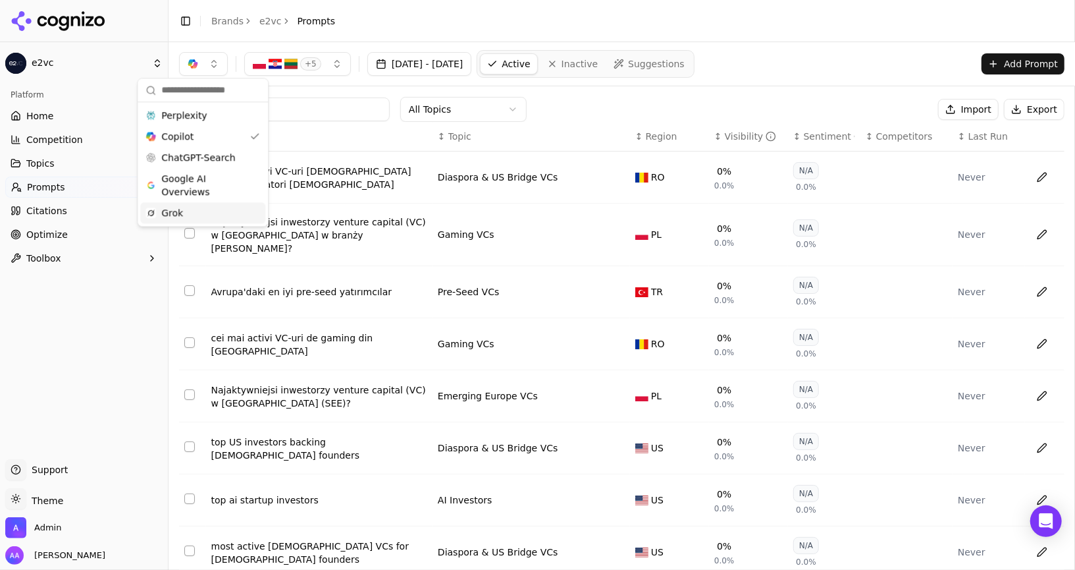
click at [222, 219] on div "Grok" at bounding box center [202, 212] width 125 height 21
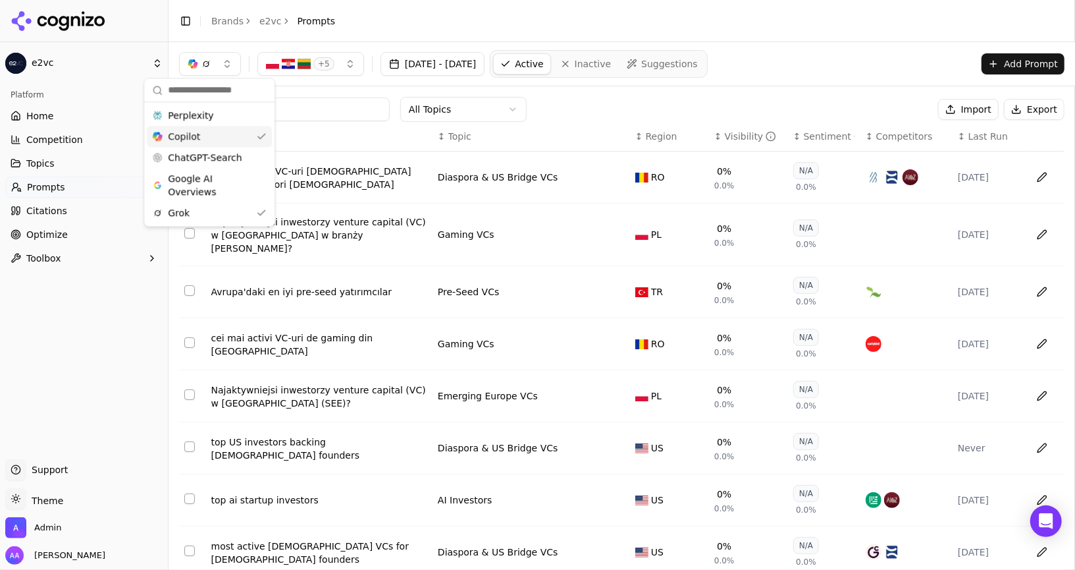
click at [232, 140] on div "Copilot" at bounding box center [209, 136] width 125 height 21
click at [232, 140] on div "Copilot" at bounding box center [202, 136] width 125 height 21
click at [209, 209] on div "Grok" at bounding box center [209, 212] width 125 height 21
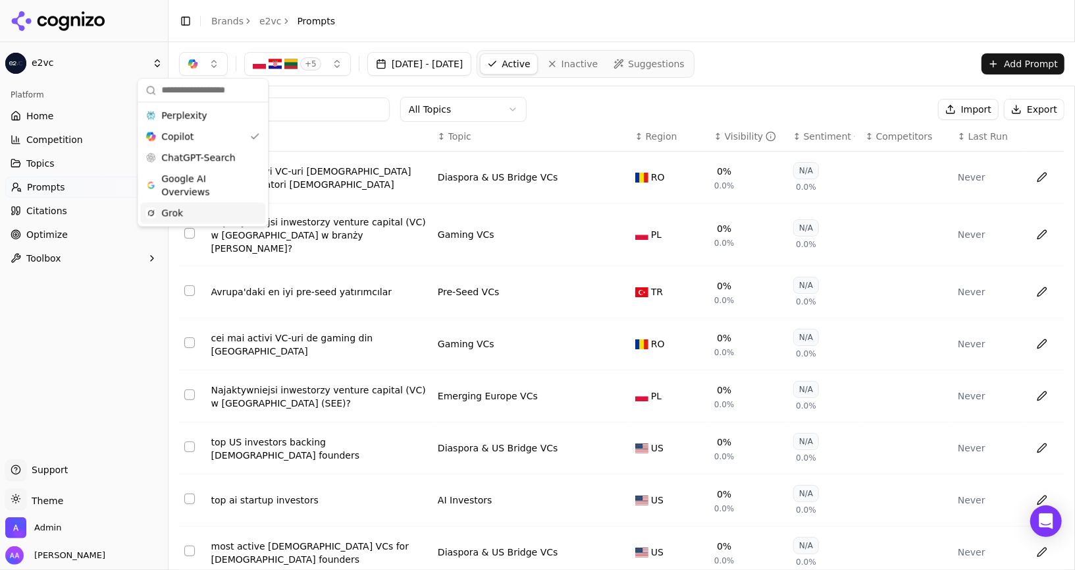
click at [219, 195] on span "Google AI Overviews" at bounding box center [202, 185] width 83 height 26
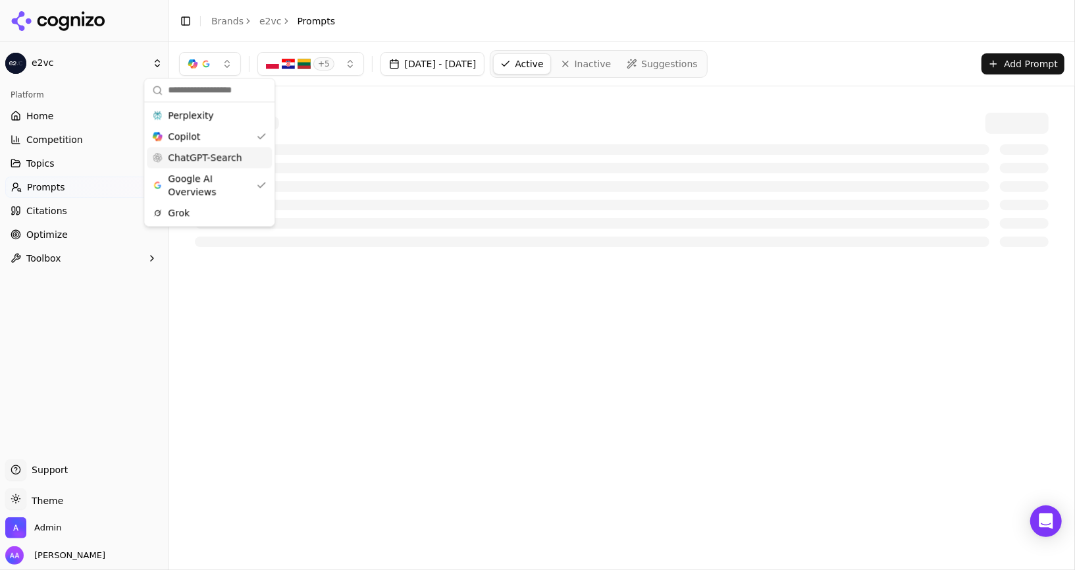
click at [231, 155] on span "ChatGPT-Search" at bounding box center [205, 157] width 74 height 13
click at [214, 201] on div "Google AI Overviews" at bounding box center [215, 185] width 125 height 34
click at [213, 209] on div "Grok" at bounding box center [209, 212] width 125 height 21
click at [215, 184] on span "Google AI Overviews" at bounding box center [216, 185] width 83 height 26
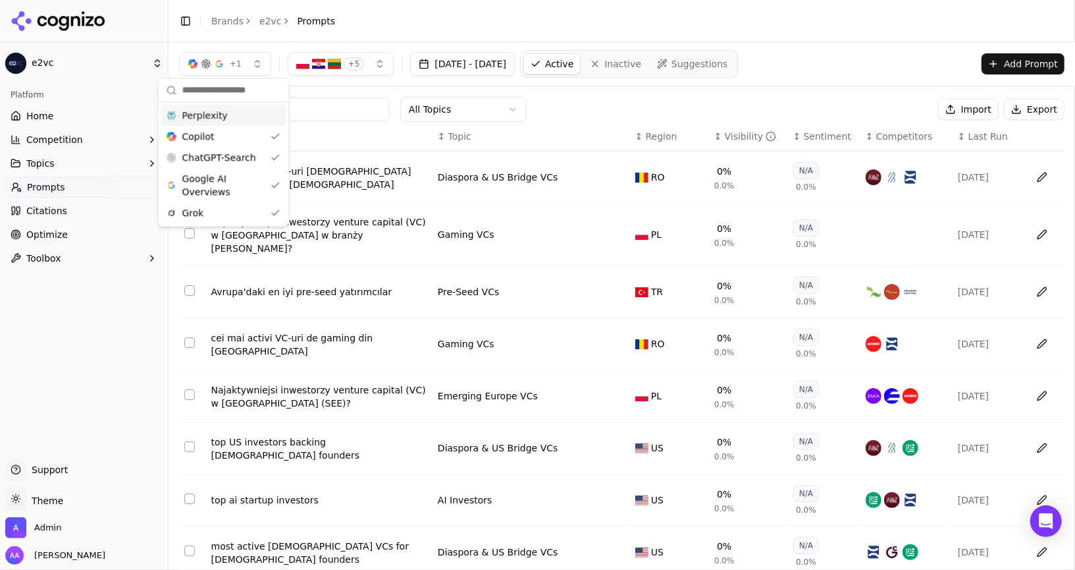
click at [218, 111] on span "Perplexity" at bounding box center [204, 115] width 45 height 13
click at [404, 86] on div "All Topics Import Export ↕ Prompt ↕ Topic ↕ Region ↕ Visibility ↕ Sentiment ↕ C…" at bounding box center [622, 410] width 907 height 649
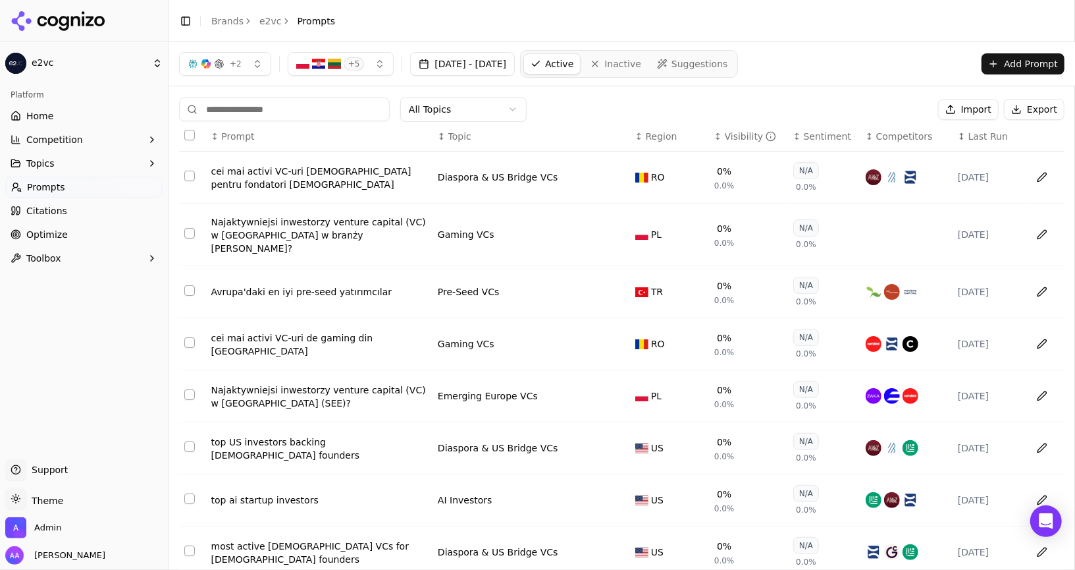
click at [348, 68] on span "+ 5" at bounding box center [354, 63] width 21 height 13
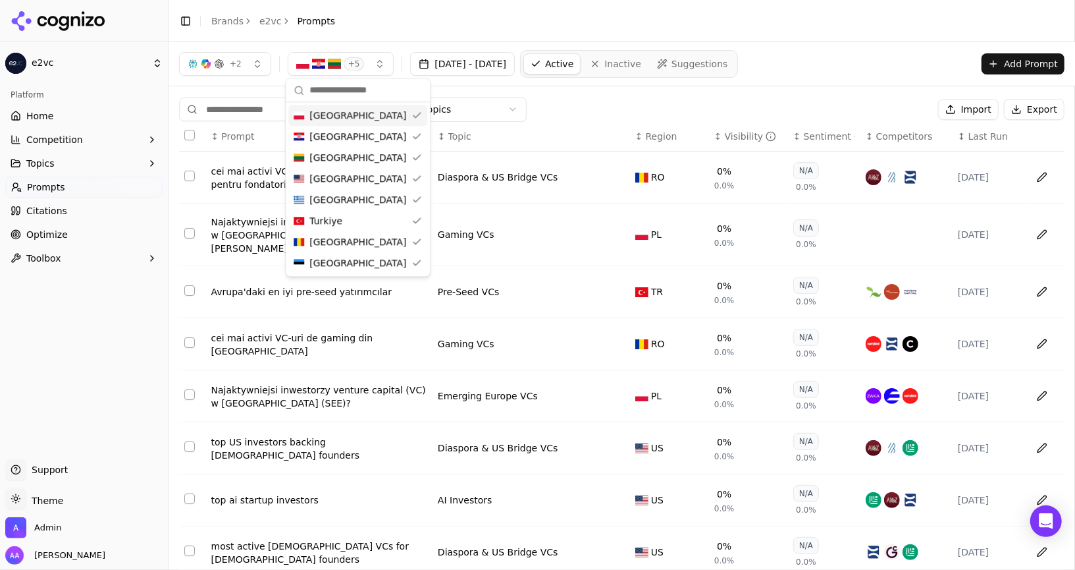
click at [232, 70] on button "+ 2" at bounding box center [225, 64] width 92 height 24
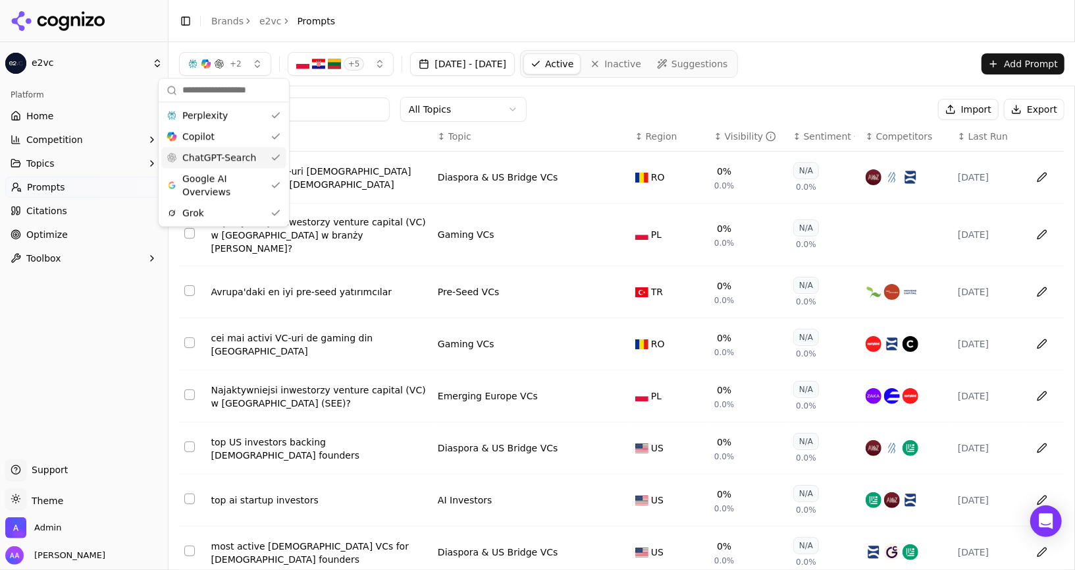
click at [215, 159] on span "ChatGPT-Search" at bounding box center [219, 157] width 74 height 13
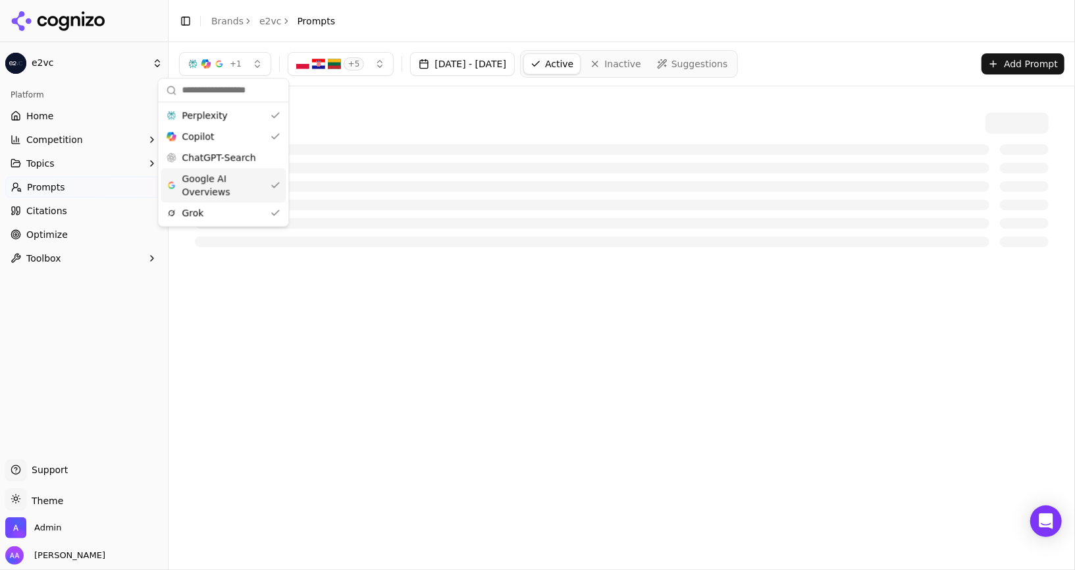
click at [222, 189] on span "Google AI Overviews" at bounding box center [223, 185] width 83 height 26
click at [222, 211] on div "Grok" at bounding box center [215, 212] width 125 height 21
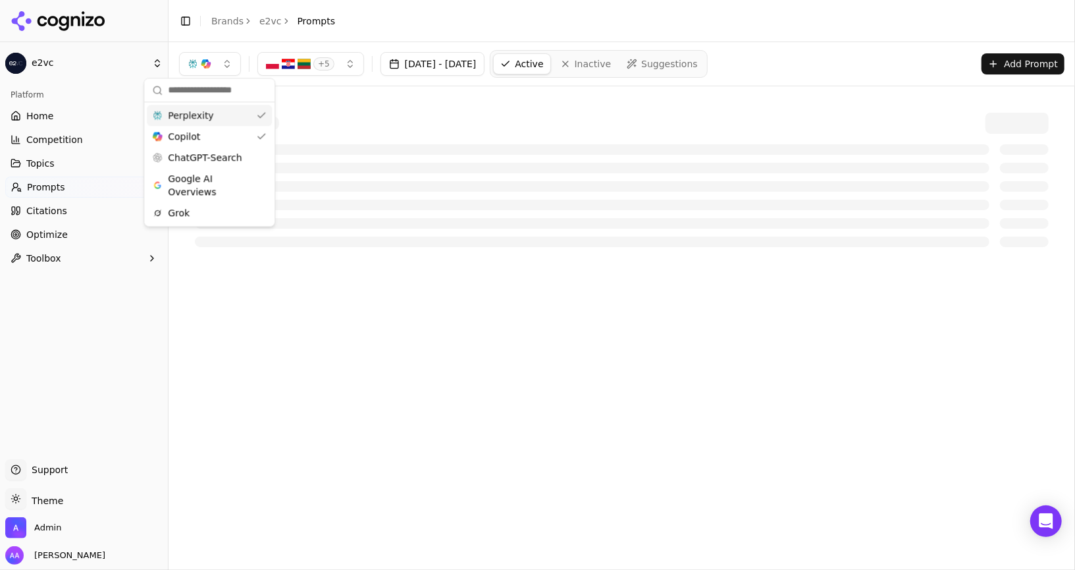
click at [230, 117] on div "Perplexity" at bounding box center [209, 115] width 125 height 21
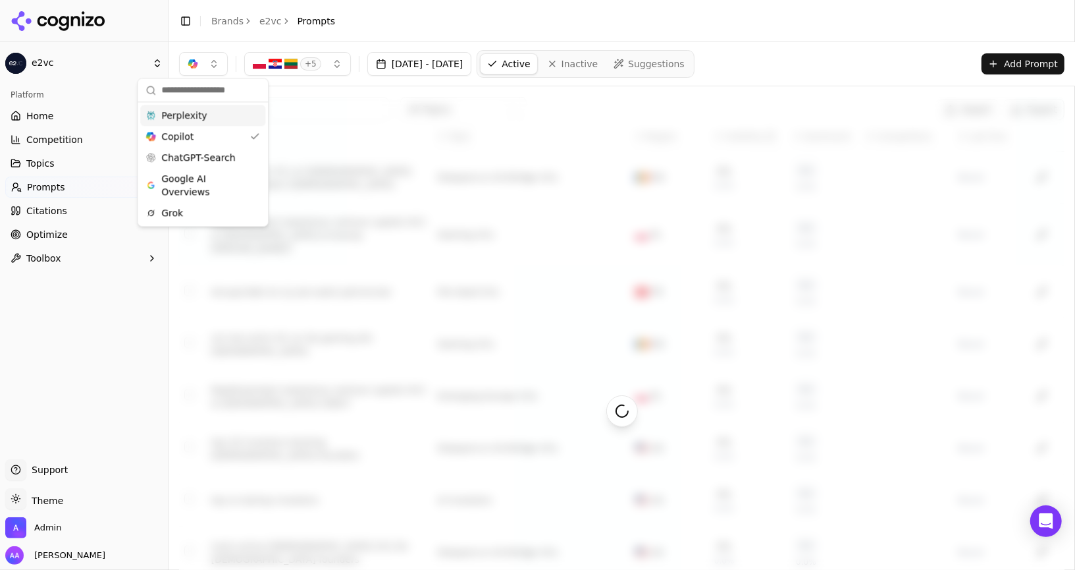
click at [553, 95] on div "All Topics Import Export ↕ Prompt ↕ Topic ↕ Region ↕ Visibility ↕ Sentiment ↕ C…" at bounding box center [622, 410] width 907 height 649
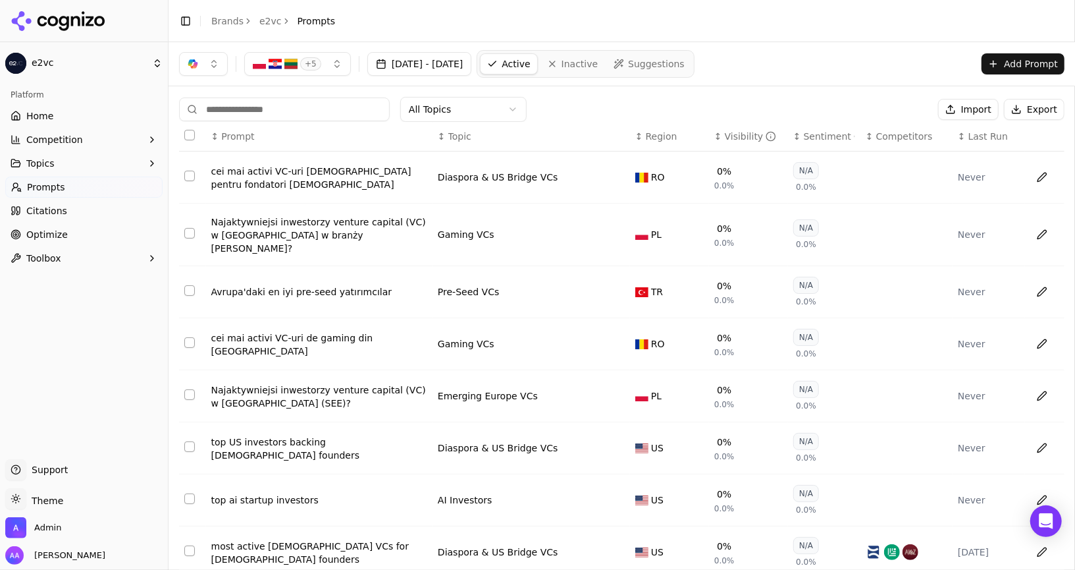
click at [975, 130] on span "Last Run" at bounding box center [989, 136] width 40 height 13
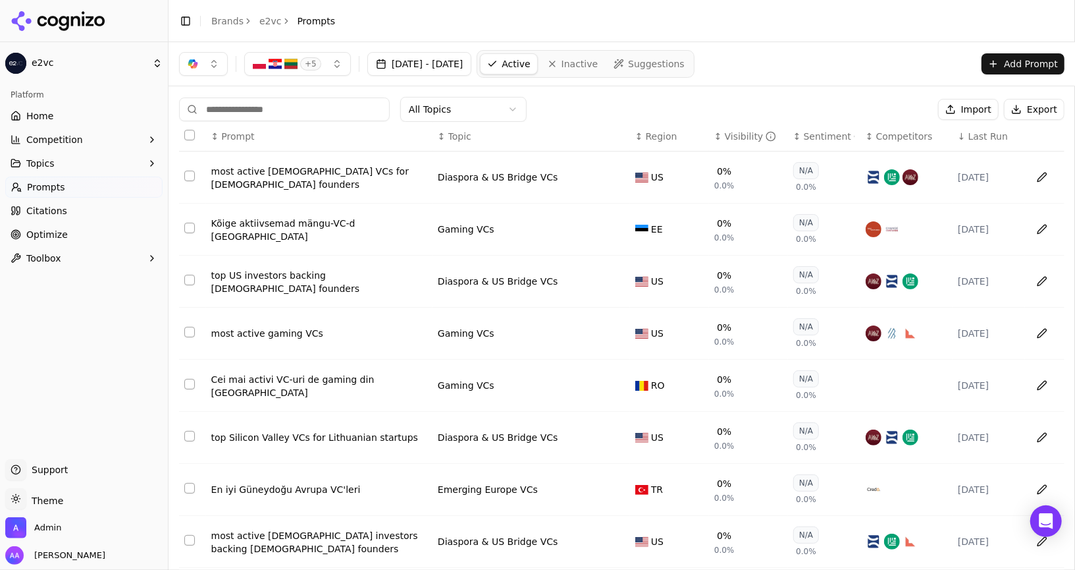
scroll to position [140, 0]
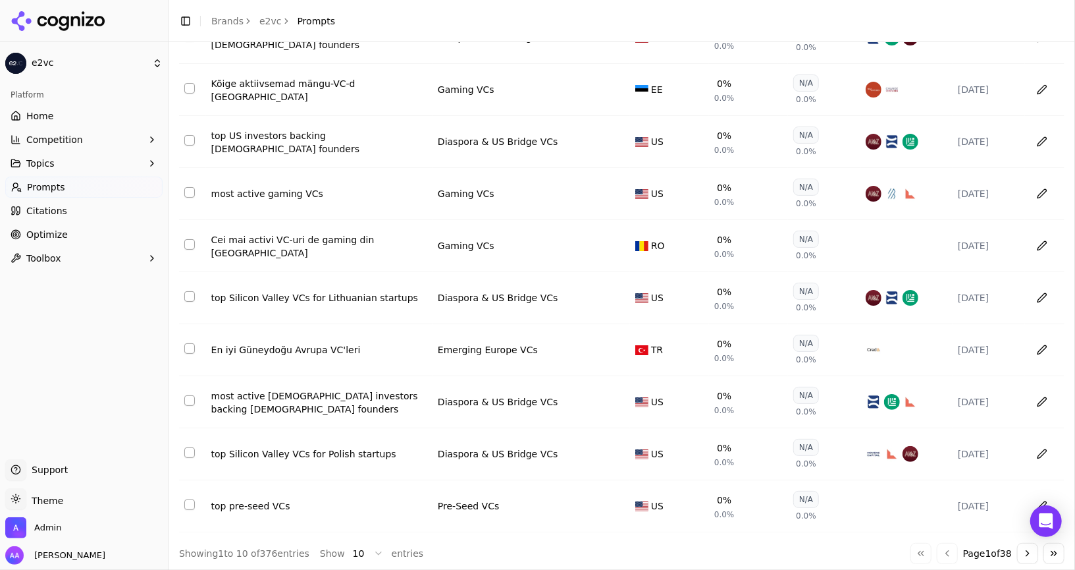
click at [1021, 549] on button "Go to next page" at bounding box center [1027, 553] width 21 height 21
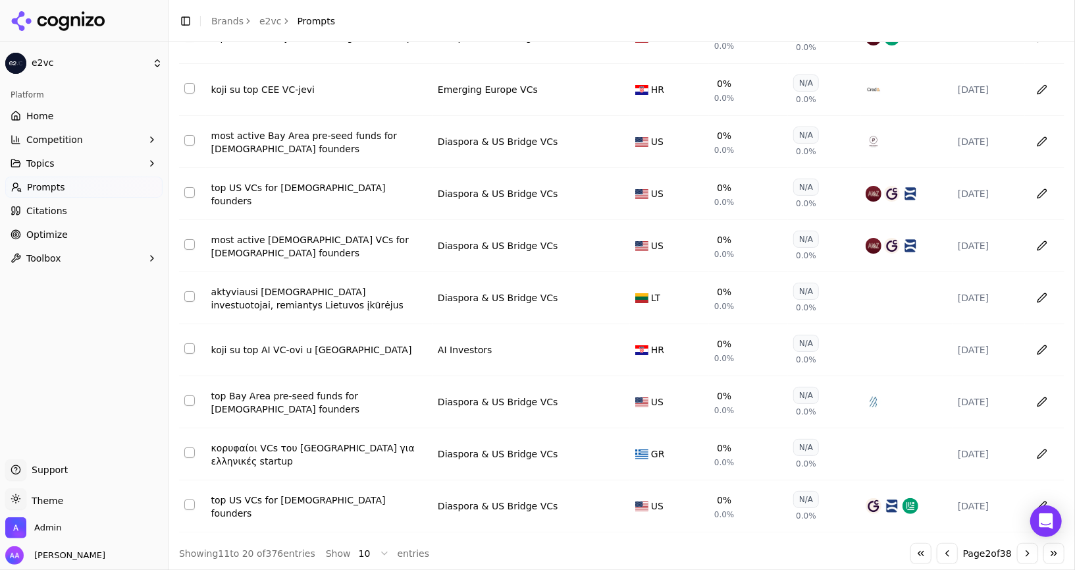
click at [1021, 549] on button "Go to next page" at bounding box center [1027, 553] width 21 height 21
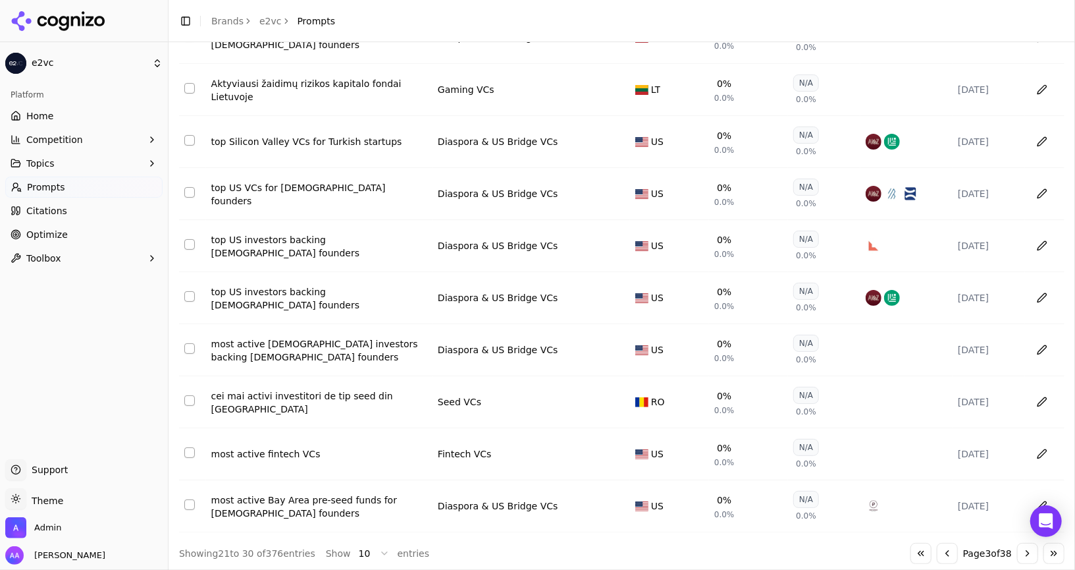
click at [1021, 549] on button "Go to next page" at bounding box center [1027, 553] width 21 height 21
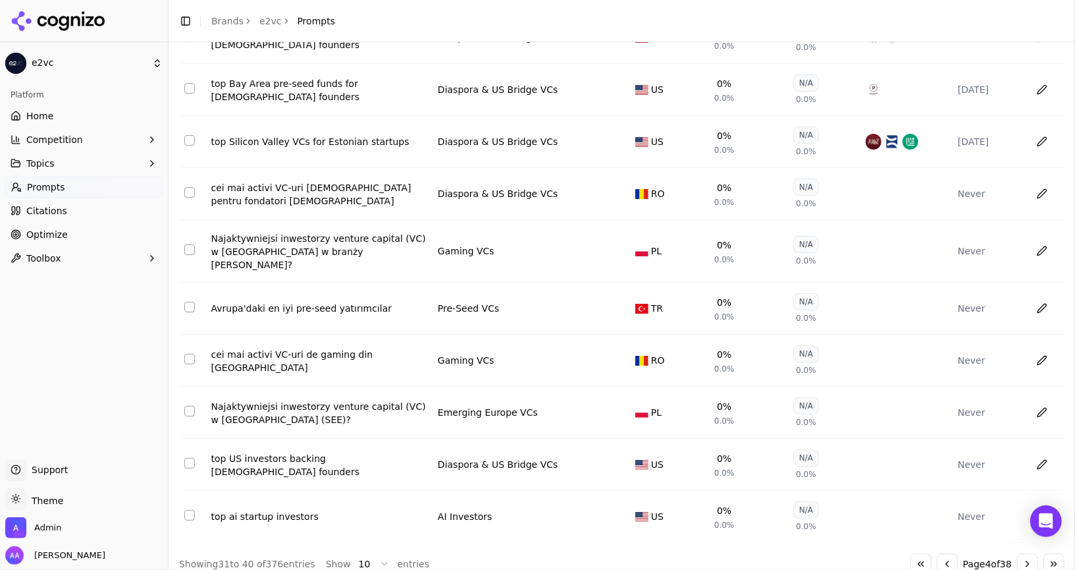
click at [1021, 553] on button "Go to next page" at bounding box center [1027, 563] width 21 height 21
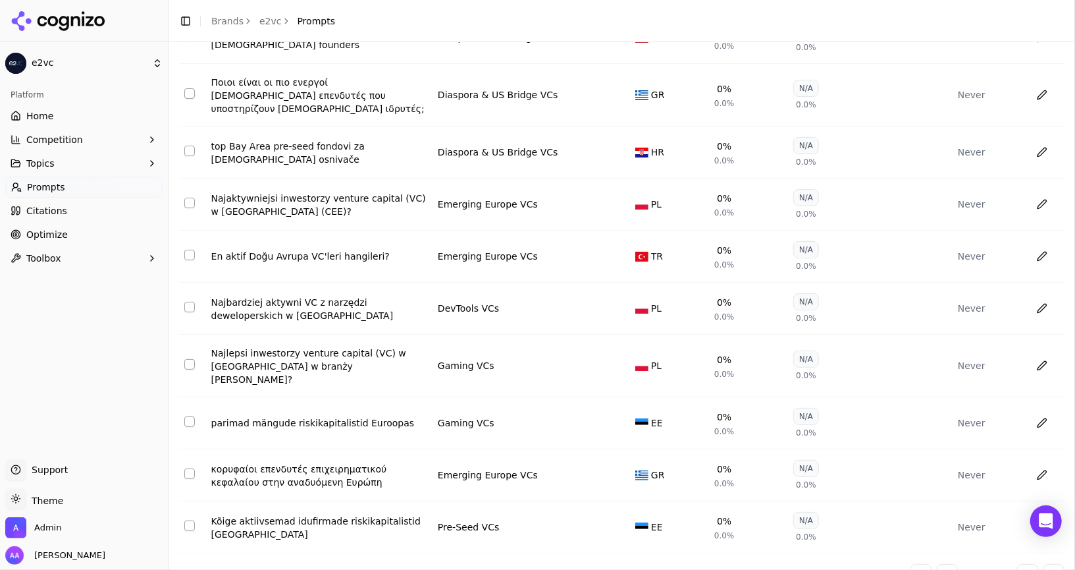
click at [913, 564] on button "Go to first page" at bounding box center [921, 574] width 21 height 21
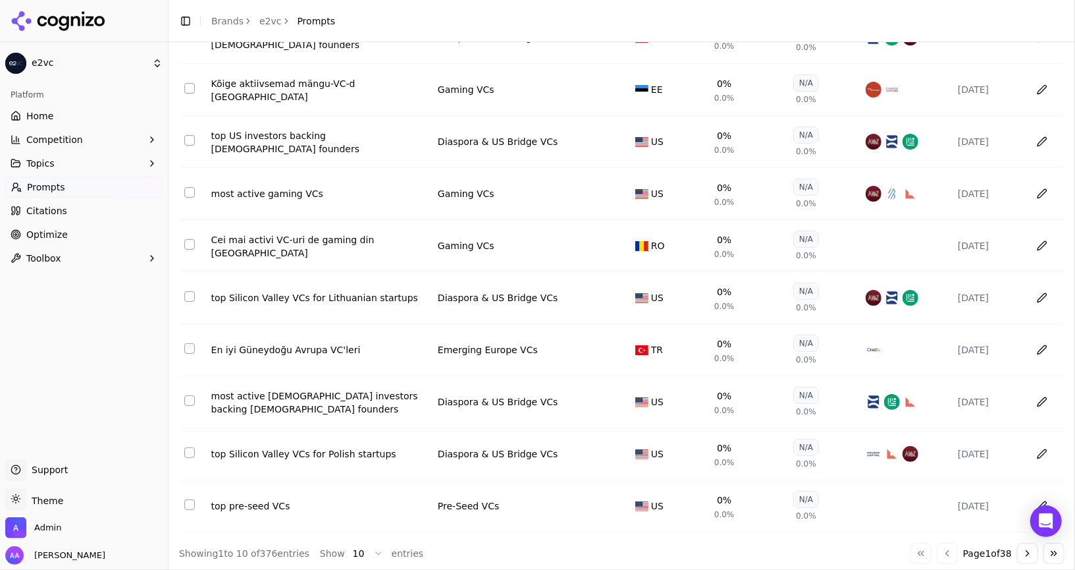
scroll to position [0, 0]
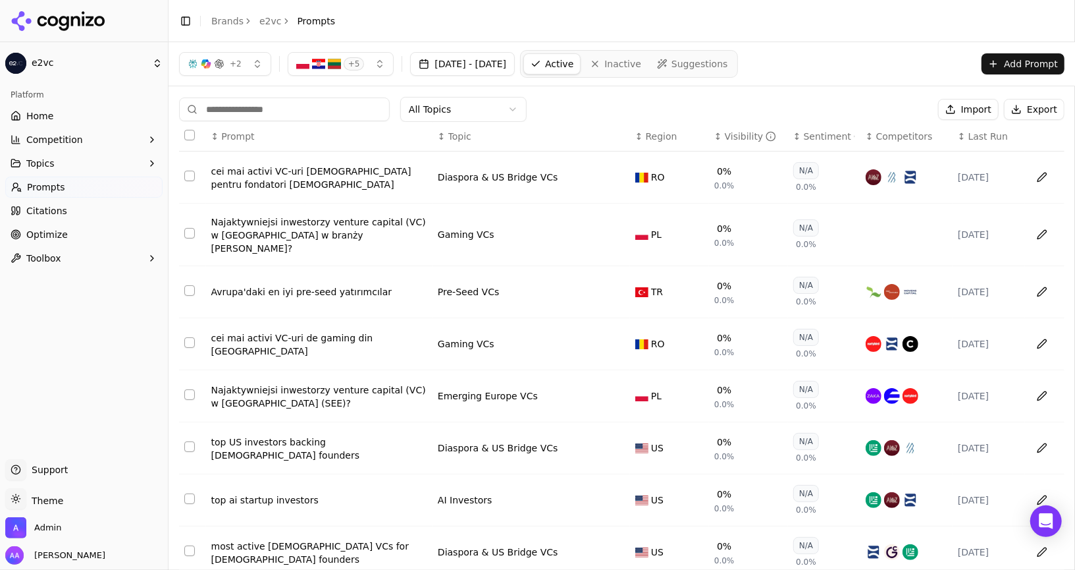
click at [38, 109] on span "Home" at bounding box center [39, 115] width 27 height 13
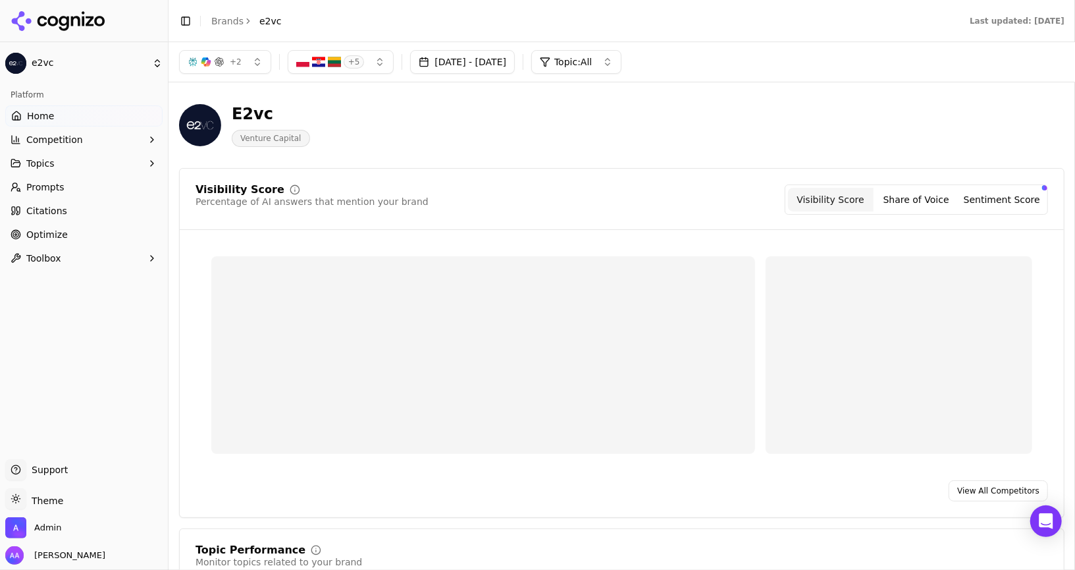
click at [223, 52] on button "+ 2" at bounding box center [225, 62] width 92 height 24
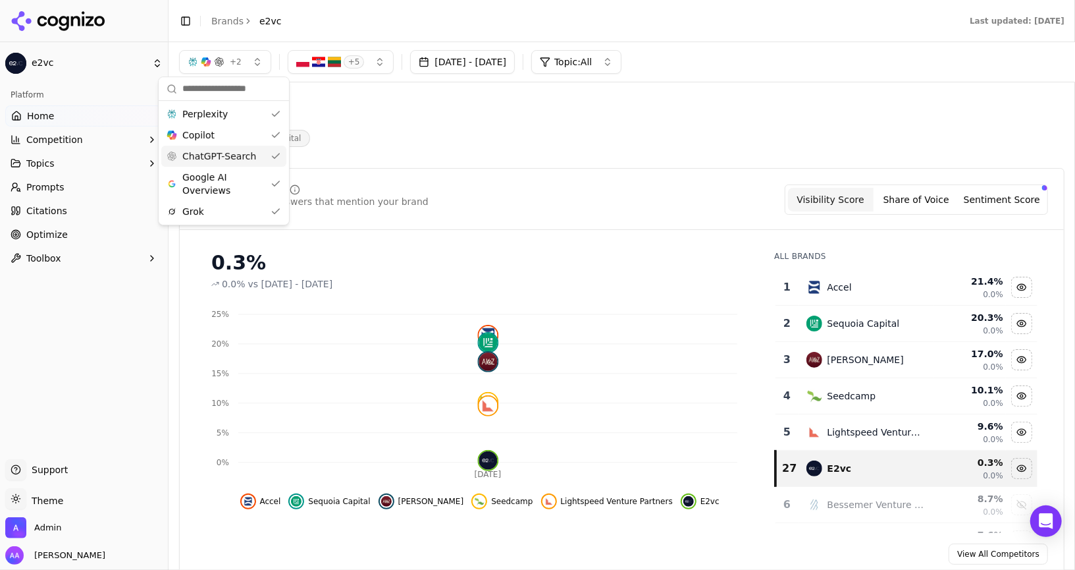
click at [226, 157] on span "ChatGPT-Search" at bounding box center [219, 155] width 74 height 13
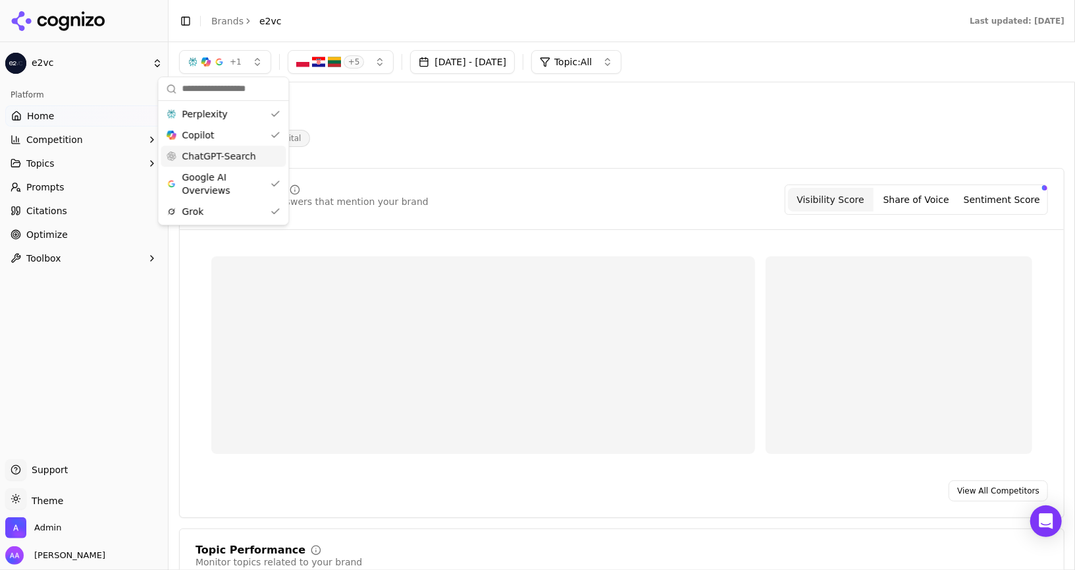
click at [221, 183] on span "Google AI Overviews" at bounding box center [223, 184] width 83 height 26
click at [217, 211] on div "Grok" at bounding box center [215, 211] width 125 height 21
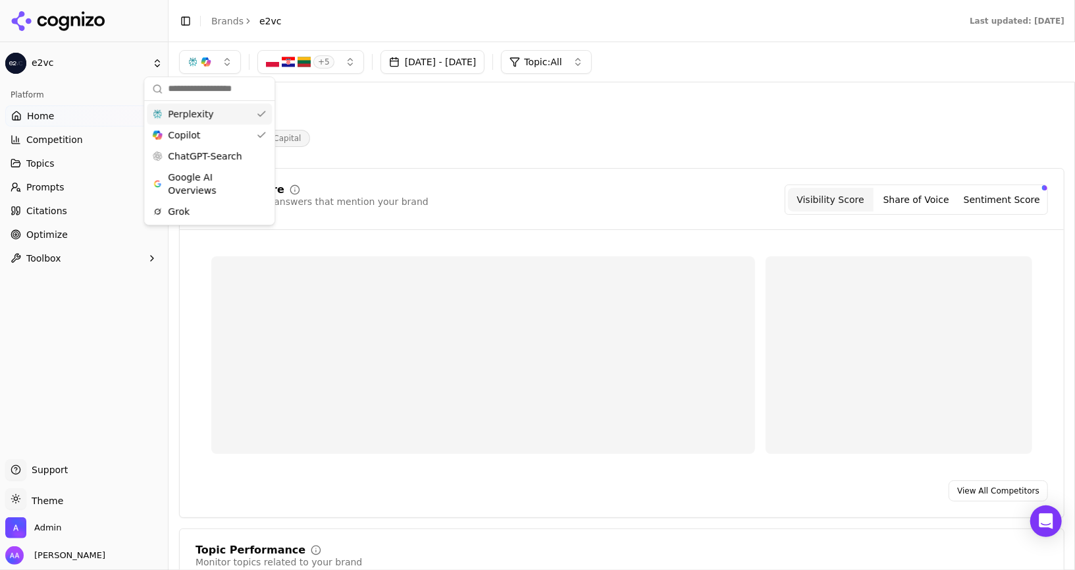
click at [232, 122] on div "Perplexity" at bounding box center [209, 113] width 125 height 21
click at [455, 126] on div "E2vc Venture Capital" at bounding box center [474, 124] width 590 height 43
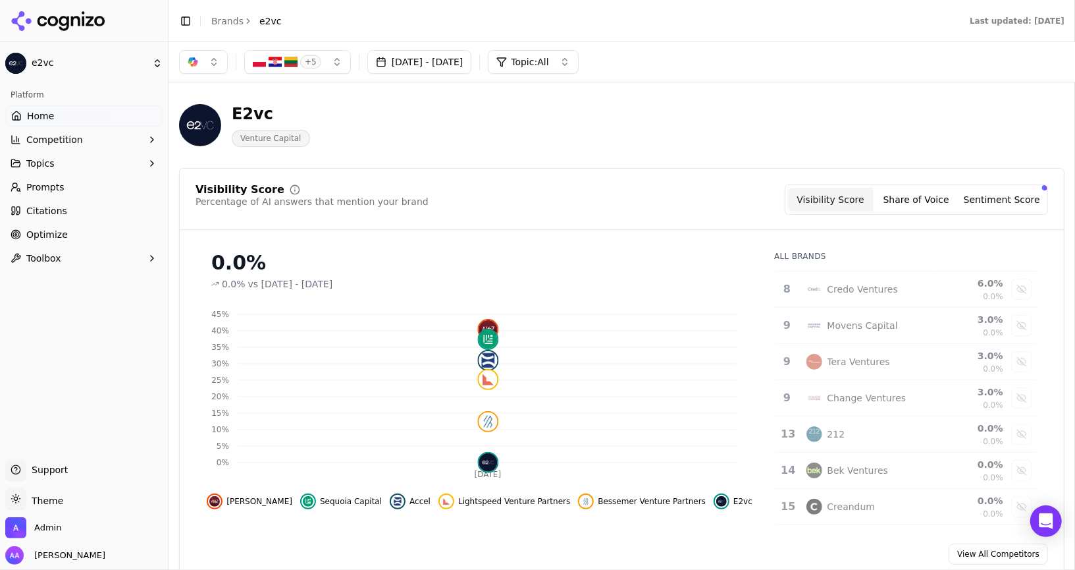
scroll to position [282, 0]
click at [215, 58] on button "button" at bounding box center [203, 62] width 49 height 24
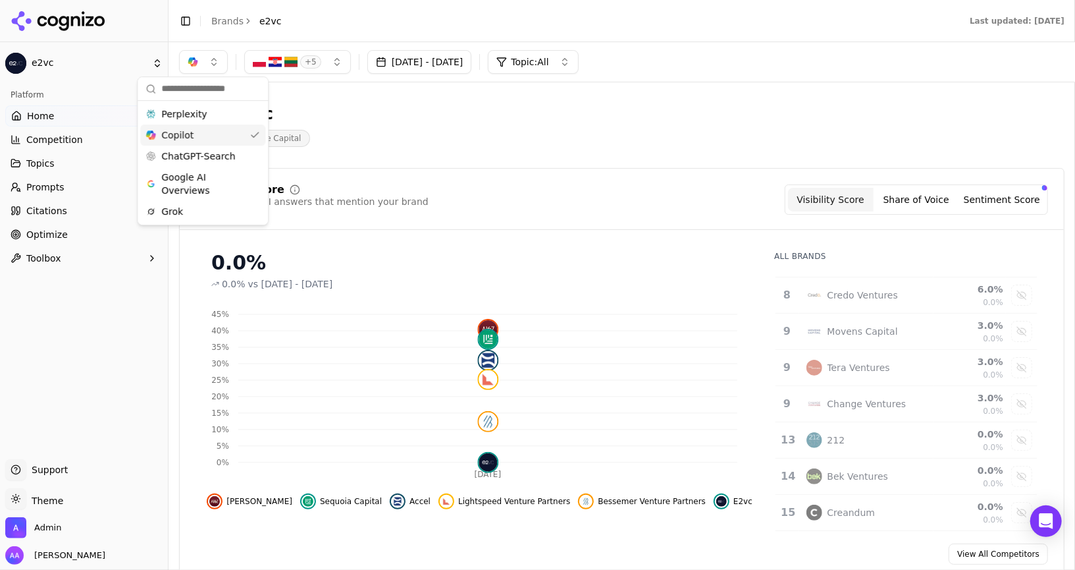
click at [202, 155] on span "ChatGPT-Search" at bounding box center [198, 155] width 74 height 13
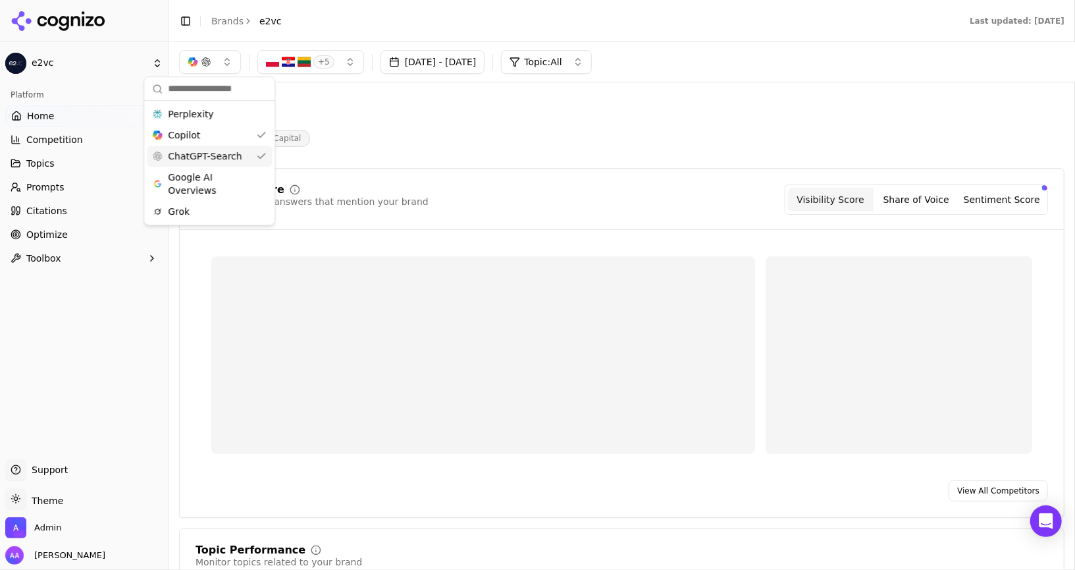
click at [215, 140] on div "Copilot" at bounding box center [209, 134] width 125 height 21
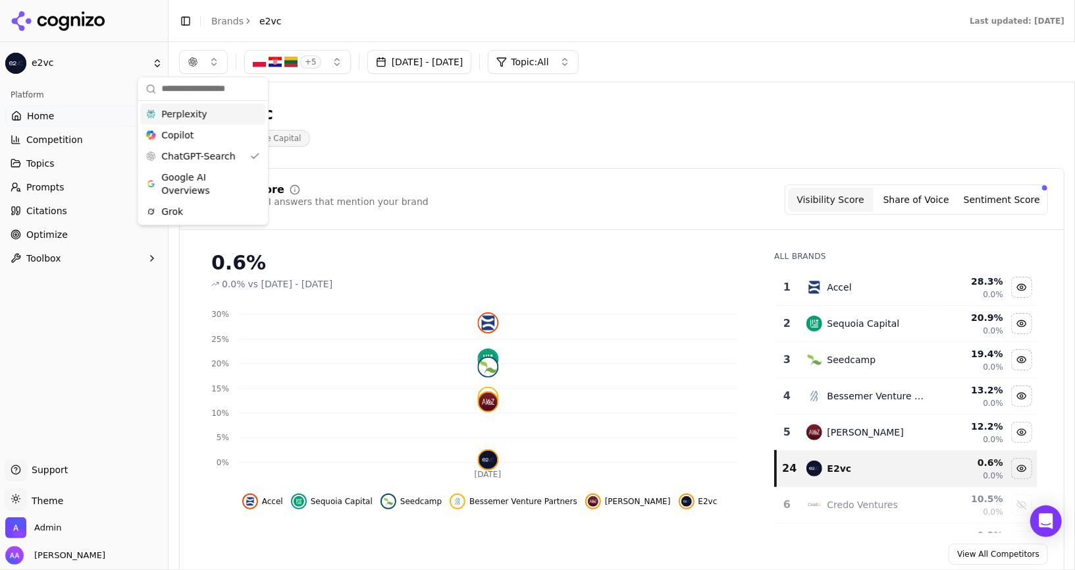
click at [215, 113] on div "Perplexity" at bounding box center [202, 113] width 125 height 21
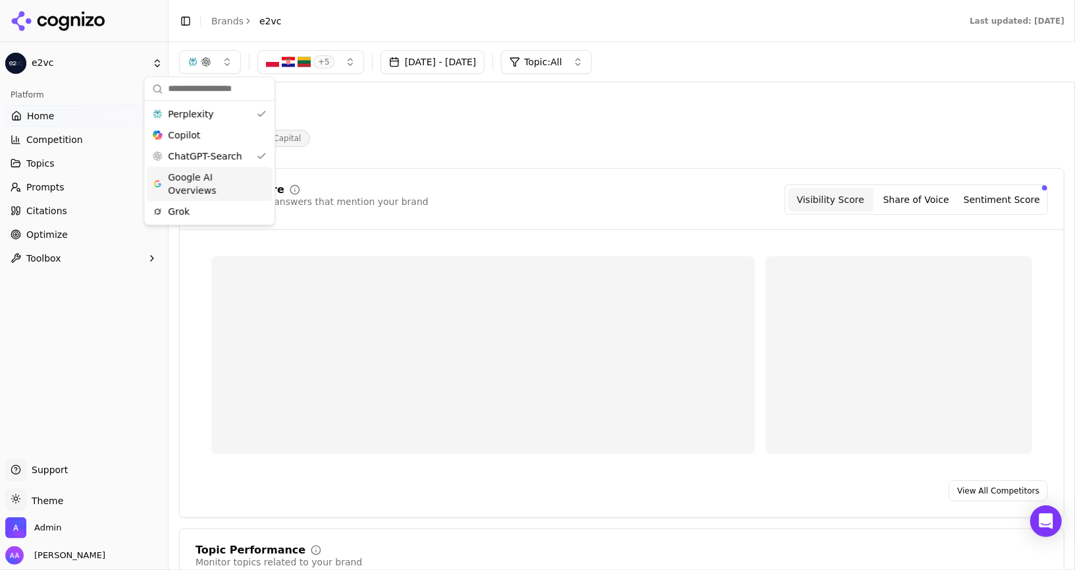
click at [211, 168] on div "Google AI Overviews" at bounding box center [209, 184] width 125 height 34
click at [220, 157] on span "ChatGPT-Search" at bounding box center [212, 155] width 74 height 13
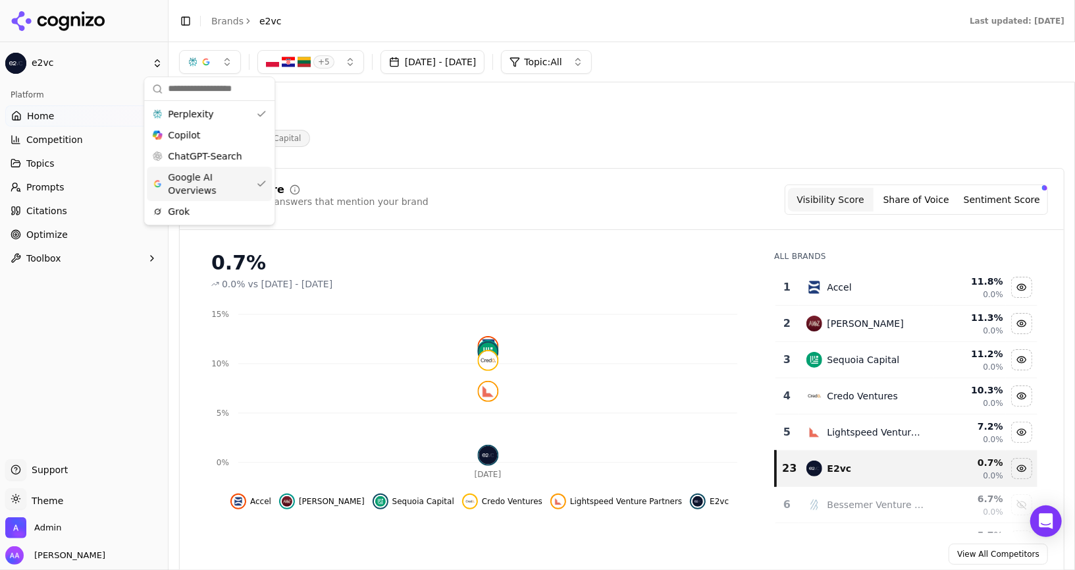
click at [220, 178] on span "Google AI Overviews" at bounding box center [209, 184] width 83 height 26
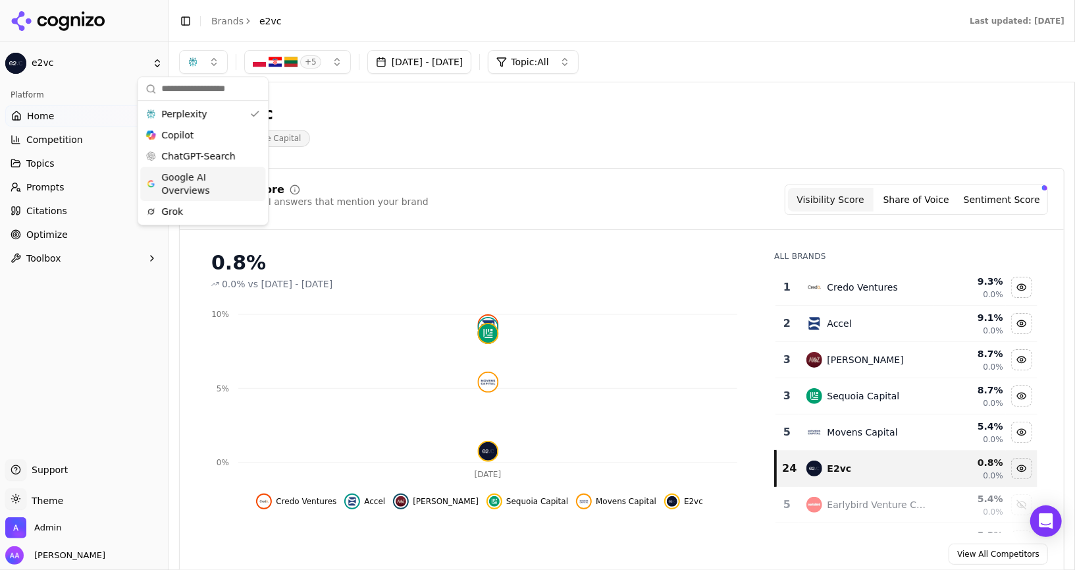
click at [217, 188] on span "Google AI Overviews" at bounding box center [202, 184] width 83 height 26
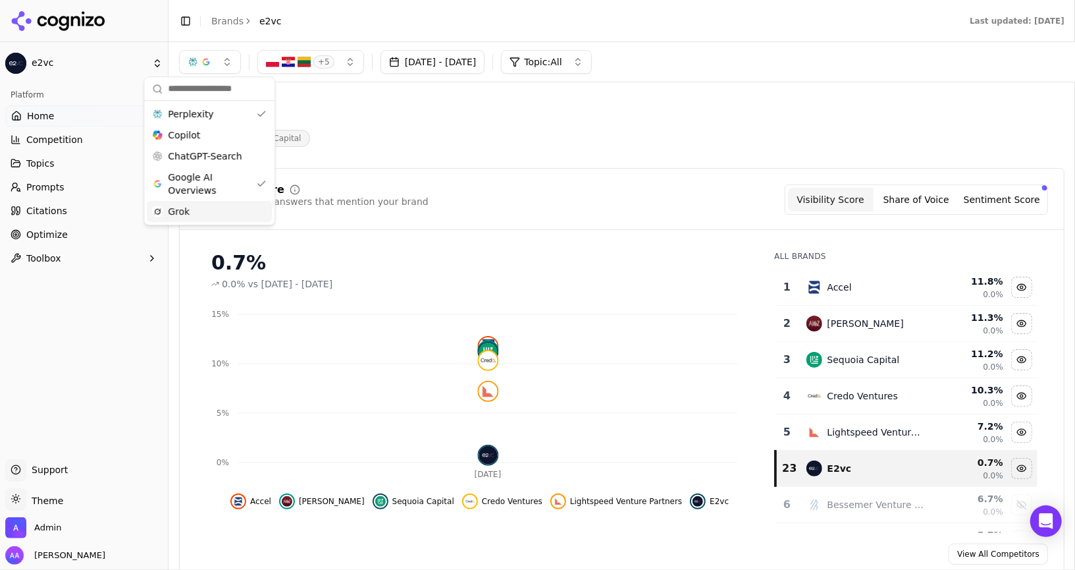
click at [211, 205] on div "Grok" at bounding box center [209, 211] width 125 height 21
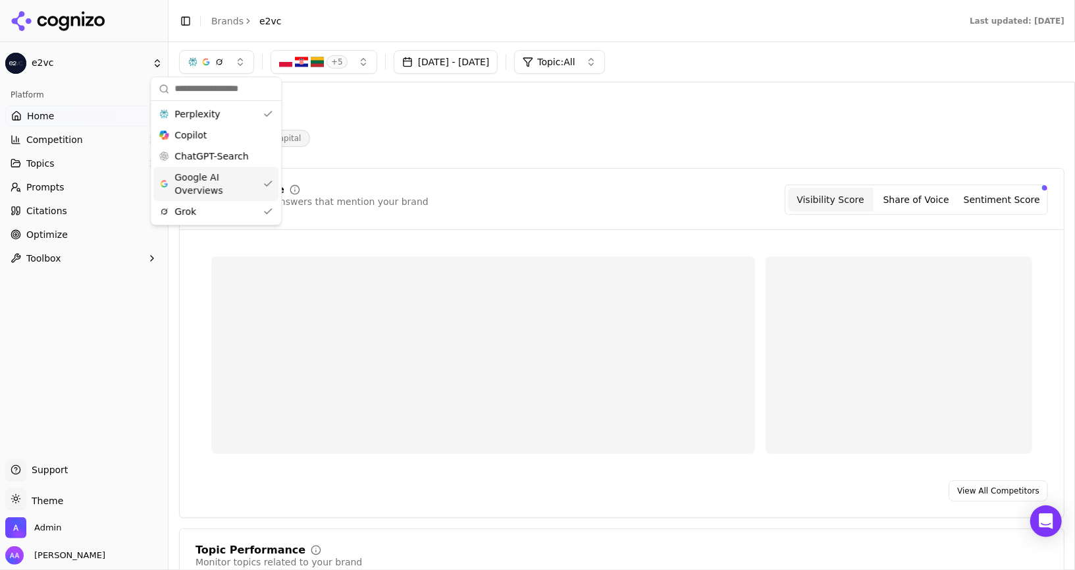
click at [212, 182] on span "Google AI Overviews" at bounding box center [216, 184] width 83 height 26
click at [222, 121] on div "Perplexity" at bounding box center [209, 113] width 125 height 21
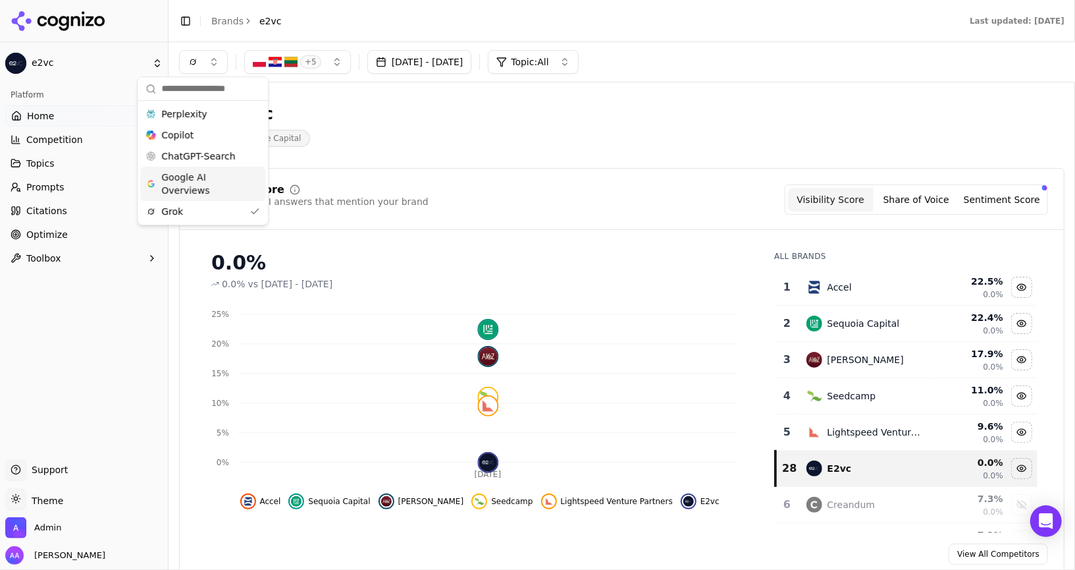
click at [215, 189] on span "Google AI Overviews" at bounding box center [202, 184] width 83 height 26
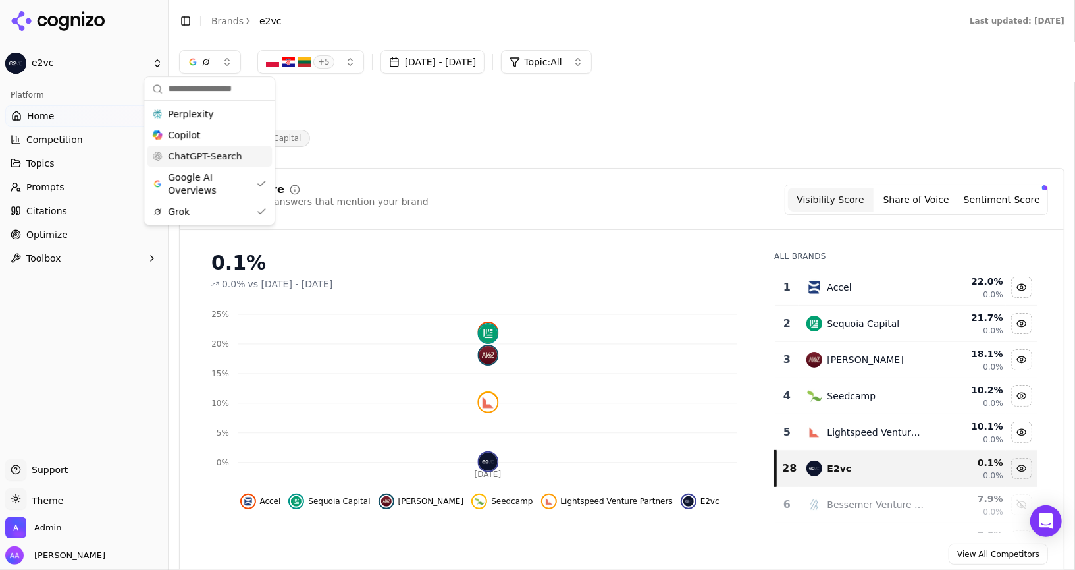
click at [229, 162] on span "ChatGPT-Search" at bounding box center [205, 155] width 74 height 13
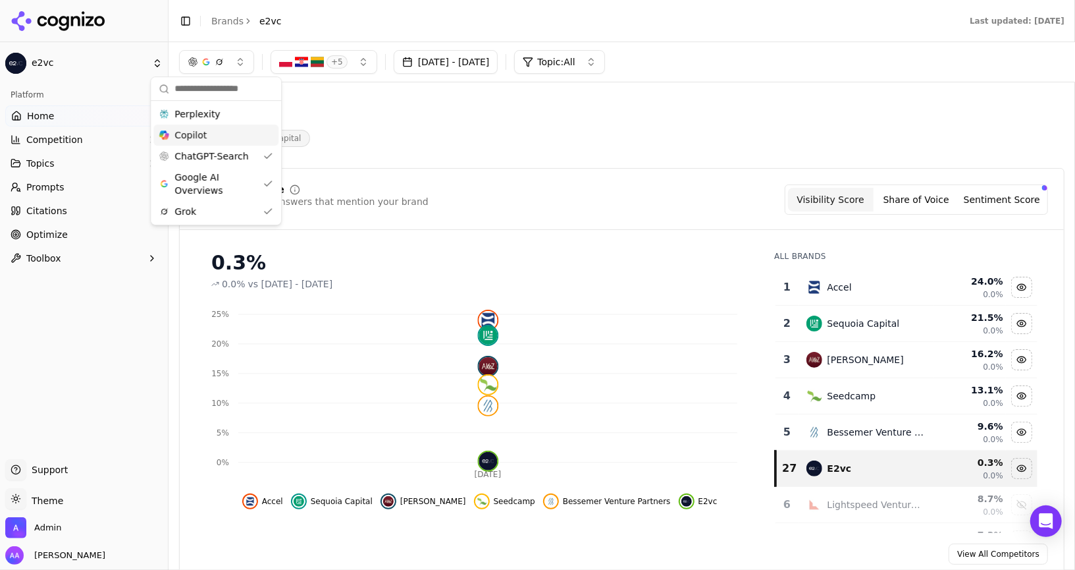
click at [227, 138] on div "Copilot" at bounding box center [215, 134] width 125 height 21
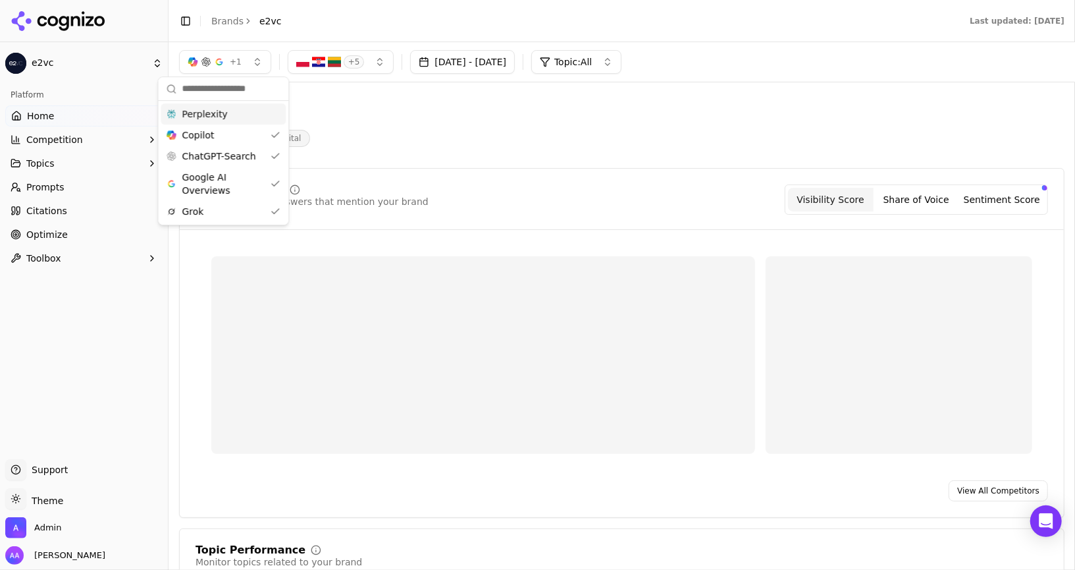
click at [232, 109] on div "Perplexity" at bounding box center [223, 113] width 125 height 21
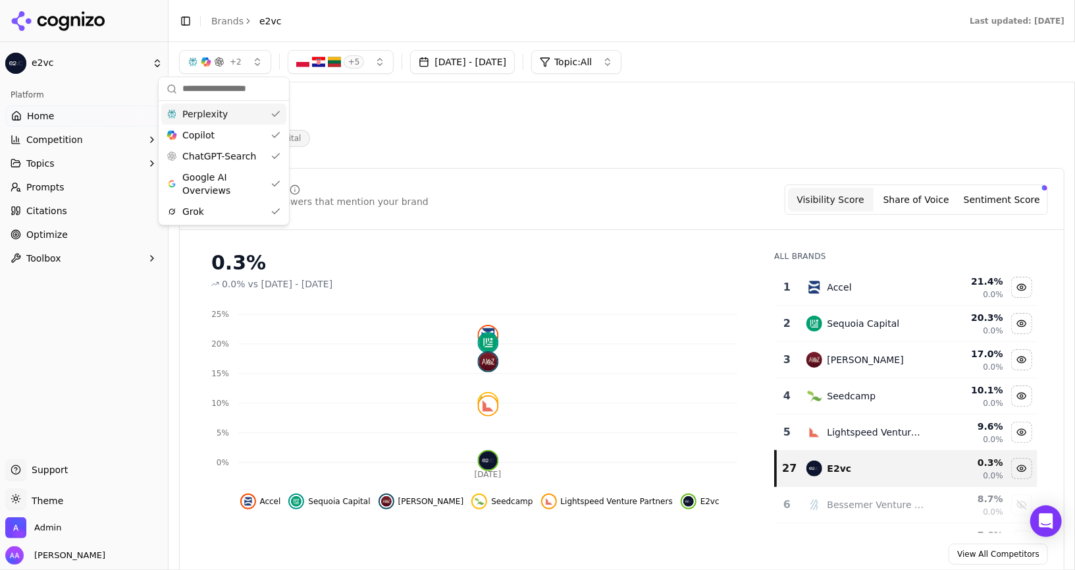
click at [445, 133] on div "E2vc Venture Capital" at bounding box center [474, 124] width 590 height 43
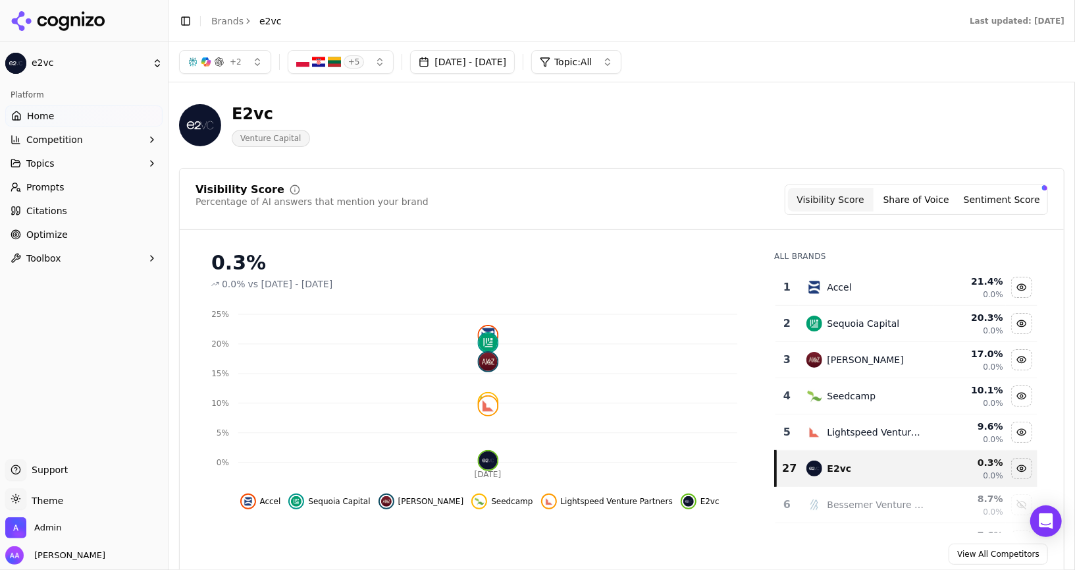
click at [105, 211] on link "Citations" at bounding box center [83, 210] width 157 height 21
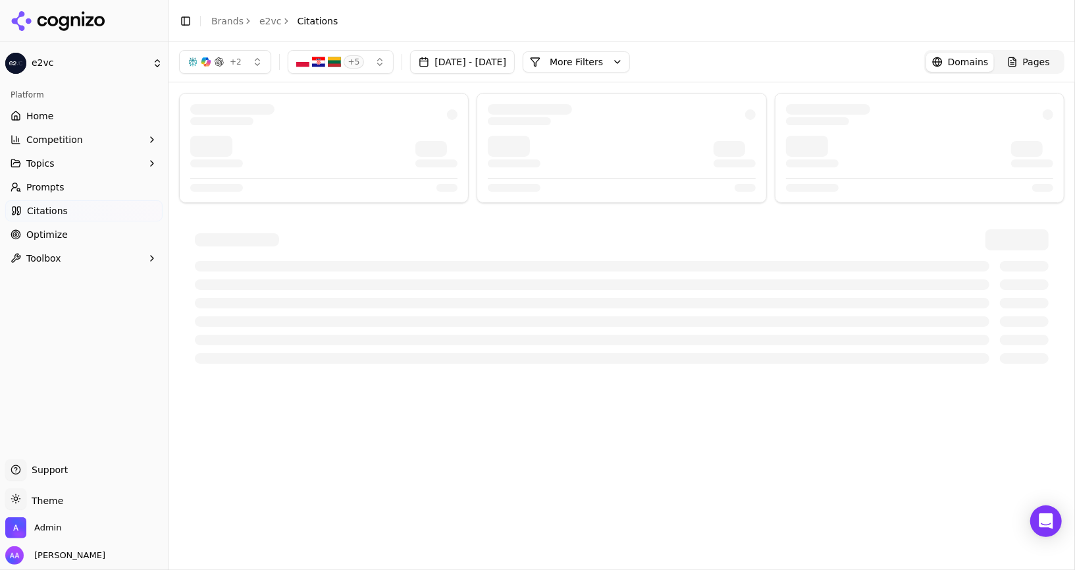
click at [234, 69] on button "+ 2" at bounding box center [225, 62] width 92 height 24
click at [224, 108] on div "Perplexity" at bounding box center [223, 113] width 125 height 21
click at [222, 138] on div "Copilot" at bounding box center [223, 134] width 125 height 21
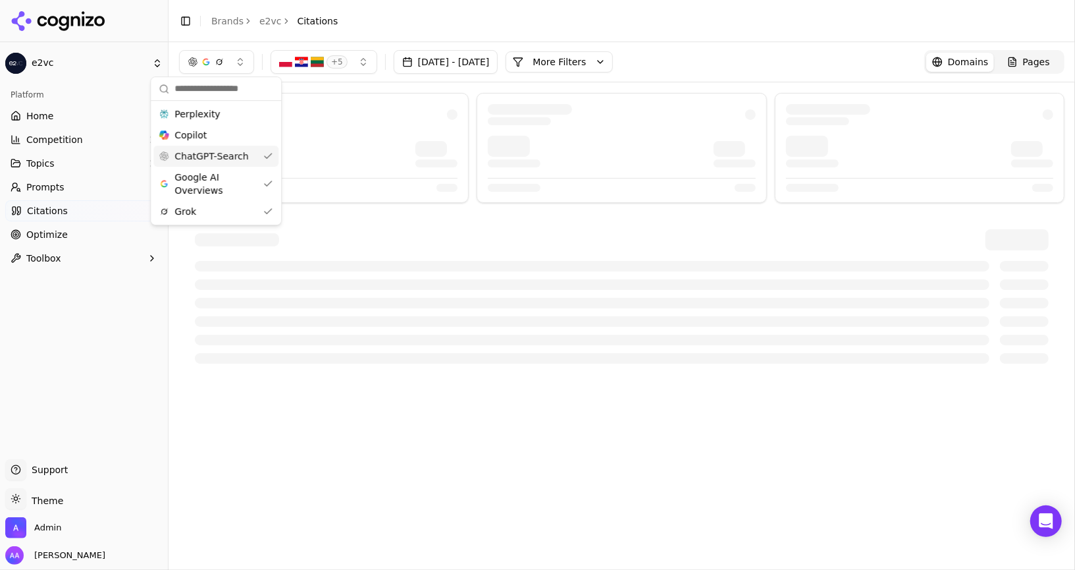
click at [219, 165] on div "ChatGPT-Search" at bounding box center [215, 156] width 125 height 21
click at [214, 194] on span "Google AI Overviews" at bounding box center [209, 184] width 83 height 26
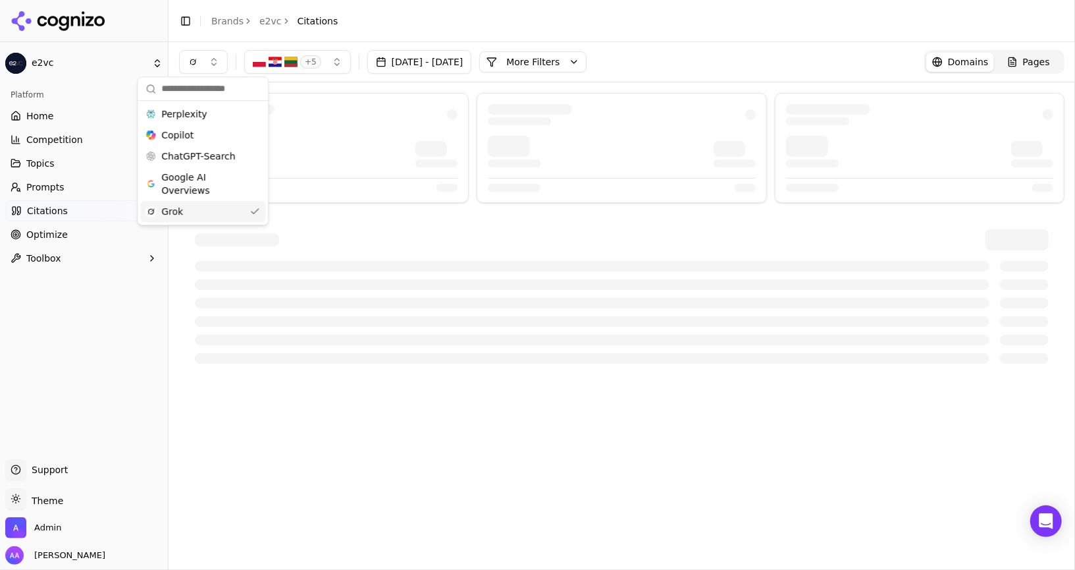
click at [692, 28] on header "Toggle Sidebar Brands e2vc Citations" at bounding box center [622, 21] width 907 height 42
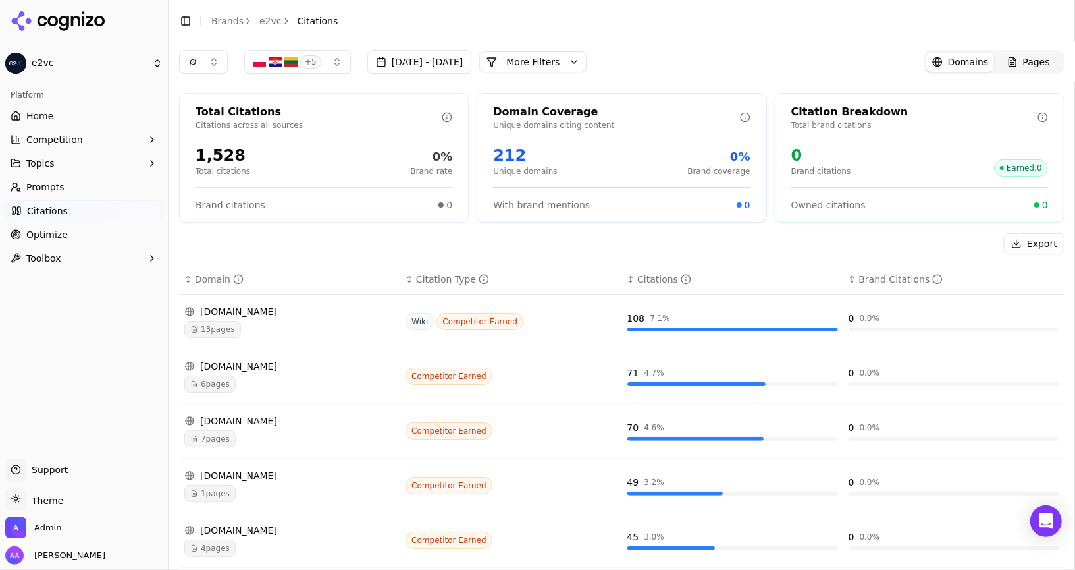
click at [562, 61] on button "More Filters" at bounding box center [532, 61] width 107 height 21
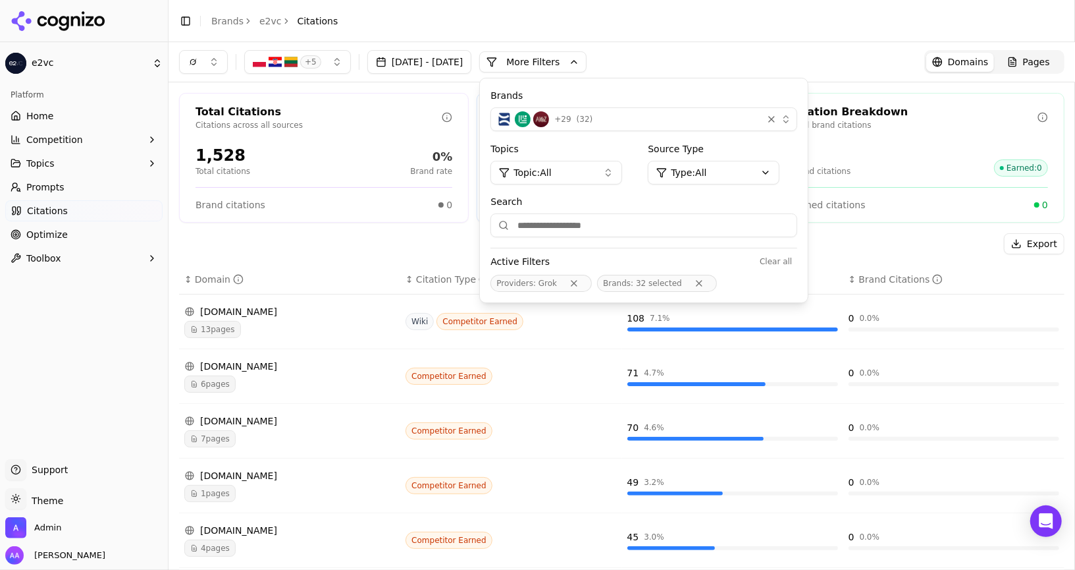
click at [603, 230] on input "Search" at bounding box center [644, 225] width 307 height 24
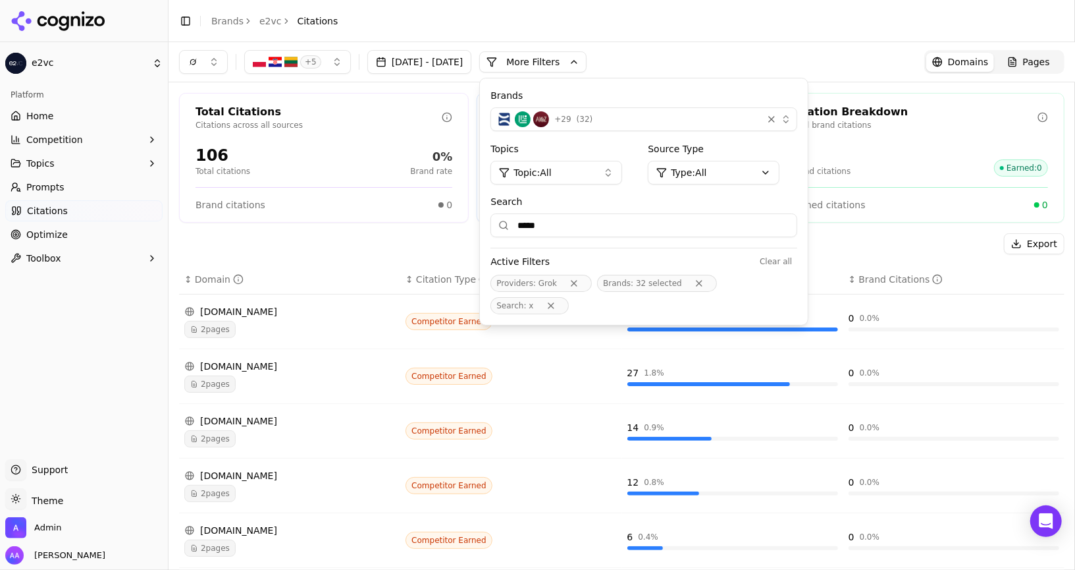
type input "*****"
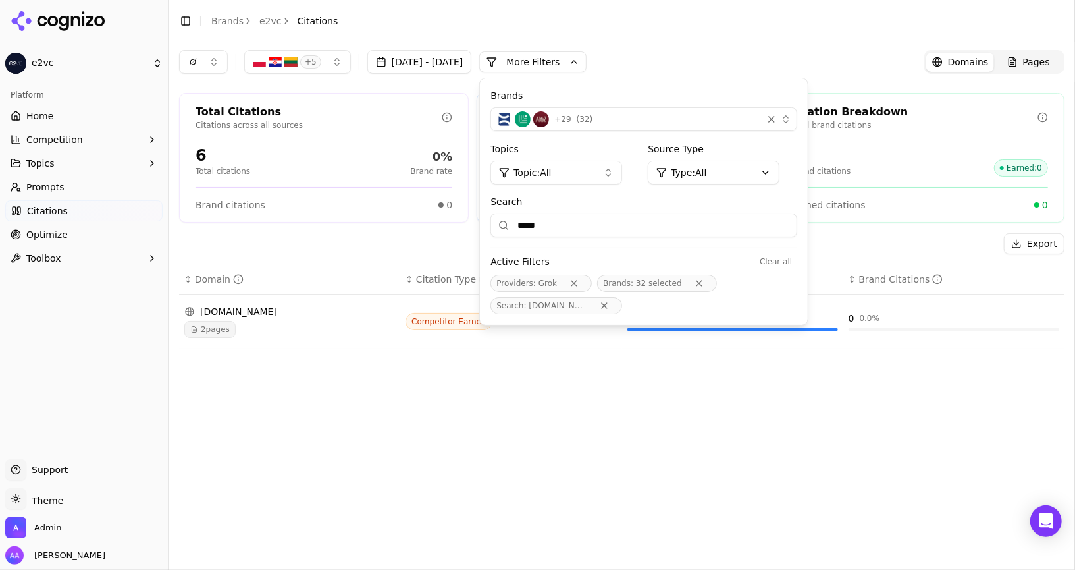
click at [331, 273] on div "↕ Domain" at bounding box center [289, 279] width 211 height 13
